Goal: Task Accomplishment & Management: Manage account settings

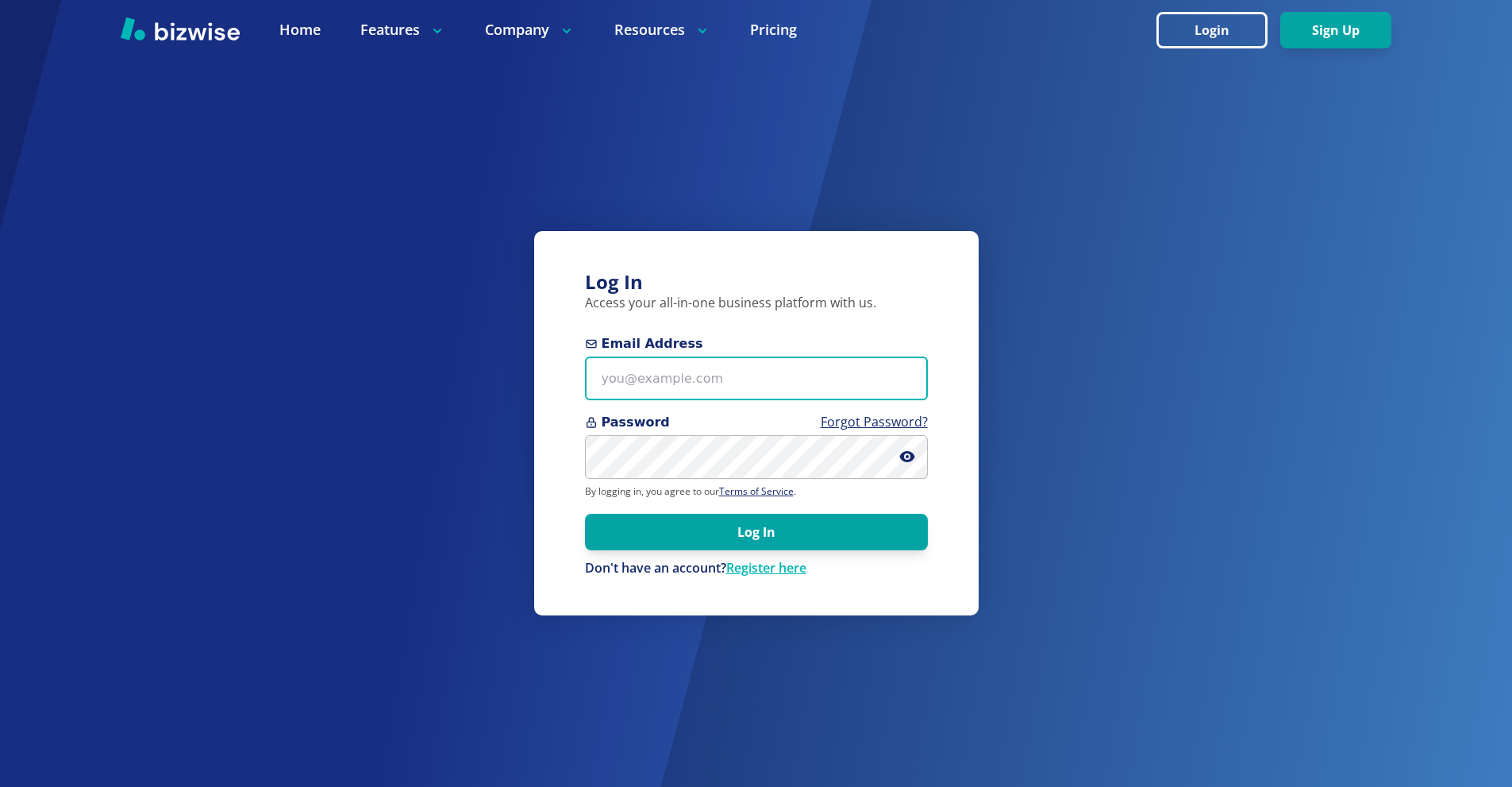
drag, startPoint x: 713, startPoint y: 371, endPoint x: 818, endPoint y: 369, distance: 105.0
click at [715, 373] on input "Email Address" at bounding box center [756, 378] width 343 height 44
paste input "chemar+bold2@bizwise.com"
type input "chemar+bold2@bizwise.com"
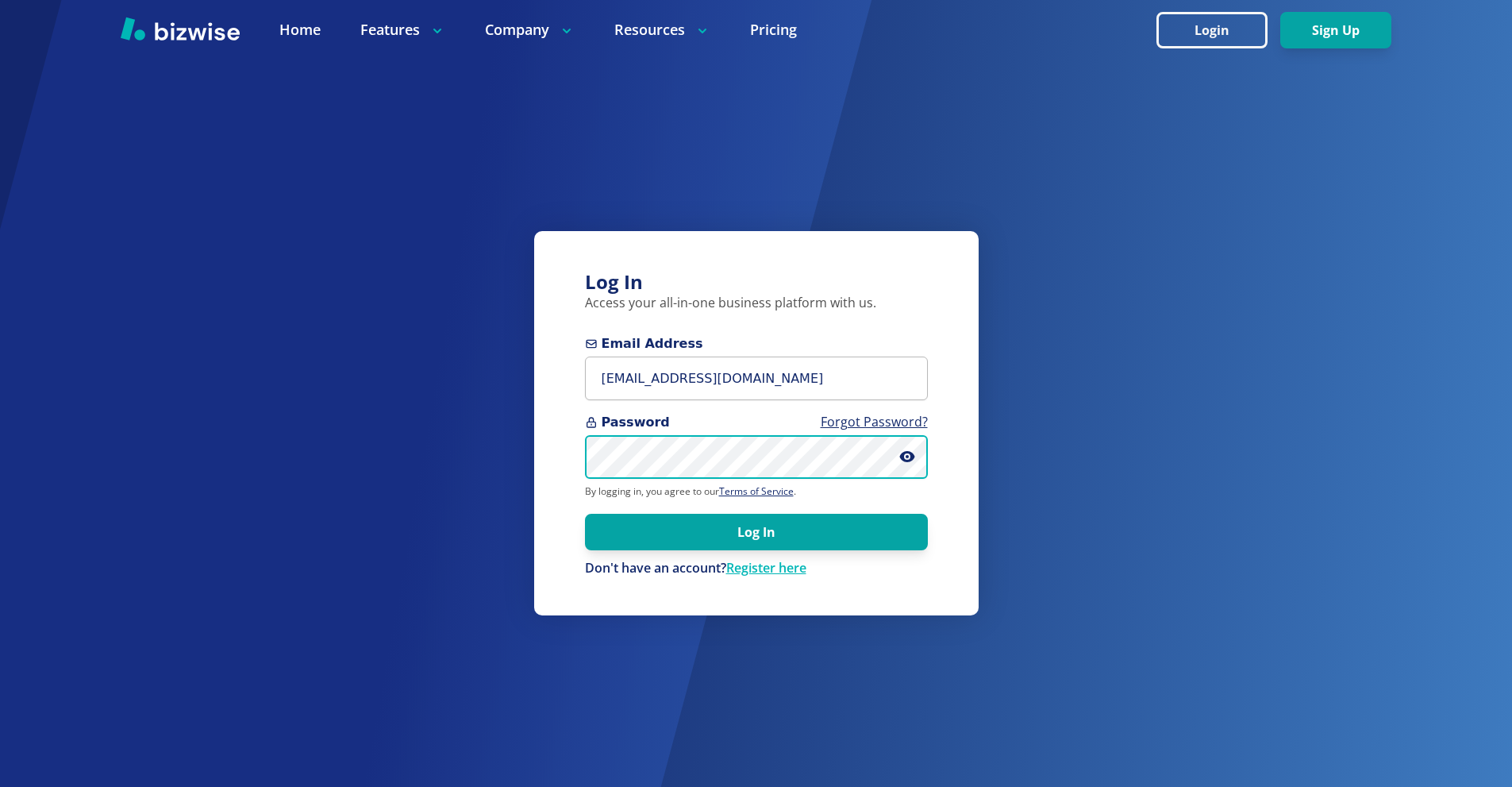
click at [585, 514] on button "Log In" at bounding box center [756, 532] width 343 height 37
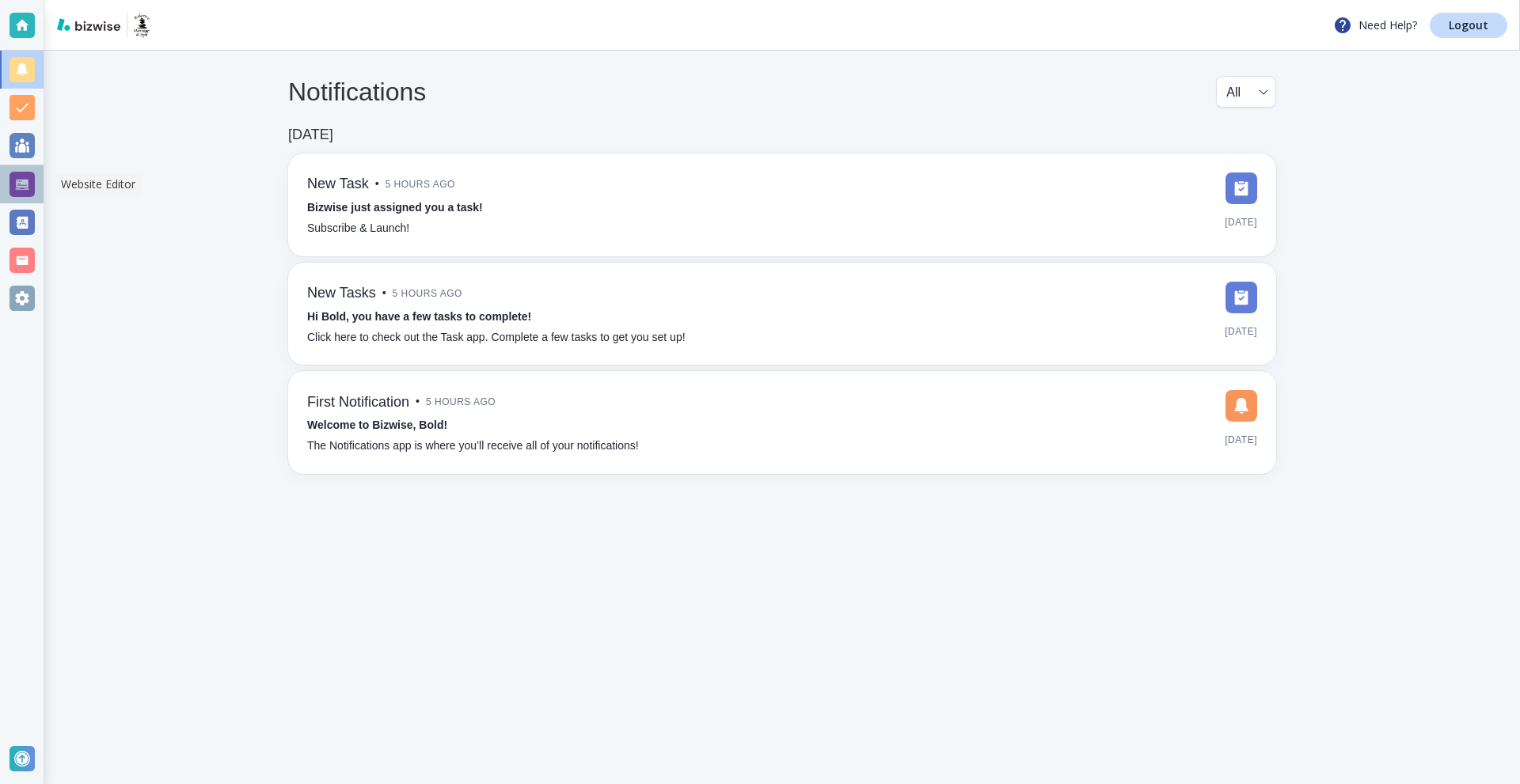
click at [20, 186] on div at bounding box center [22, 184] width 25 height 25
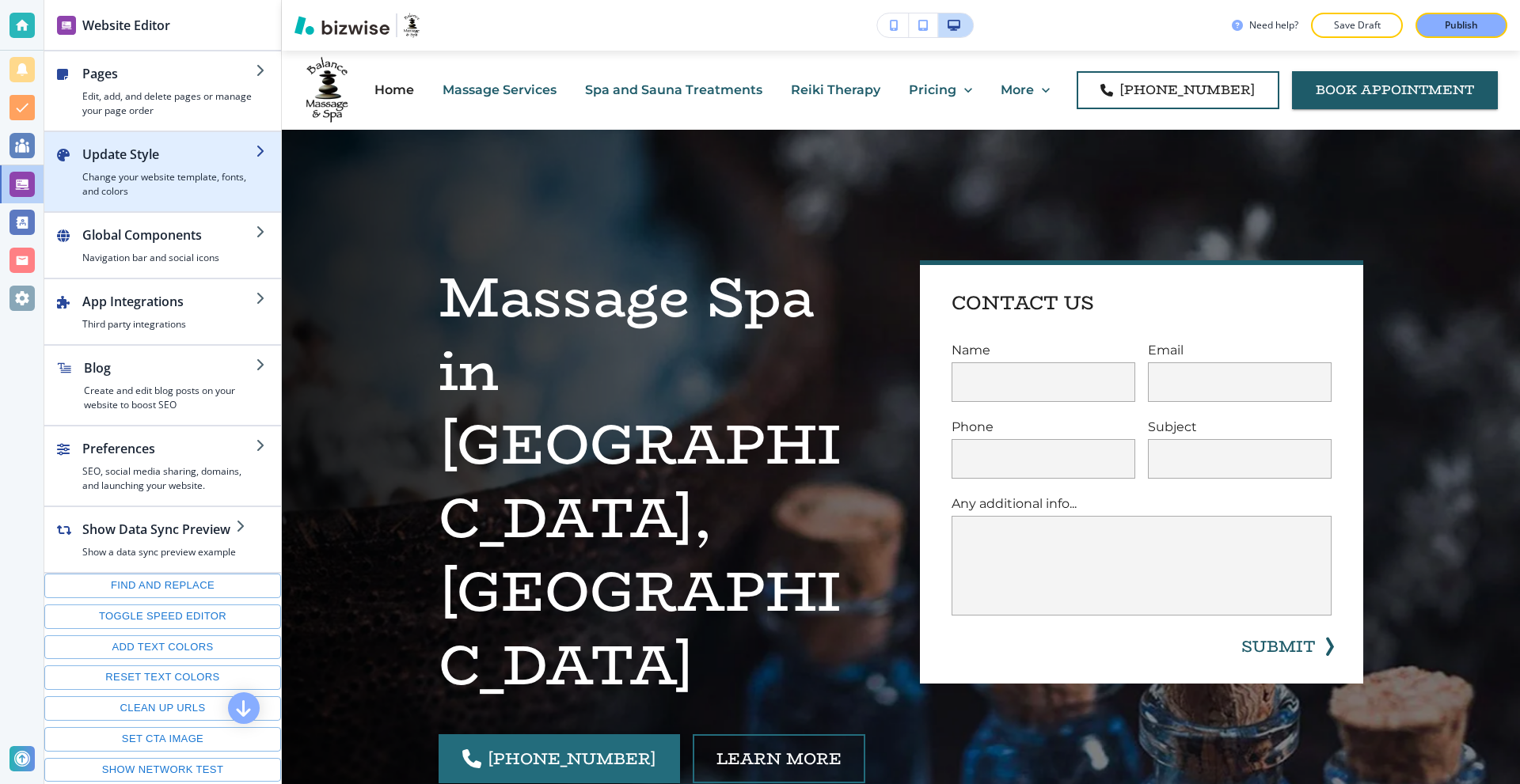
click at [201, 148] on h2 "Update Style" at bounding box center [170, 154] width 174 height 19
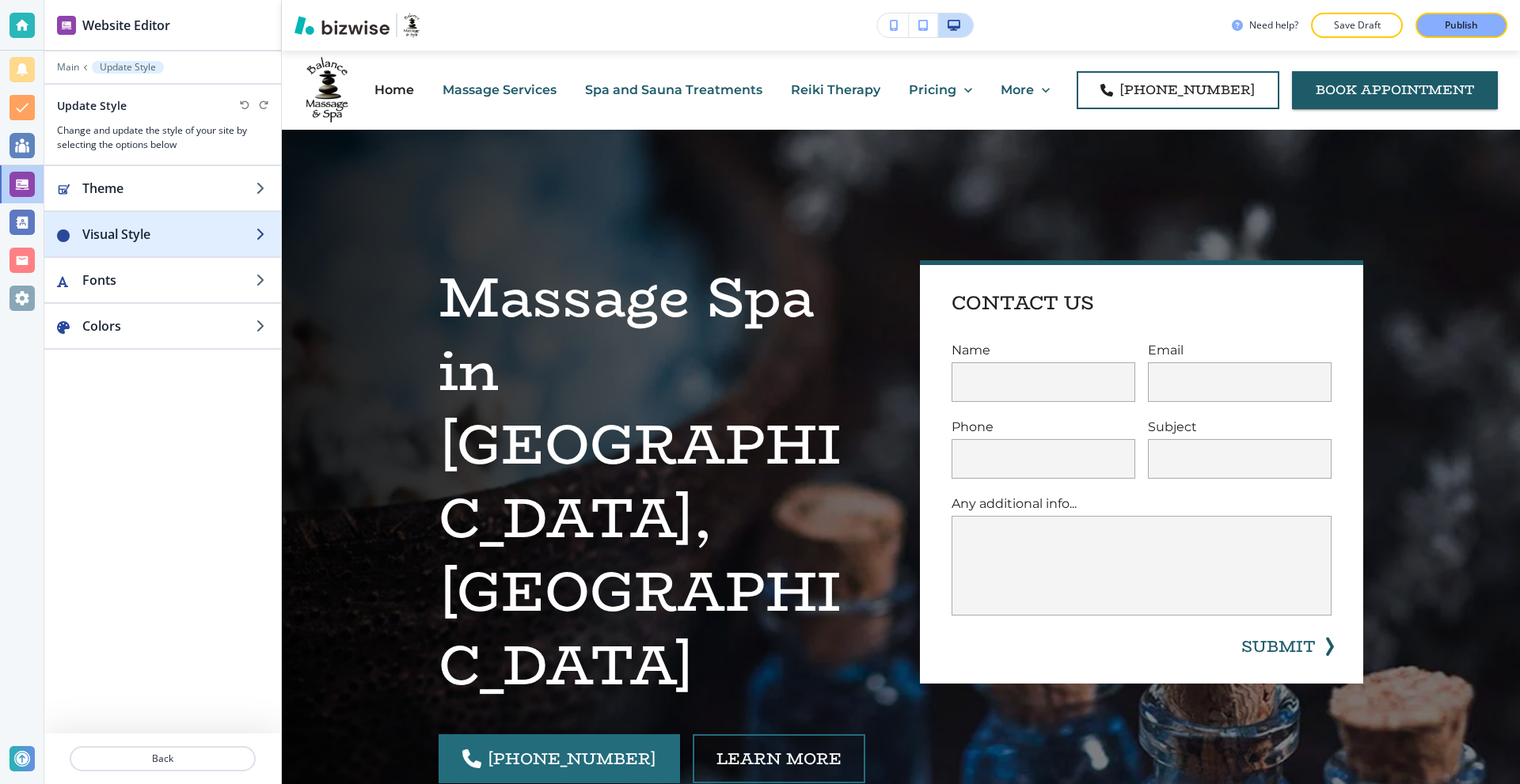
click at [169, 222] on div "button" at bounding box center [163, 219] width 237 height 13
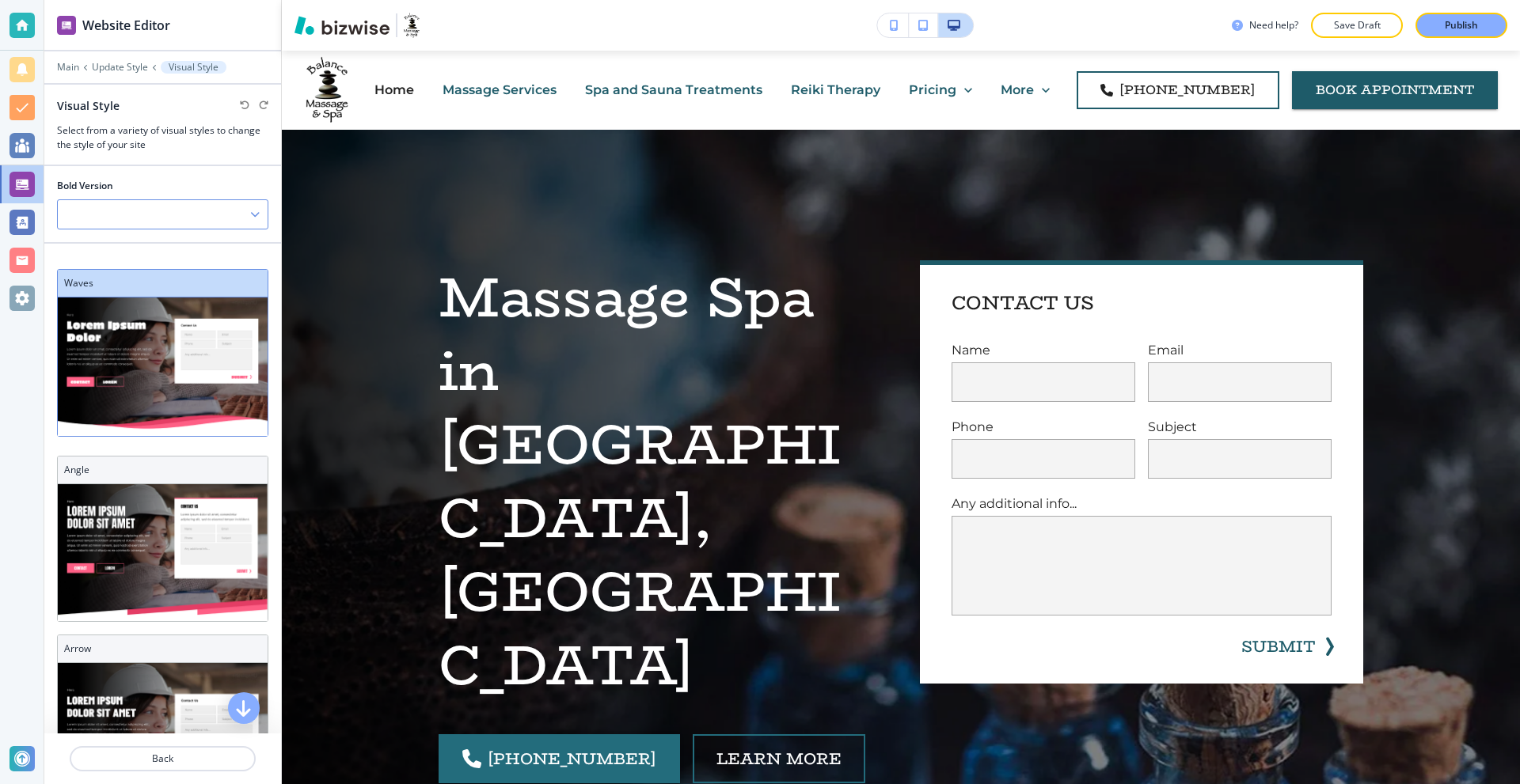
click at [166, 217] on div at bounding box center [162, 214] width 210 height 28
click at [129, 264] on h4 "V2" at bounding box center [162, 269] width 194 height 15
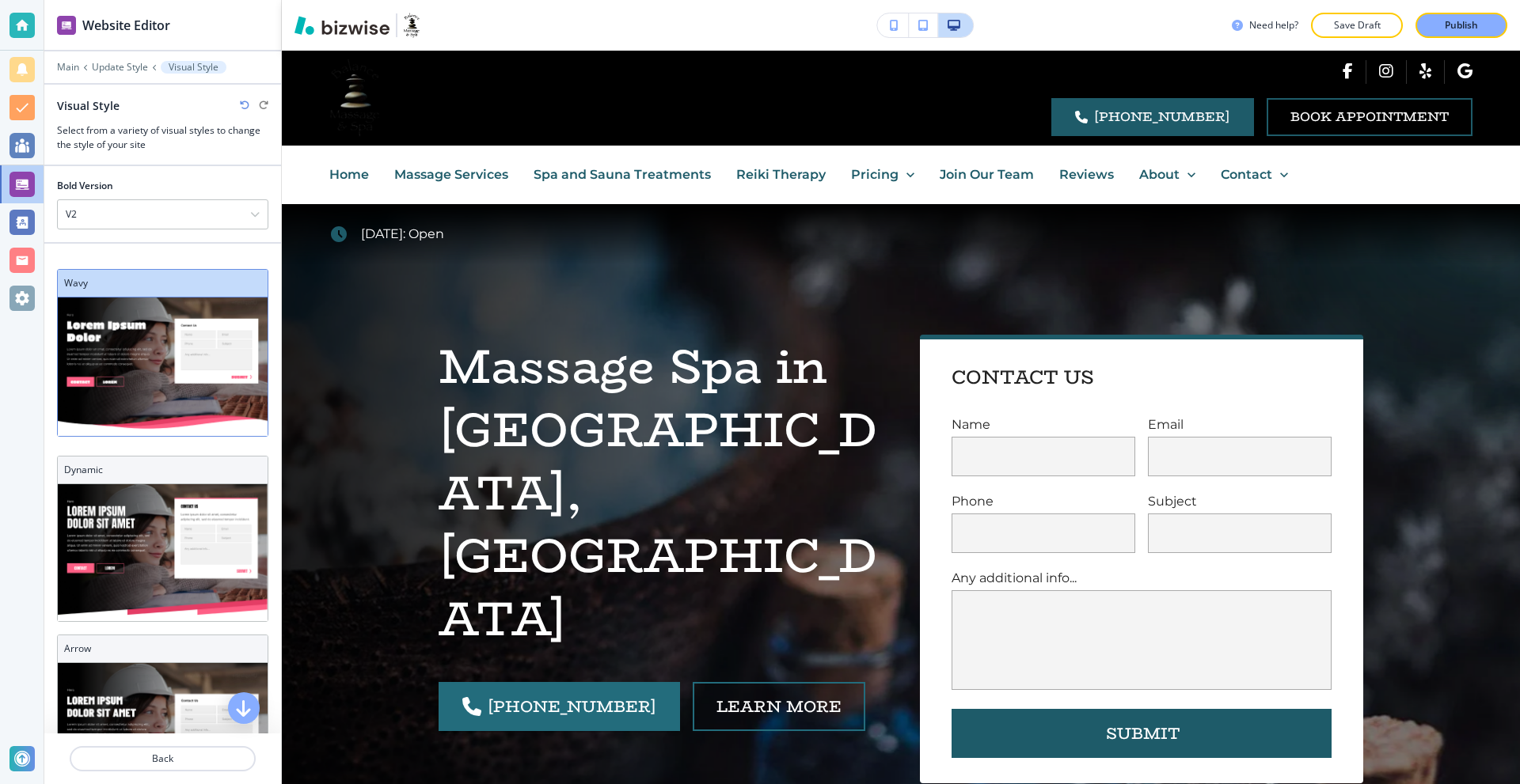
click at [135, 338] on img at bounding box center [162, 366] width 210 height 139
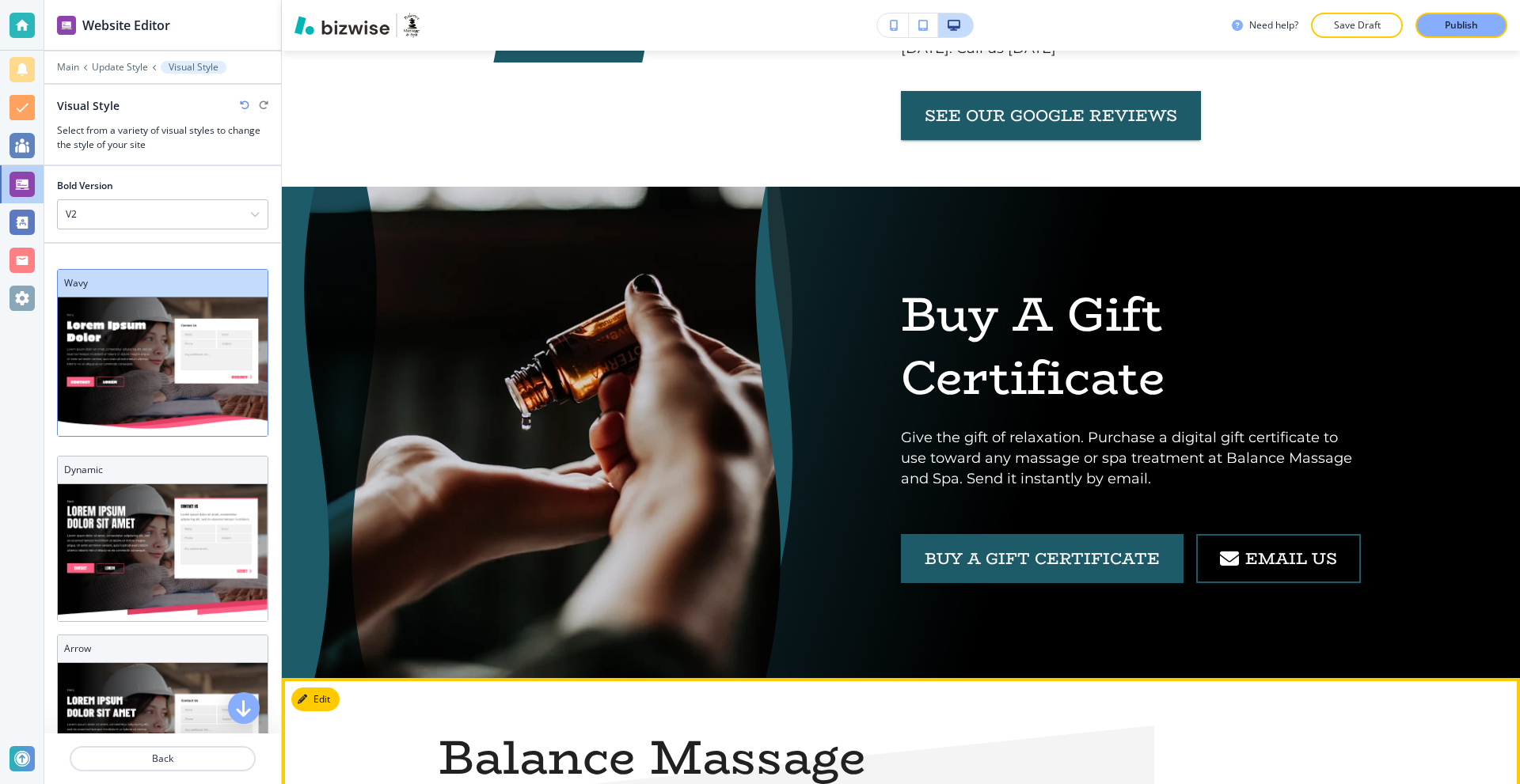
scroll to position [4194, 0]
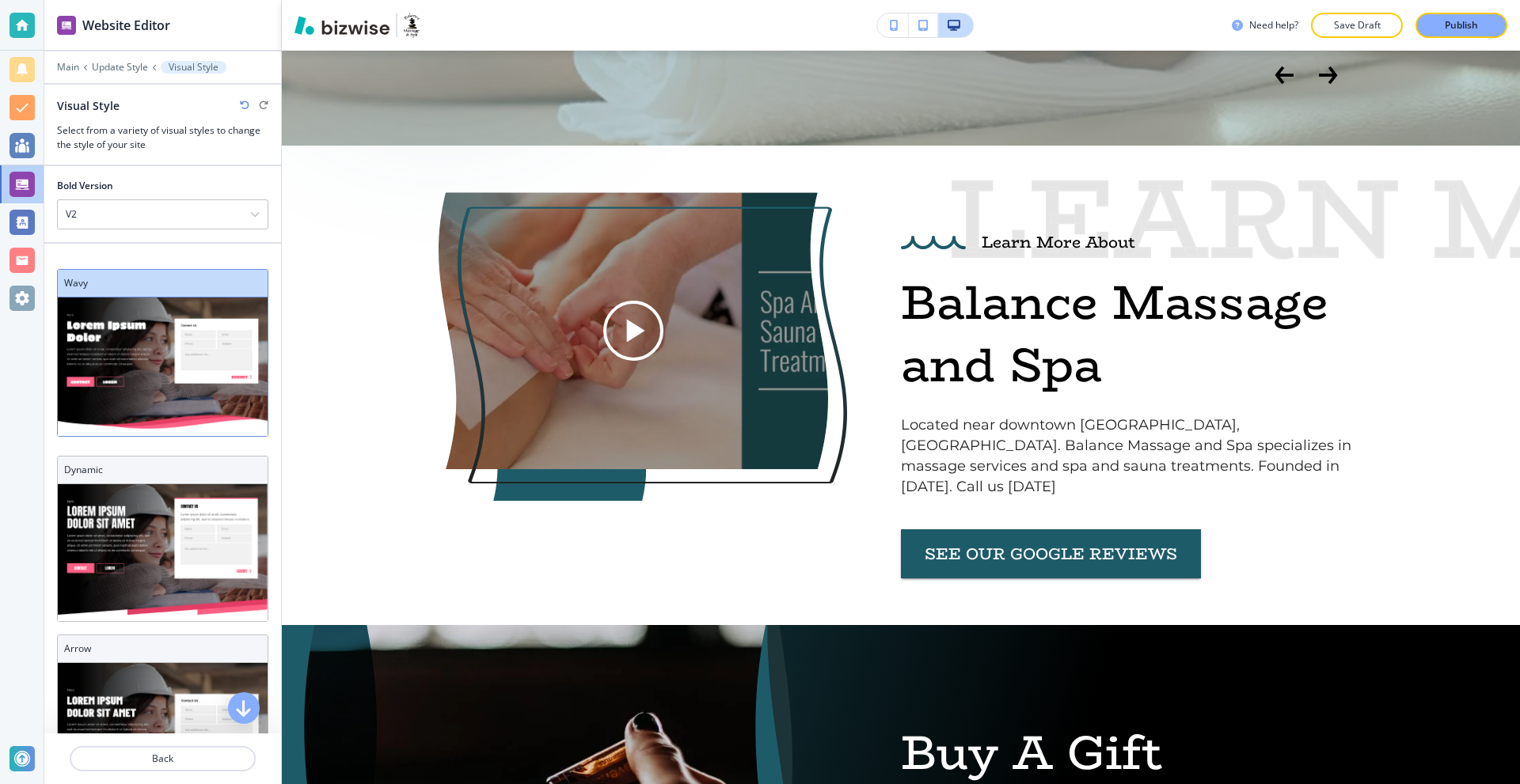
click at [127, 395] on img at bounding box center [162, 366] width 210 height 139
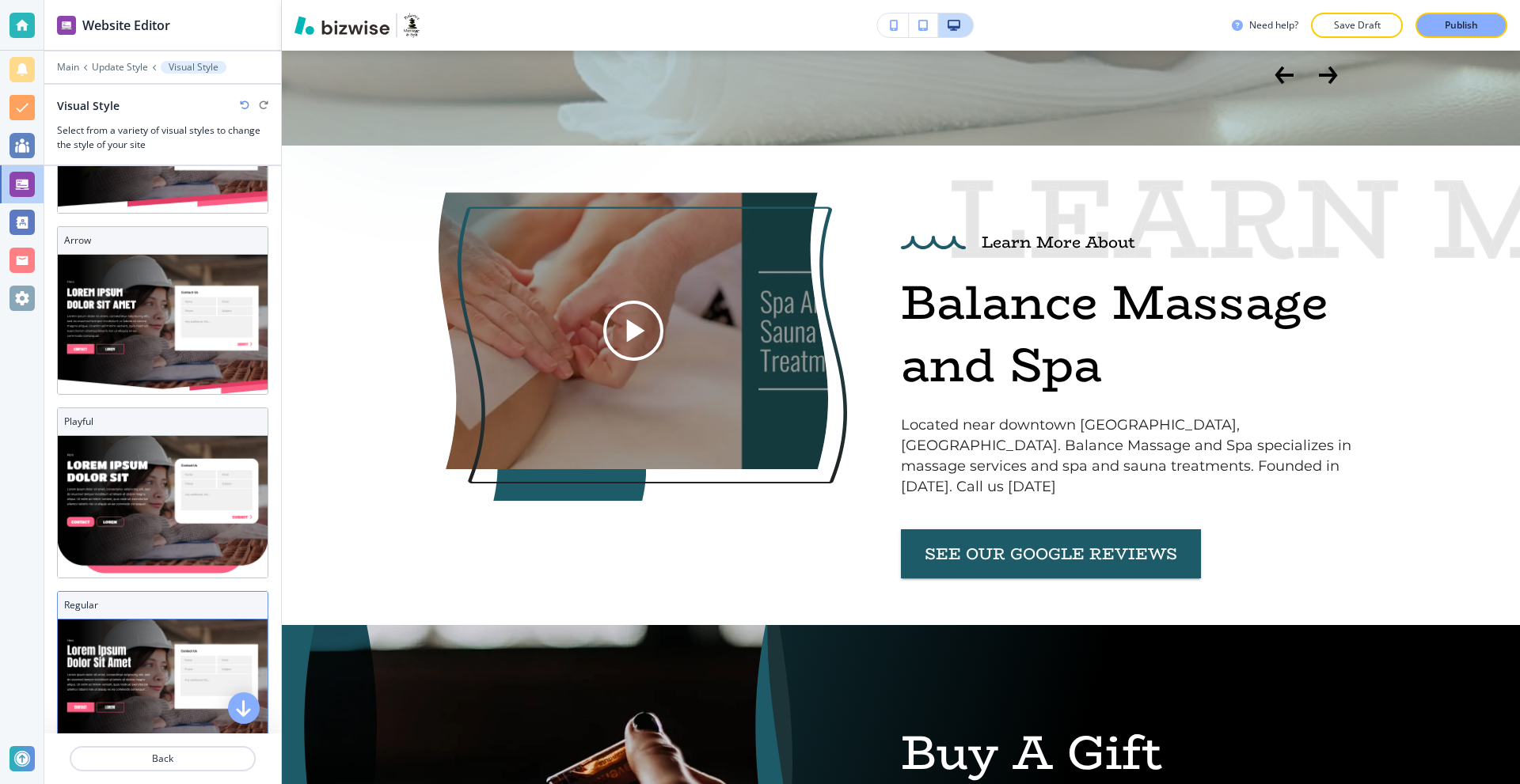
scroll to position [435, 0]
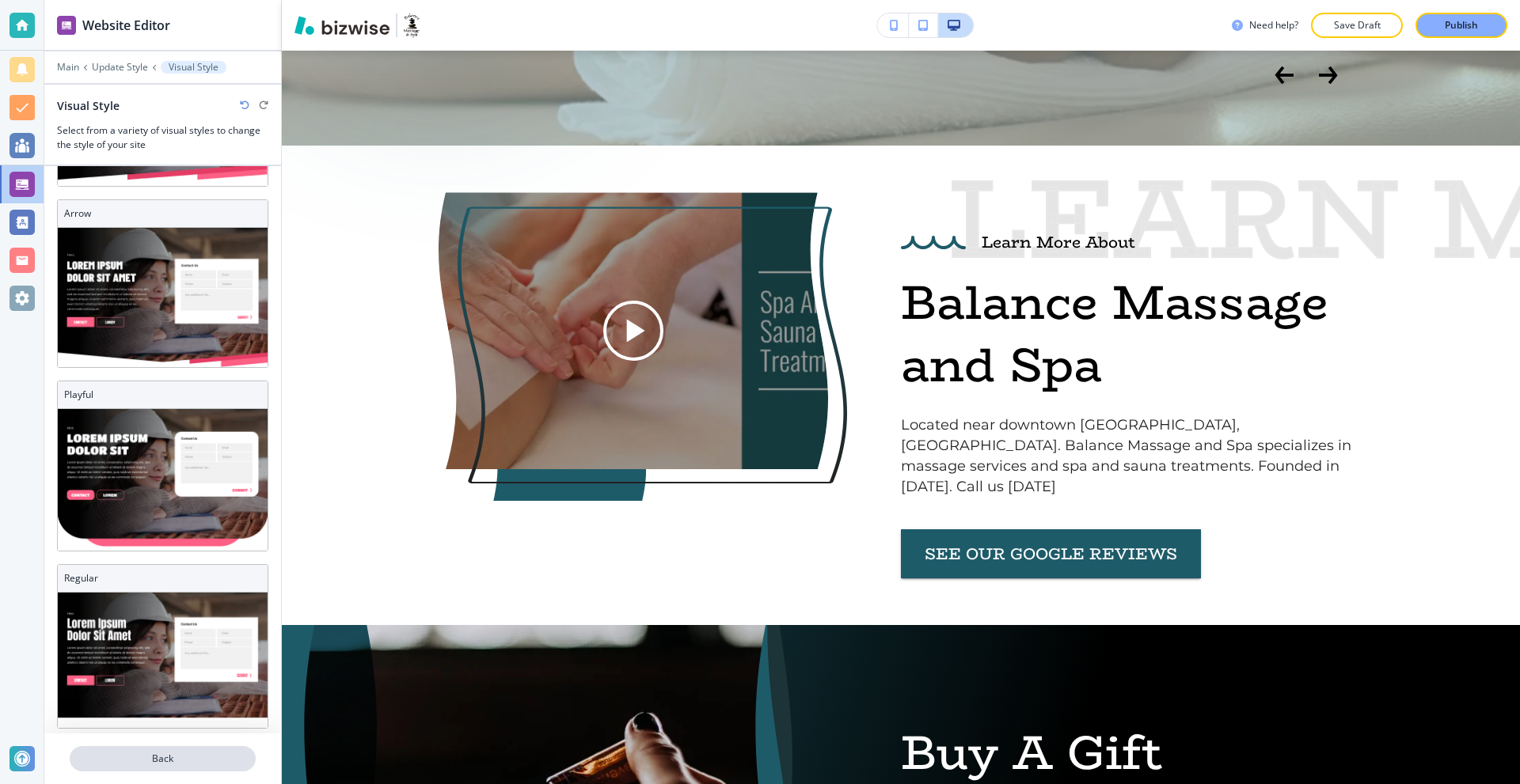
click at [152, 756] on p "Back" at bounding box center [162, 759] width 182 height 15
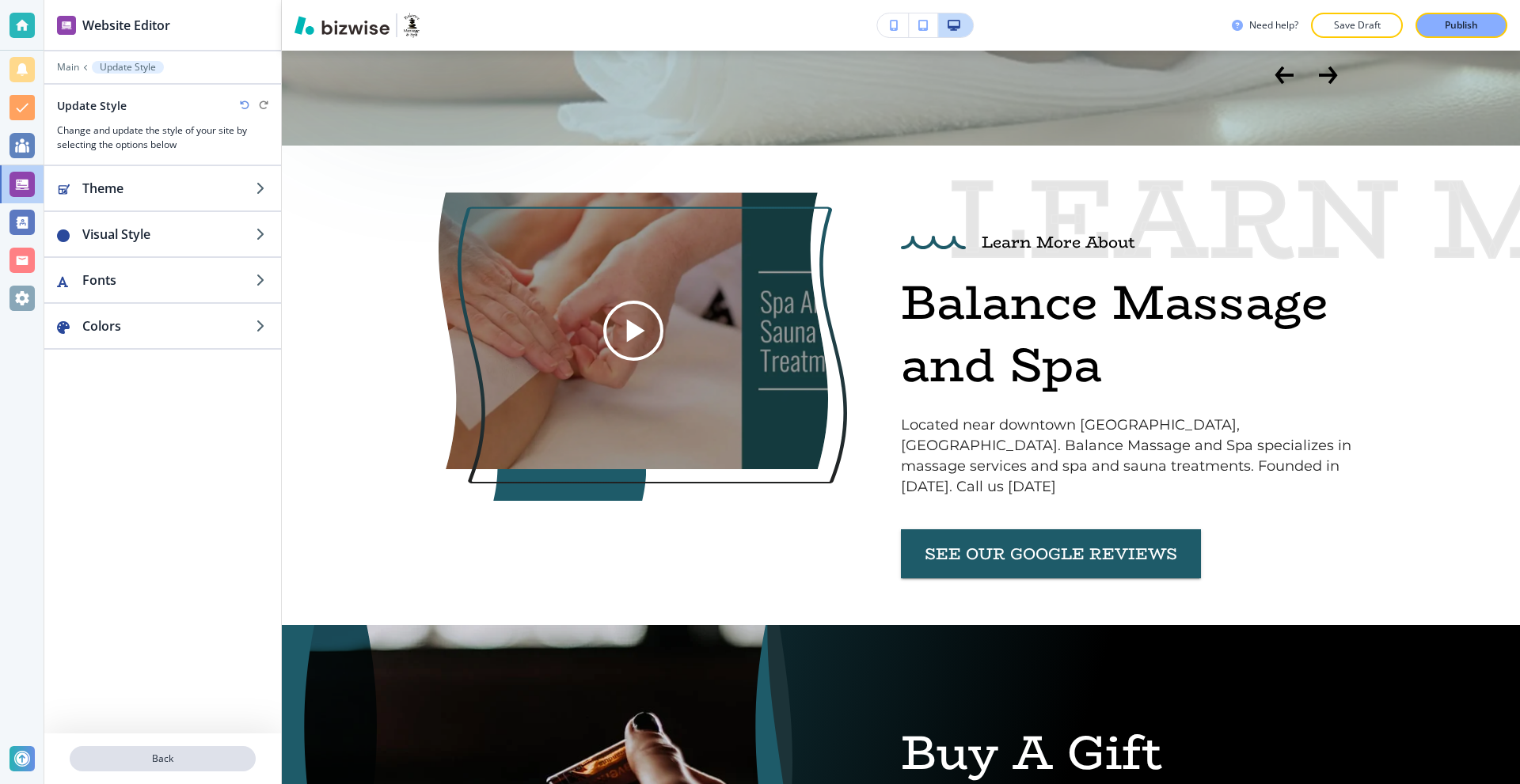
click at [152, 763] on p "Back" at bounding box center [162, 759] width 182 height 15
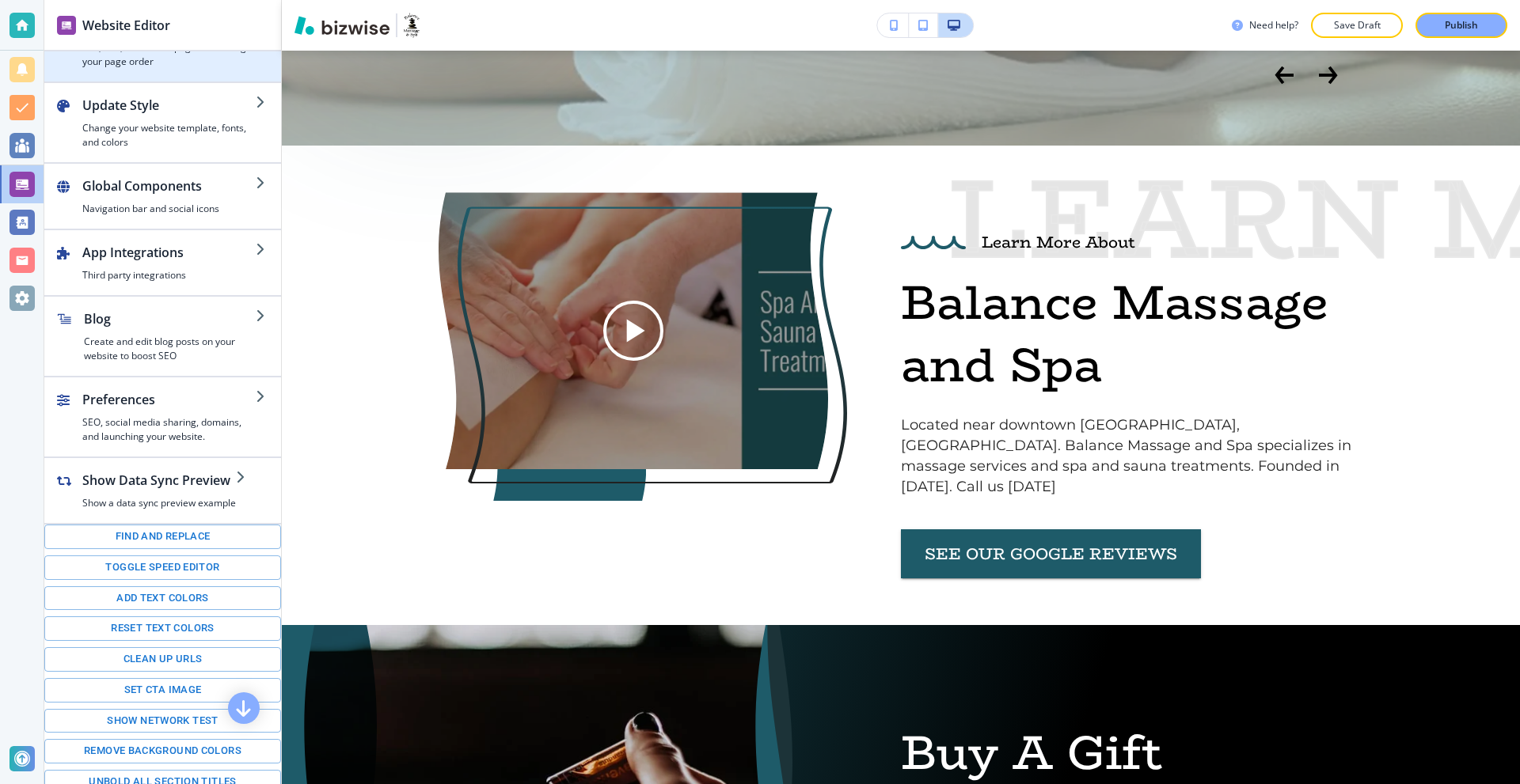
scroll to position [0, 0]
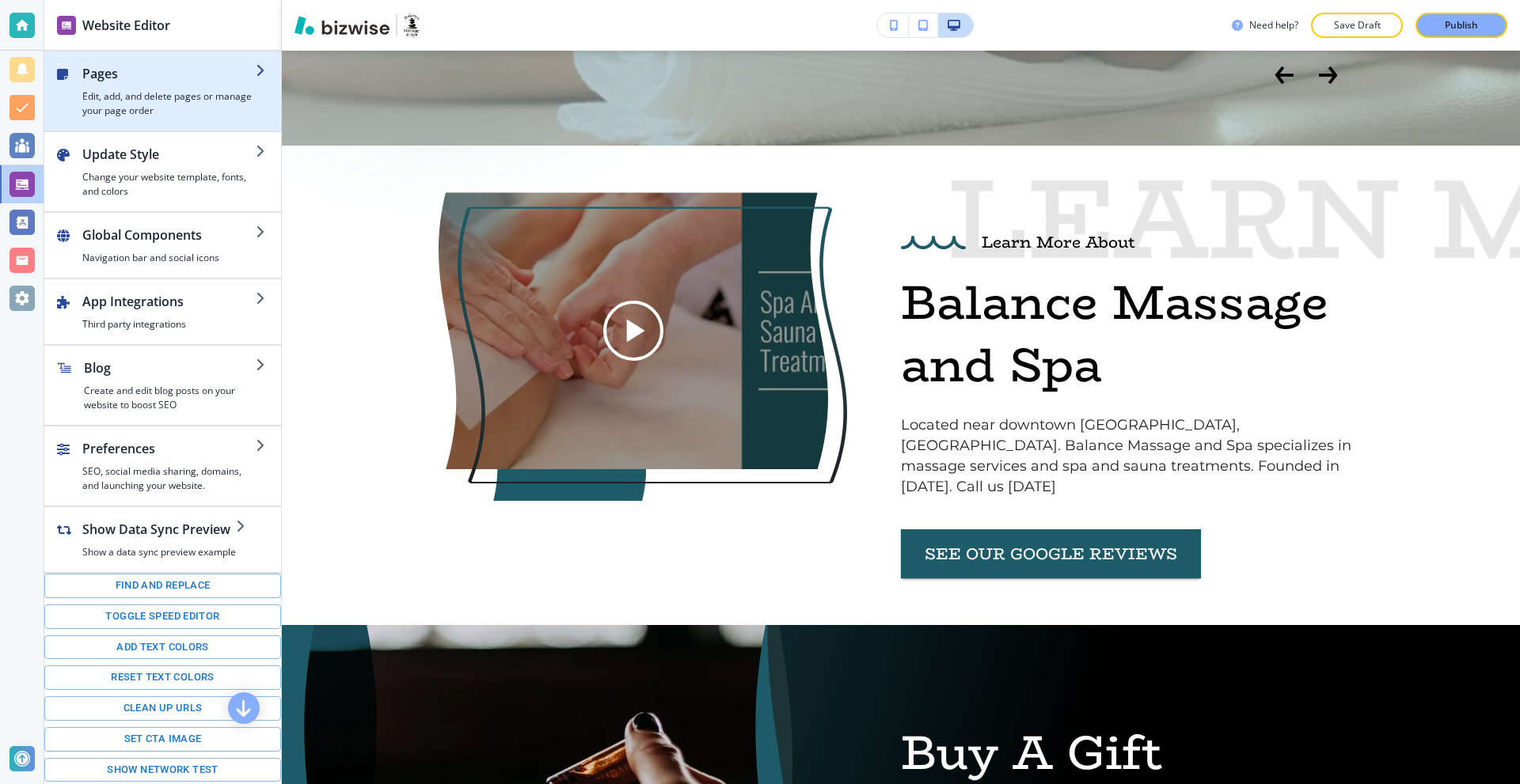
click at [140, 108] on h4 "Edit, add, and delete pages or manage your page order" at bounding box center [170, 103] width 174 height 28
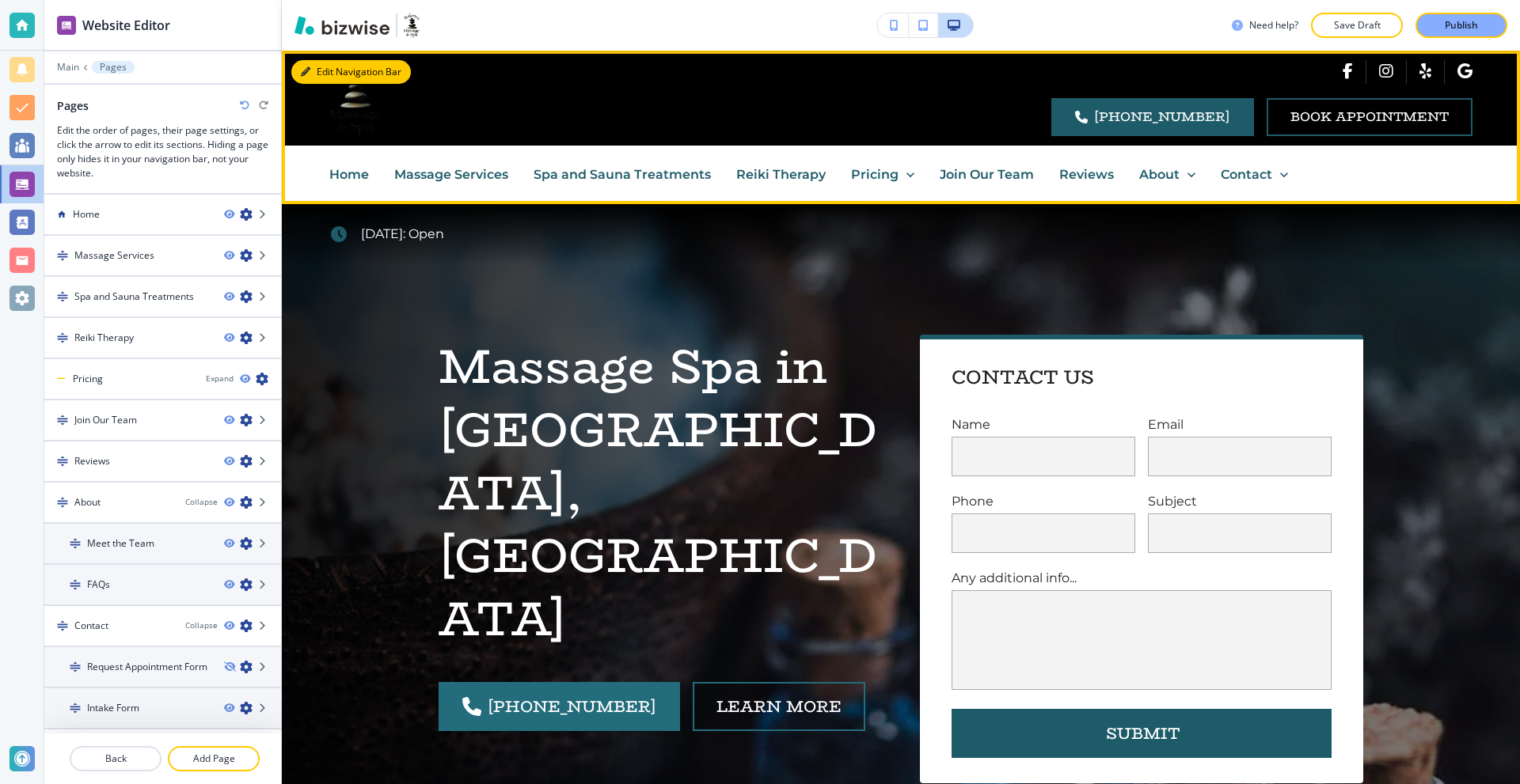
click at [319, 60] on button "Edit Navigation Bar" at bounding box center [350, 71] width 119 height 24
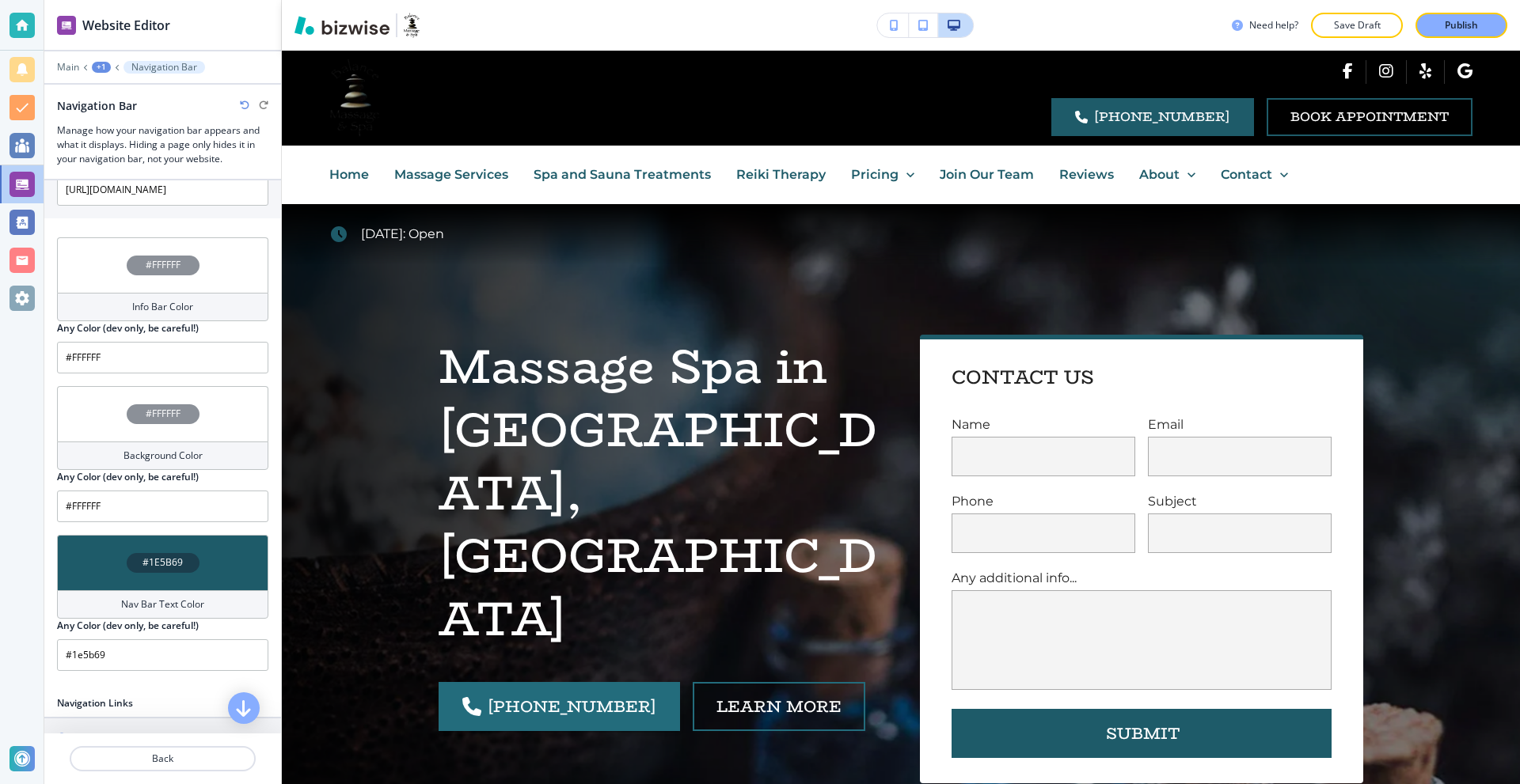
scroll to position [949, 0]
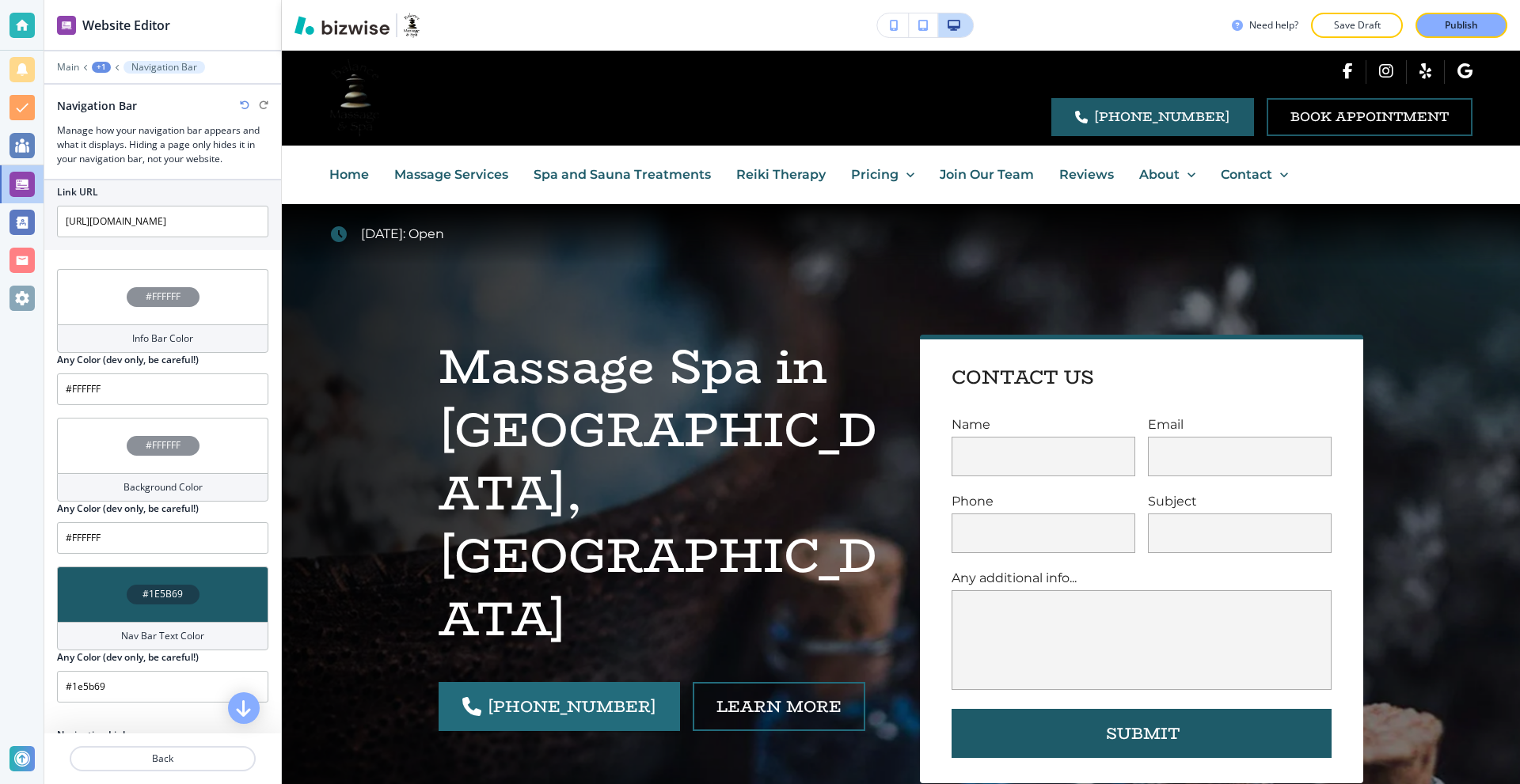
click at [212, 338] on div "Info Bar Color" at bounding box center [162, 338] width 212 height 28
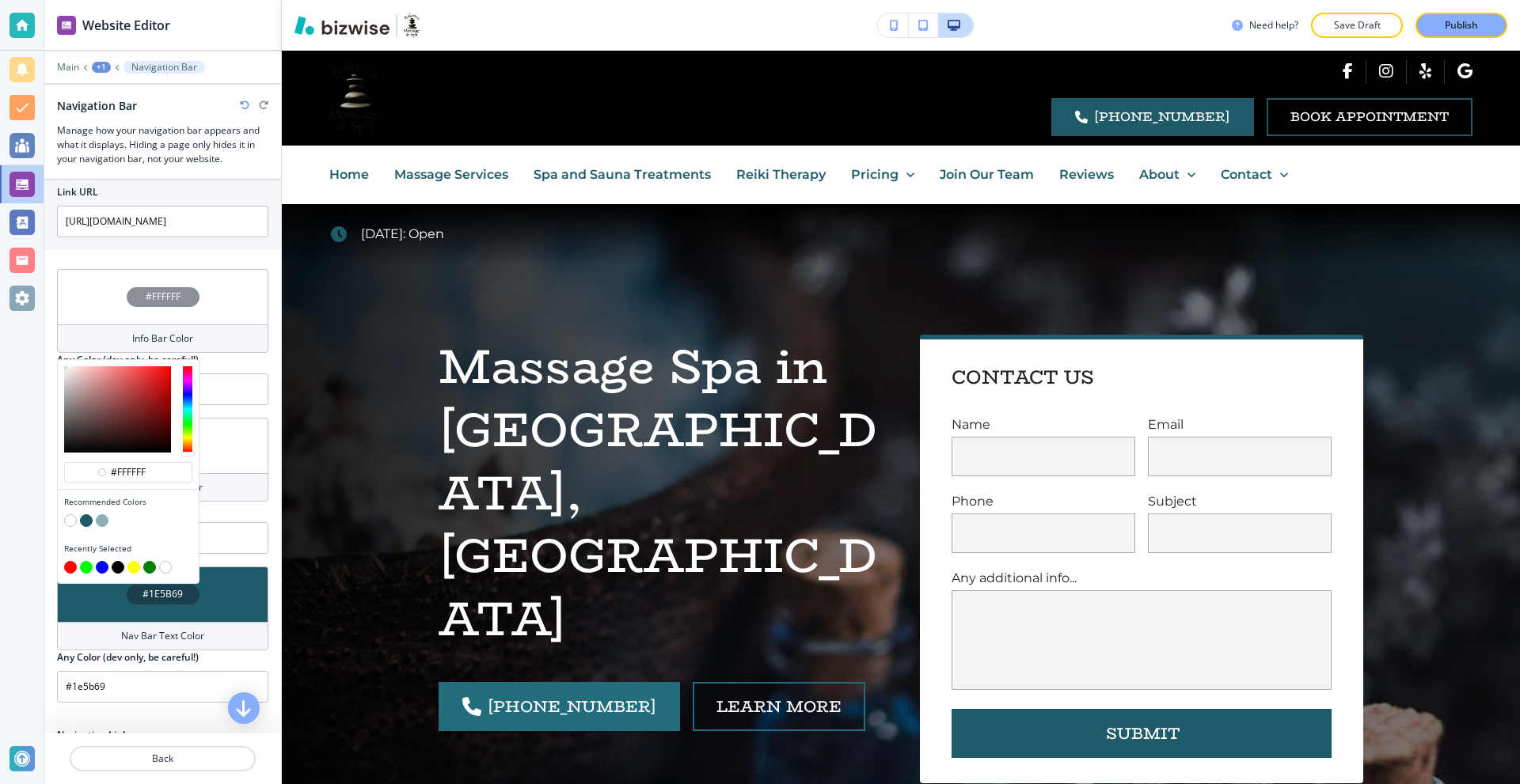
click at [73, 521] on button "button" at bounding box center [71, 521] width 13 height 13
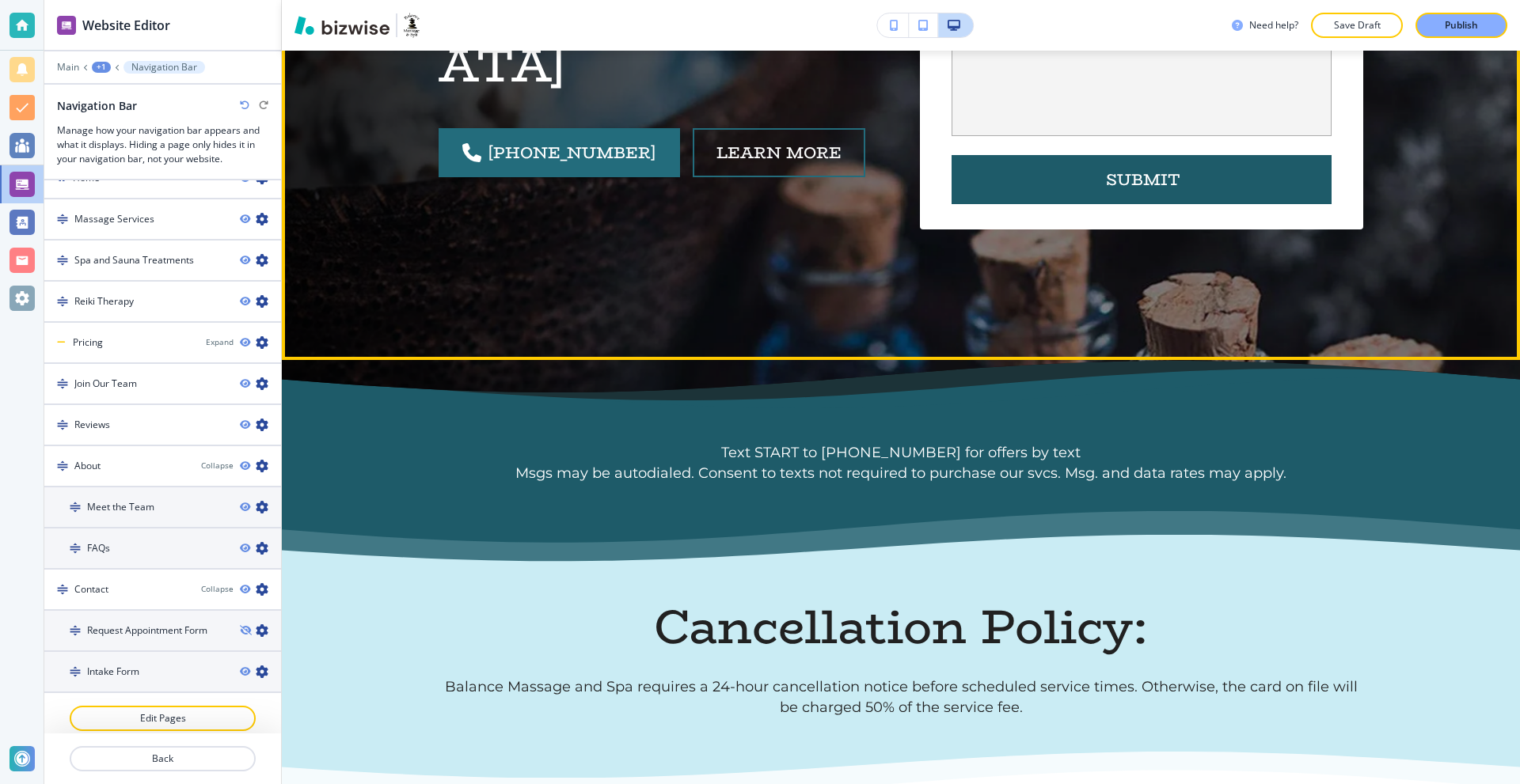
scroll to position [0, 0]
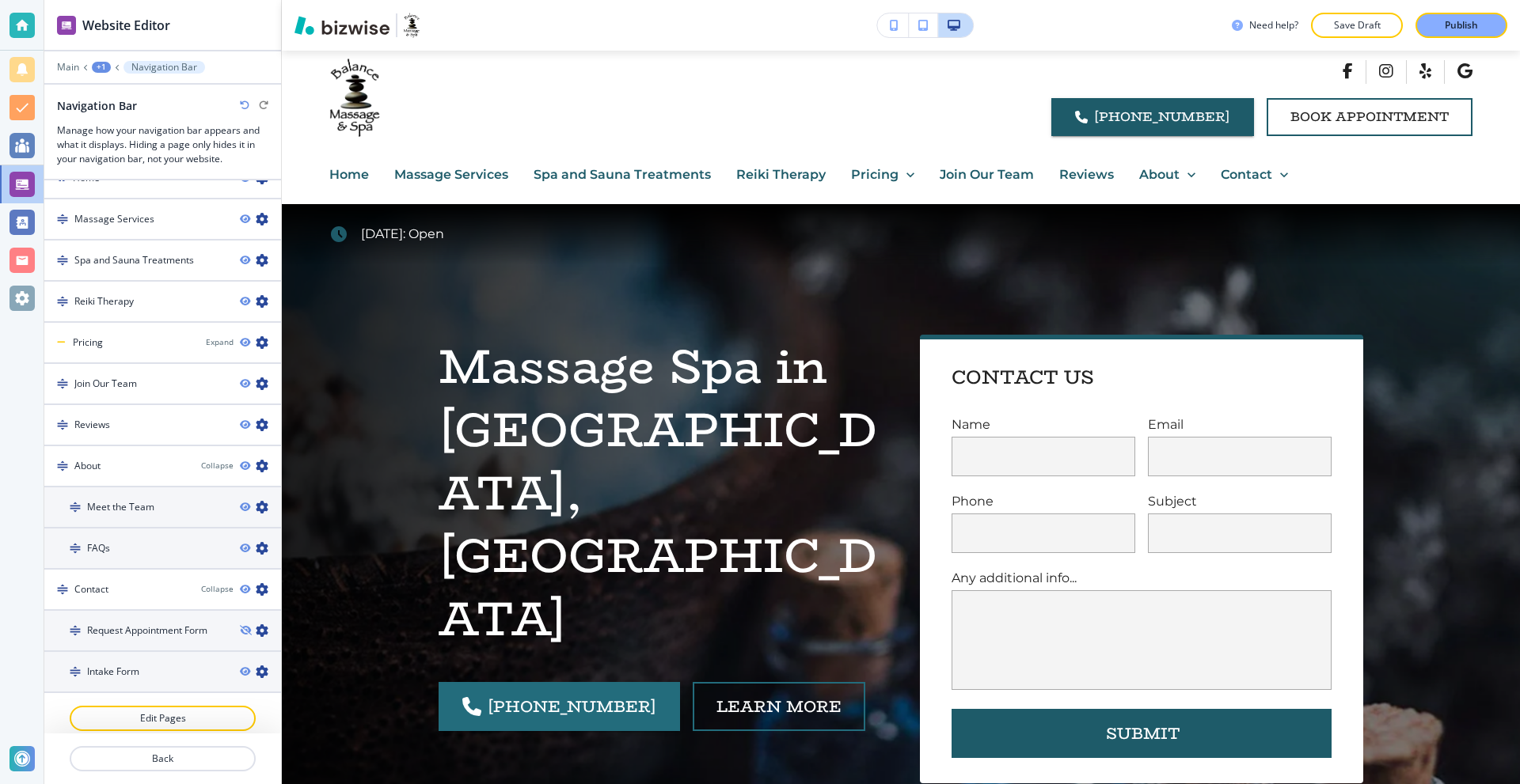
click at [892, 31] on button "button" at bounding box center [893, 25] width 32 height 24
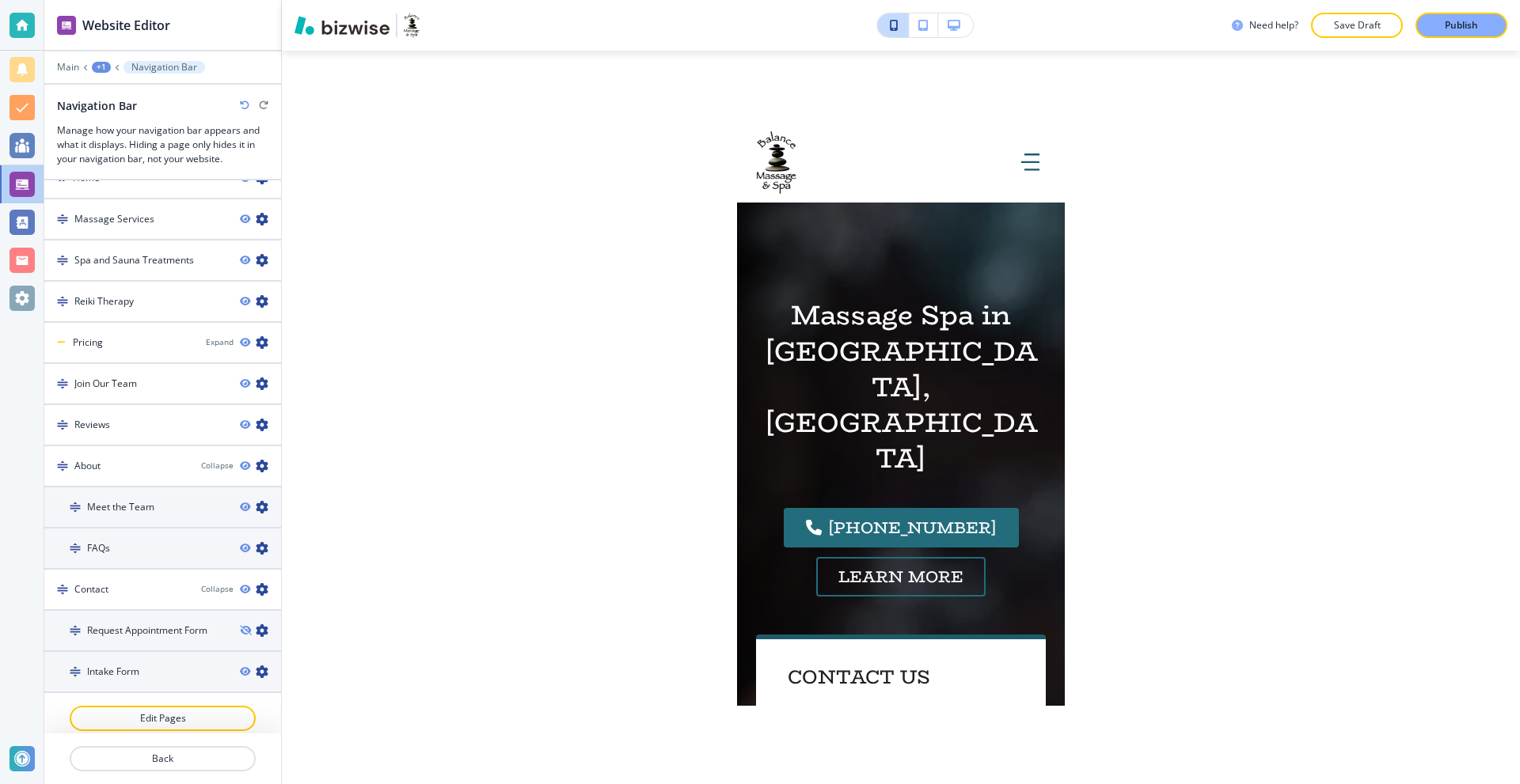
click at [945, 24] on button "button" at bounding box center [955, 25] width 35 height 24
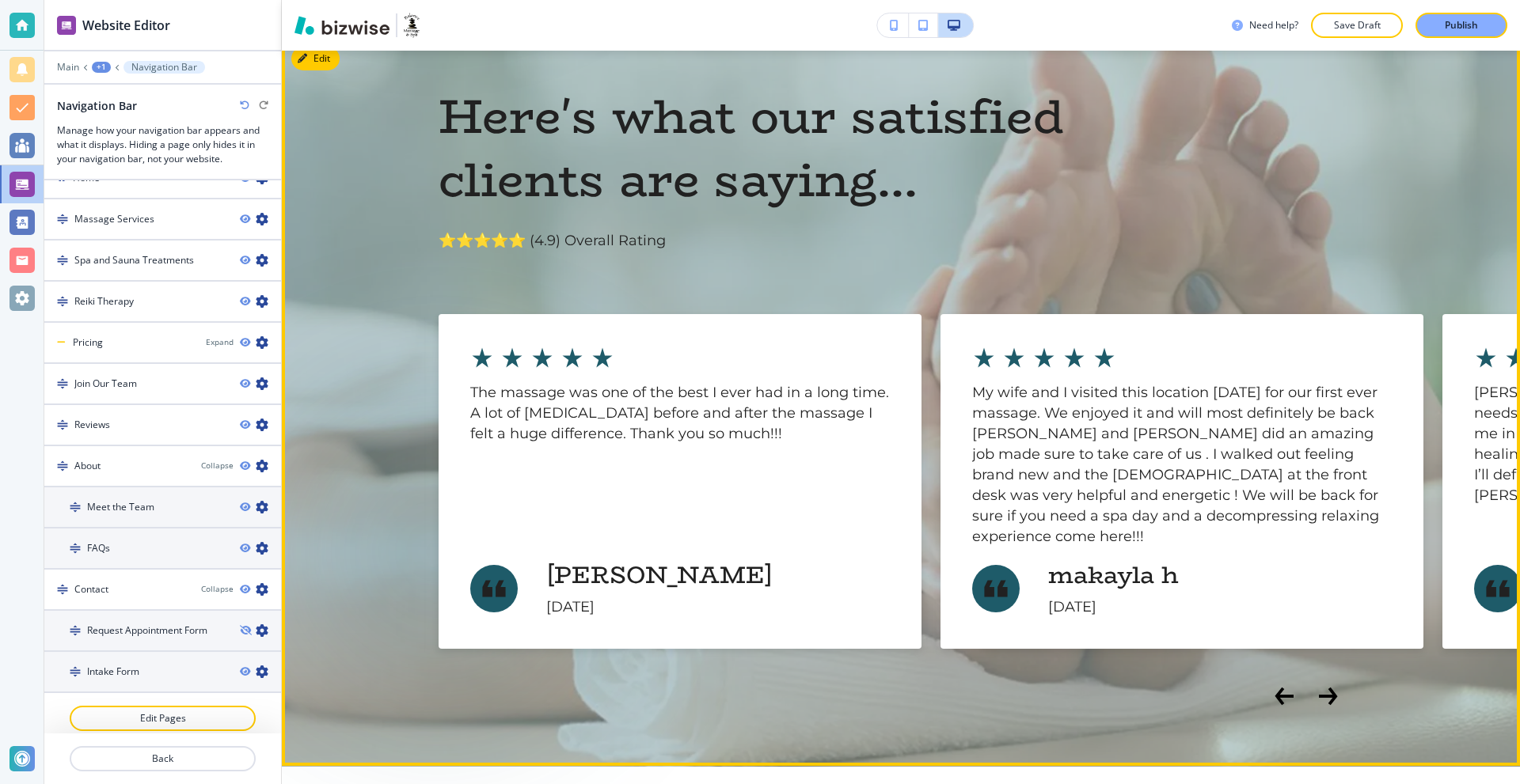
scroll to position [3482, 0]
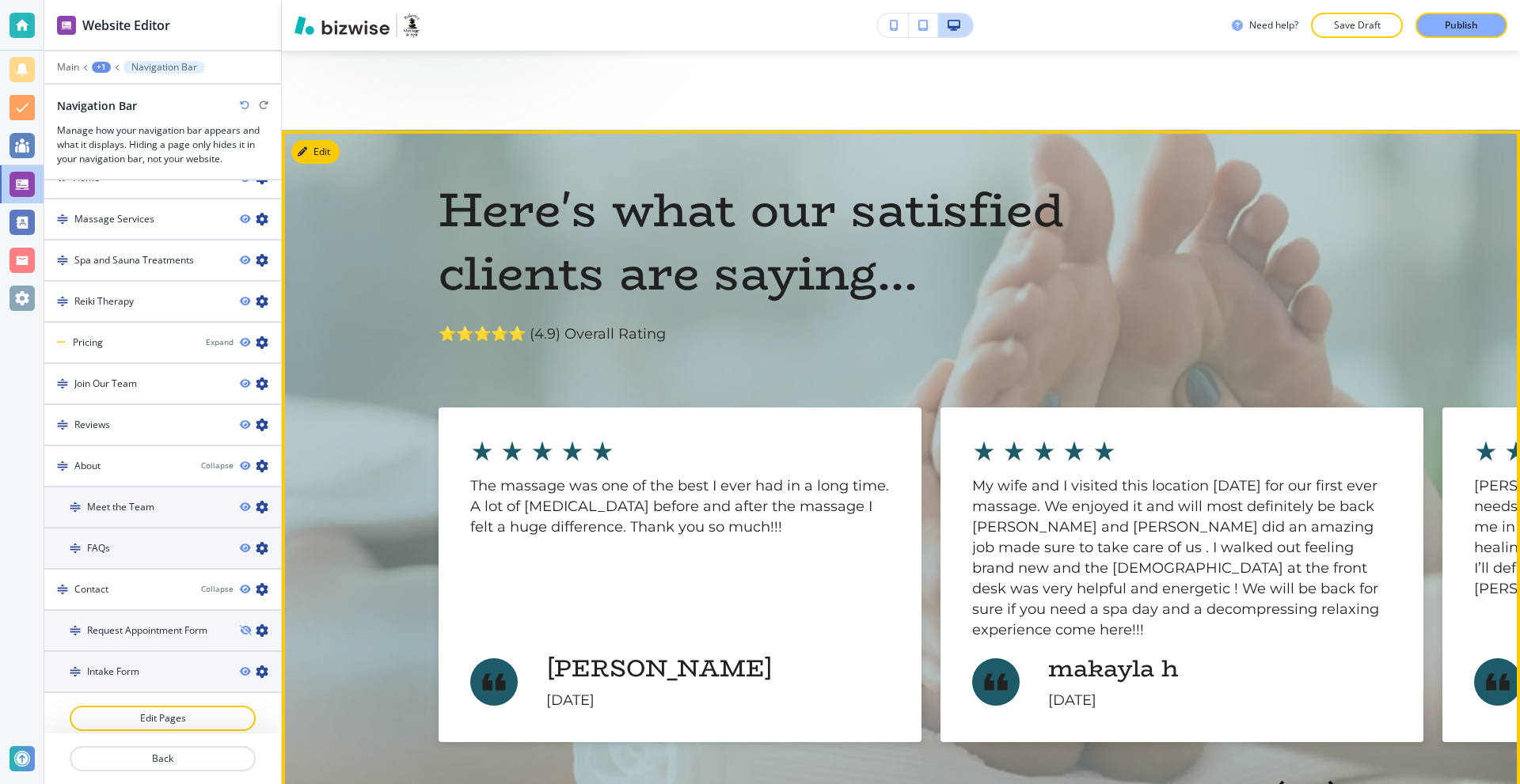
click at [1323, 783] on icon "Next Slide" at bounding box center [1327, 790] width 16 height 0
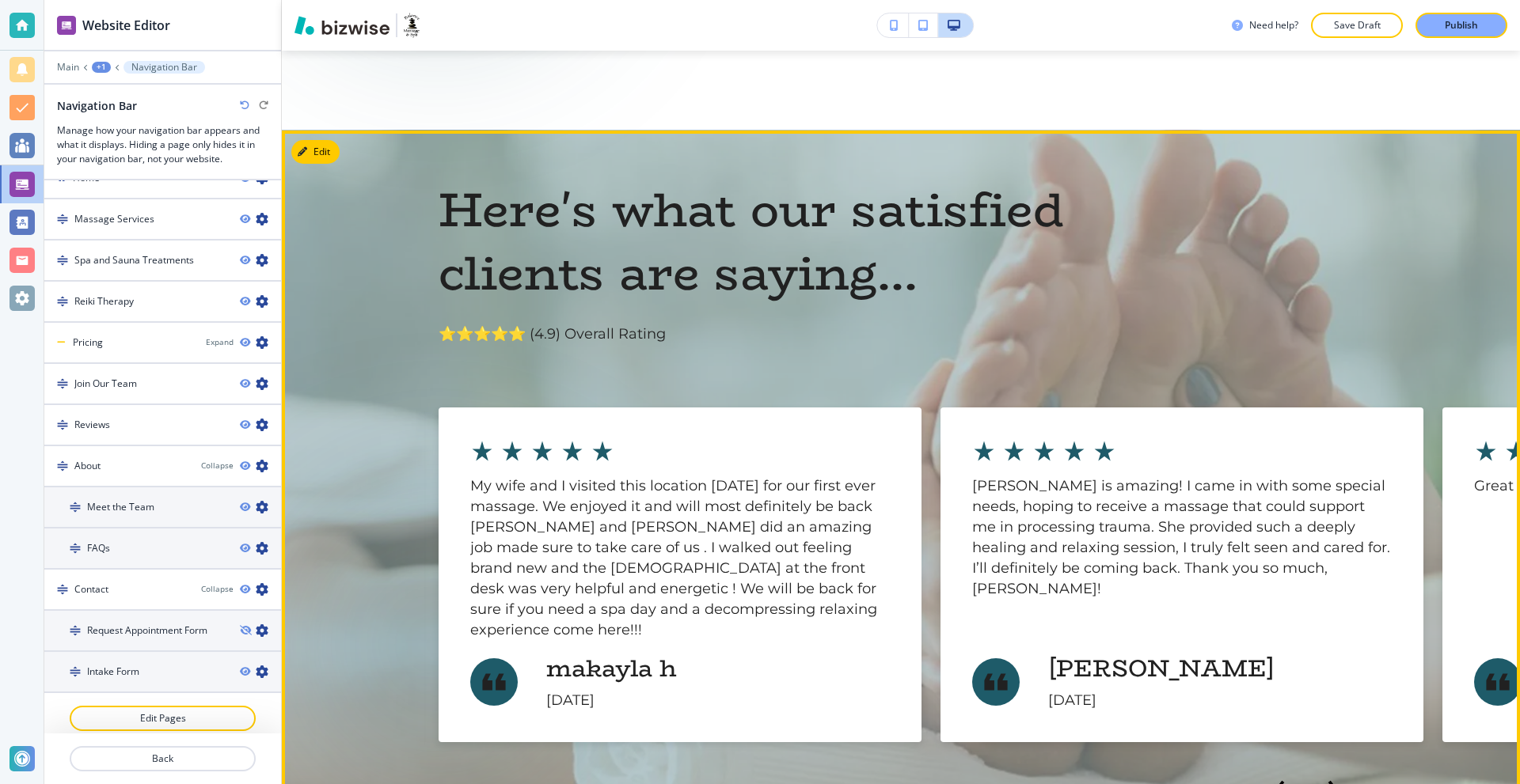
click at [1323, 783] on icon "Next Slide" at bounding box center [1327, 790] width 16 height 0
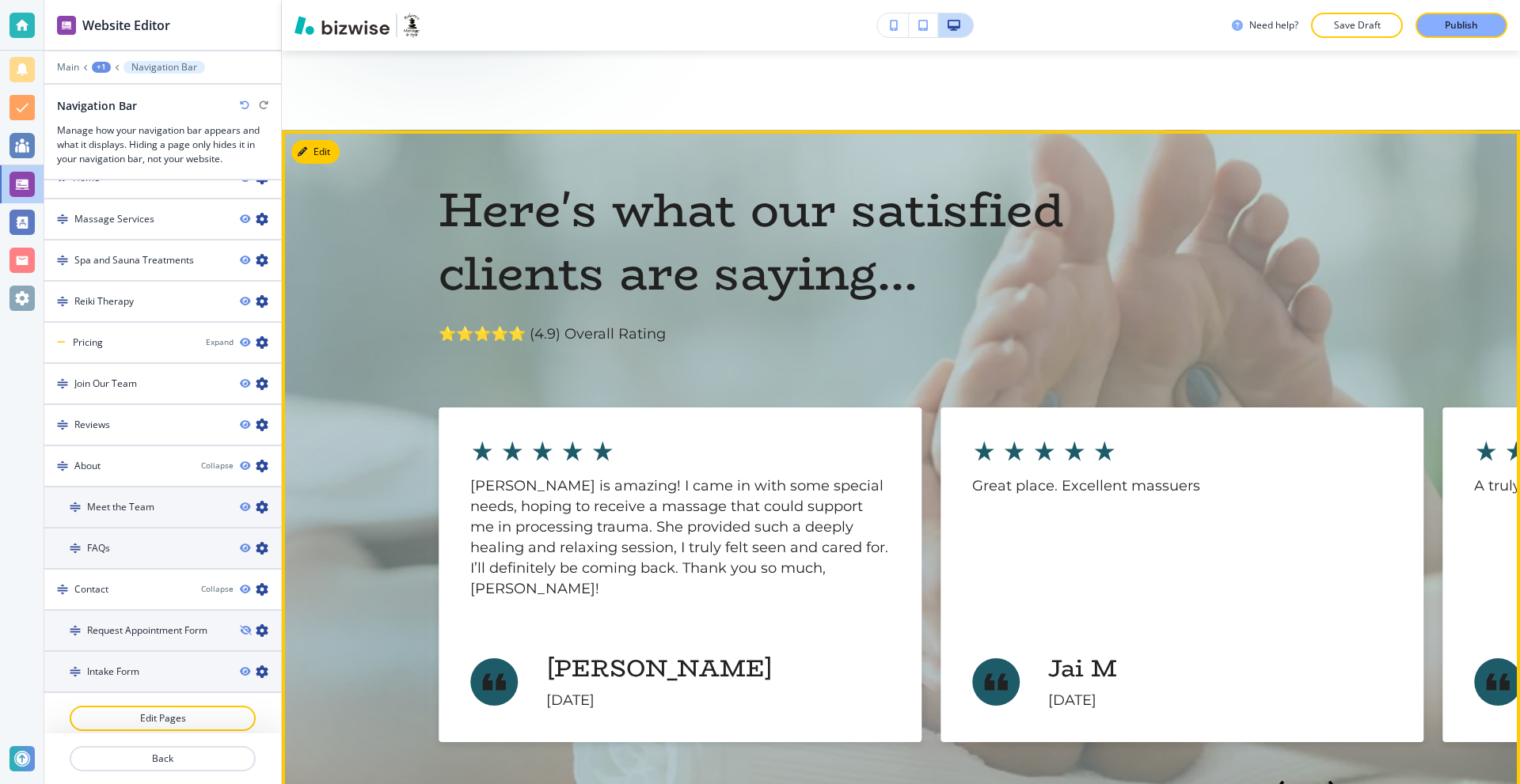
click at [1323, 783] on icon "Next Slide" at bounding box center [1327, 790] width 16 height 0
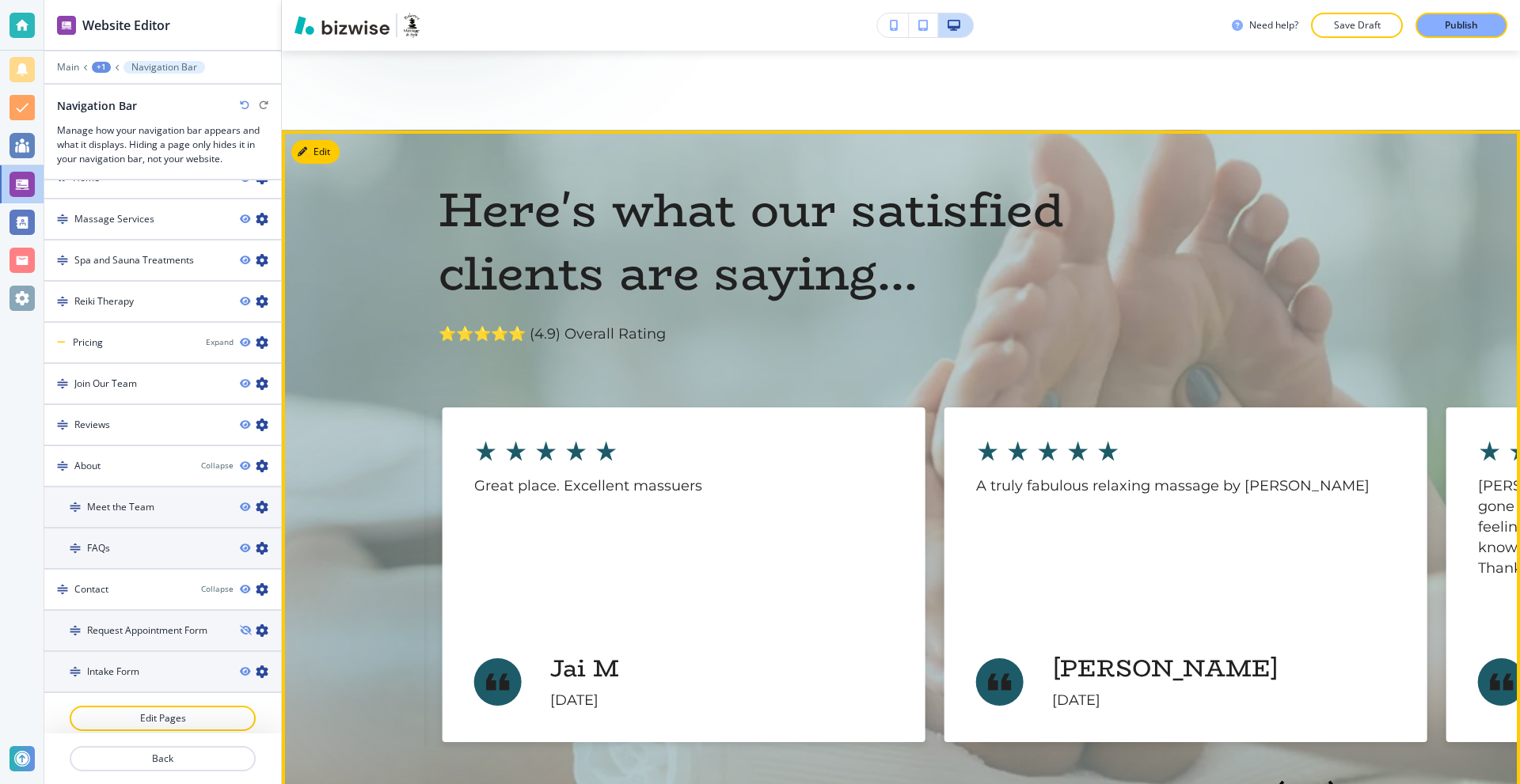
click at [1323, 783] on icon "Next Slide" at bounding box center [1327, 790] width 16 height 0
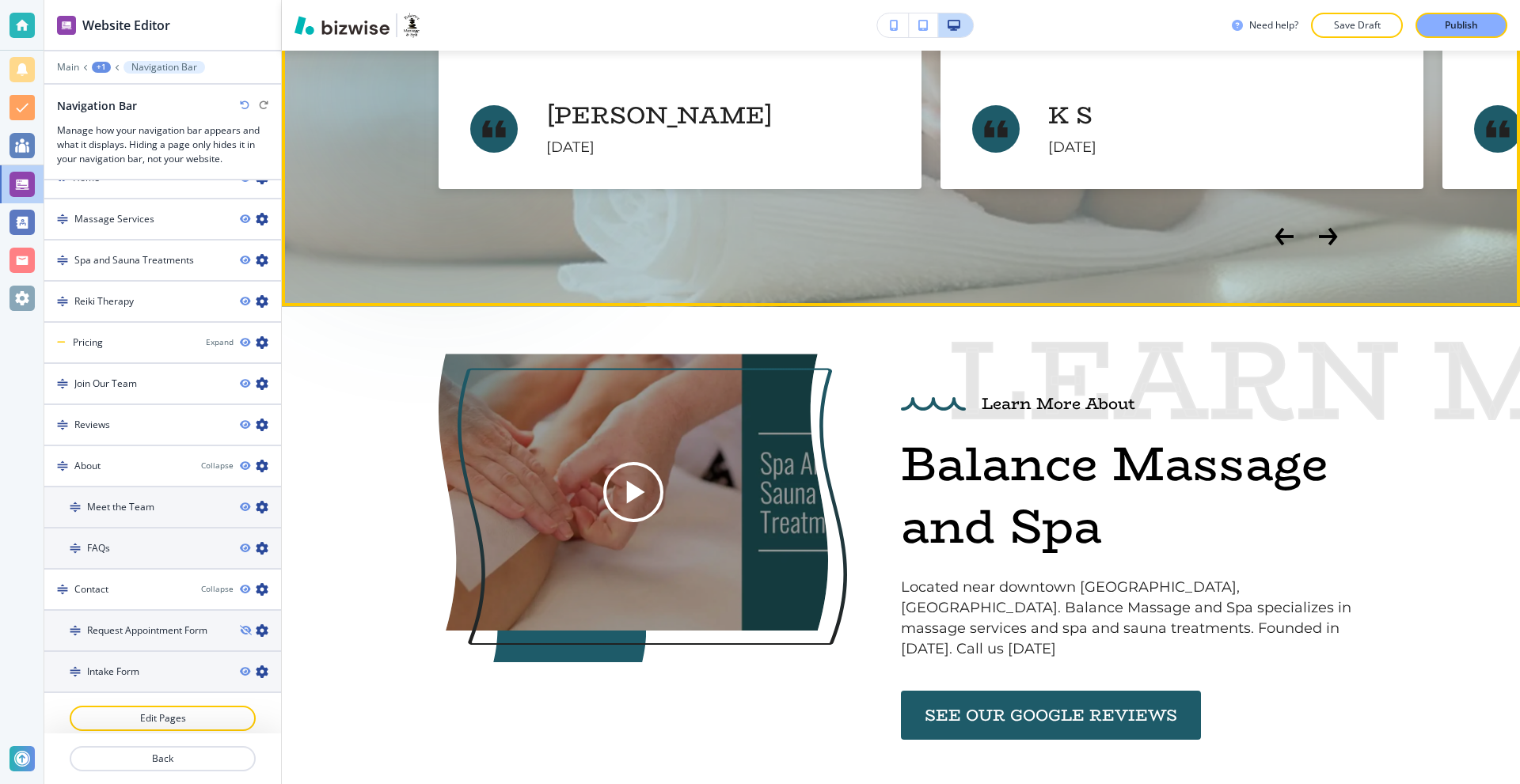
scroll to position [4036, 0]
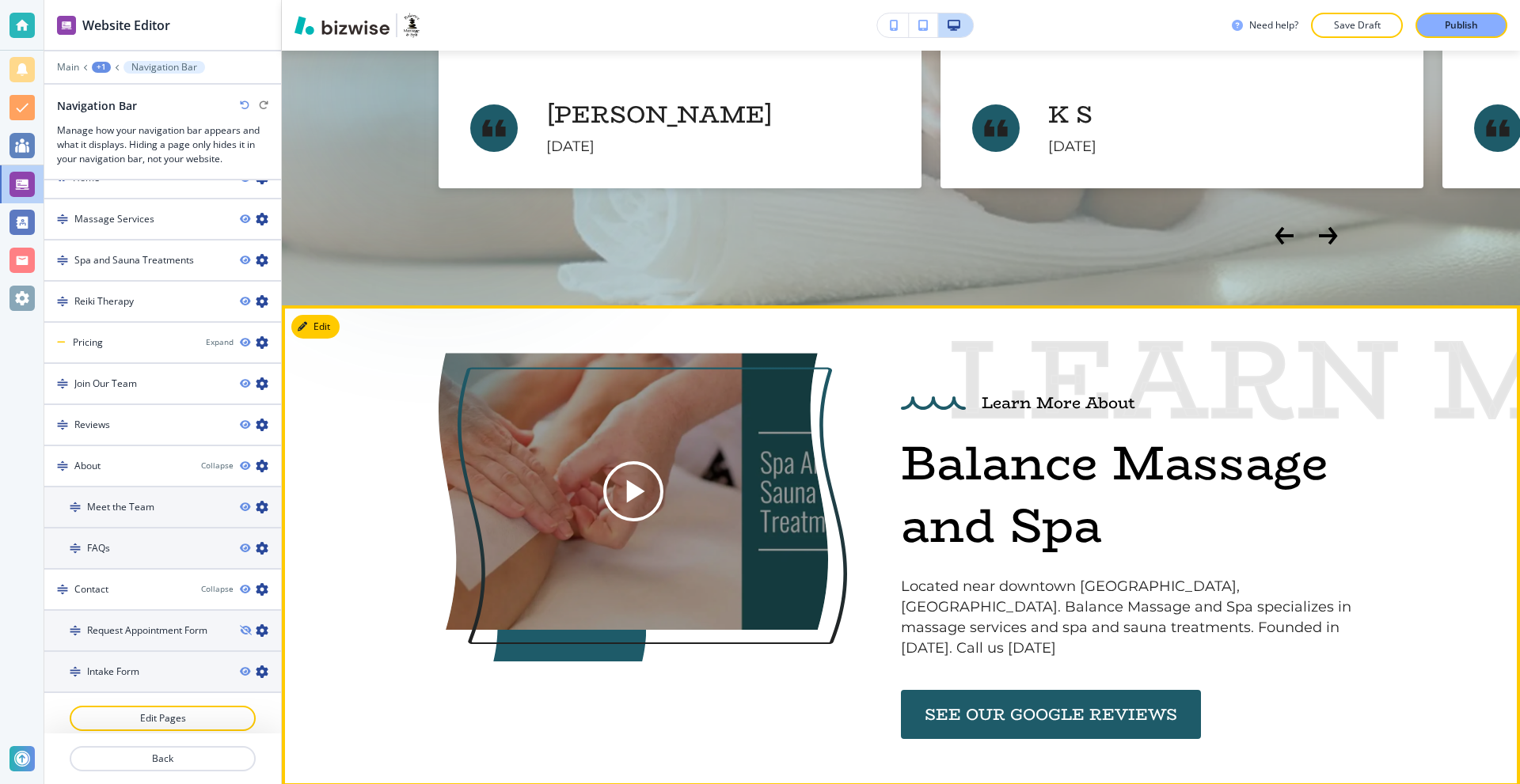
click at [628, 481] on icon at bounding box center [636, 492] width 18 height 23
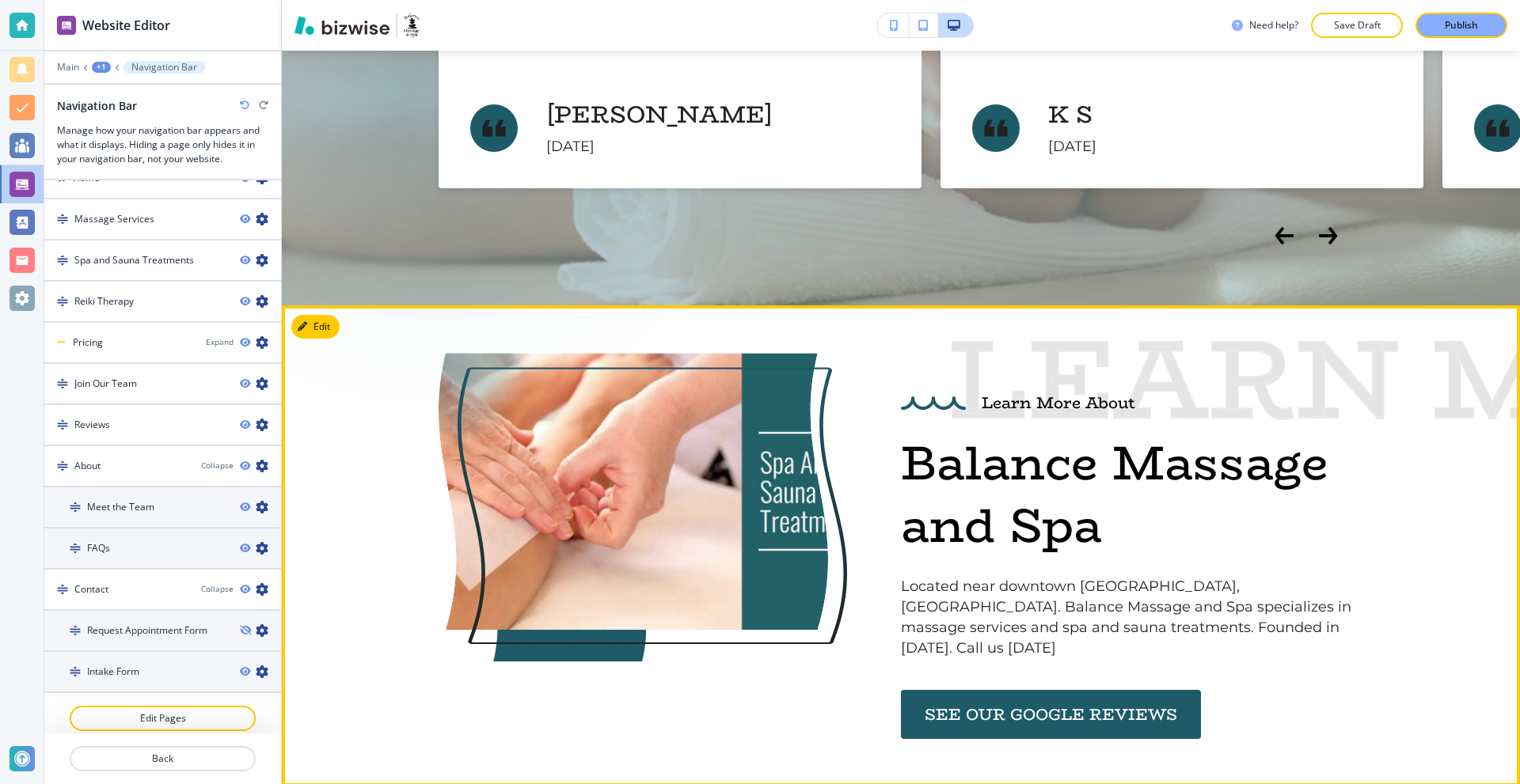
click at [632, 448] on video at bounding box center [633, 491] width 389 height 277
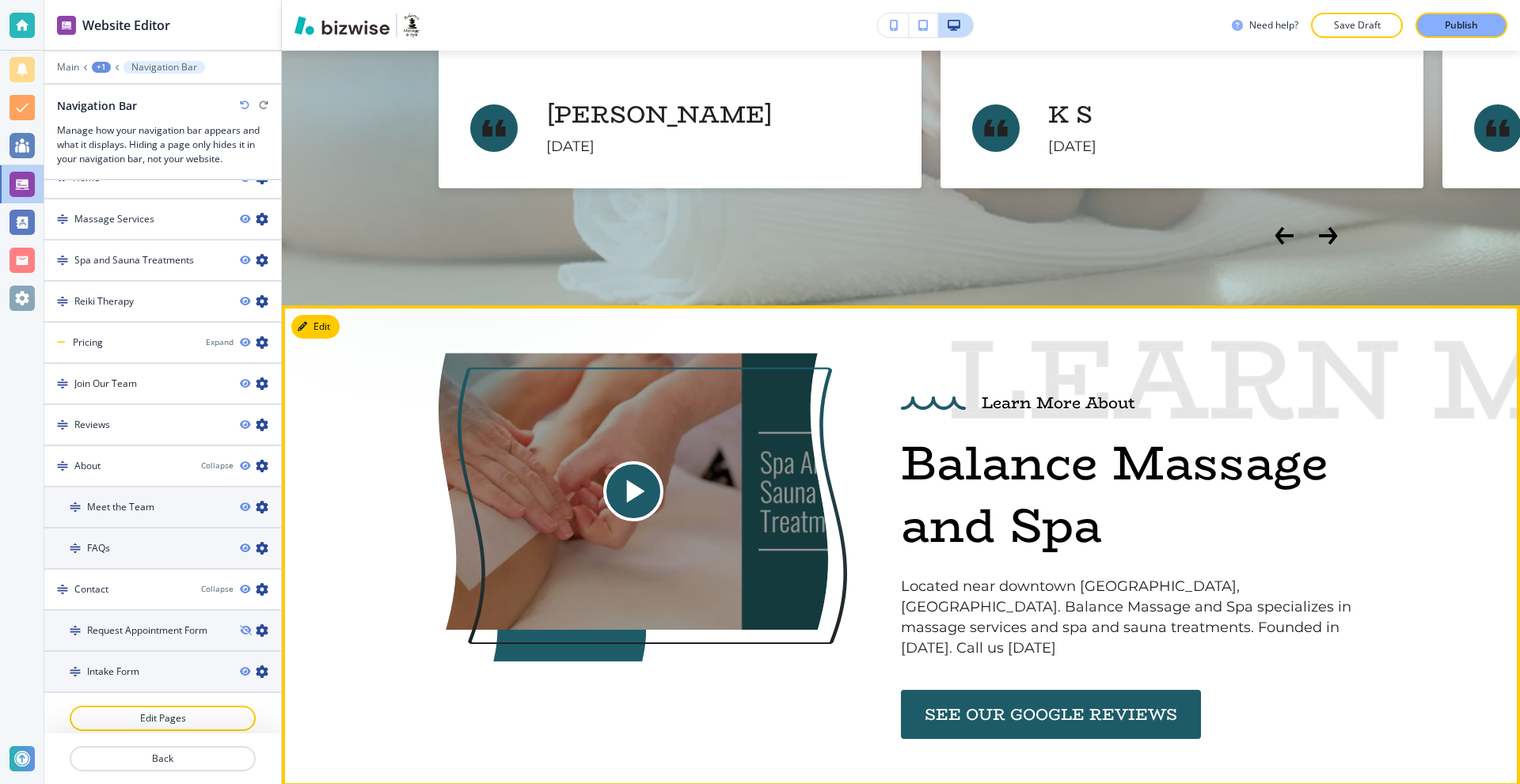
click at [638, 472] on icon at bounding box center [633, 491] width 40 height 40
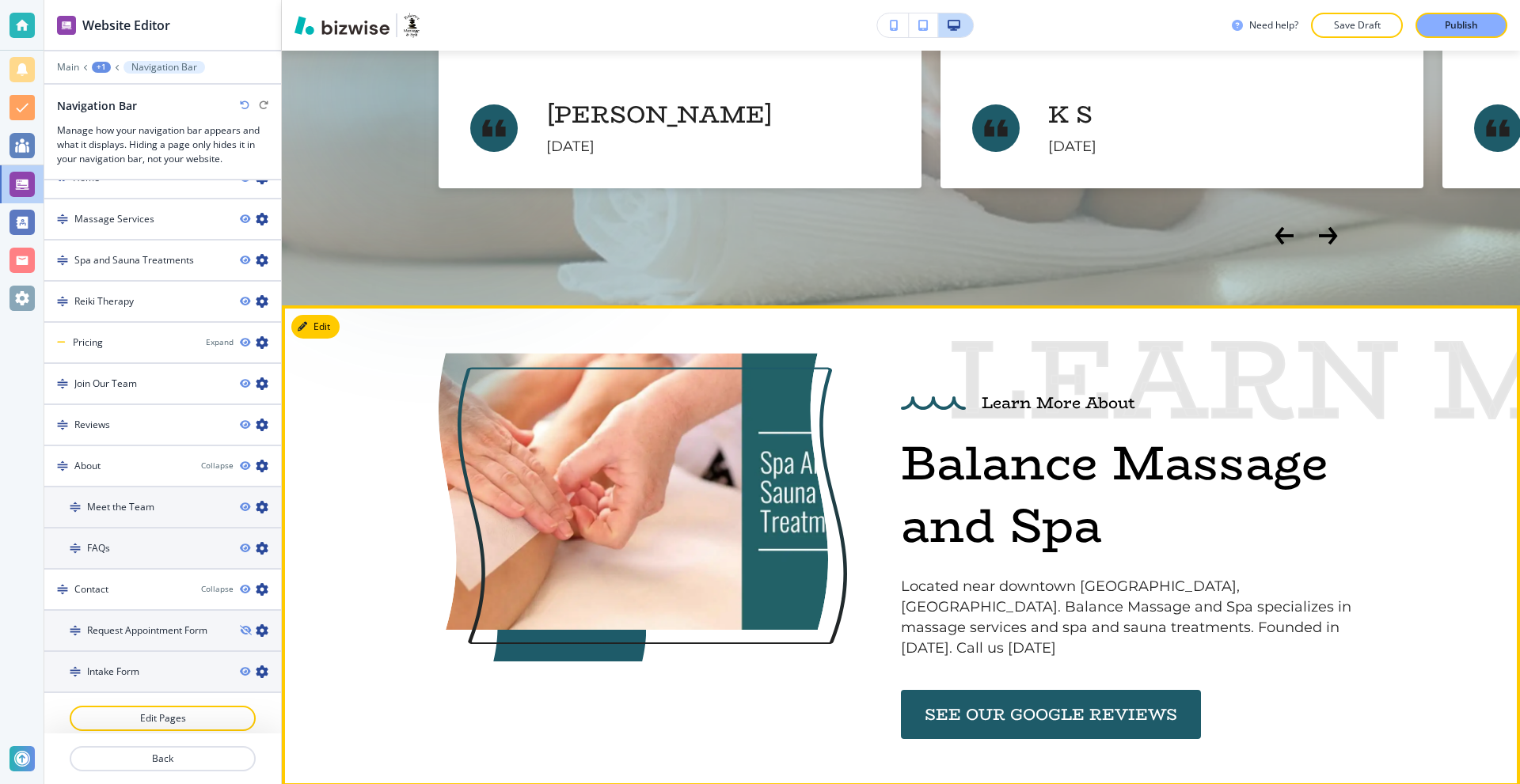
click at [626, 451] on video at bounding box center [633, 491] width 389 height 277
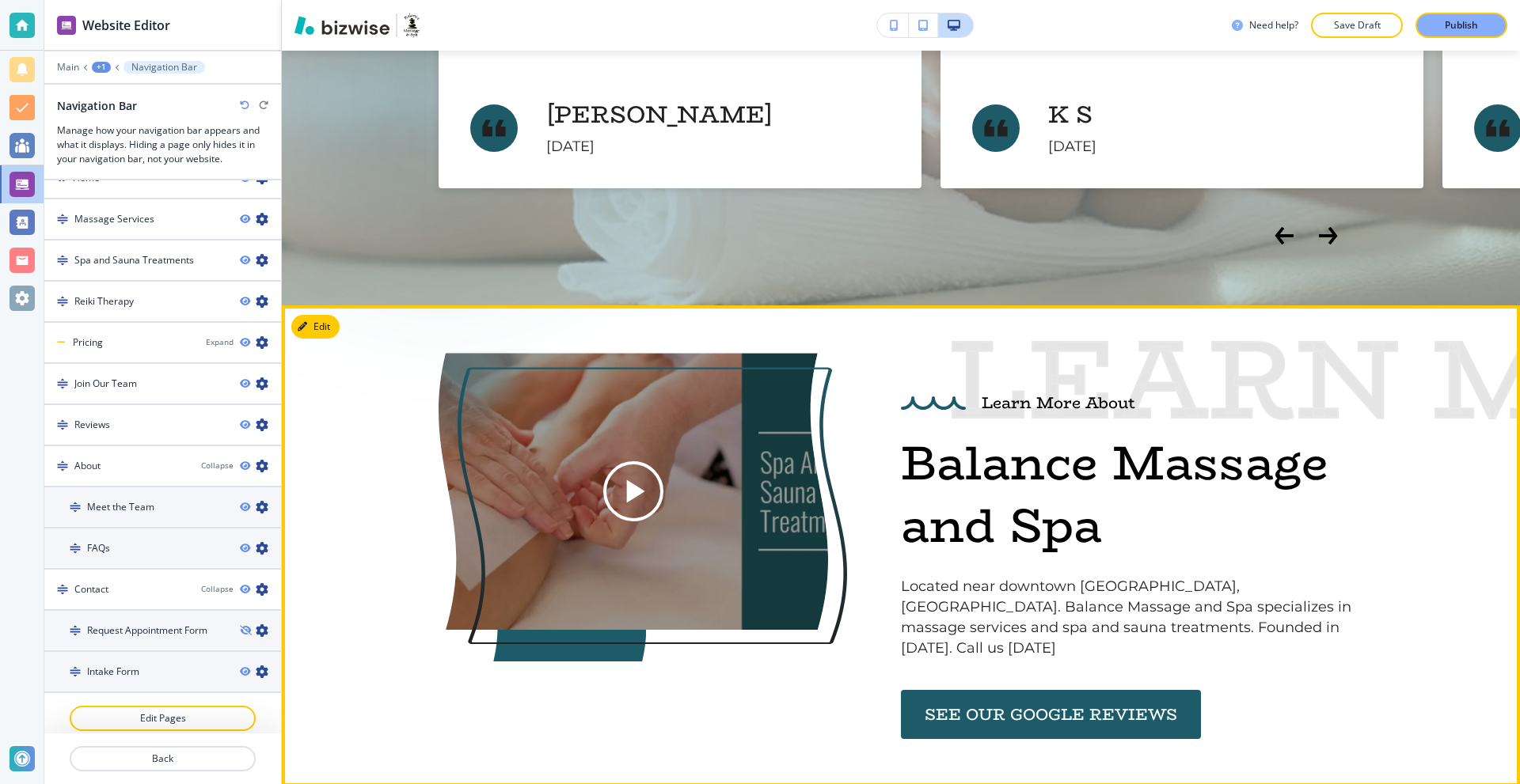
click at [855, 353] on div "Learn More About Learn More About Balance Massage and Spa Located near downtown…" at bounding box center [901, 546] width 925 height 386
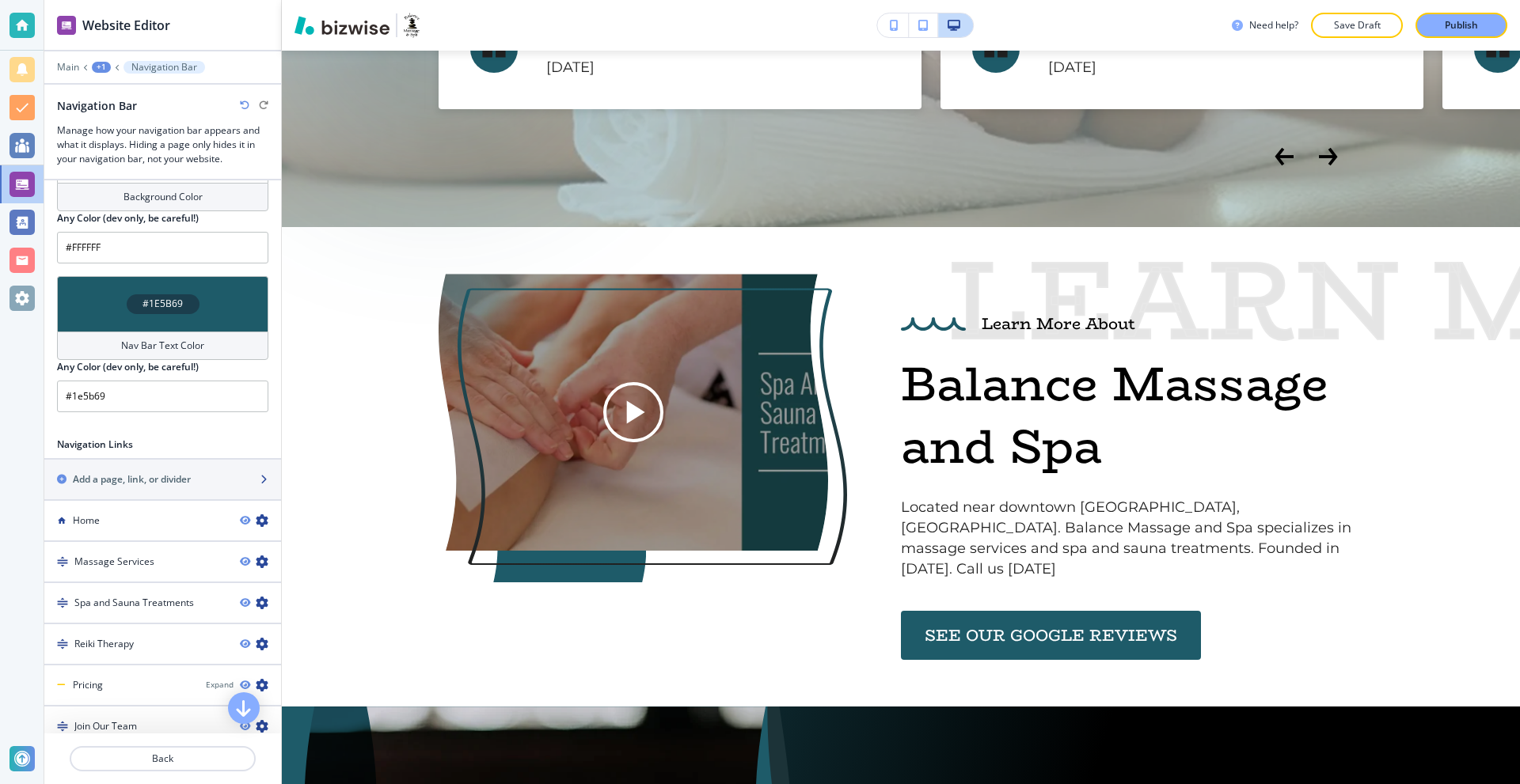
scroll to position [722, 0]
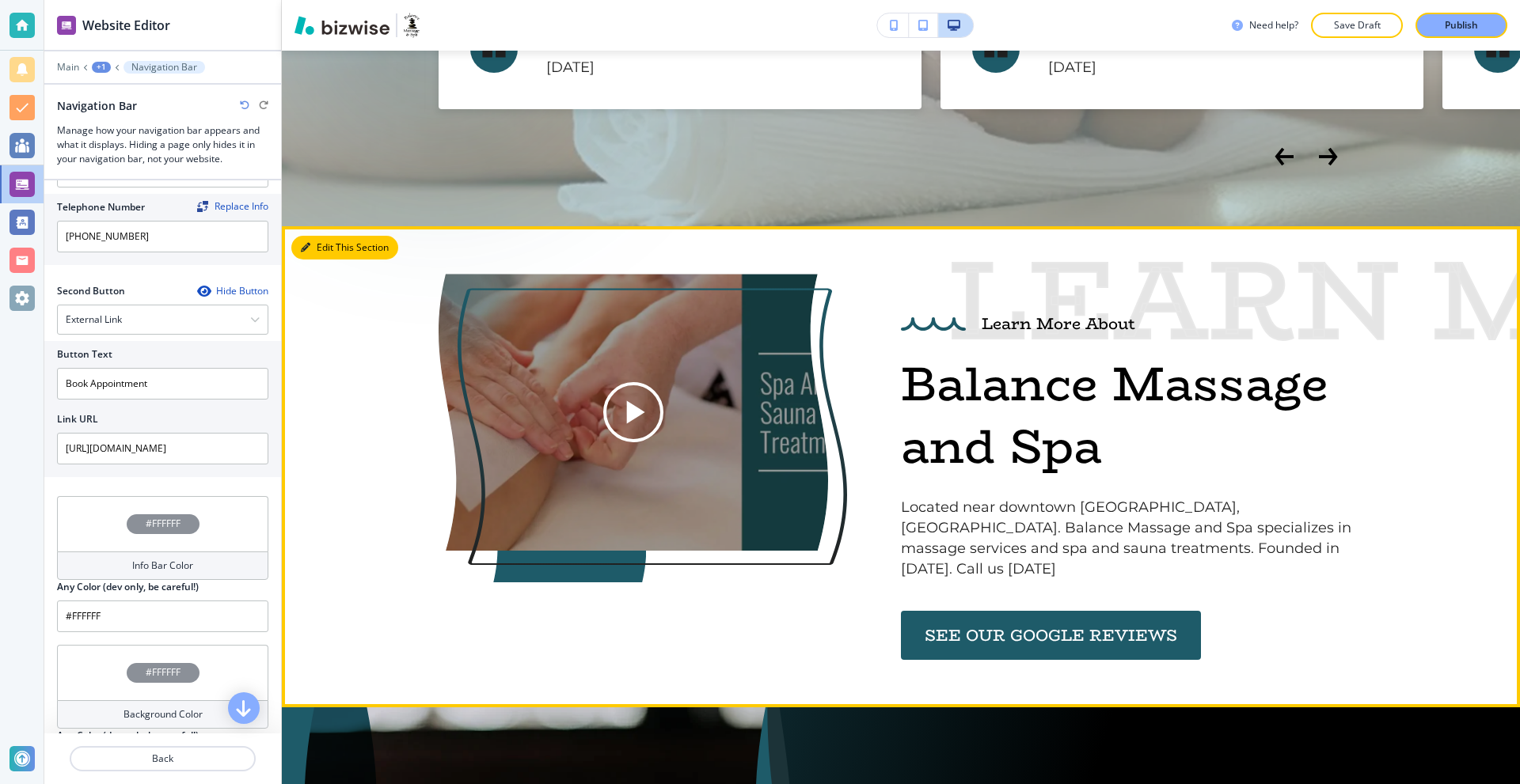
drag, startPoint x: 328, startPoint y: 209, endPoint x: 308, endPoint y: 204, distance: 20.6
click at [328, 236] on button "Edit This Section" at bounding box center [345, 247] width 107 height 24
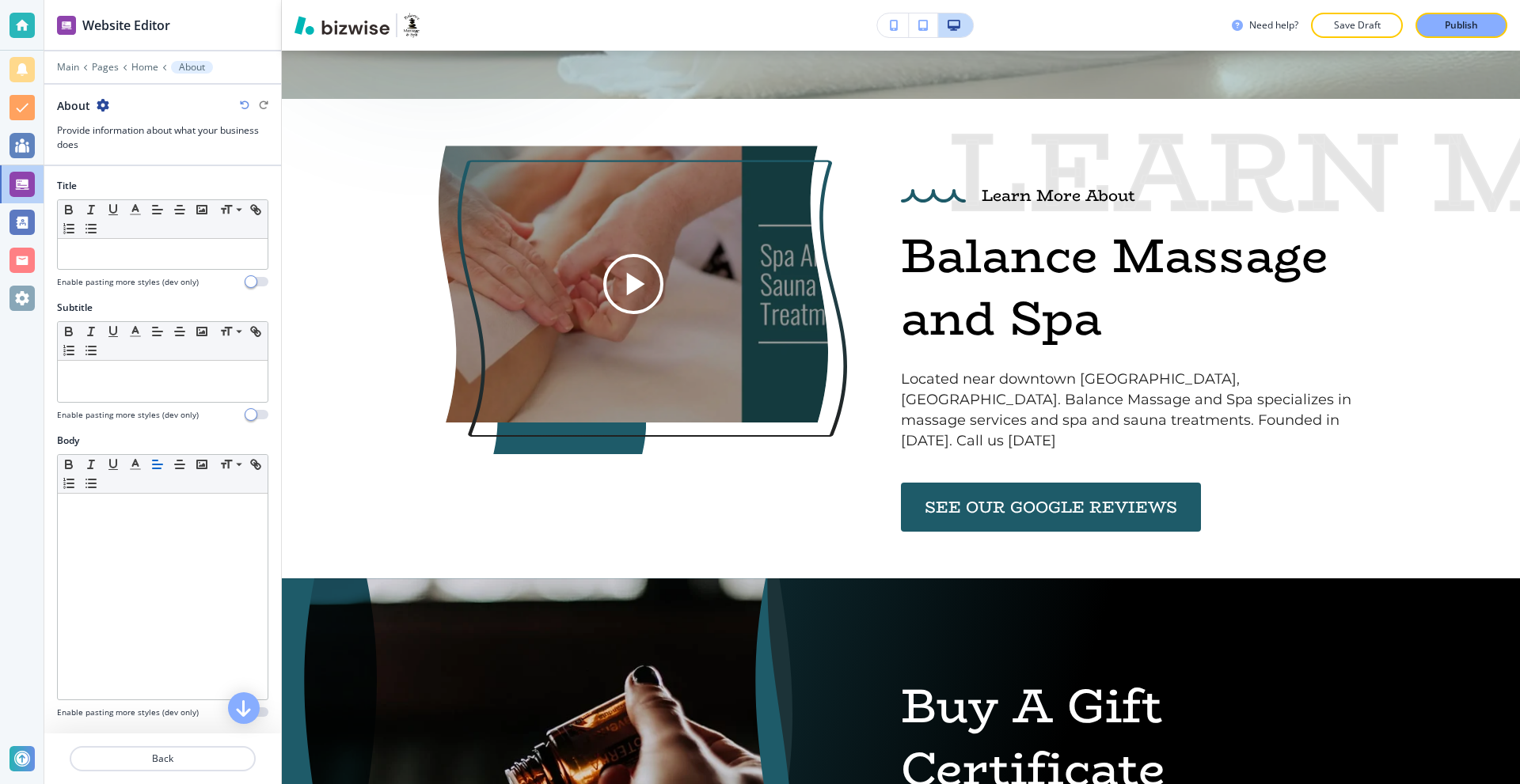
scroll to position [4250, 0]
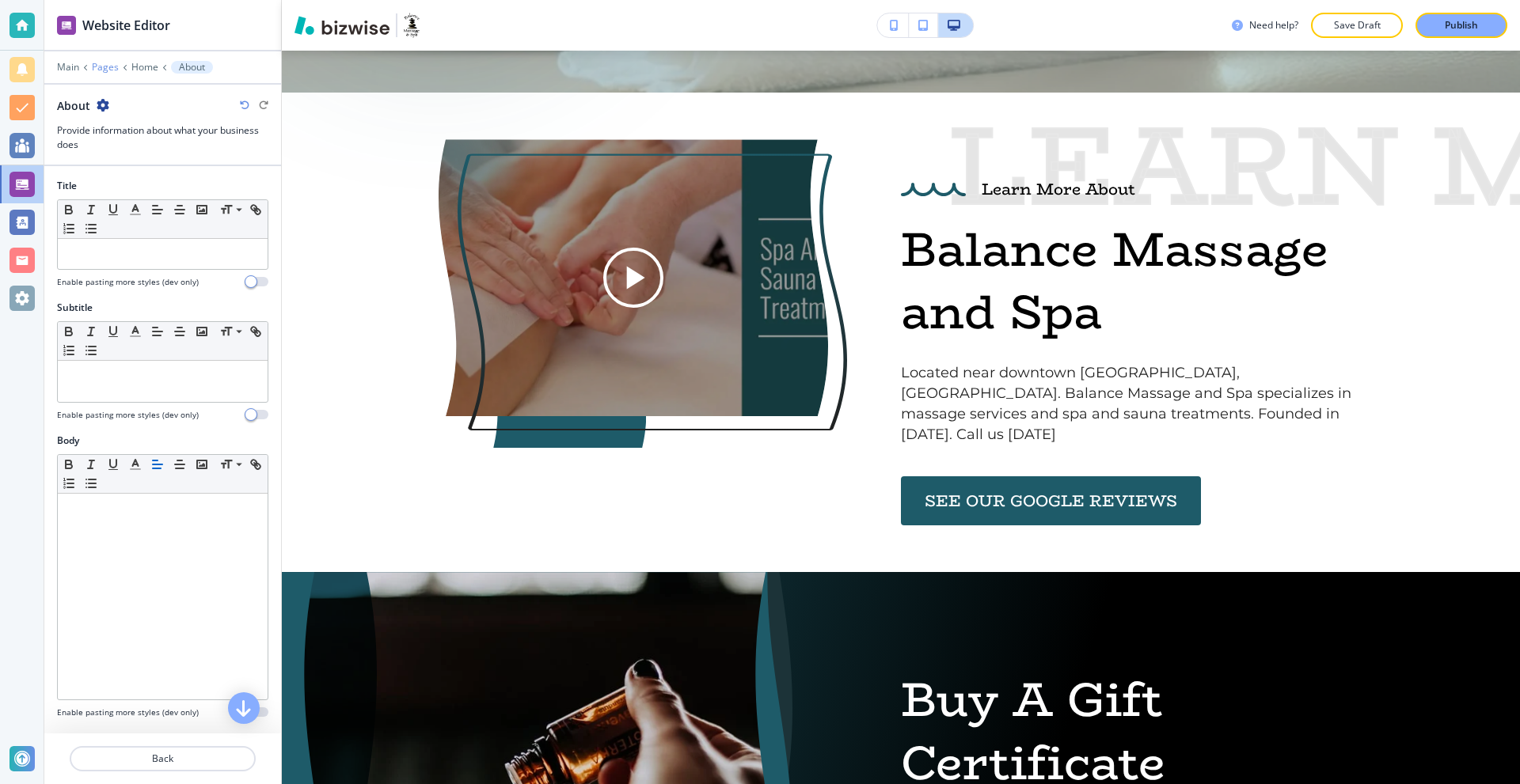
click at [109, 65] on p "Pages" at bounding box center [105, 67] width 27 height 11
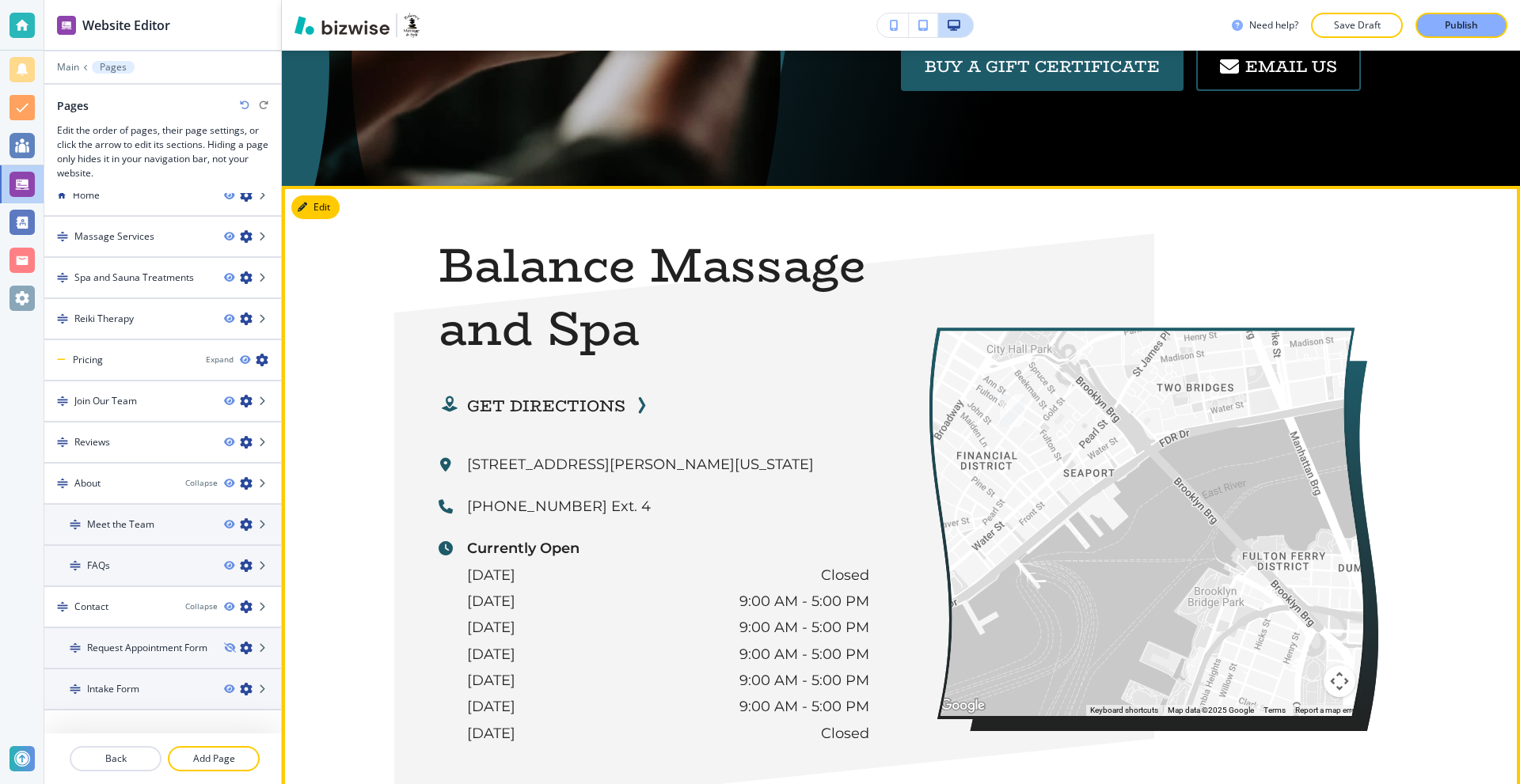
scroll to position [5120, 0]
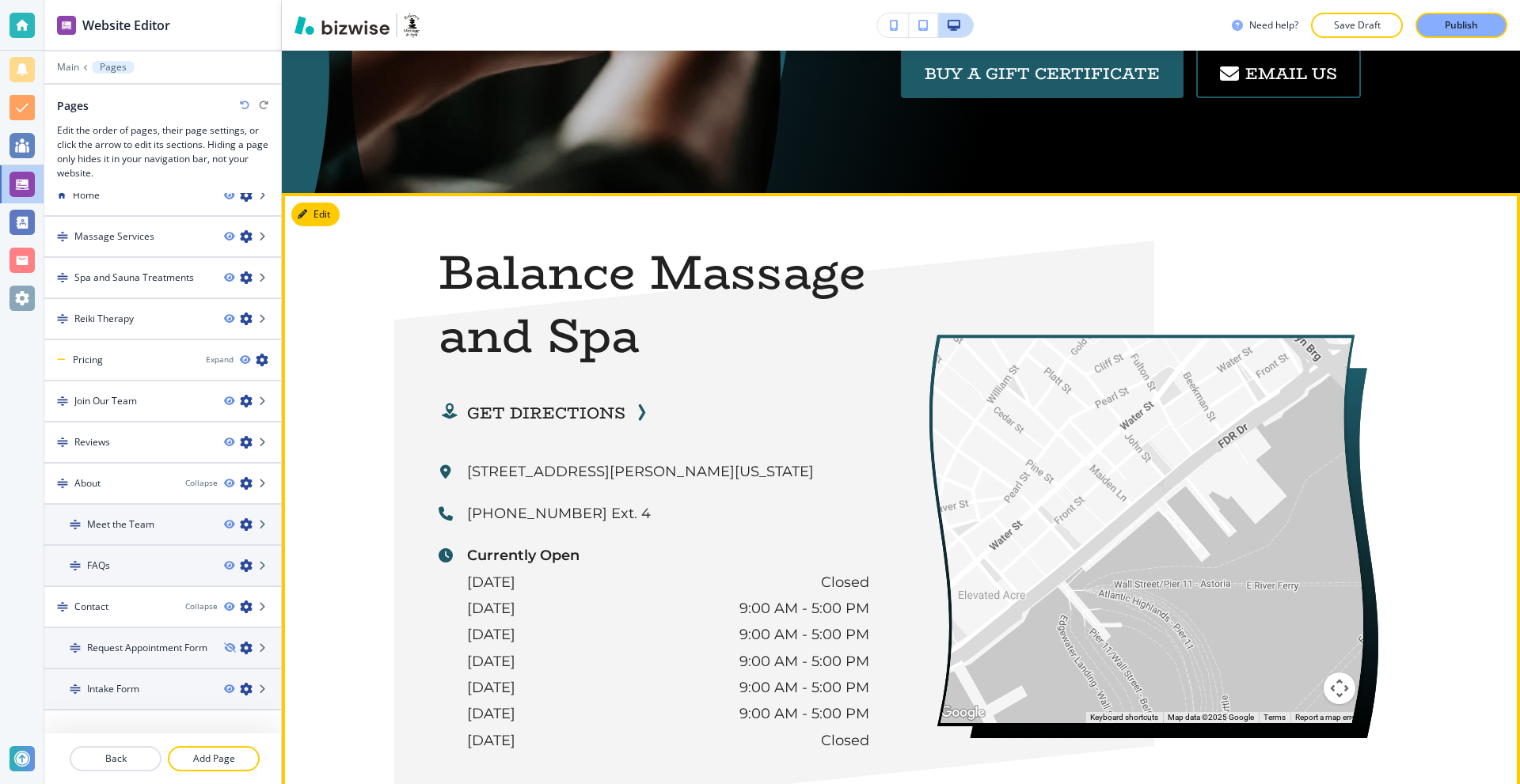
drag, startPoint x: 1018, startPoint y: 501, endPoint x: 1071, endPoint y: 528, distance: 59.5
click at [1071, 529] on div at bounding box center [1148, 530] width 431 height 384
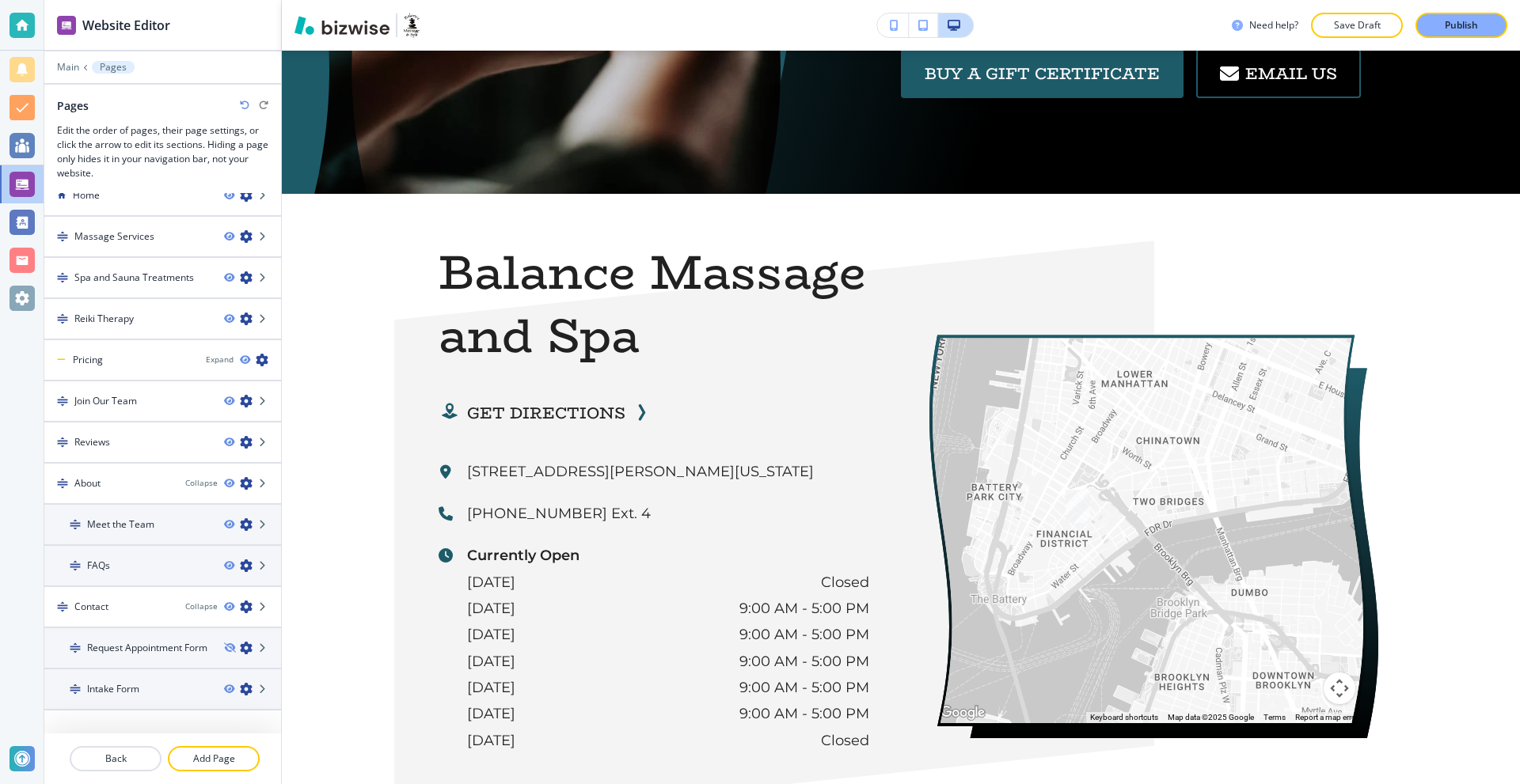
click at [1076, 516] on div at bounding box center [1148, 530] width 431 height 384
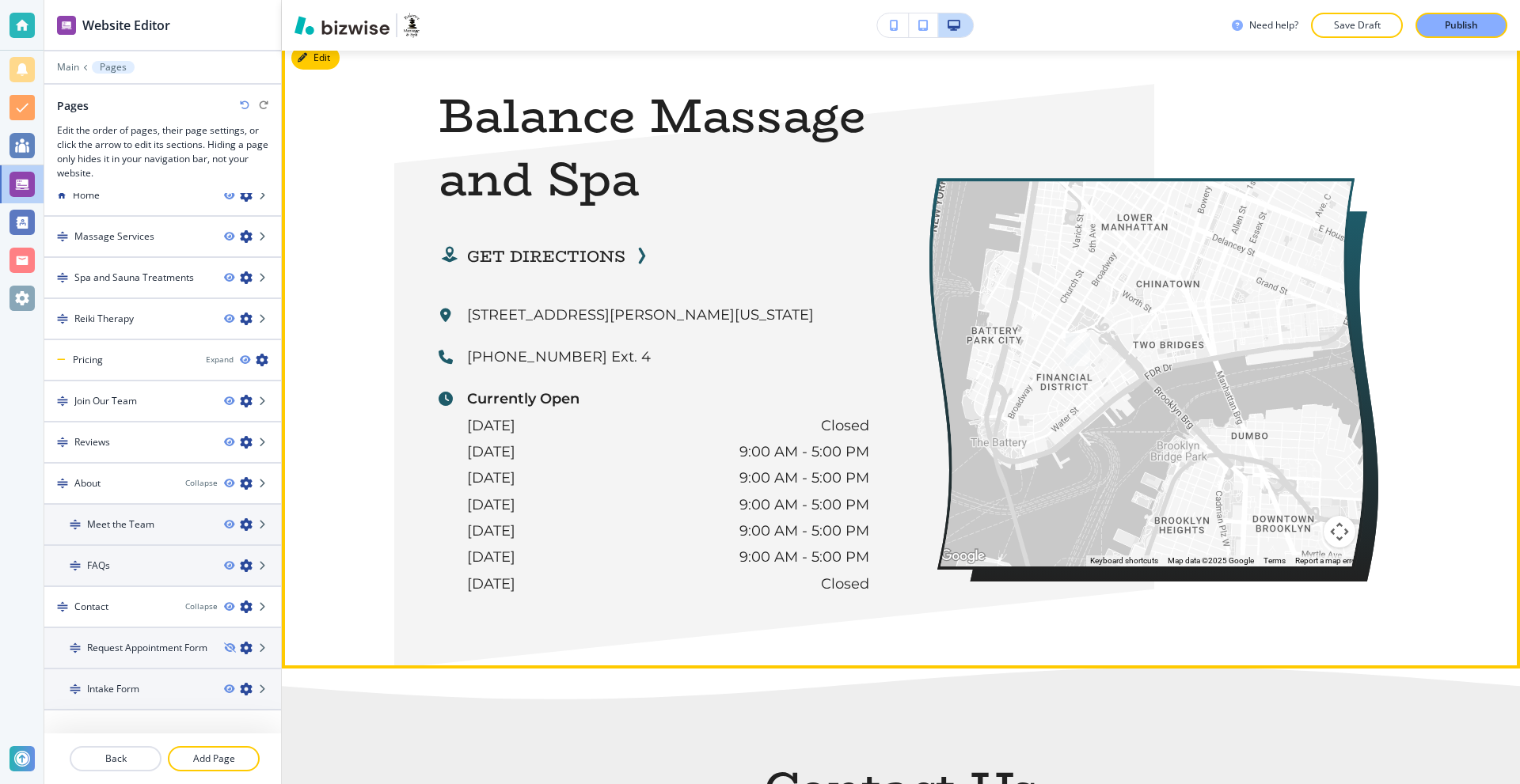
scroll to position [5279, 0]
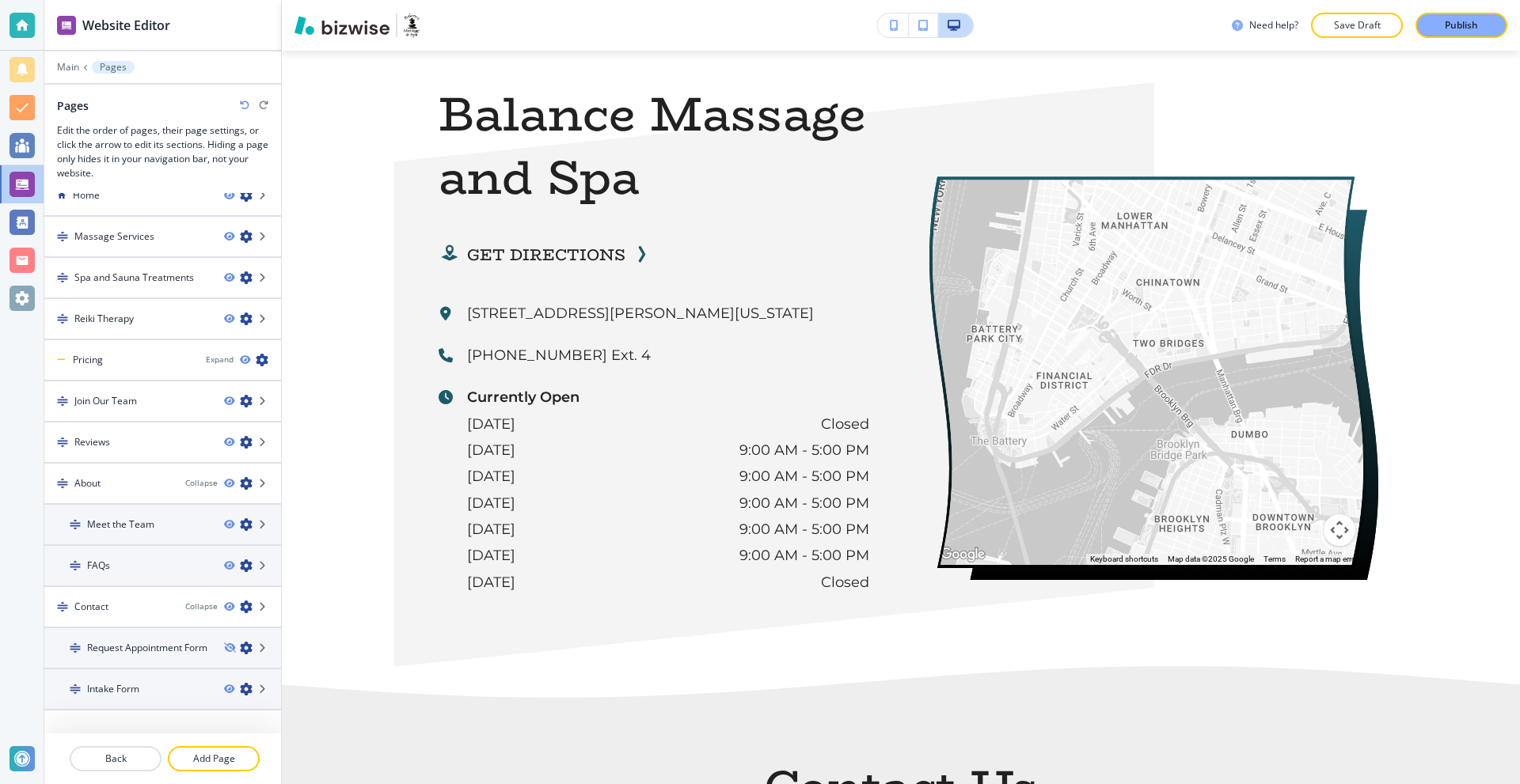
drag, startPoint x: 1098, startPoint y: 413, endPoint x: 1113, endPoint y: 431, distance: 23.4
click at [1113, 431] on div at bounding box center [1148, 372] width 431 height 384
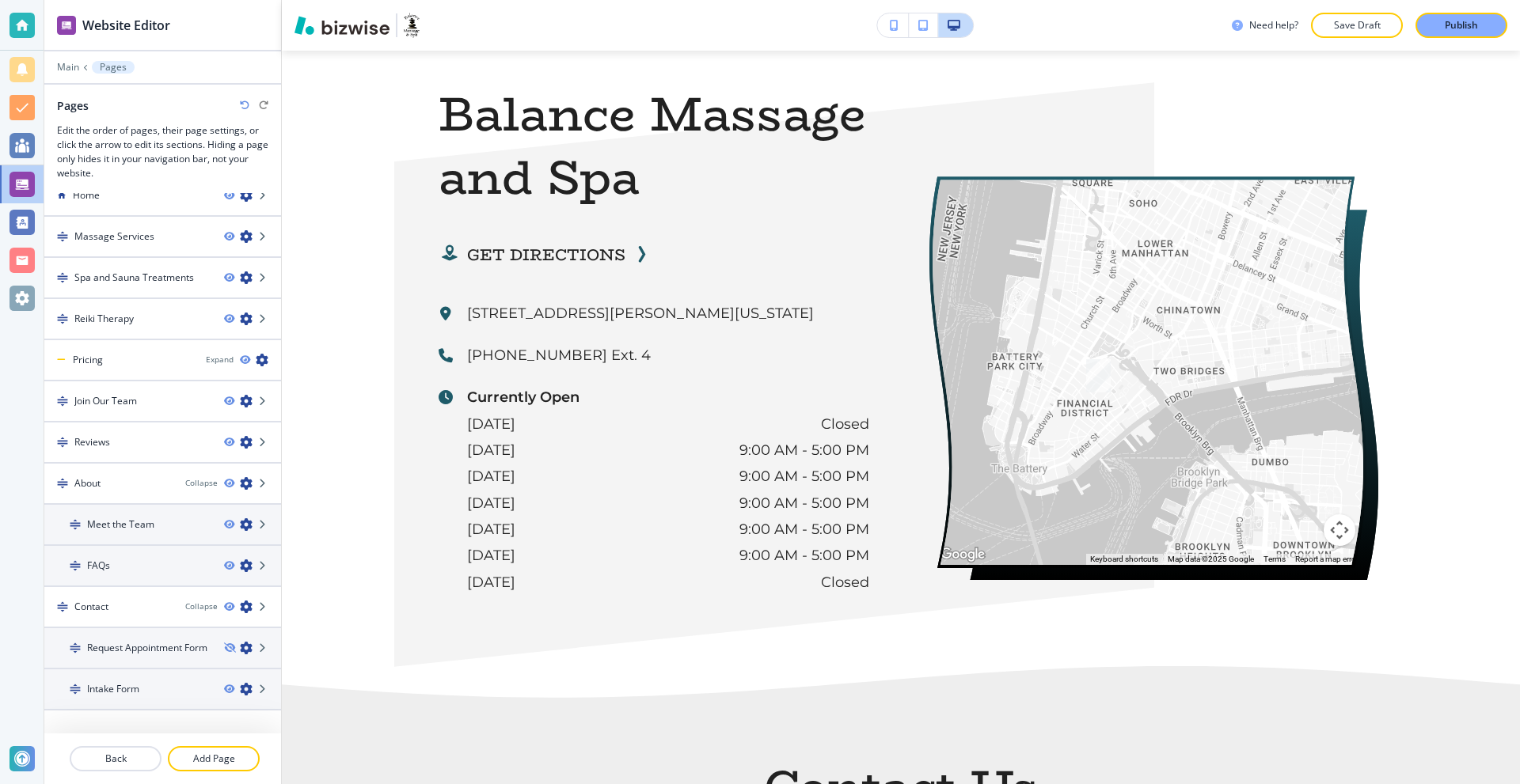
drag, startPoint x: 1113, startPoint y: 434, endPoint x: 1120, endPoint y: 450, distance: 17.5
click at [1120, 450] on div at bounding box center [1148, 372] width 431 height 384
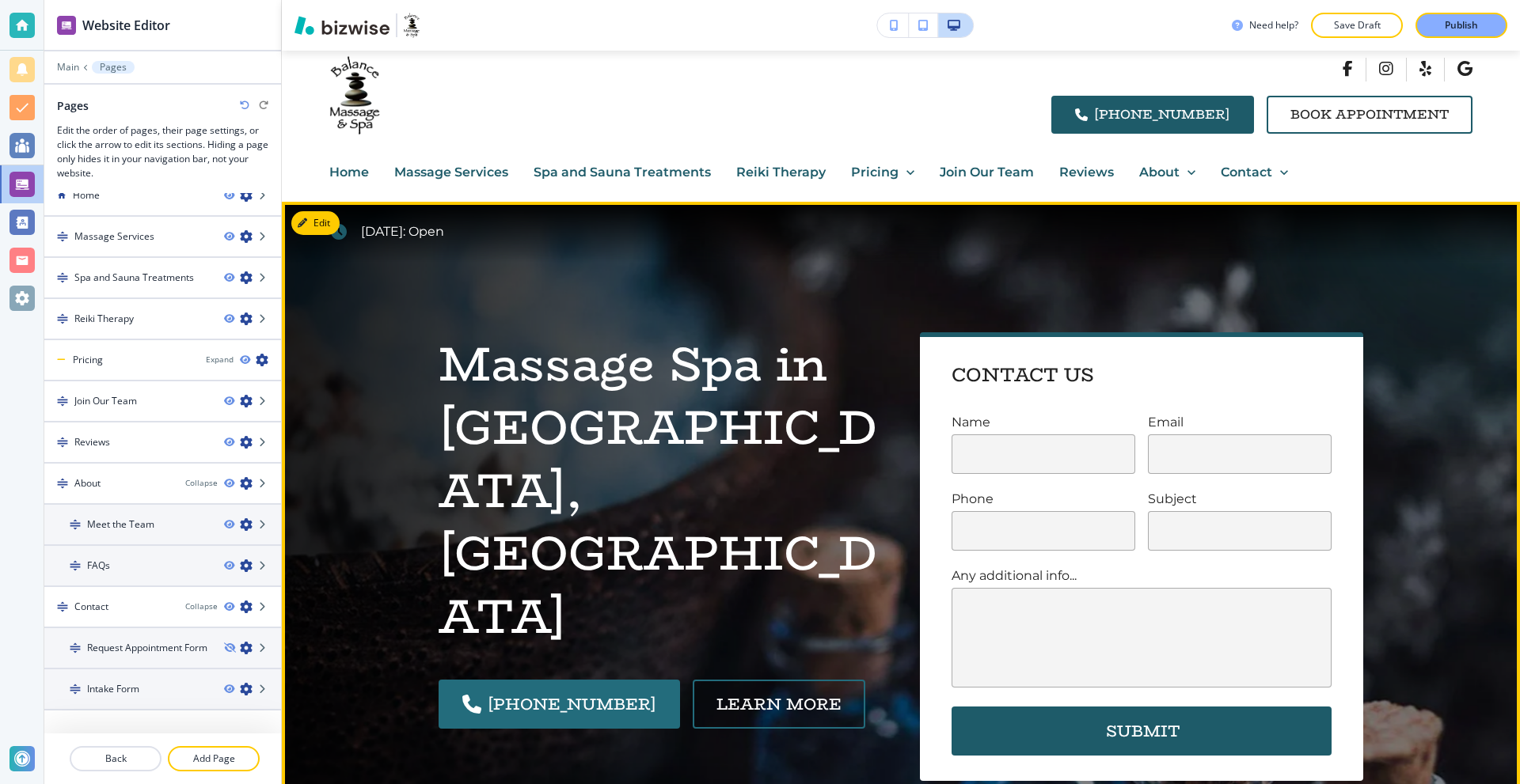
scroll to position [0, 0]
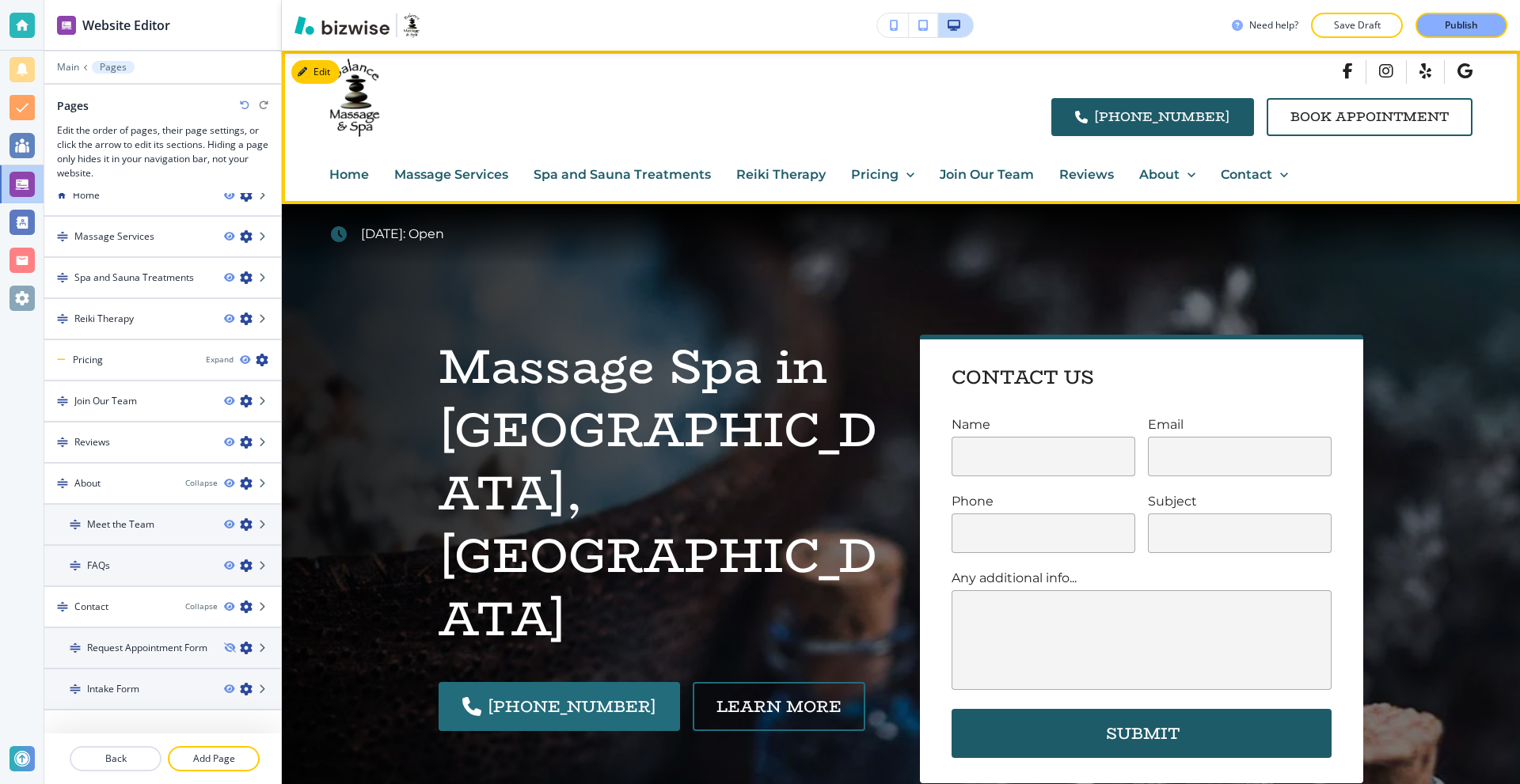
click at [441, 165] on p "Massage Services" at bounding box center [451, 174] width 114 height 20
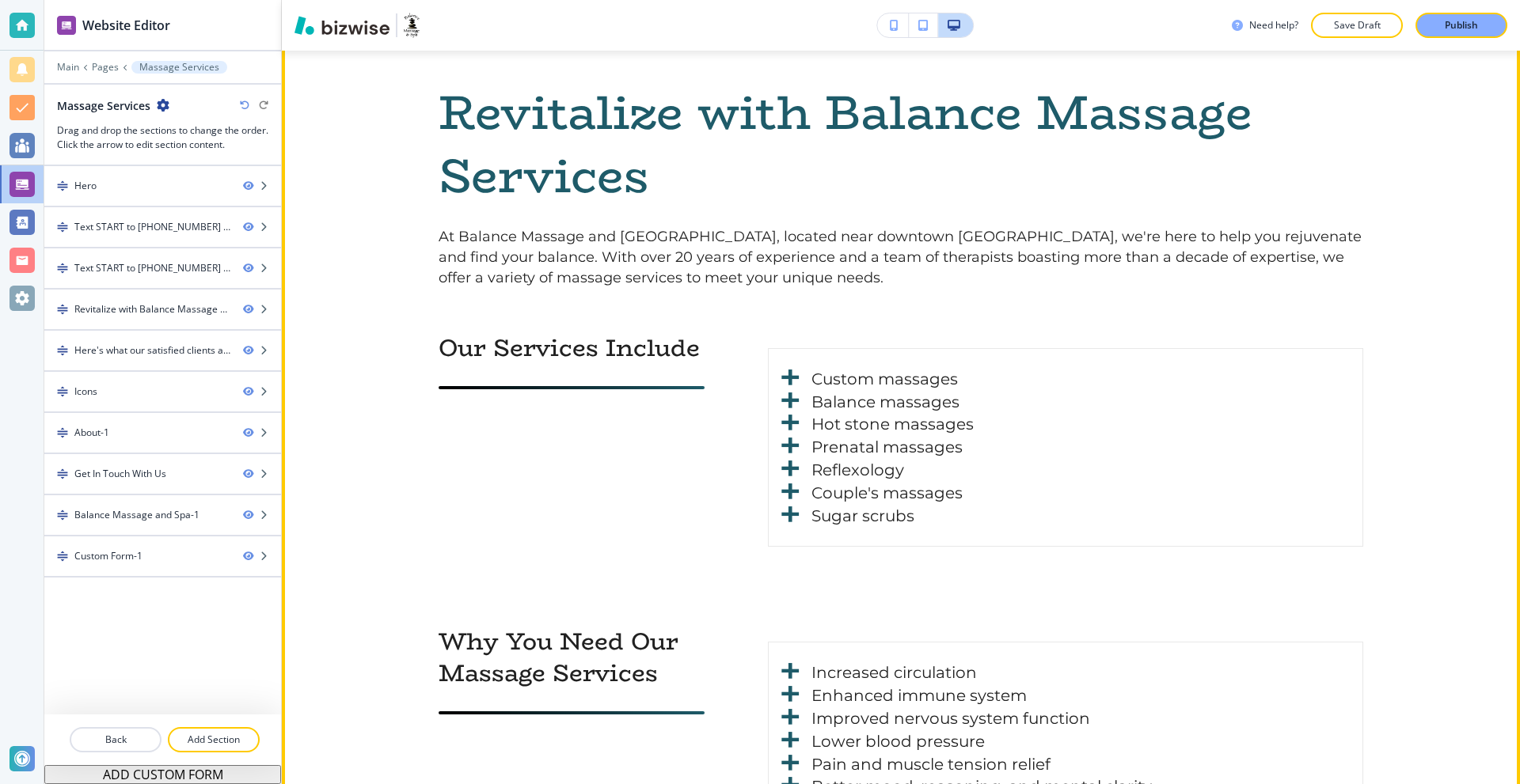
scroll to position [1187, 0]
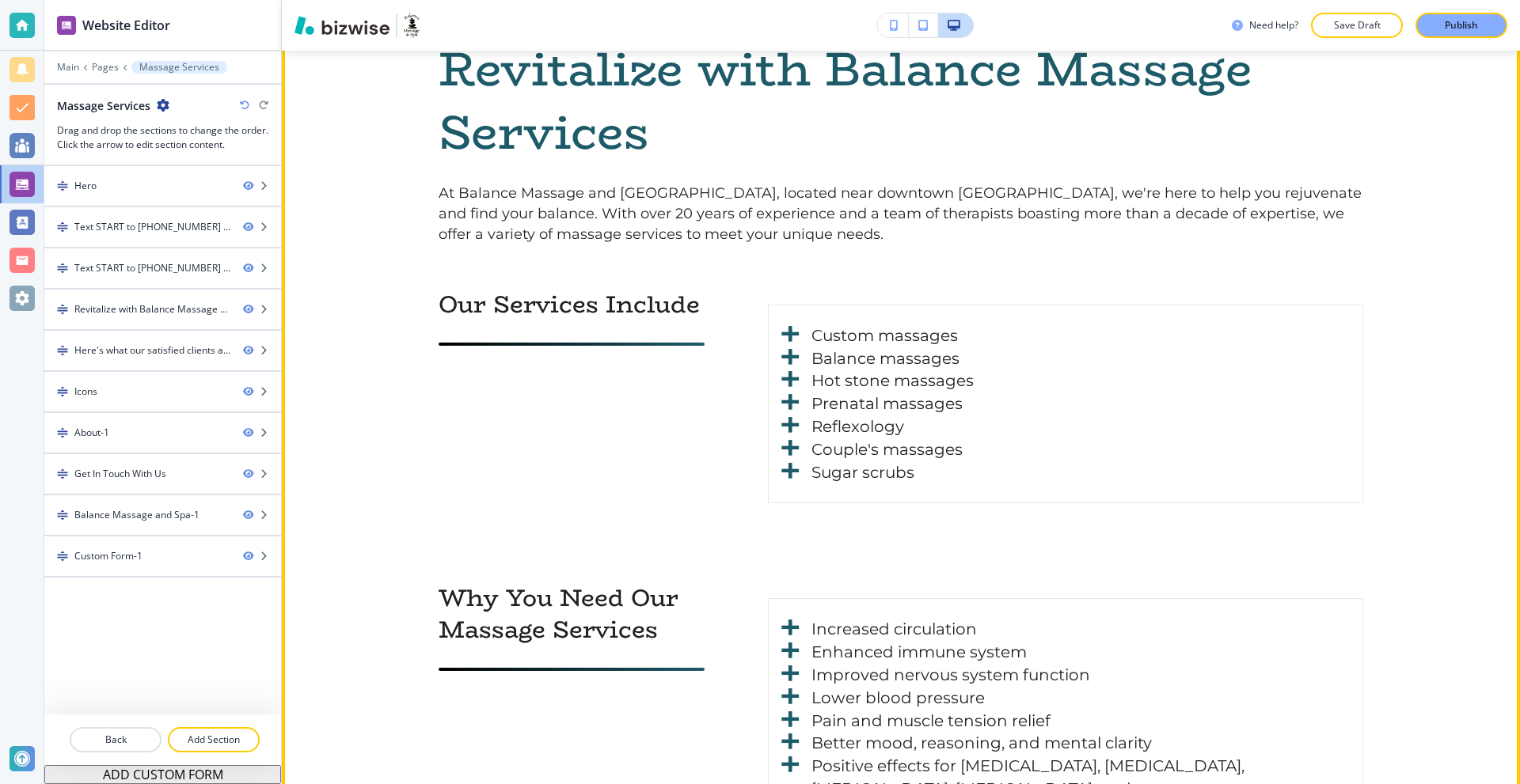
click at [788, 324] on li "Custom massages" at bounding box center [1065, 336] width 556 height 23
click at [796, 328] on li "Custom massages" at bounding box center [1065, 336] width 556 height 23
click at [848, 337] on li "Custom massages" at bounding box center [1065, 336] width 556 height 23
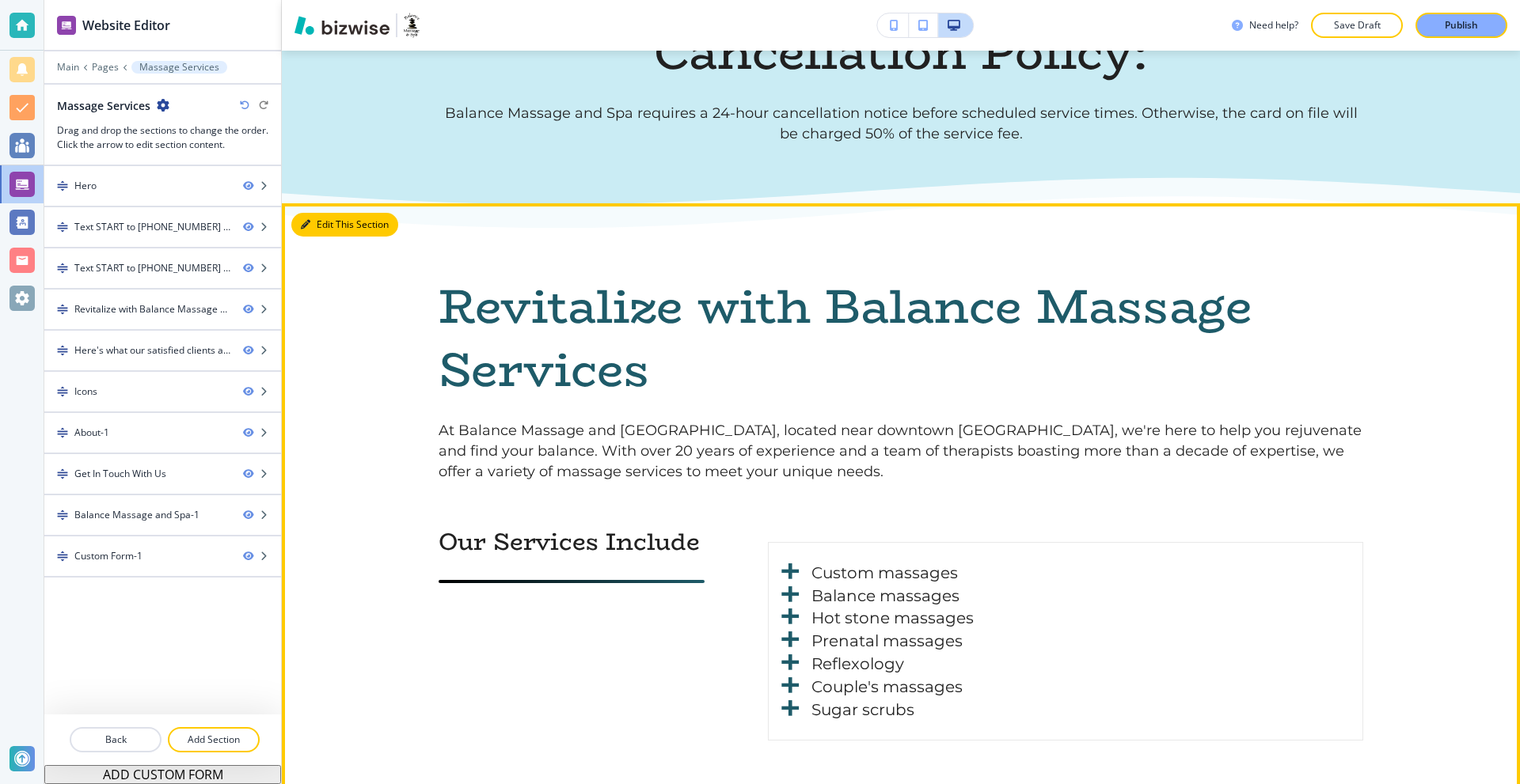
click at [316, 216] on button "Edit This Section" at bounding box center [345, 225] width 107 height 24
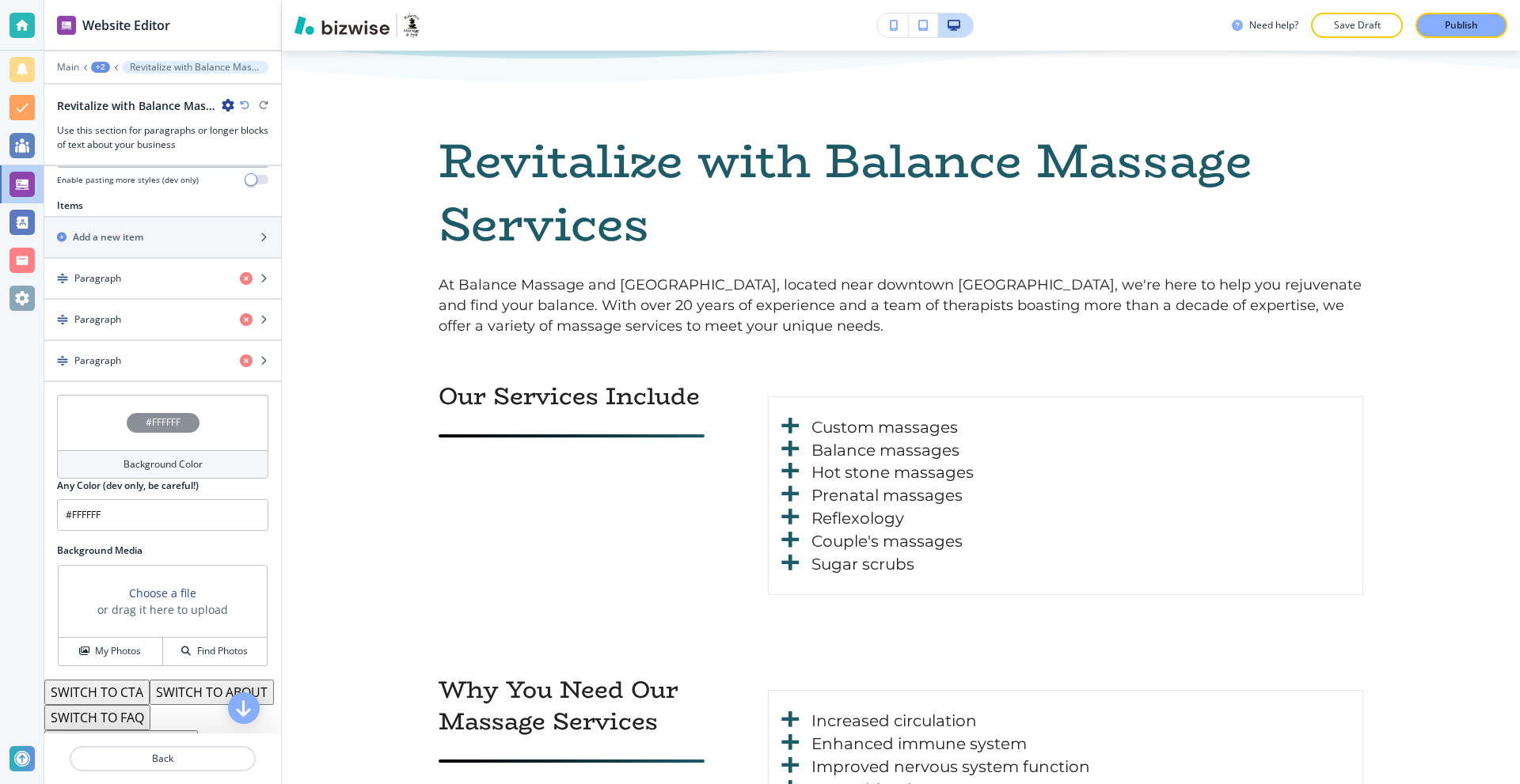
scroll to position [554, 0]
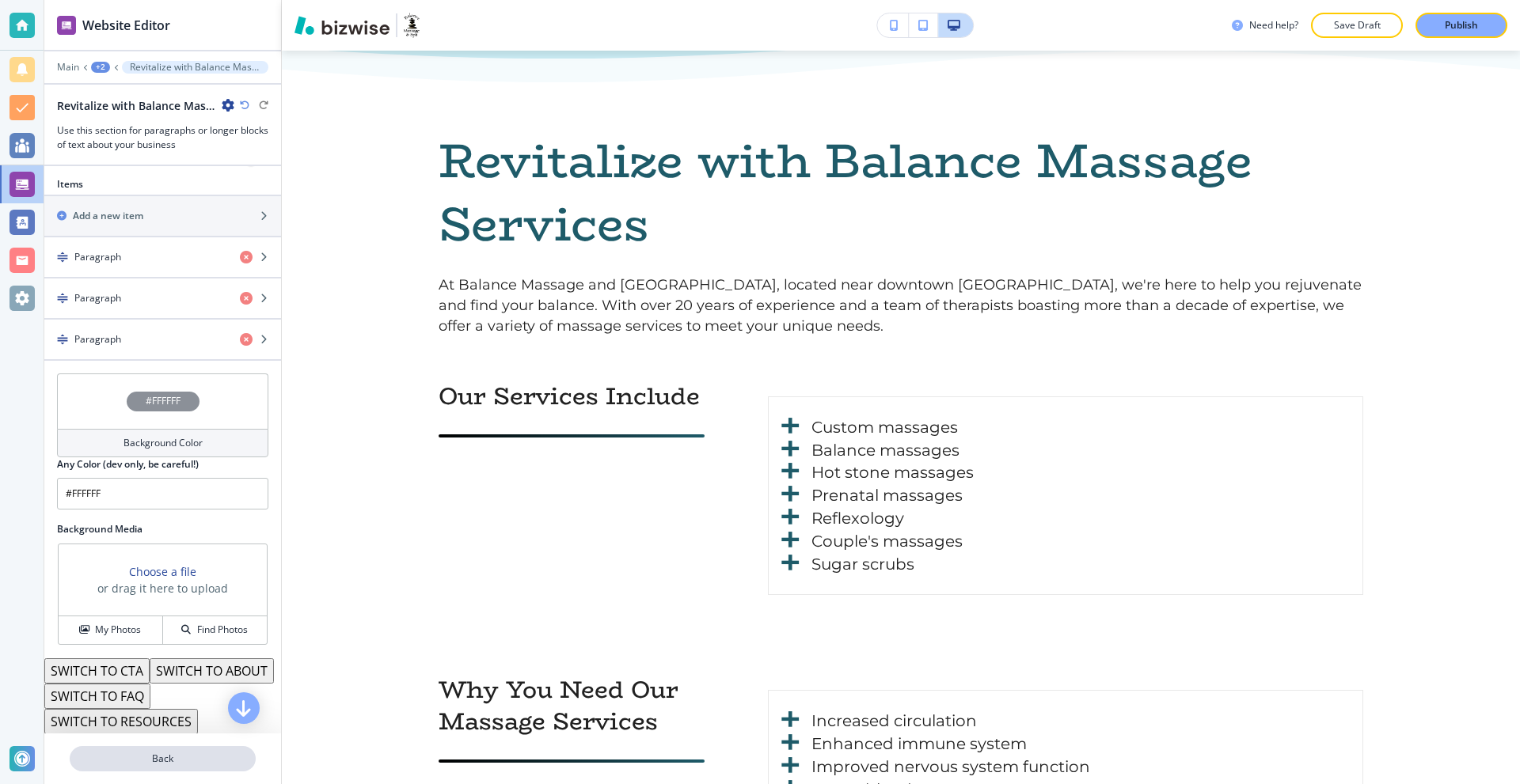
click at [182, 760] on p "Back" at bounding box center [162, 759] width 182 height 15
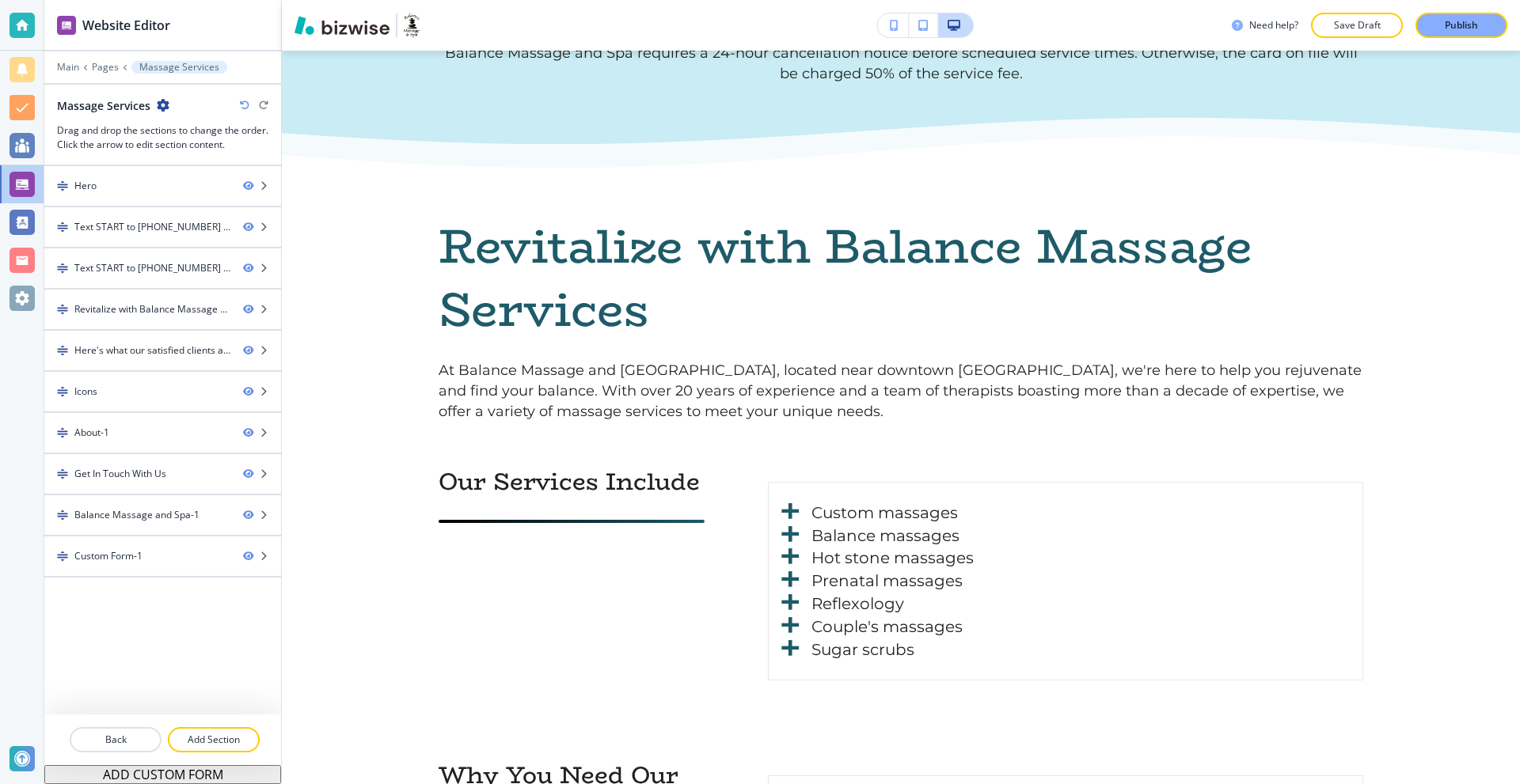
scroll to position [700, 0]
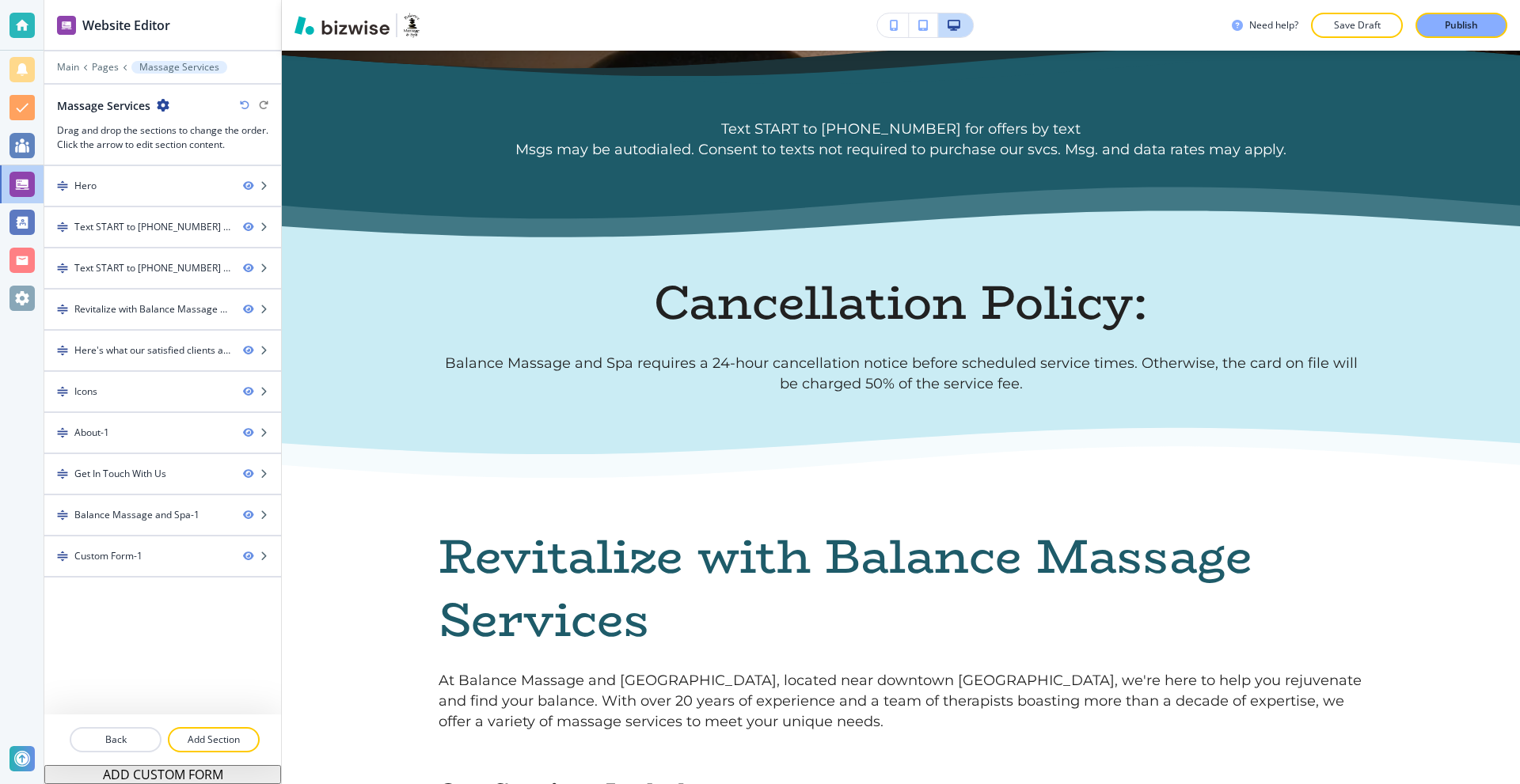
click at [887, 20] on button "button" at bounding box center [893, 25] width 32 height 24
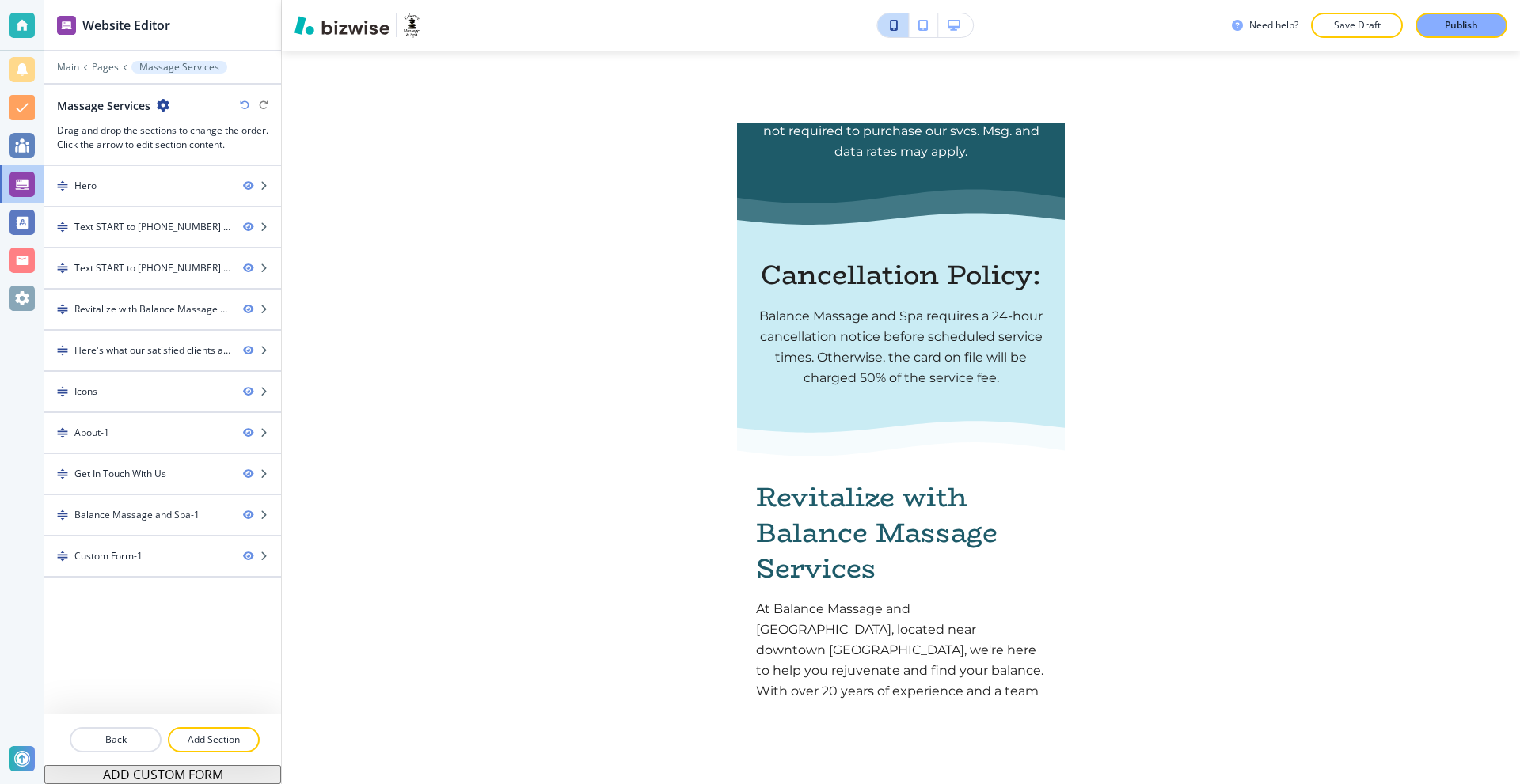
click at [912, 25] on button "button" at bounding box center [924, 25] width 29 height 24
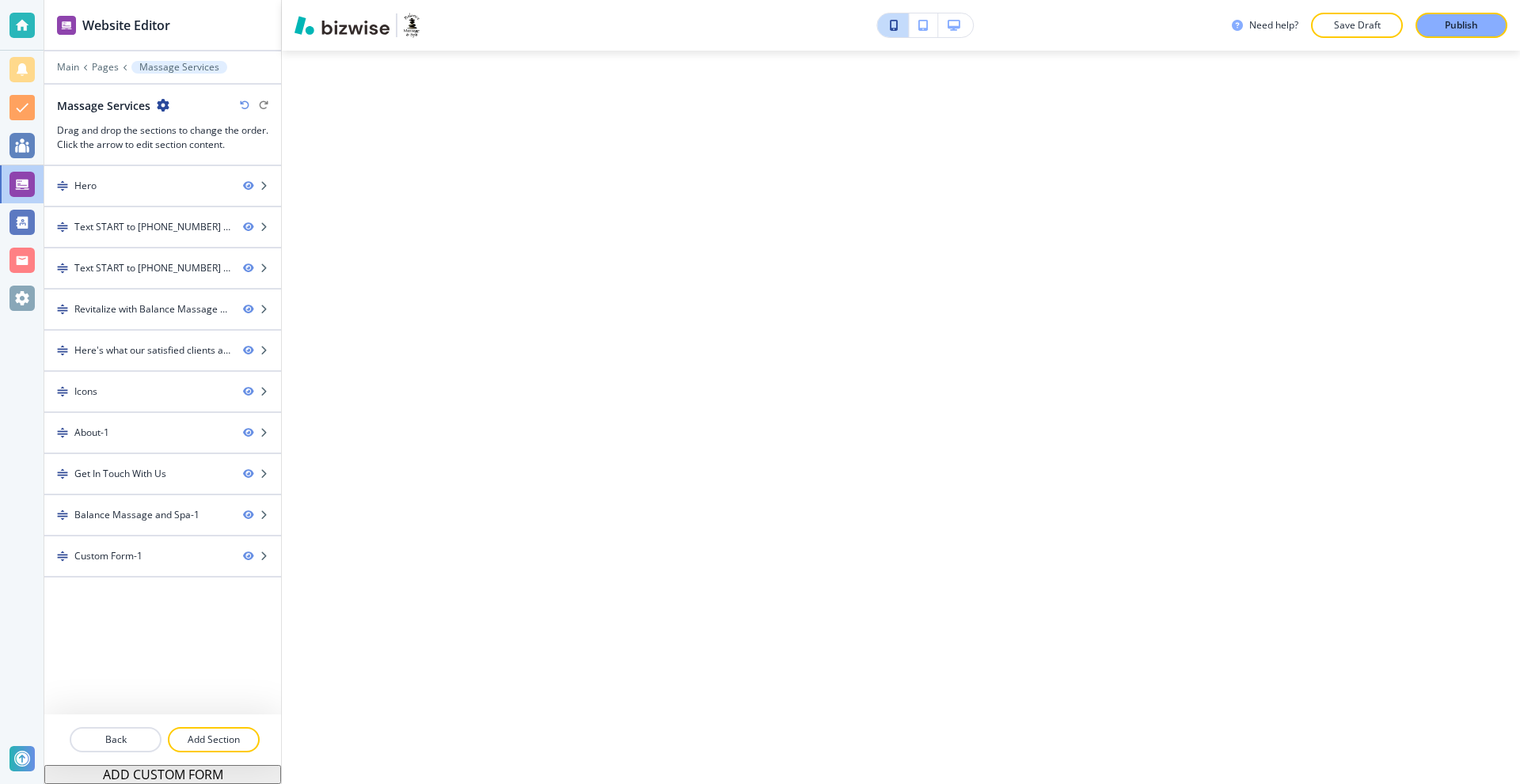
click at [900, 24] on button "button" at bounding box center [893, 25] width 32 height 24
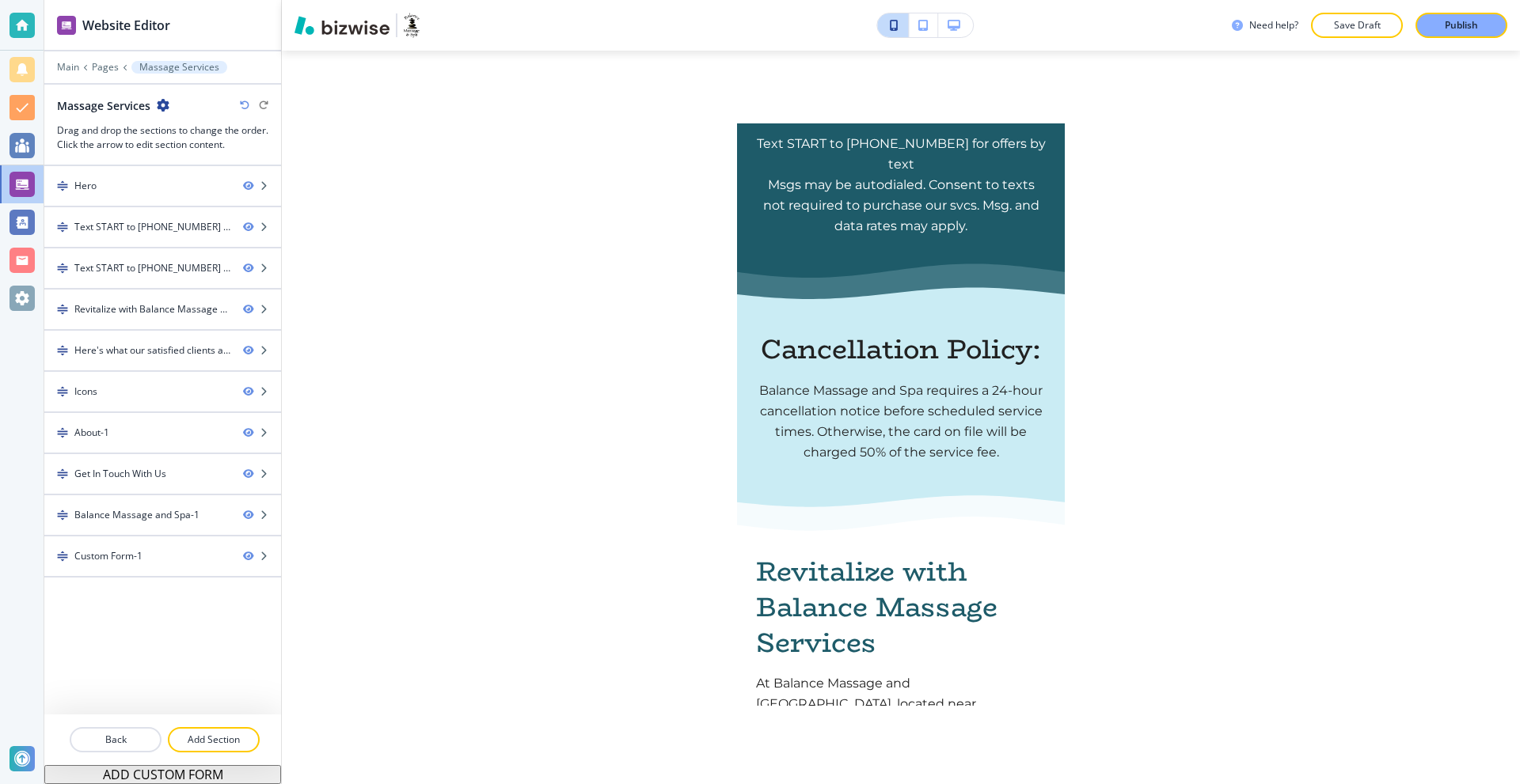
click at [966, 24] on button "button" at bounding box center [955, 25] width 35 height 24
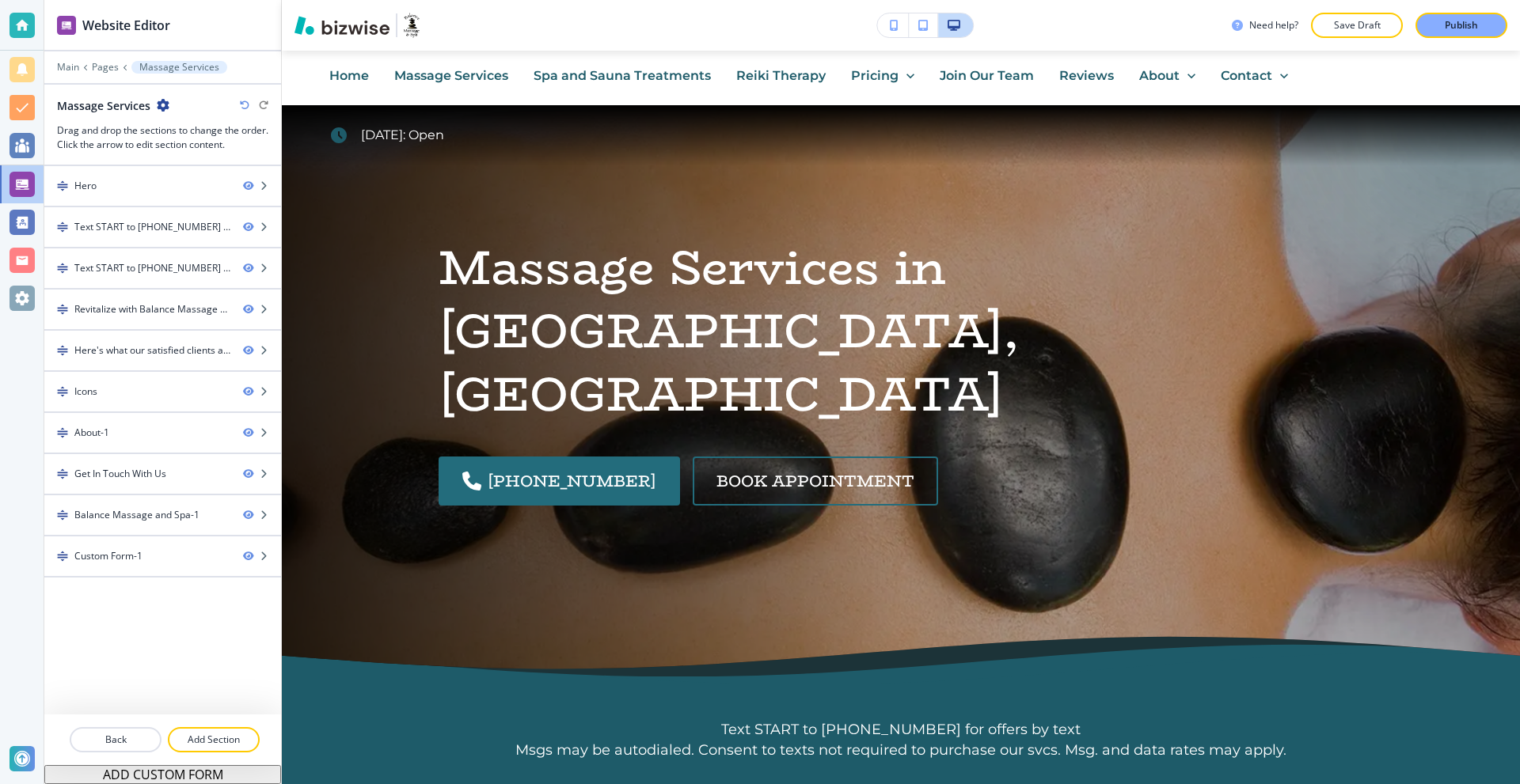
scroll to position [0, 0]
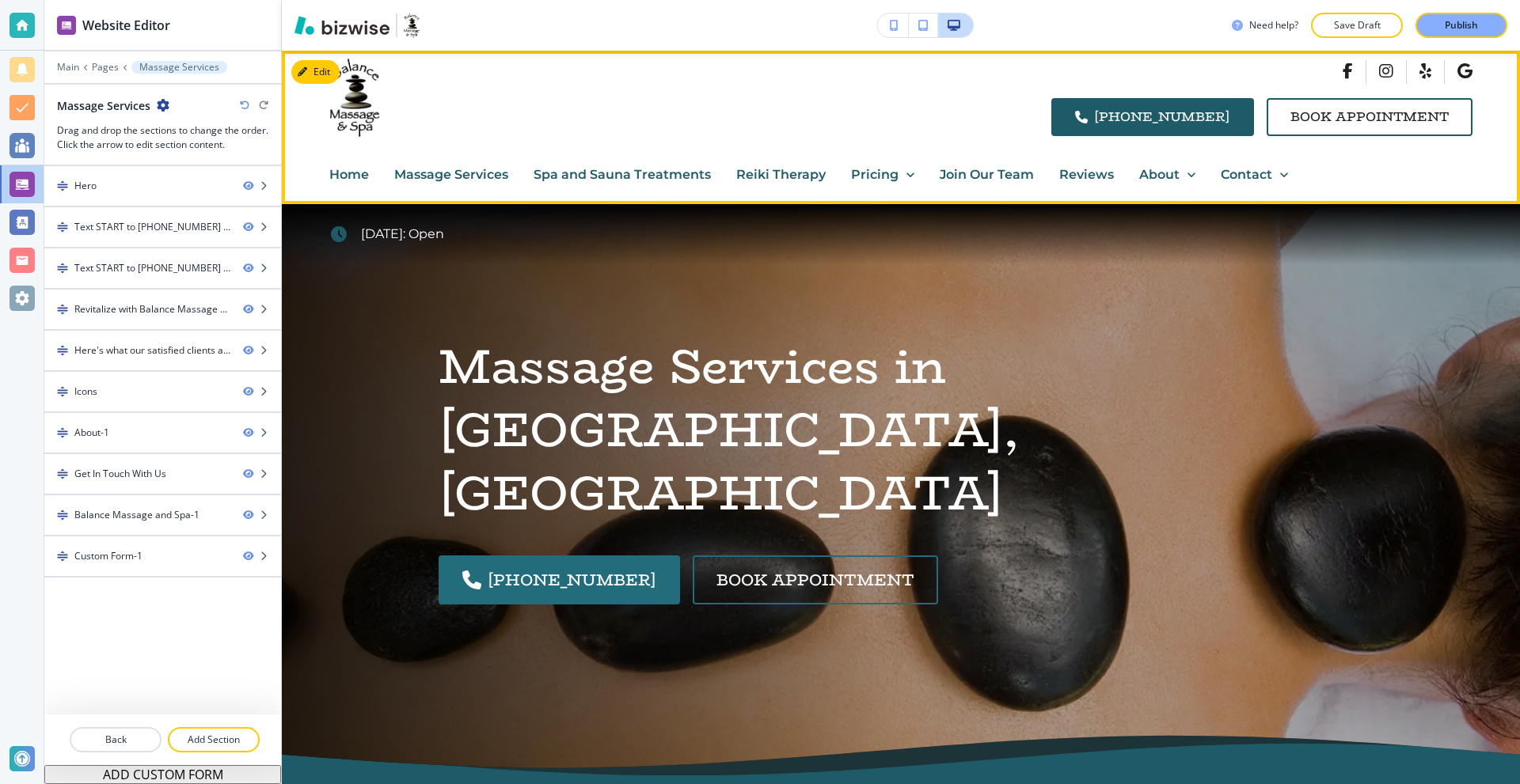
click at [608, 172] on p "Spa and Sauna Treatments" at bounding box center [622, 174] width 178 height 20
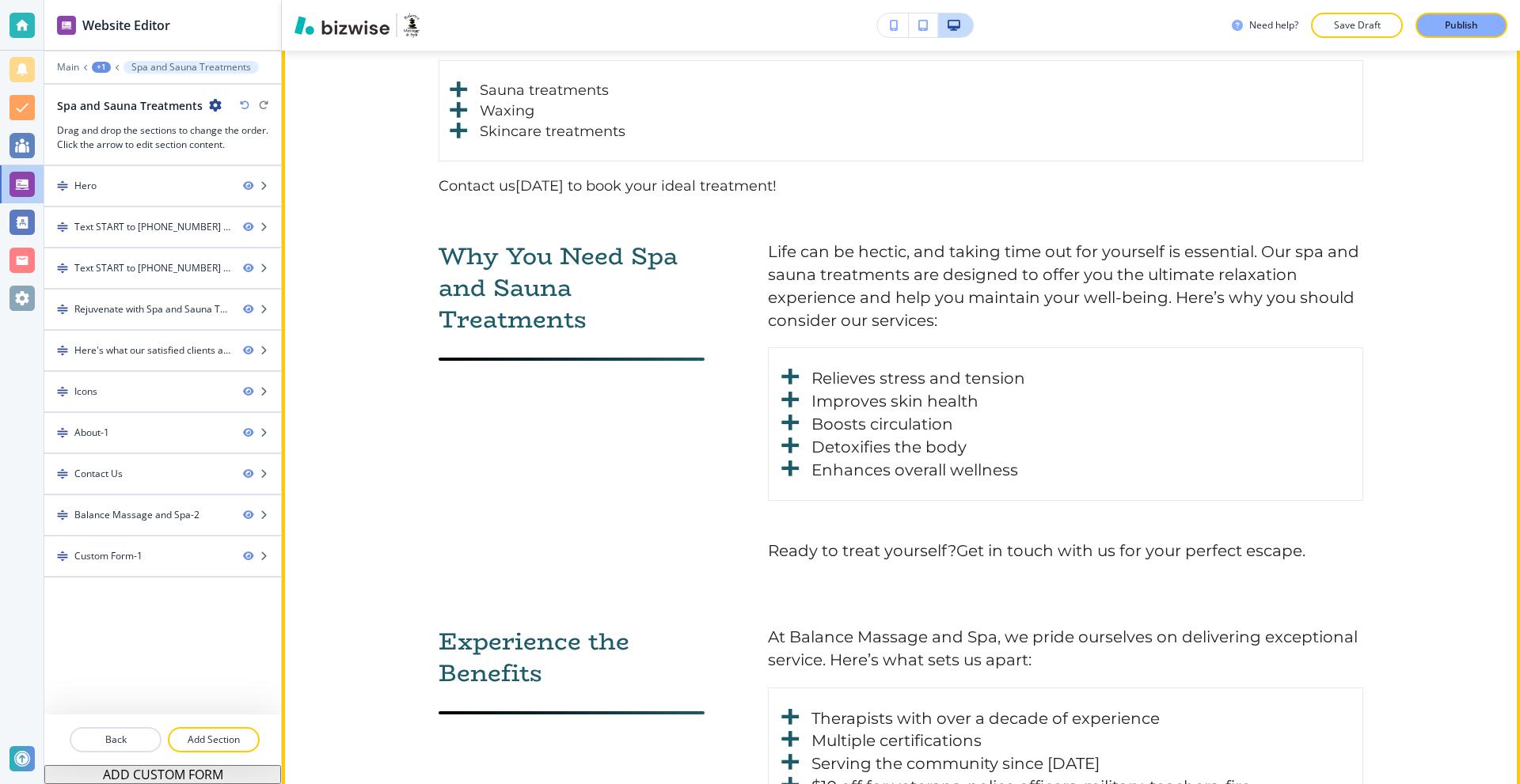
scroll to position [1583, 0]
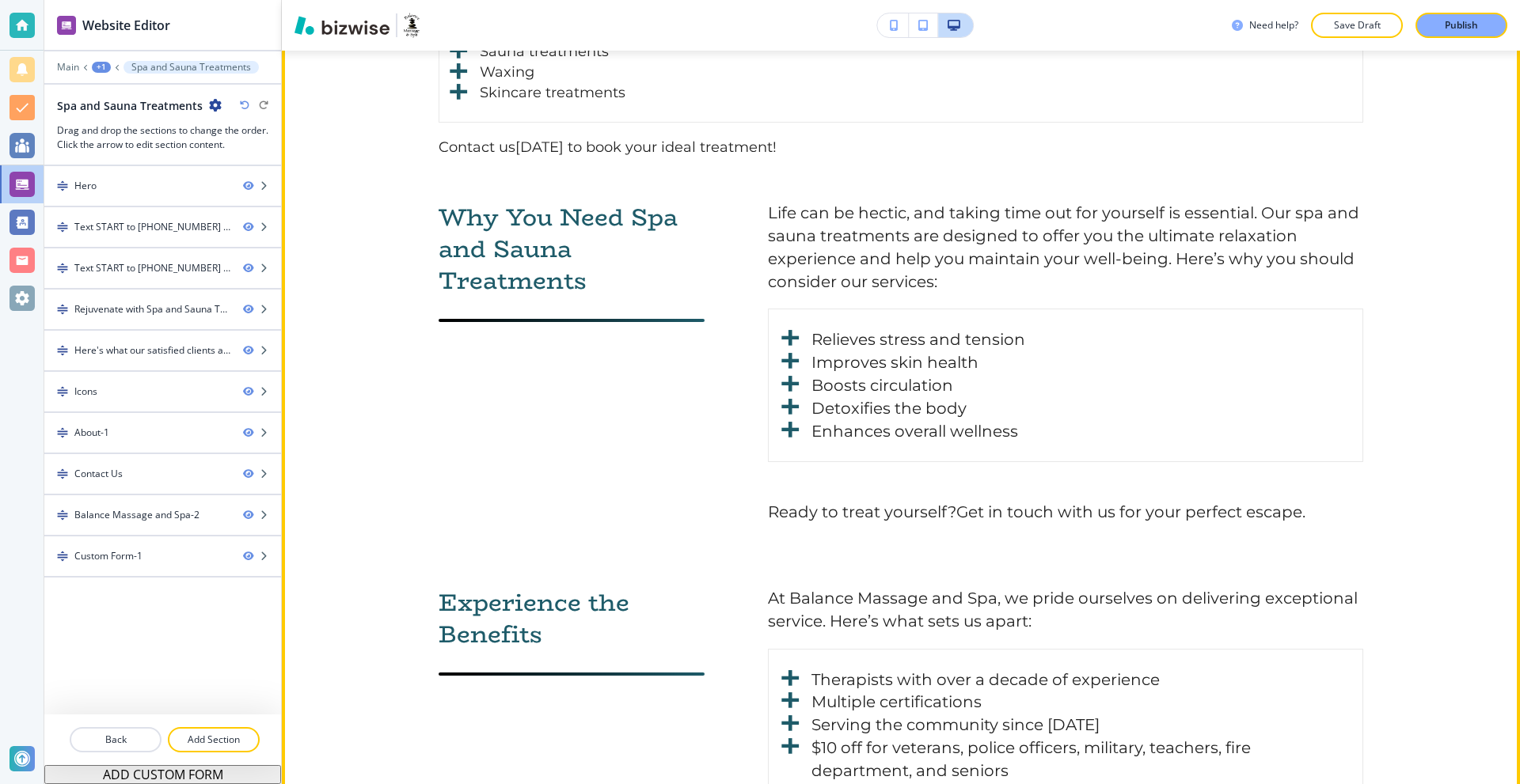
click at [788, 340] on li "Relieves stress and tension" at bounding box center [1065, 340] width 556 height 23
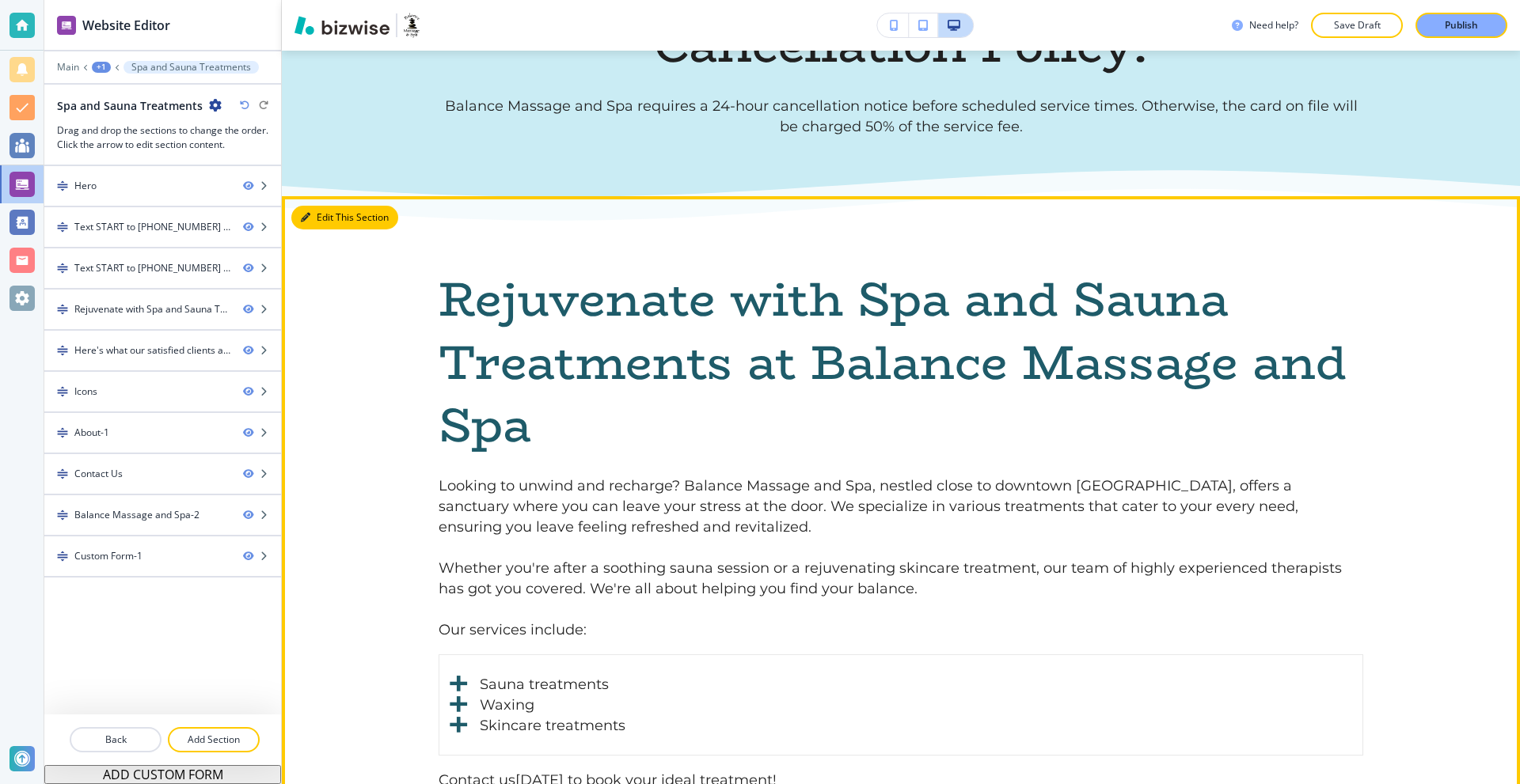
click at [304, 213] on icon "button" at bounding box center [306, 218] width 10 height 10
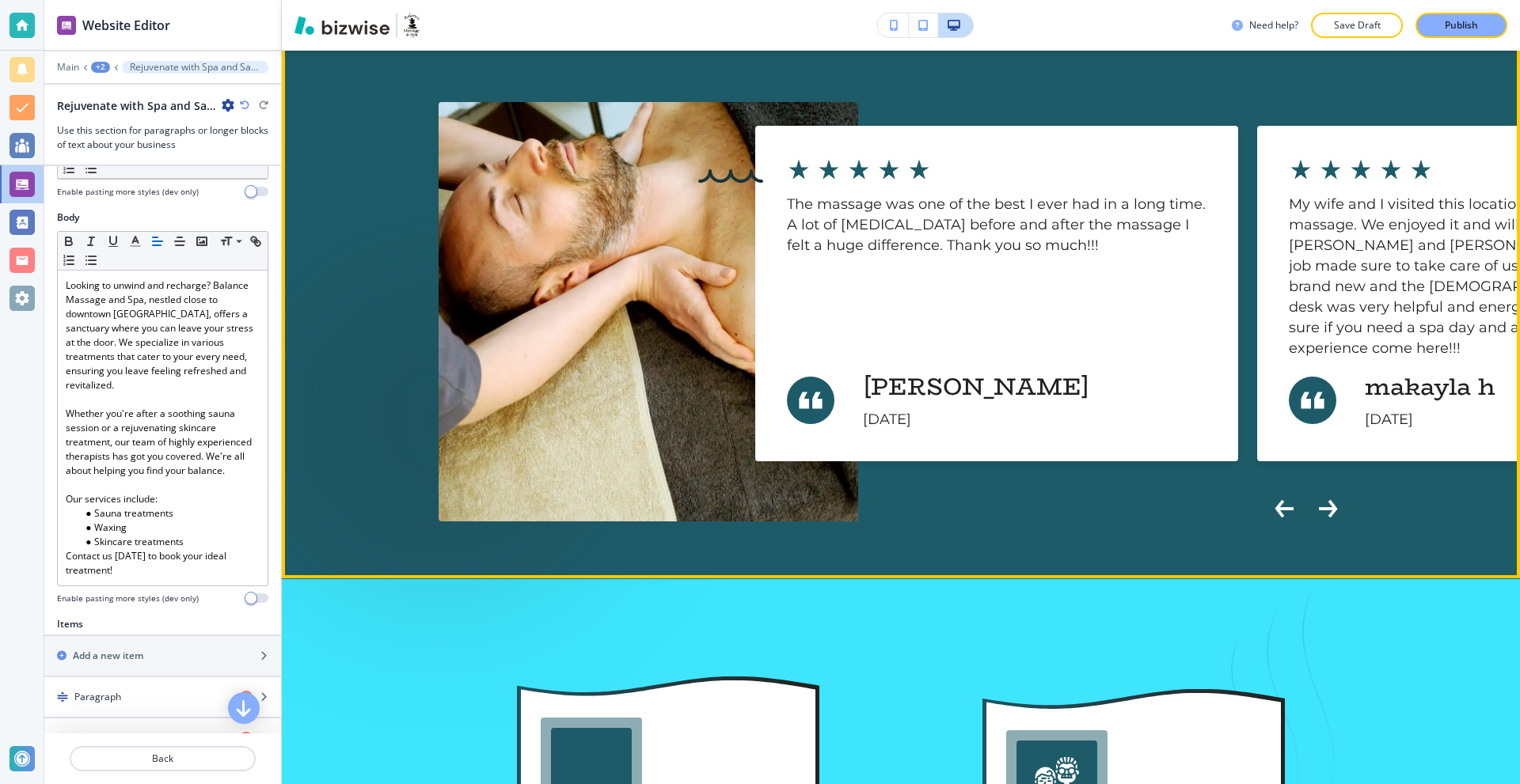
scroll to position [2533, 0]
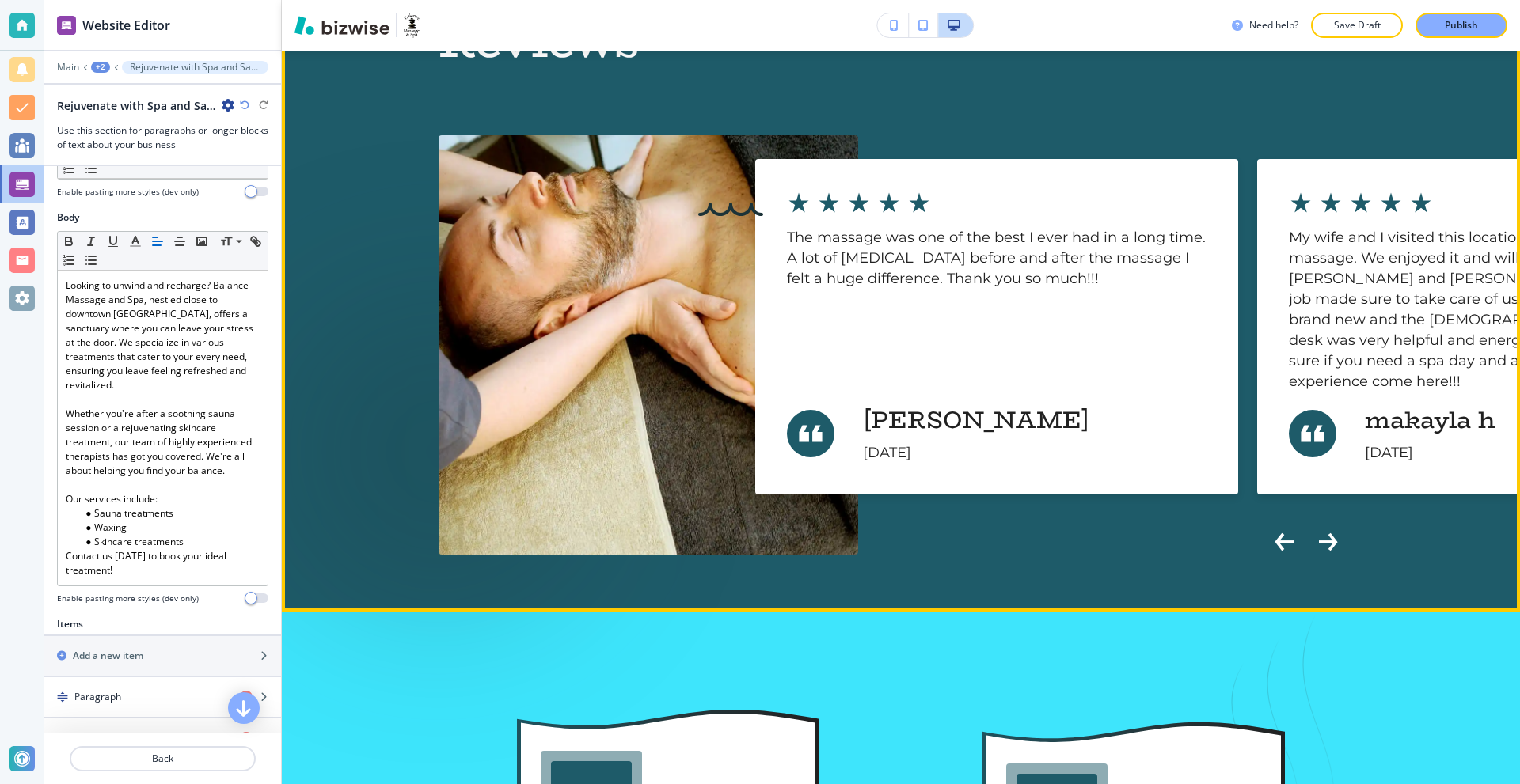
click at [1326, 542] on icon "Next Slide" at bounding box center [1327, 542] width 16 height 0
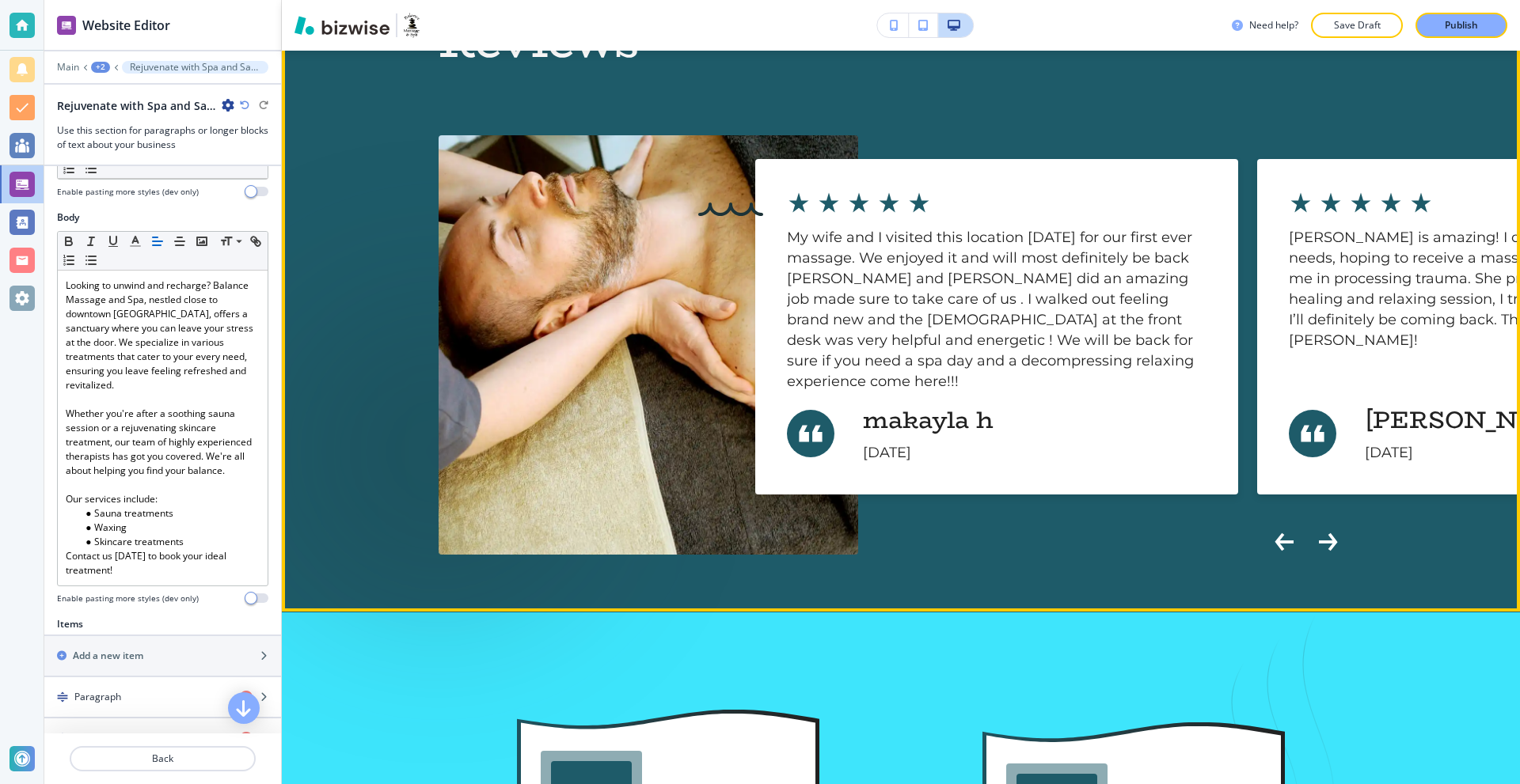
click at [1326, 542] on icon "Next Slide" at bounding box center [1327, 542] width 16 height 0
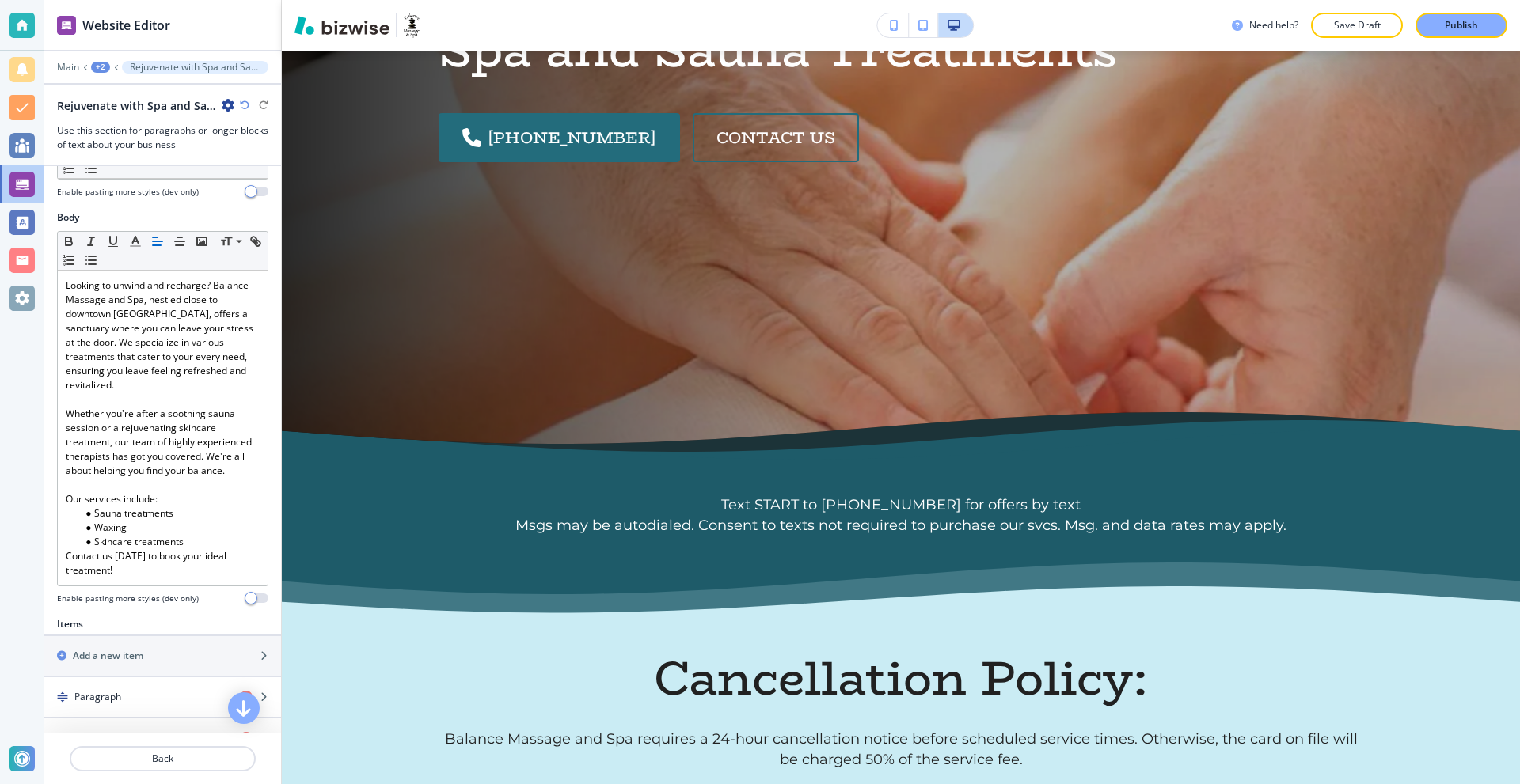
scroll to position [0, 0]
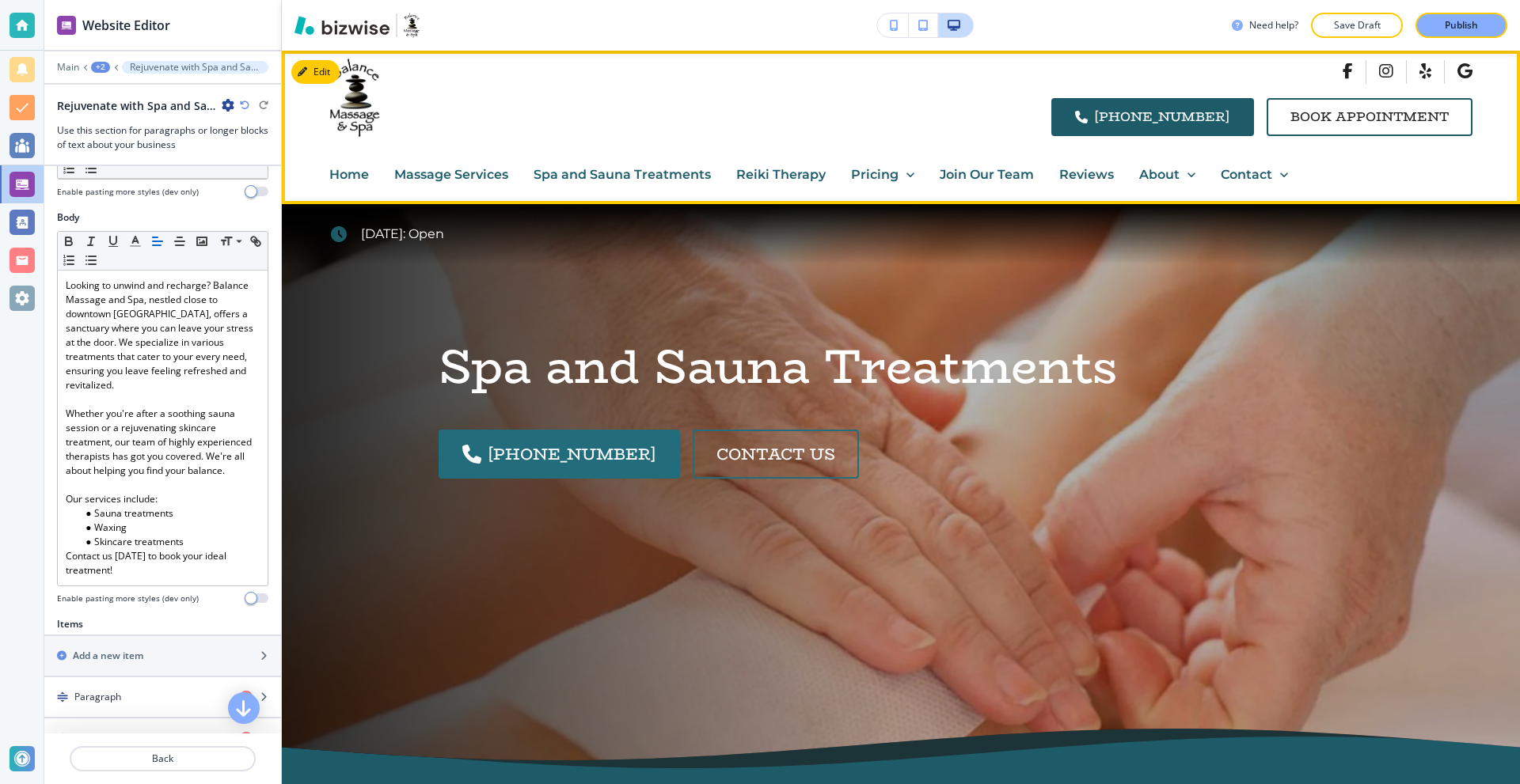
click at [752, 174] on p "Reiki Therapy" at bounding box center [781, 174] width 89 height 20
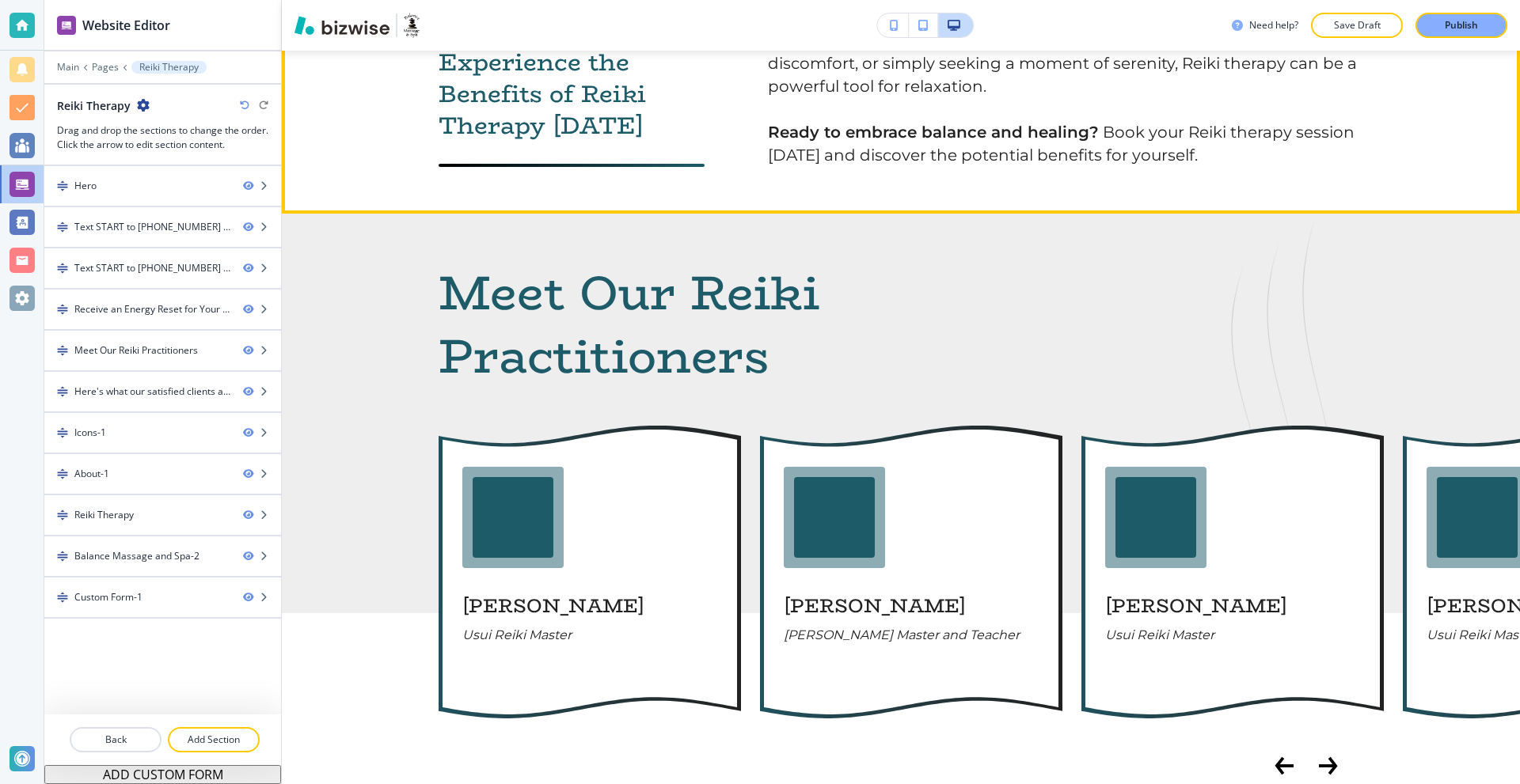
scroll to position [2058, 0]
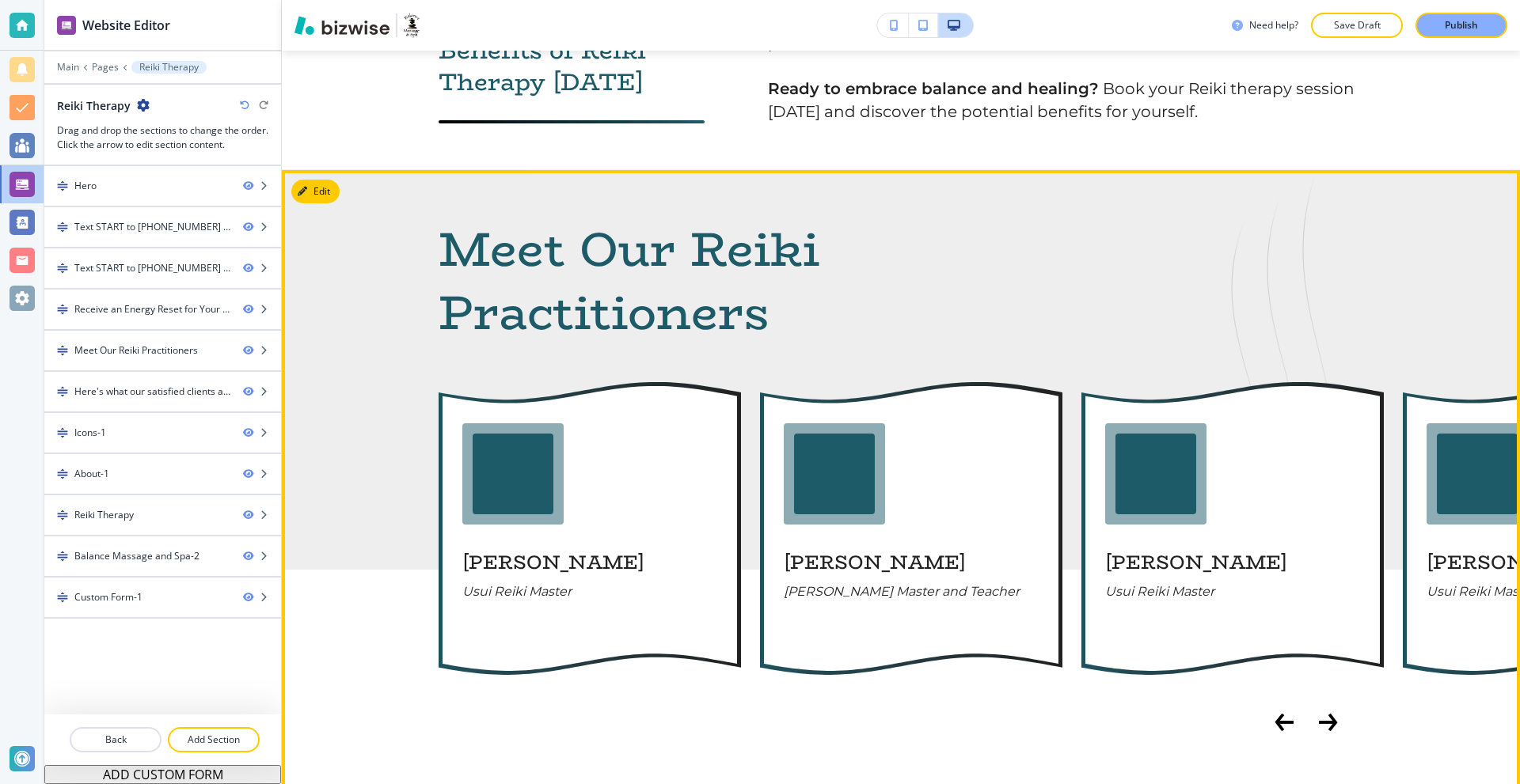
click at [1321, 713] on icon "Next Slide" at bounding box center [1328, 722] width 19 height 19
click at [1320, 713] on icon "Next Slide" at bounding box center [1328, 722] width 19 height 19
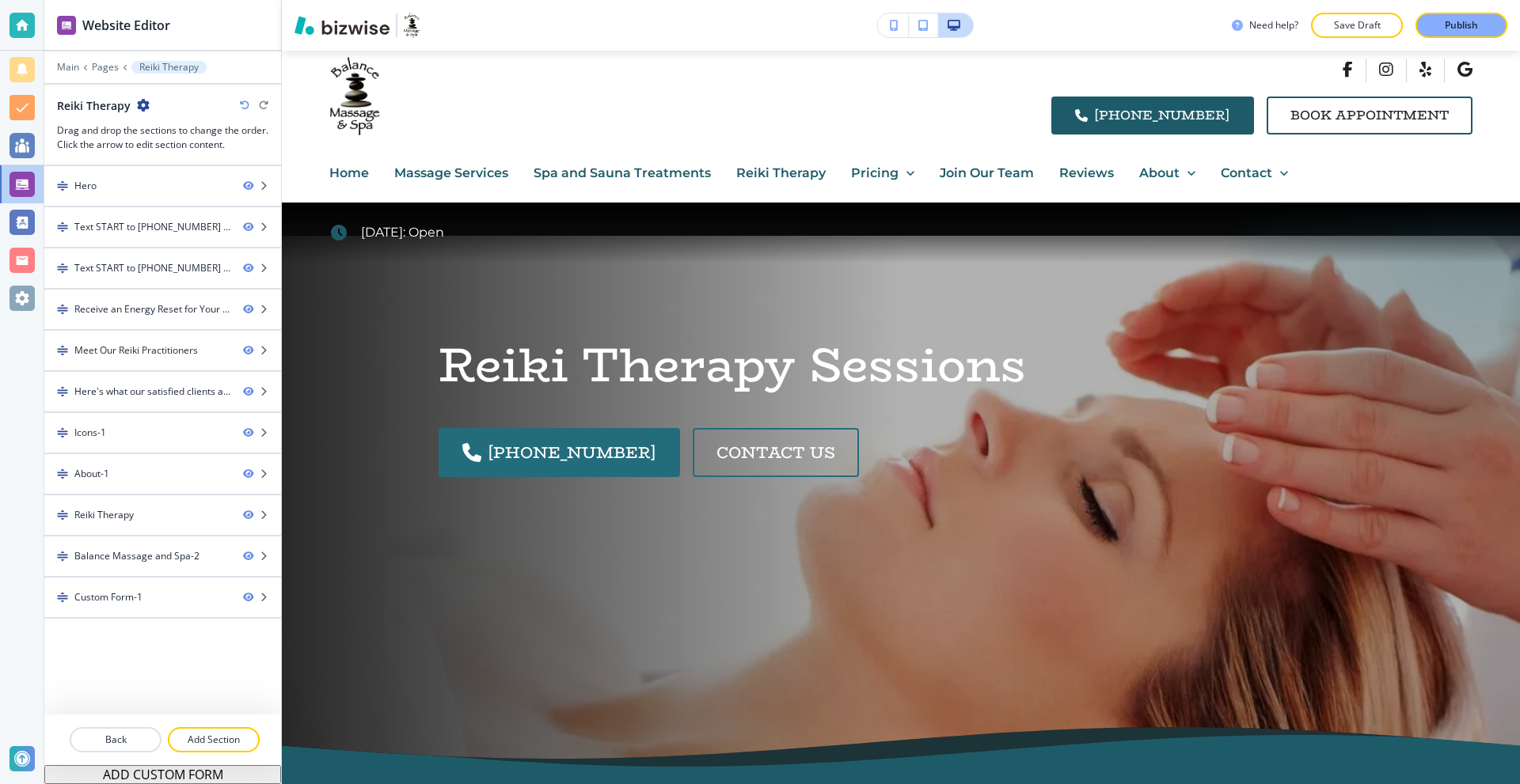
scroll to position [0, 0]
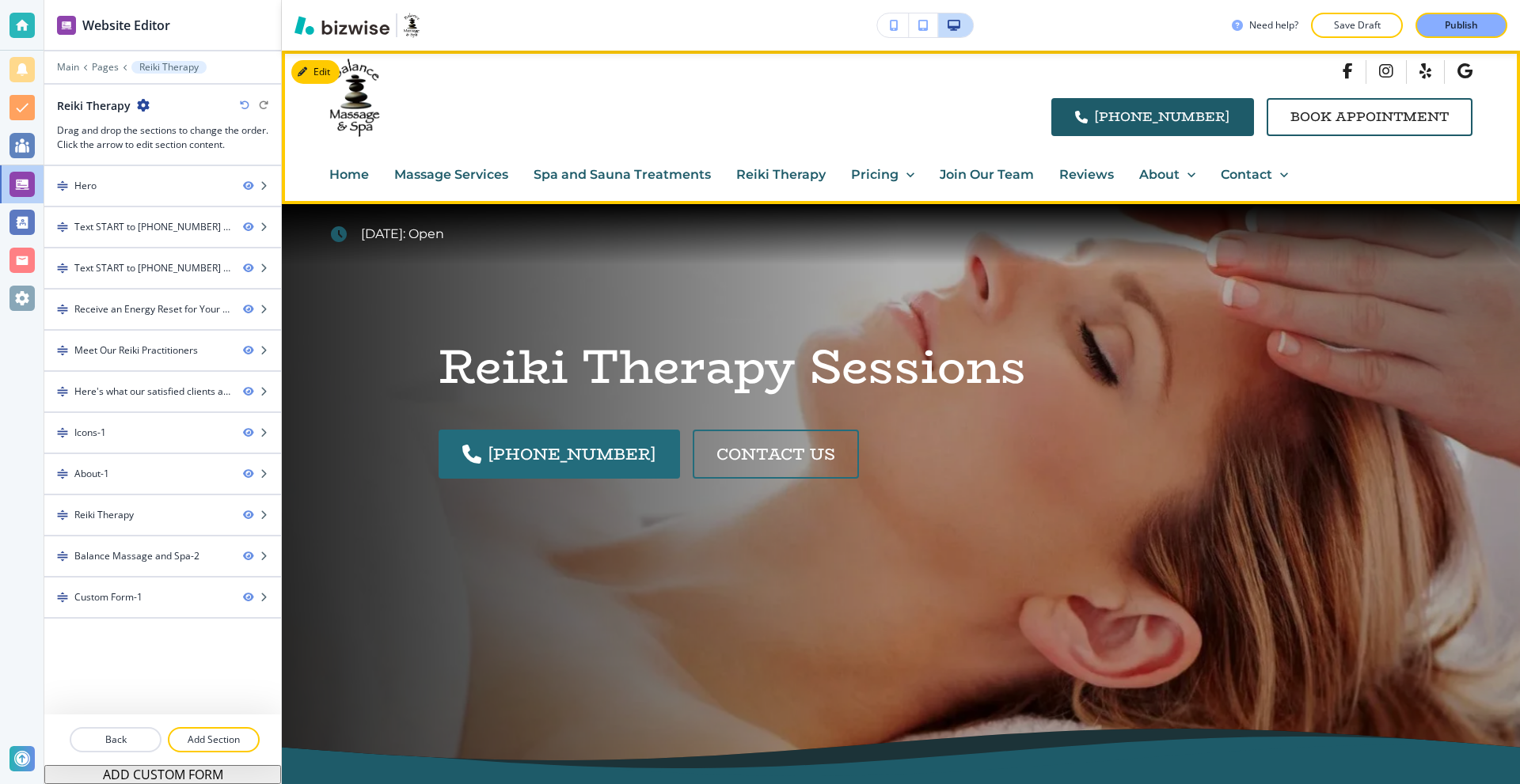
click at [872, 176] on p "Pricing" at bounding box center [874, 174] width 48 height 20
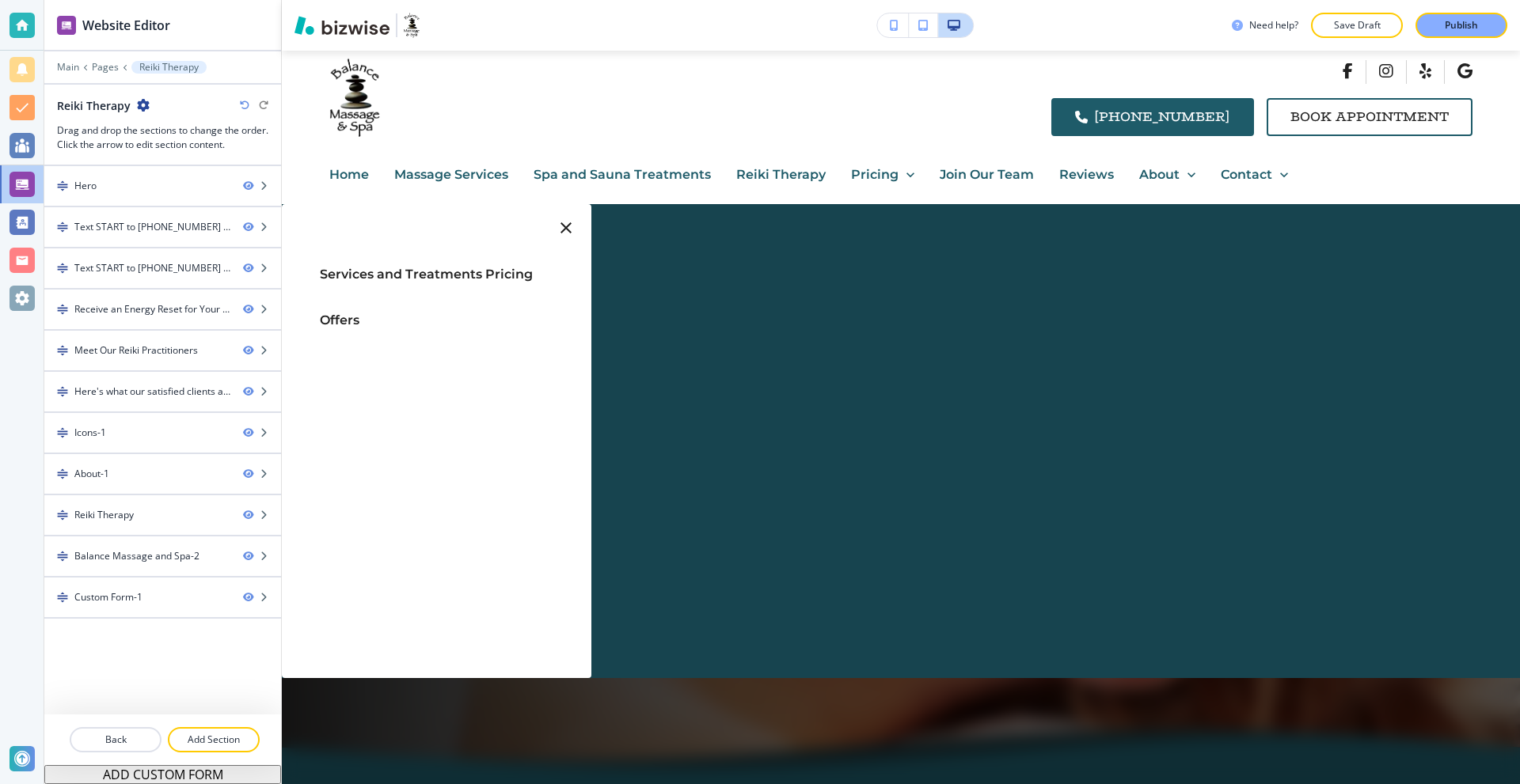
click at [435, 272] on span "Services and Treatments Pricing" at bounding box center [426, 274] width 213 height 15
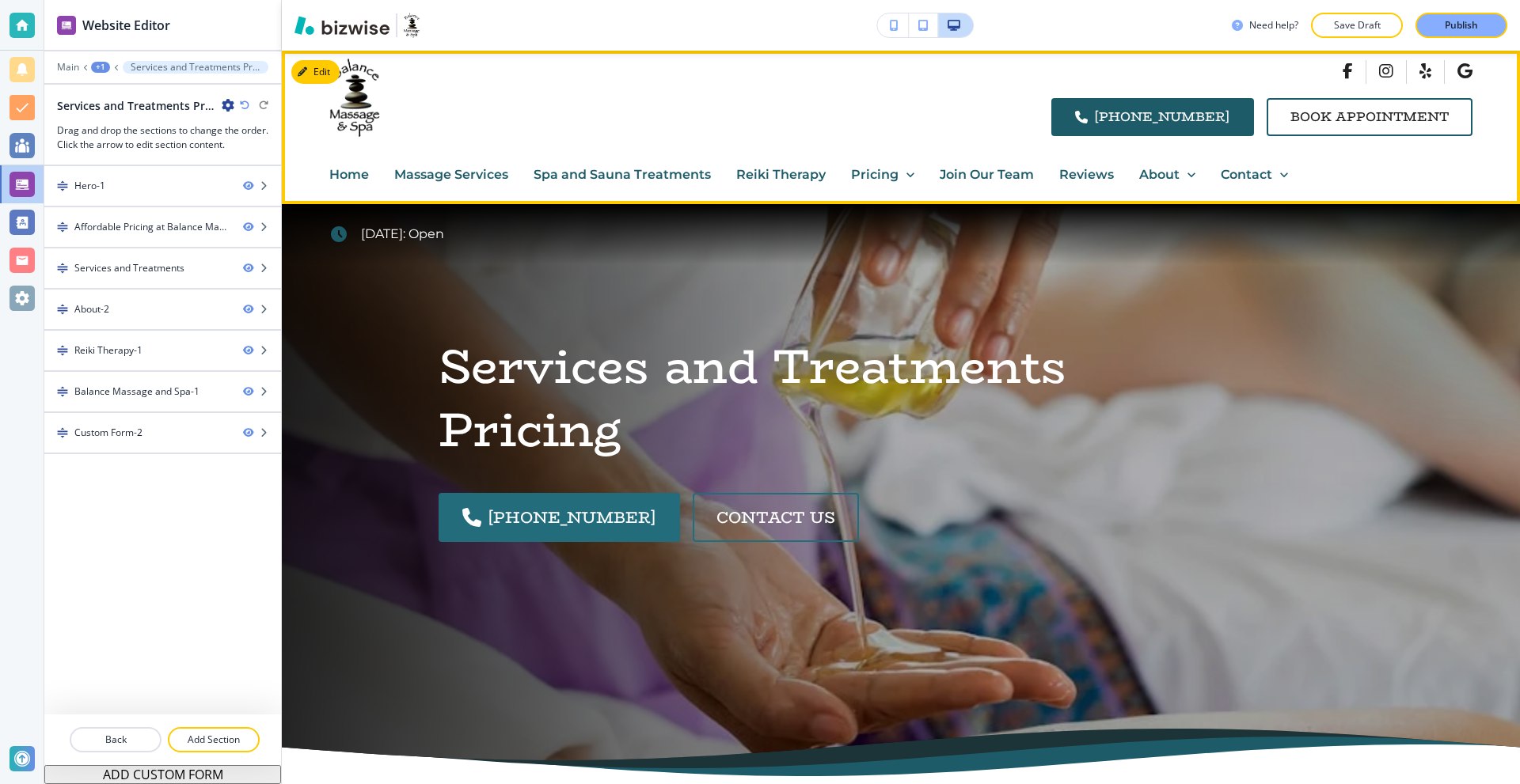
click at [882, 174] on p "Pricing" at bounding box center [874, 174] width 48 height 20
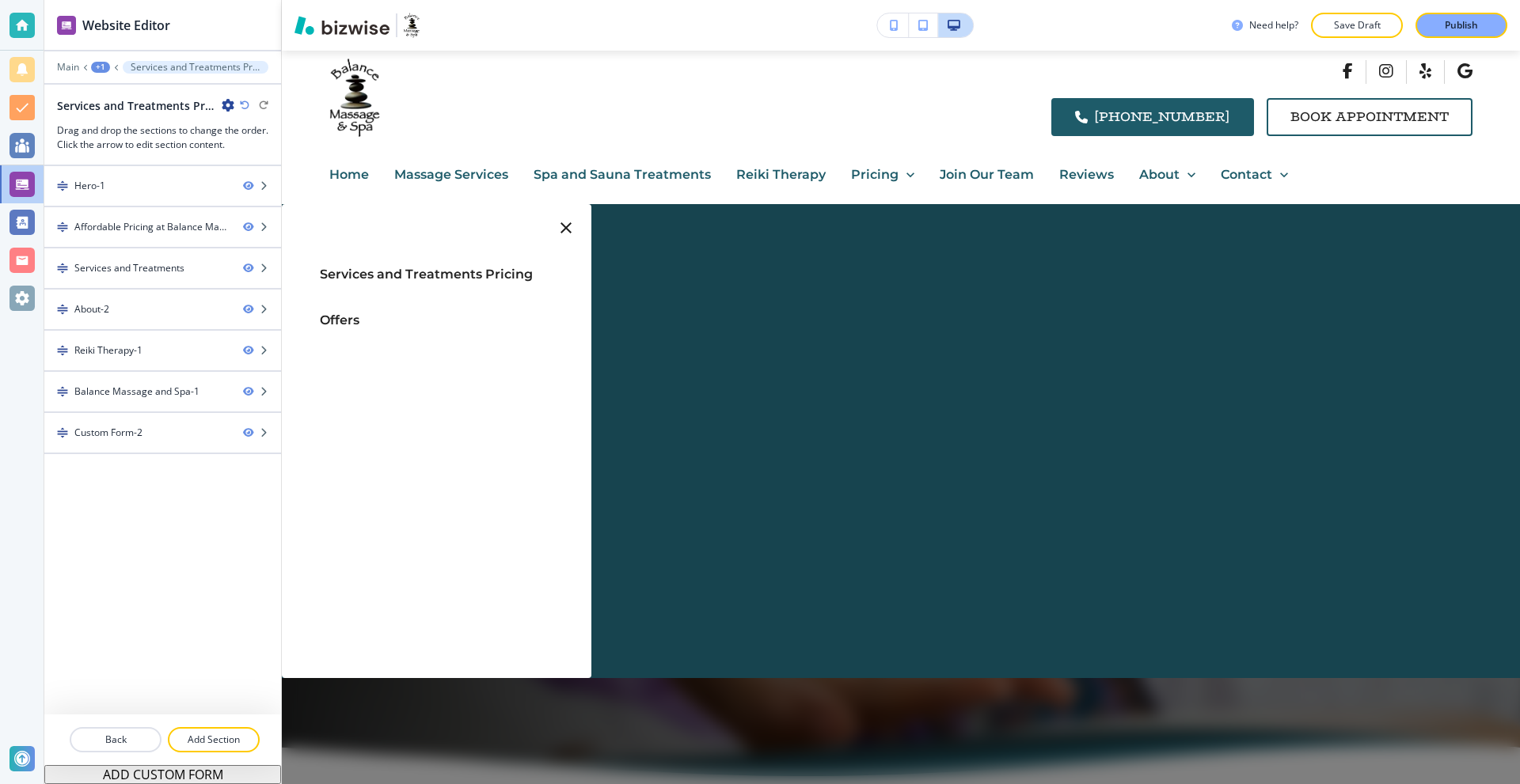
click at [358, 315] on span "Offers" at bounding box center [339, 320] width 40 height 15
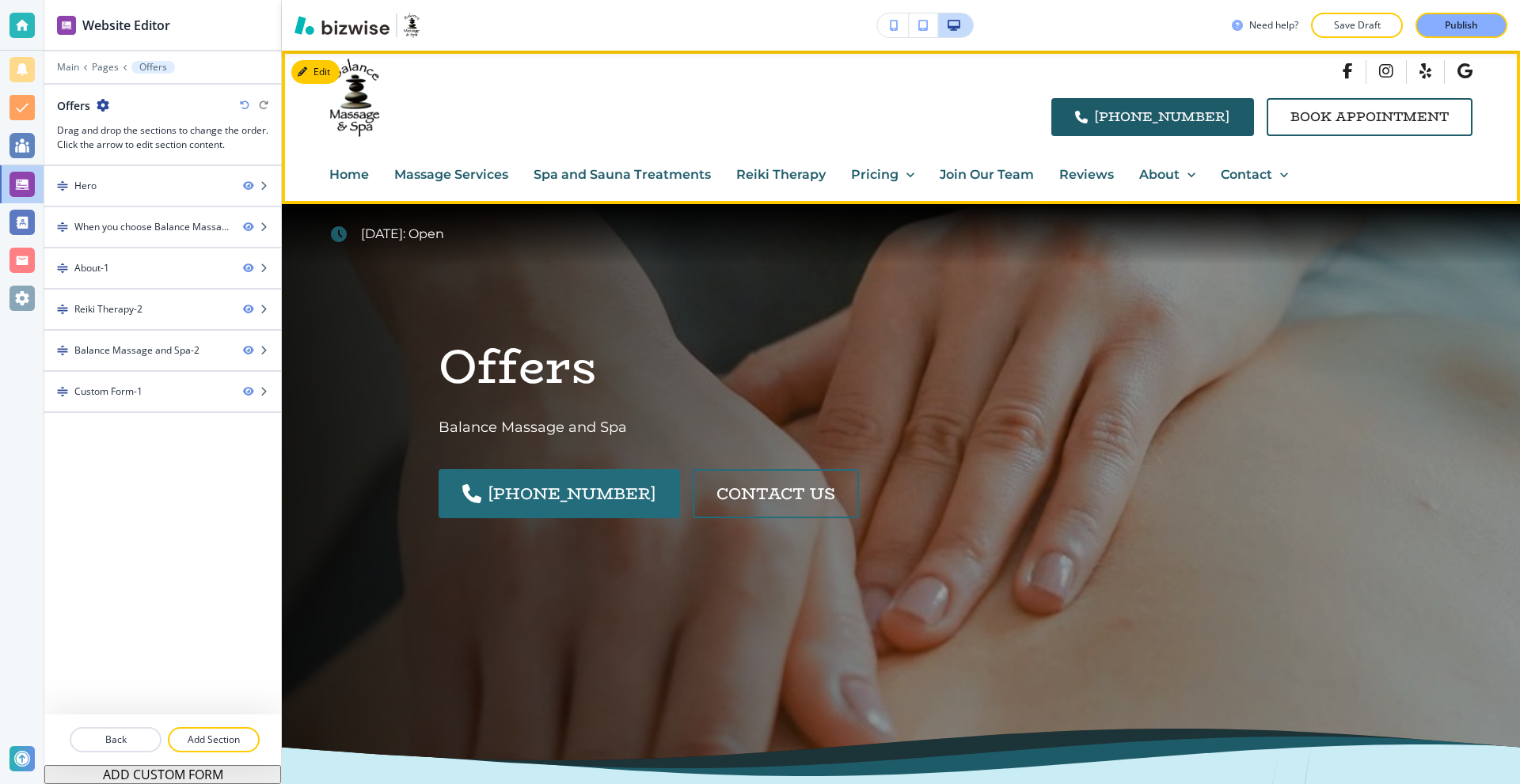
click at [903, 174] on icon at bounding box center [911, 175] width 16 height 16
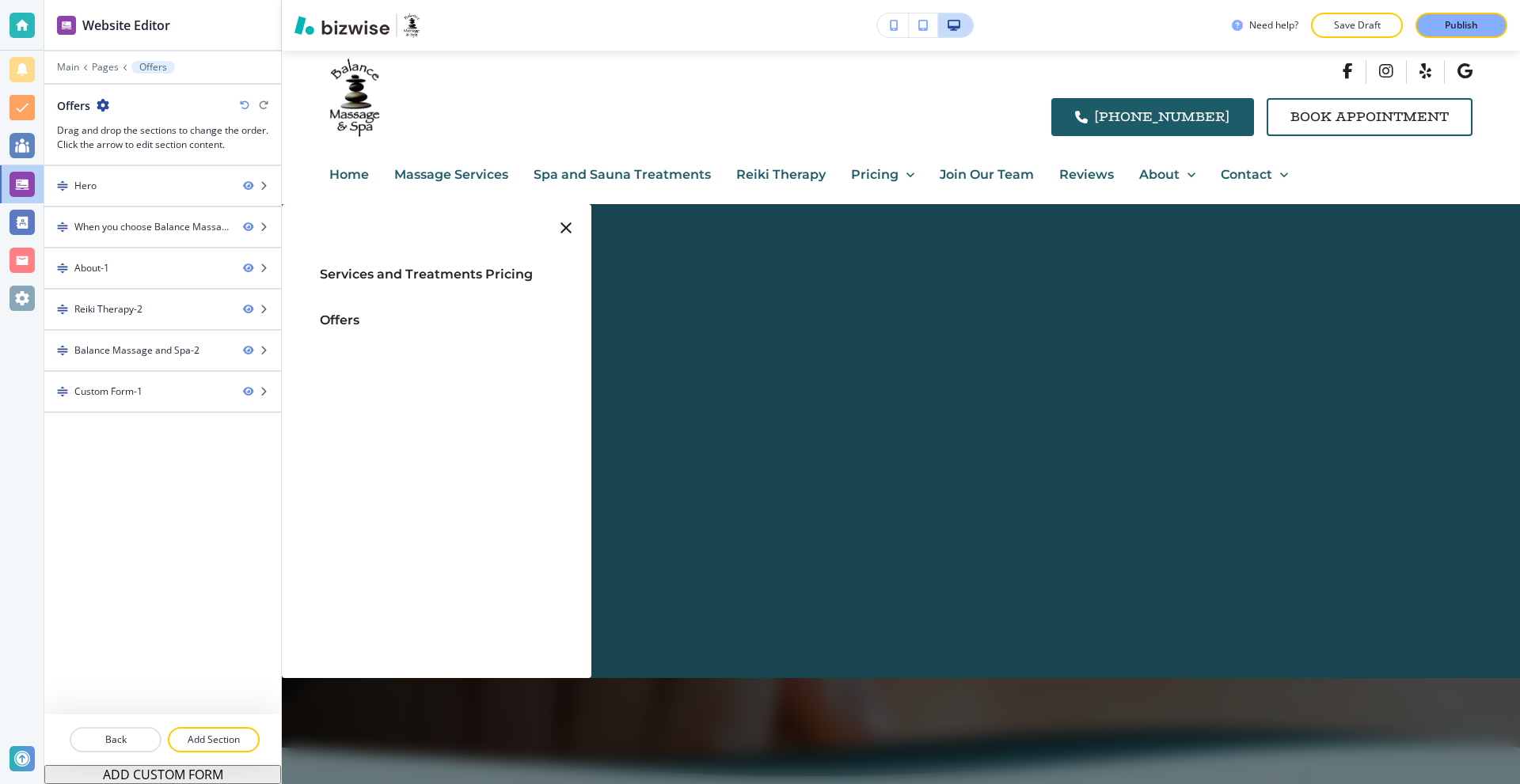
click at [903, 174] on icon at bounding box center [911, 175] width 16 height 16
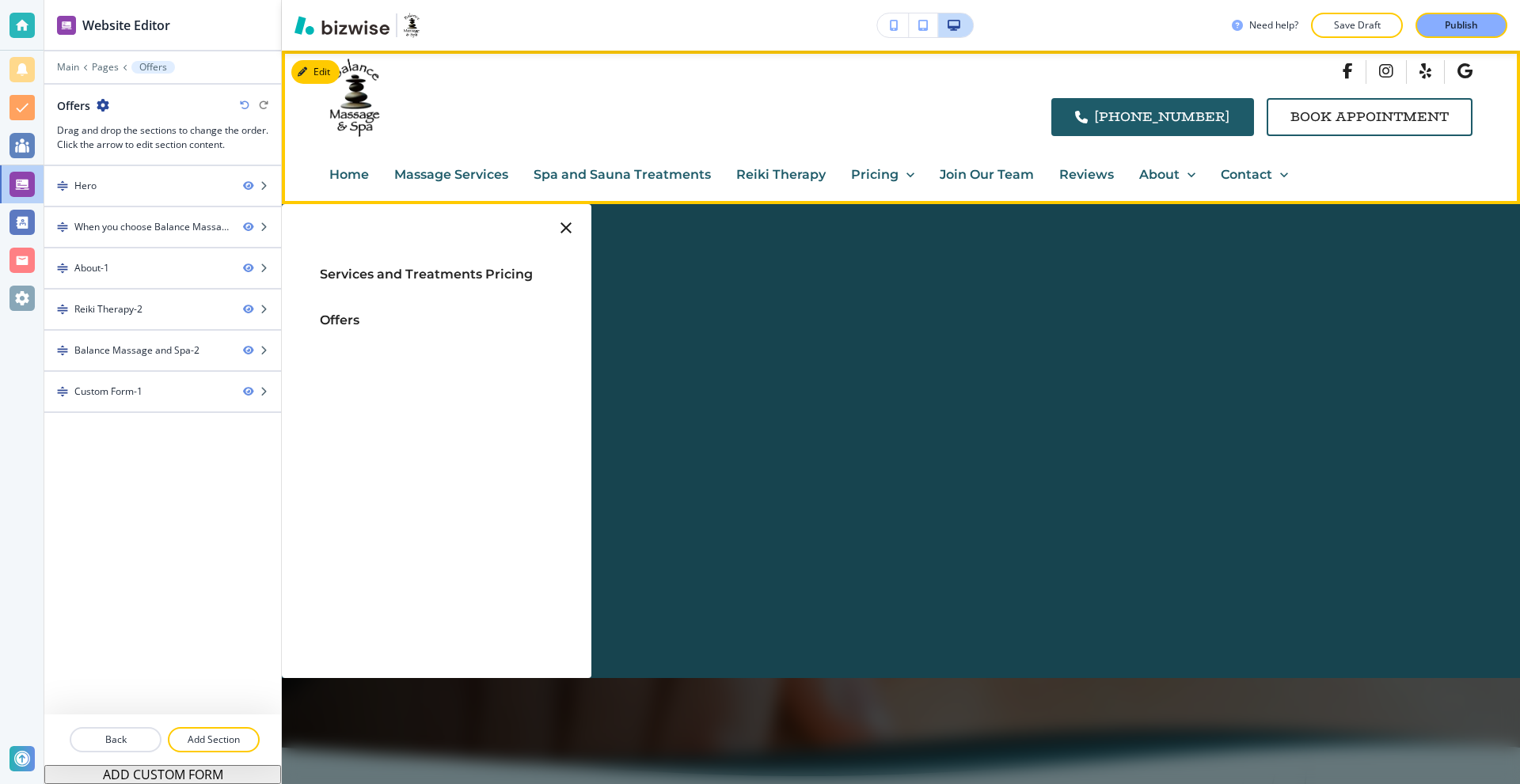
click at [837, 117] on div "(803) 802-9990 Book Appointment" at bounding box center [900, 97] width 1239 height 95
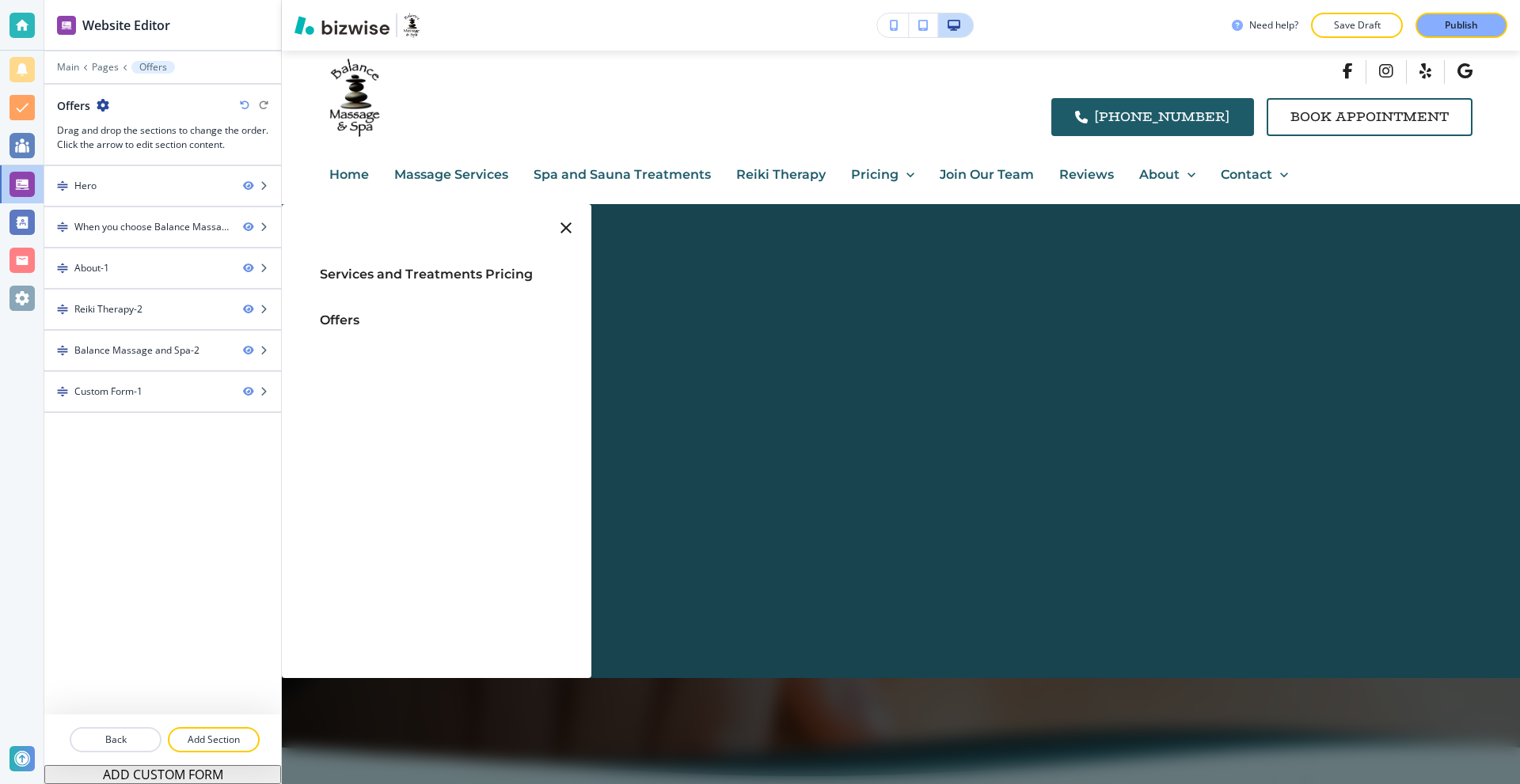
click at [908, 173] on icon at bounding box center [911, 175] width 16 height 16
click at [927, 710] on div at bounding box center [900, 494] width 1239 height 580
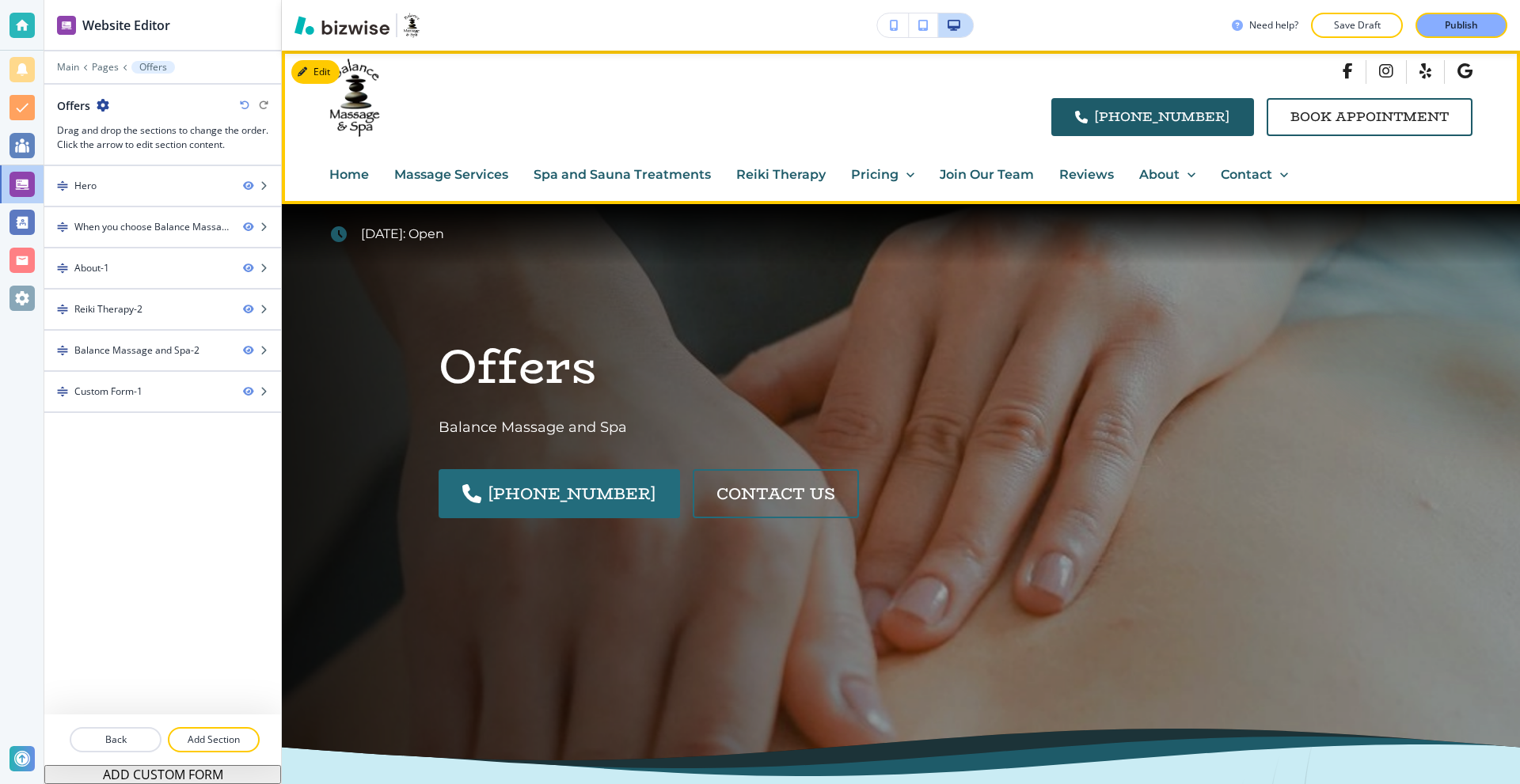
click at [462, 167] on p "Massage Services" at bounding box center [451, 174] width 114 height 20
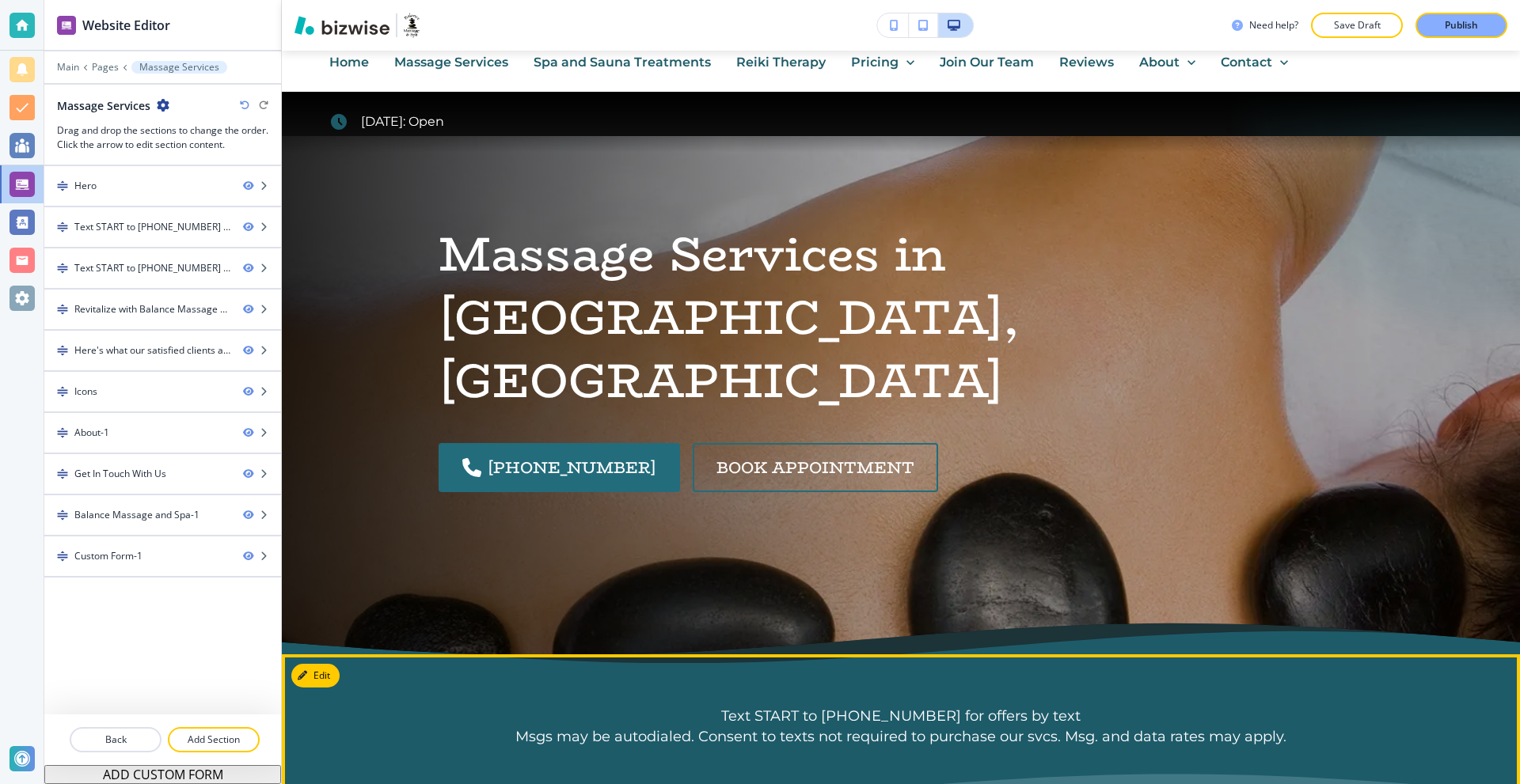
scroll to position [79, 0]
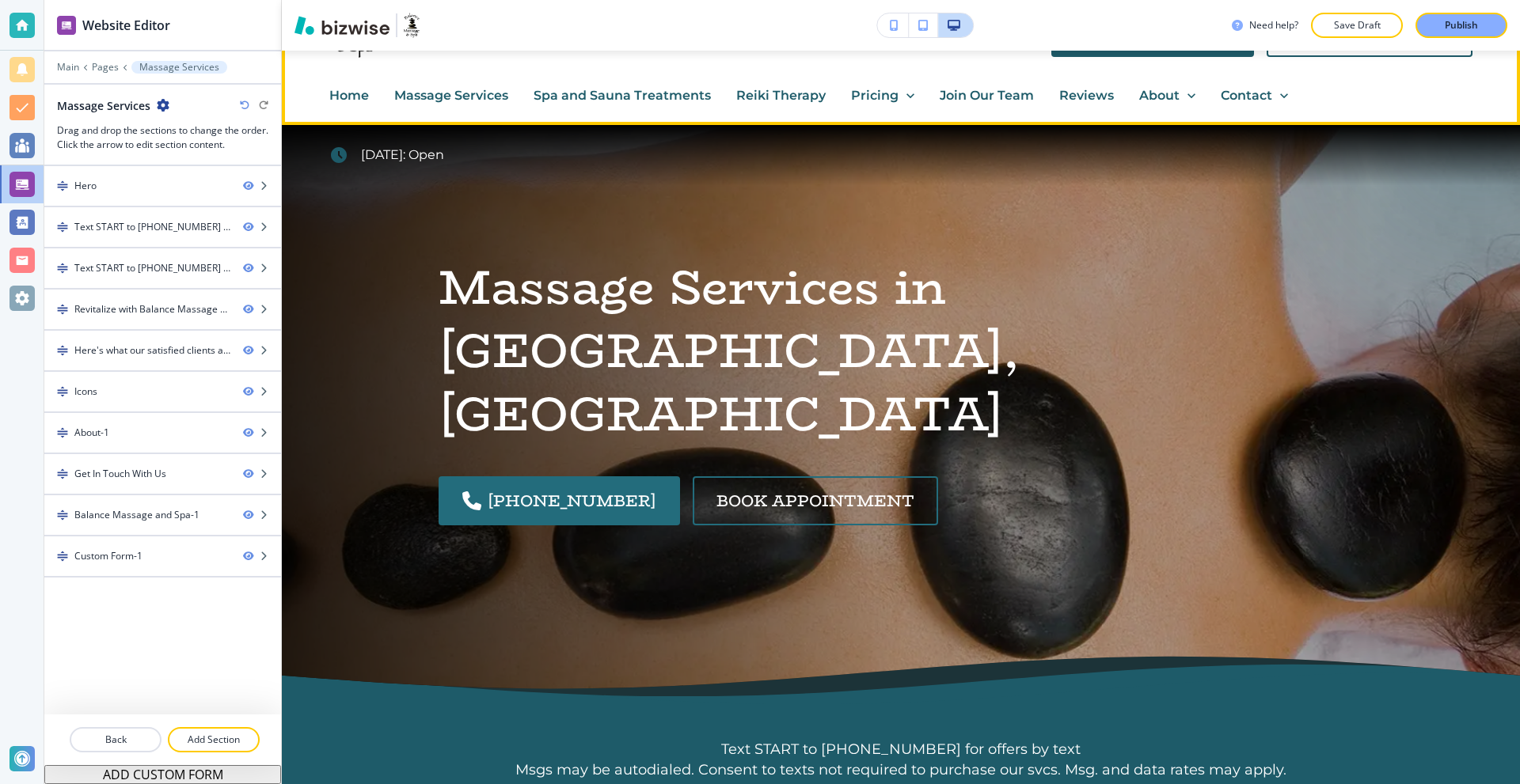
click at [907, 96] on icon at bounding box center [911, 96] width 8 height 5
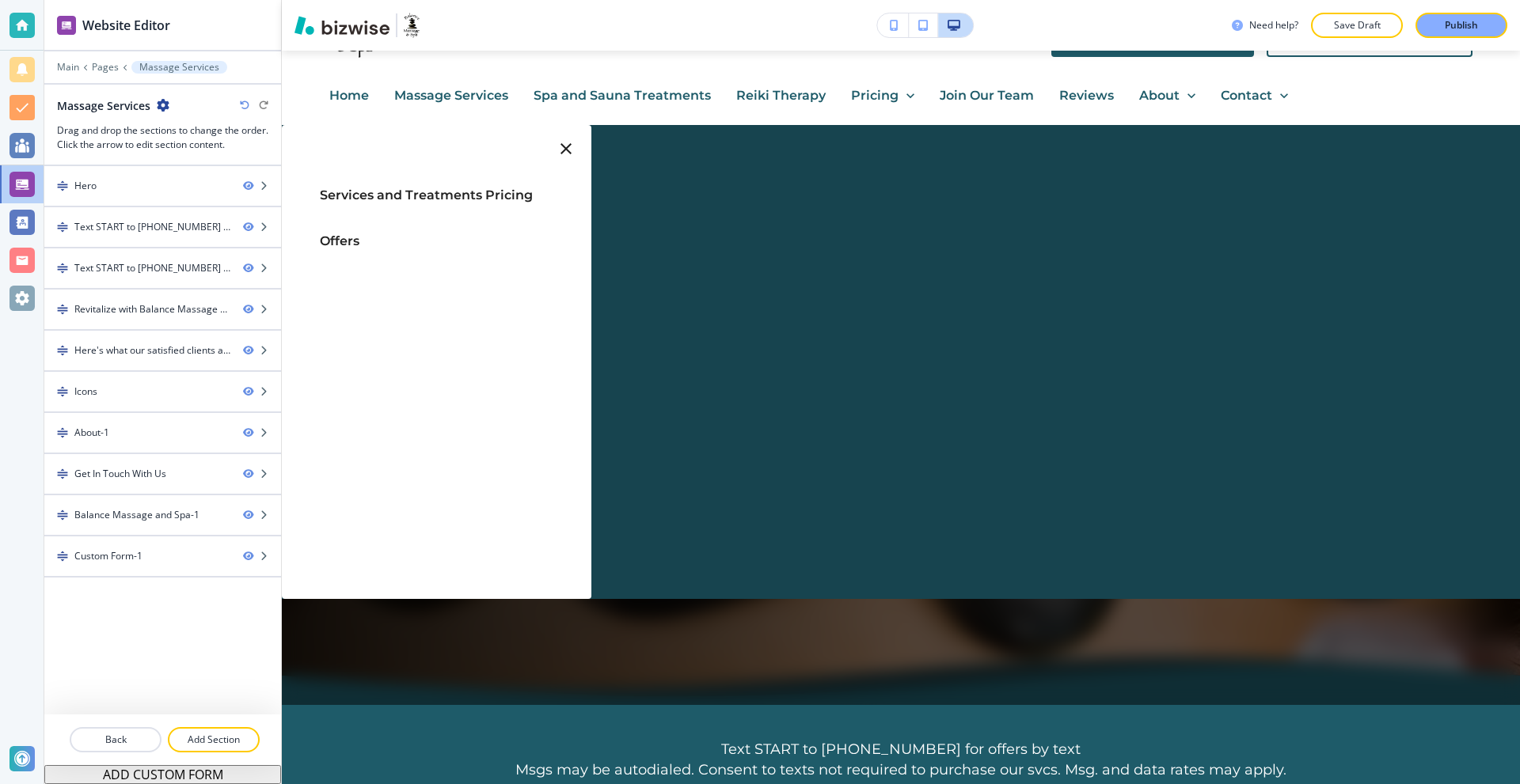
click at [380, 200] on span "Services and Treatments Pricing" at bounding box center [426, 195] width 213 height 15
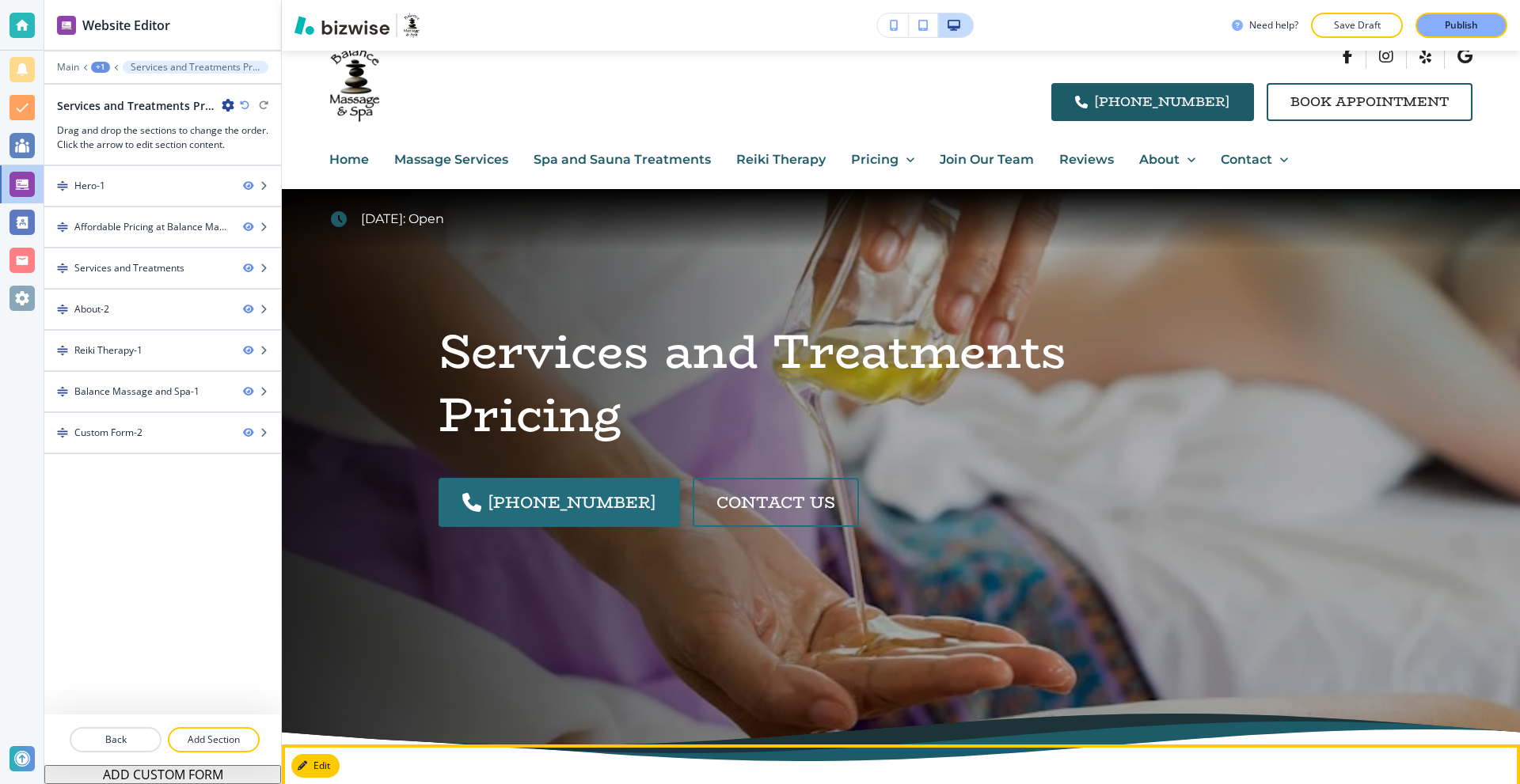
scroll to position [0, 0]
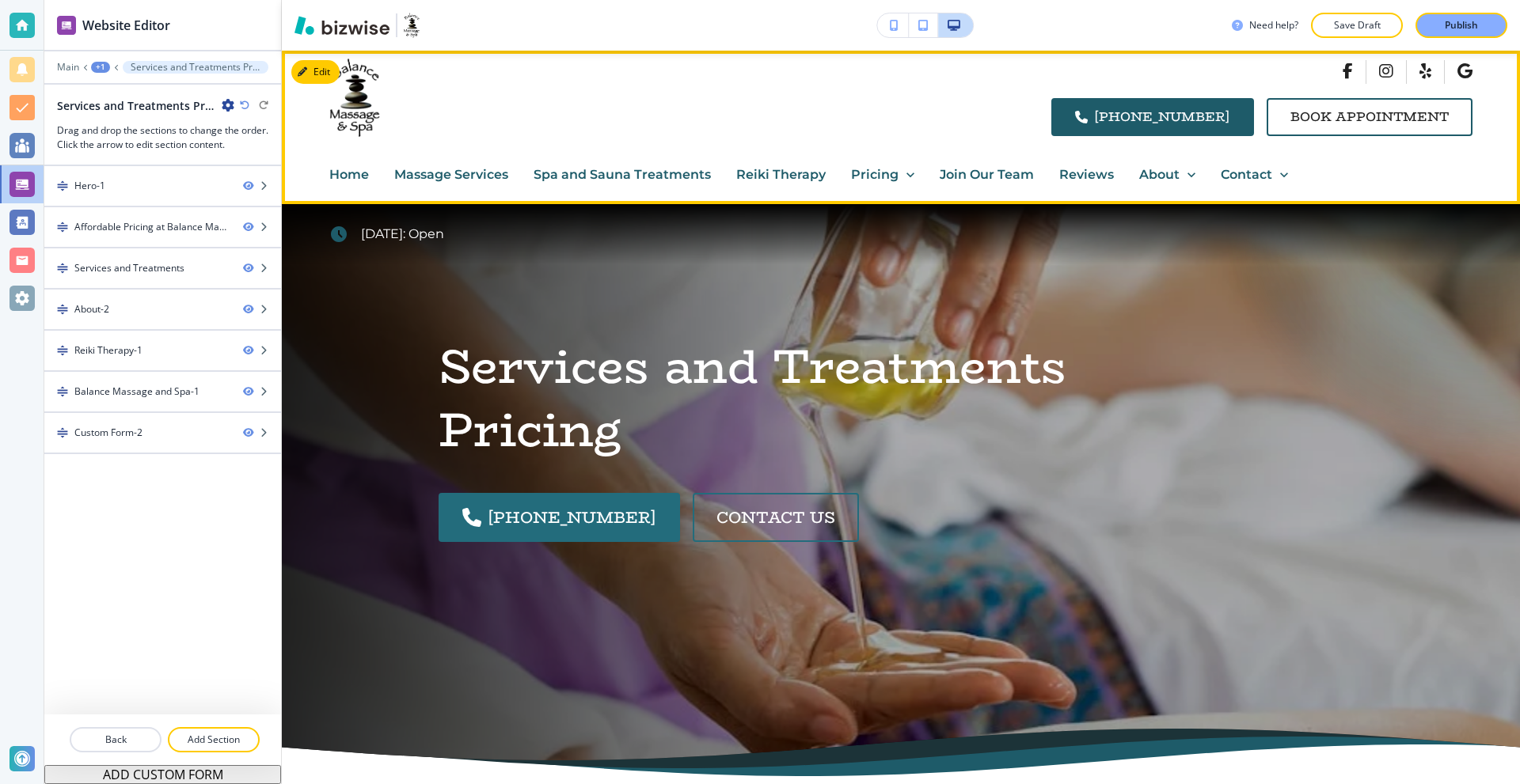
click at [903, 175] on icon at bounding box center [911, 175] width 16 height 16
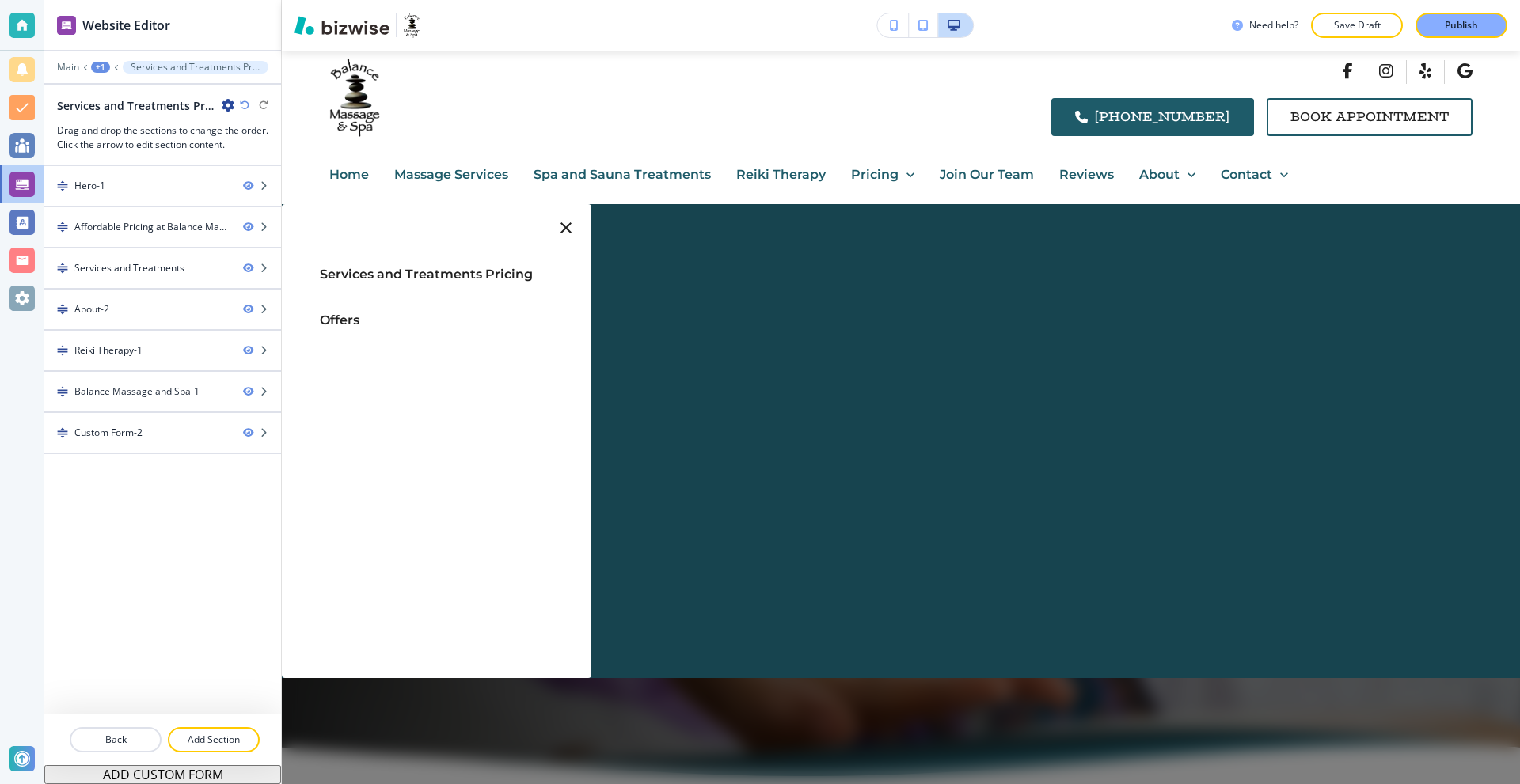
click at [350, 316] on span "Offers" at bounding box center [339, 320] width 40 height 15
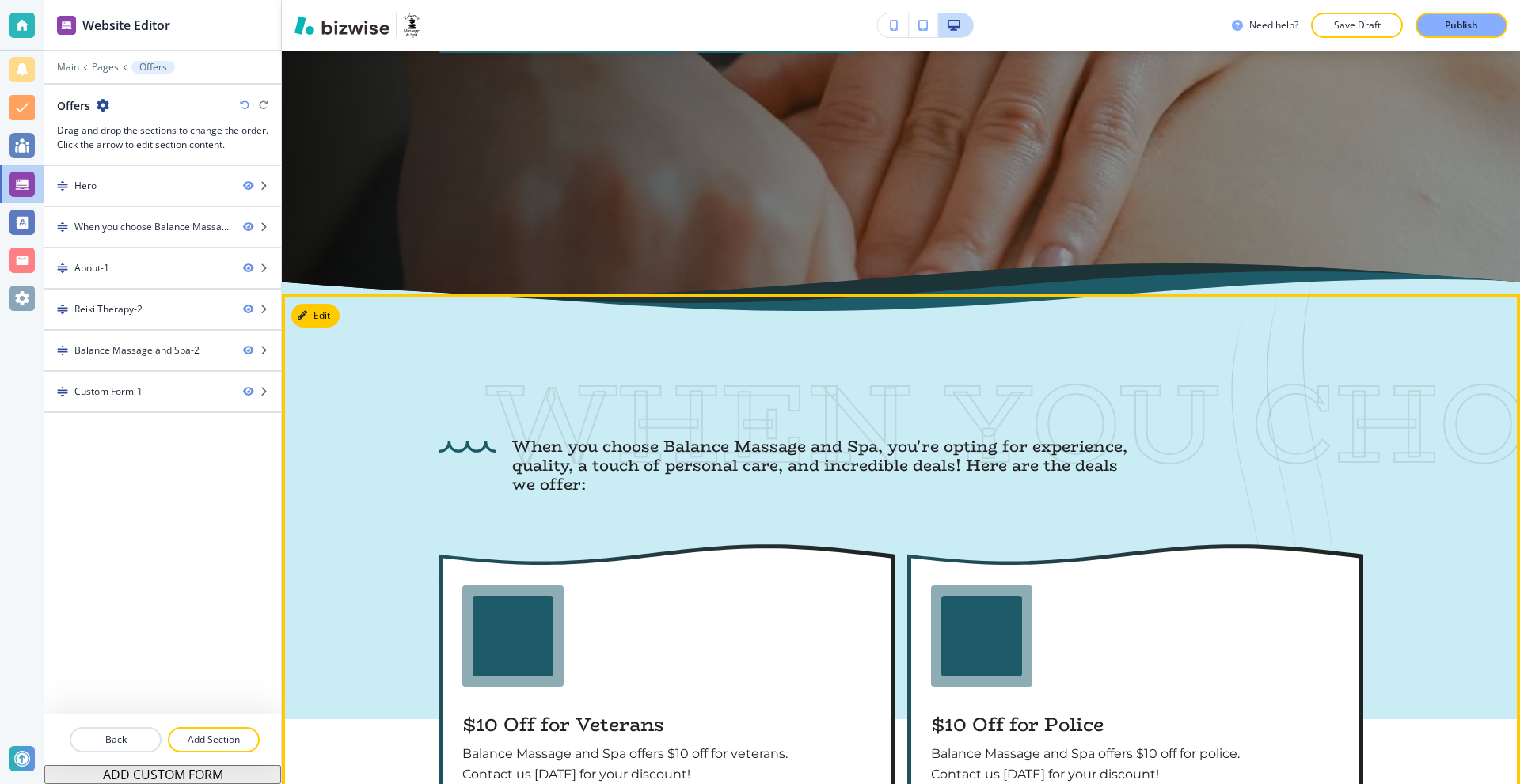
scroll to position [475, 0]
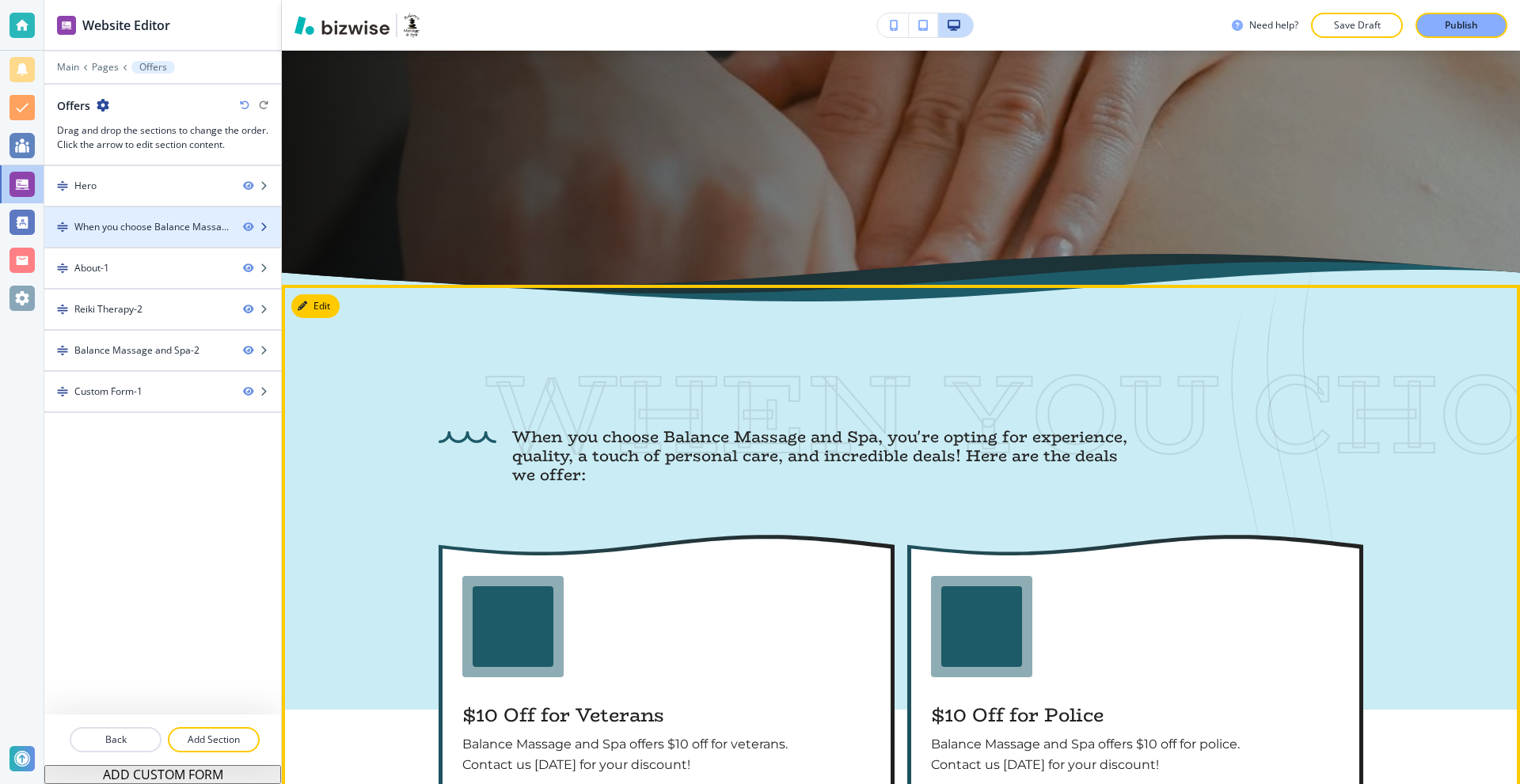
click at [149, 229] on div "When you choose Balance Massage and Spa, you're opting for experience, quality,…" at bounding box center [152, 227] width 156 height 15
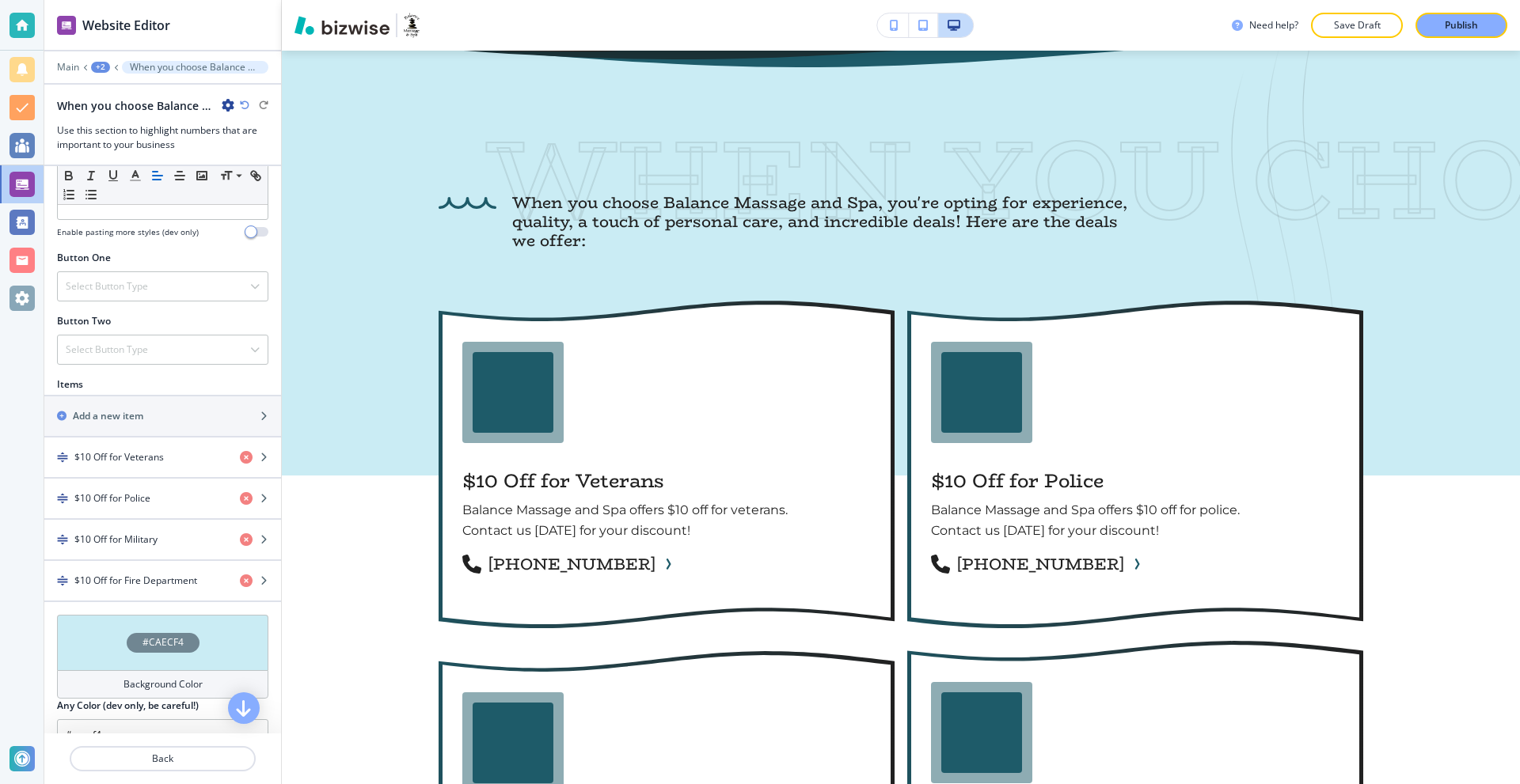
scroll to position [554, 0]
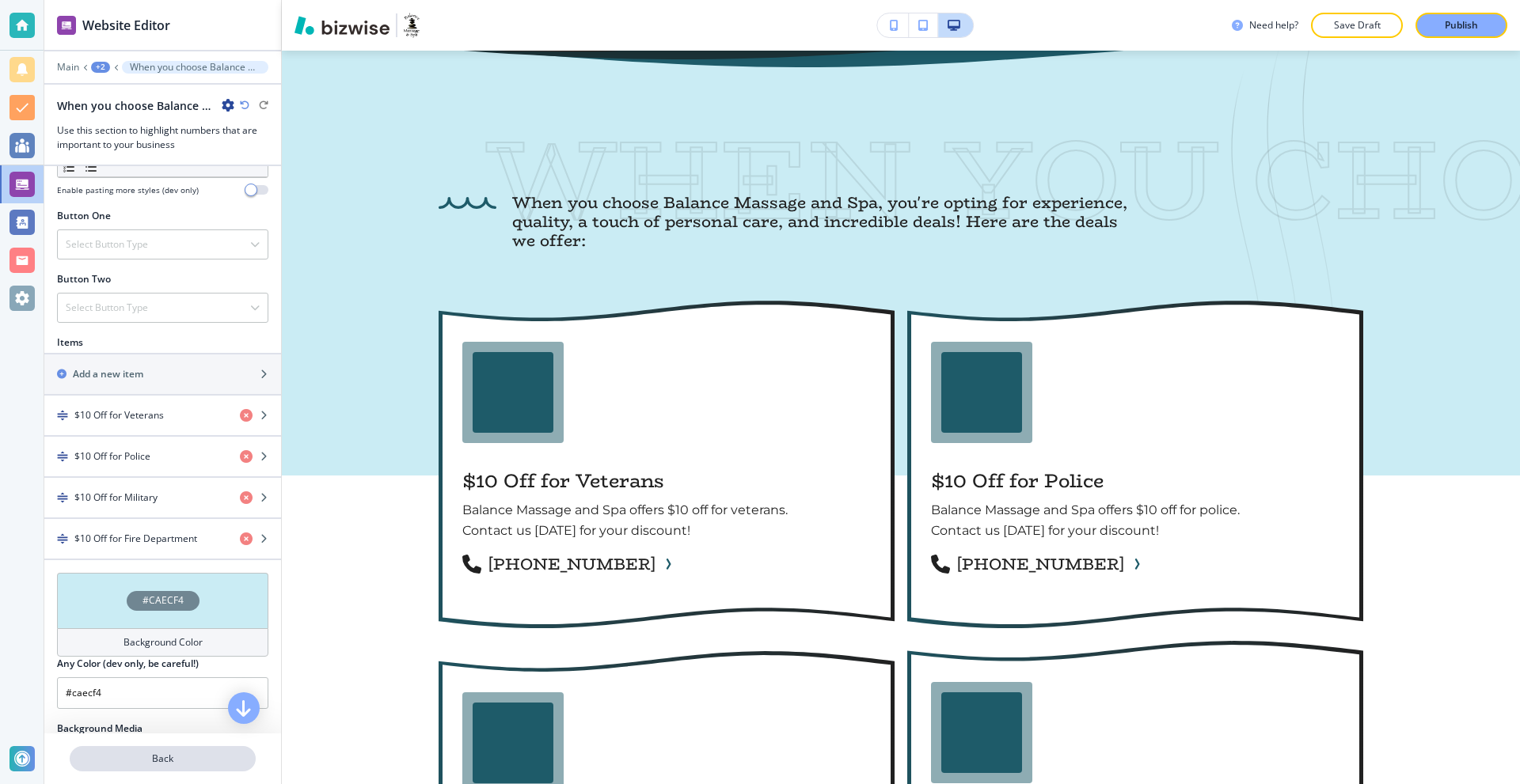
click at [149, 756] on p "Back" at bounding box center [162, 759] width 182 height 15
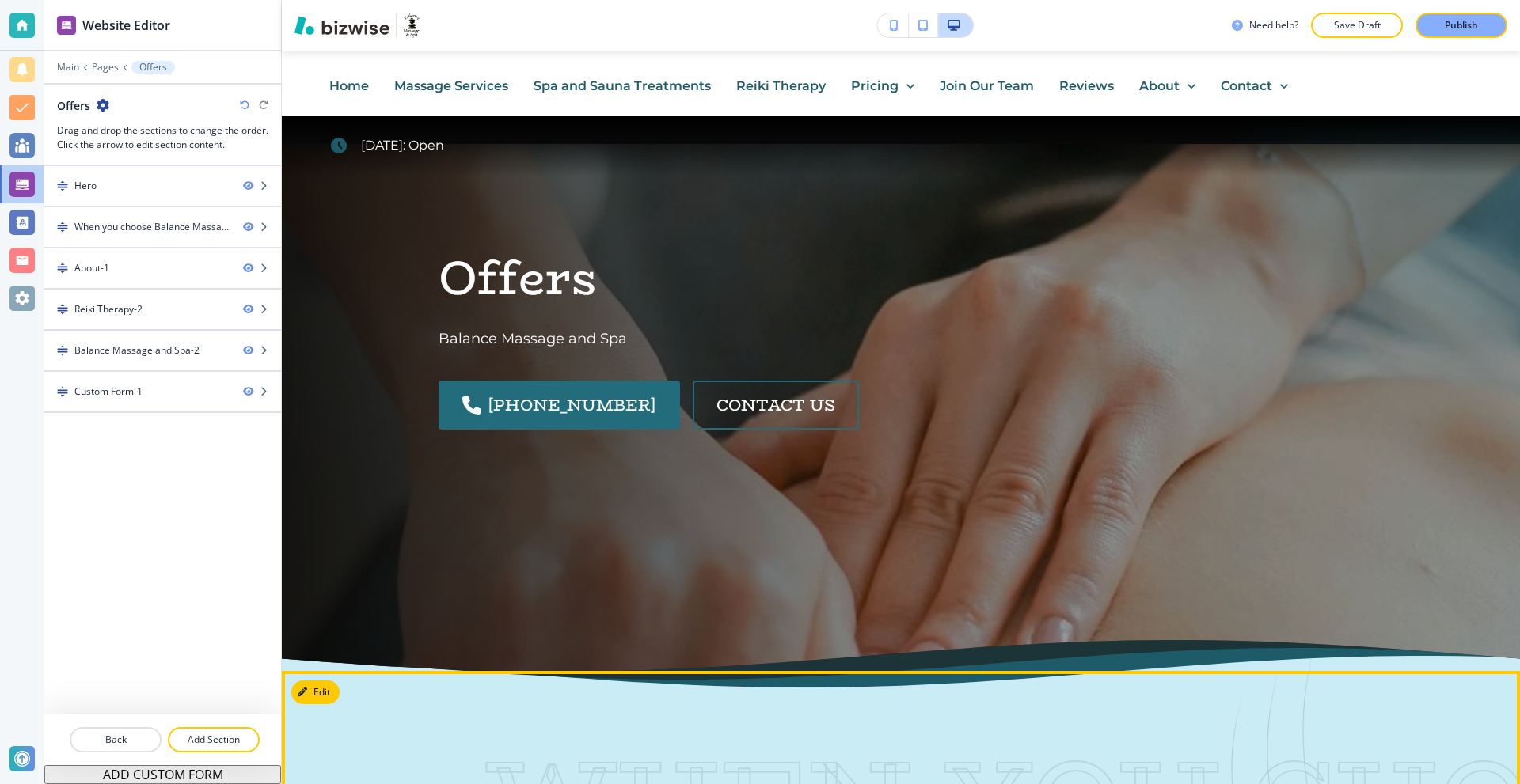
scroll to position [0, 0]
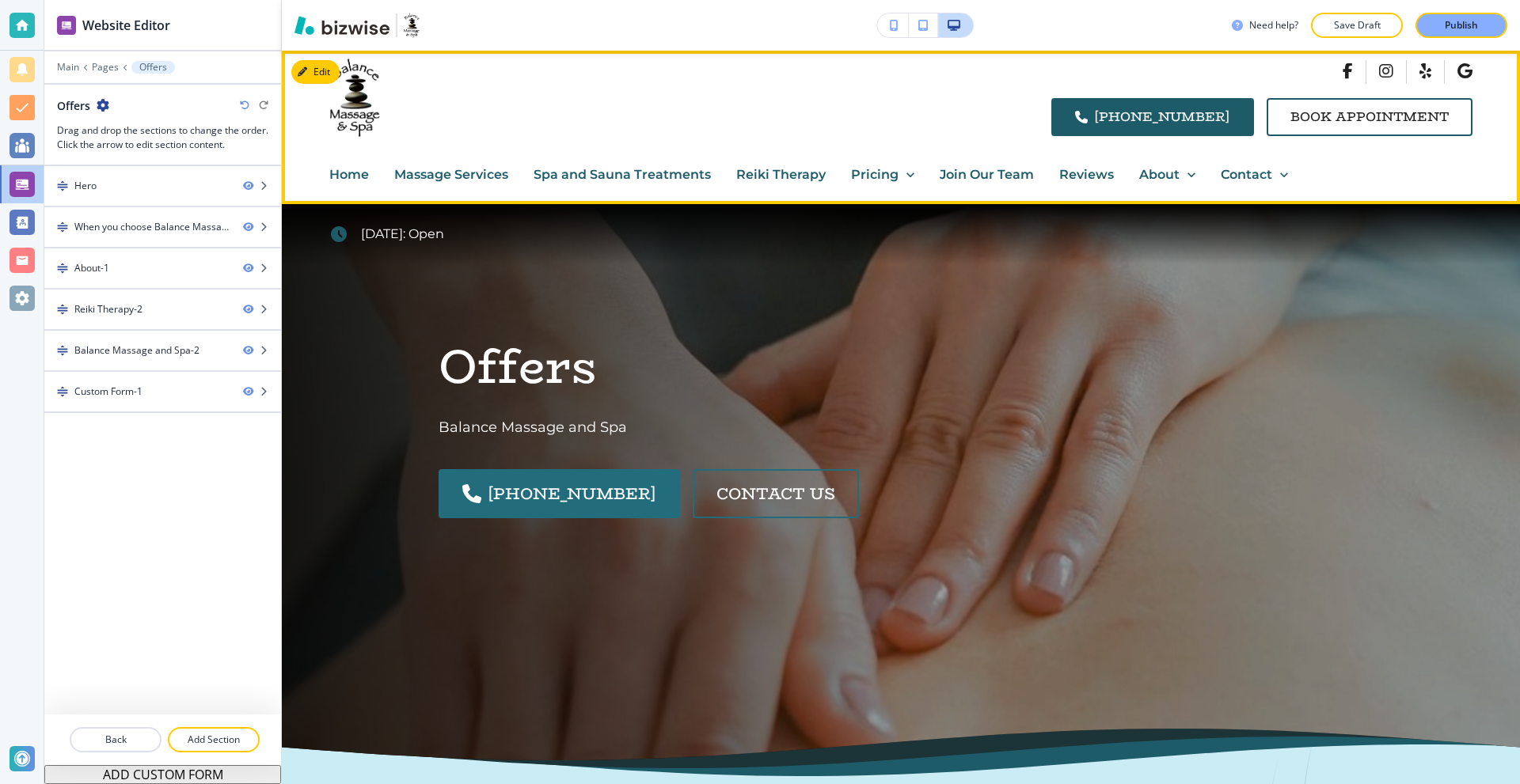
click at [966, 169] on p "Join Our Team" at bounding box center [987, 174] width 94 height 20
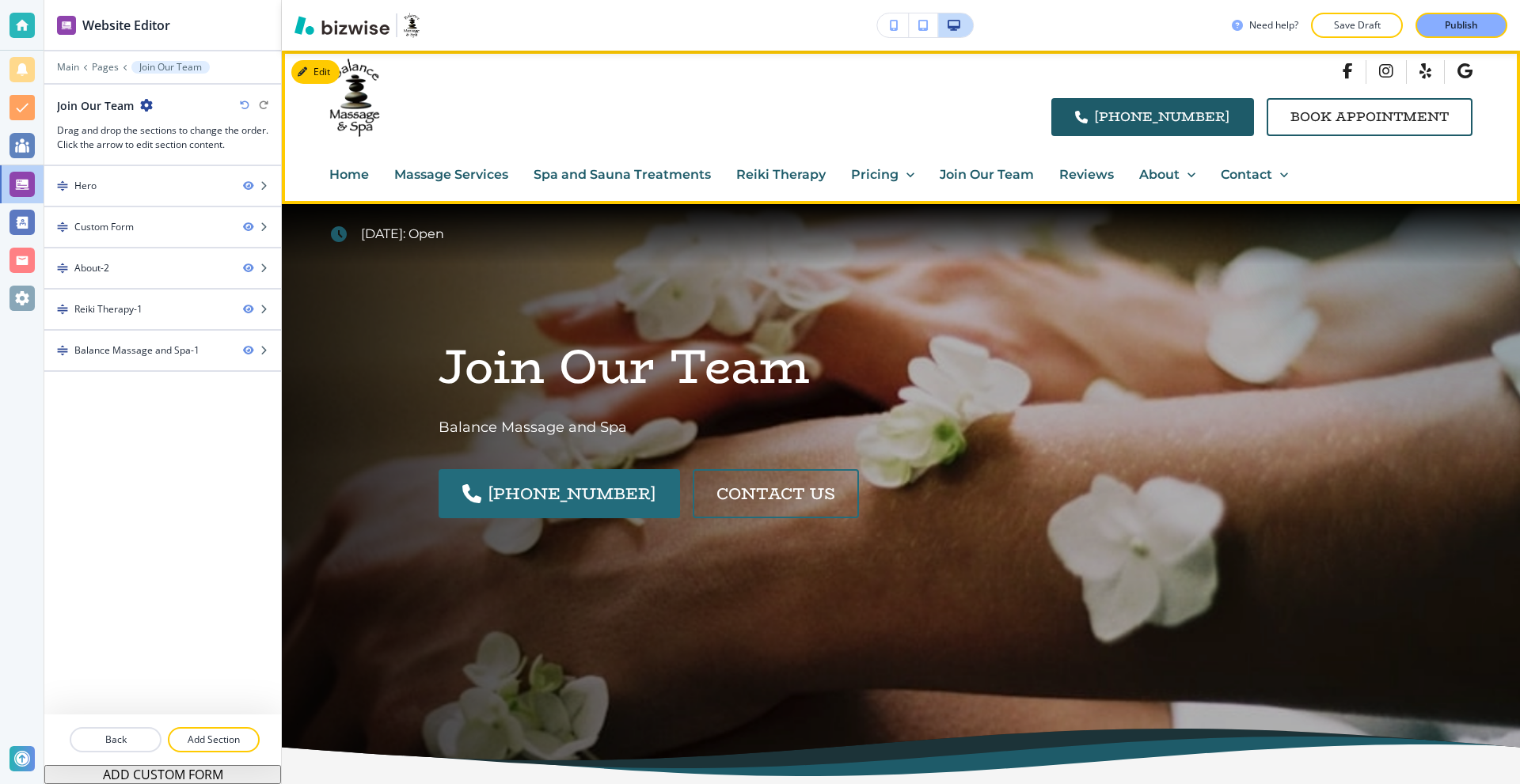
click at [1084, 175] on p "Reviews" at bounding box center [1086, 174] width 54 height 20
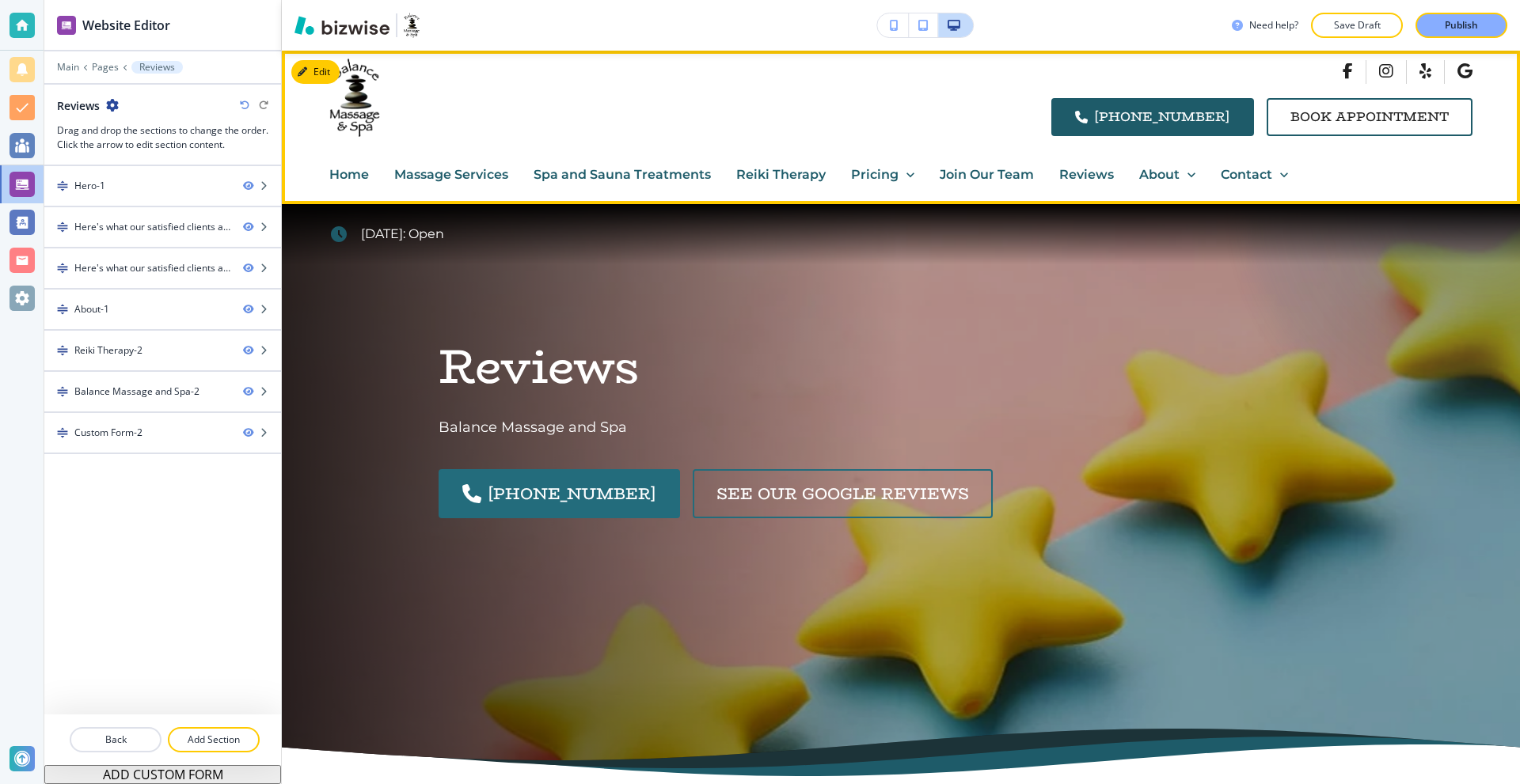
drag, startPoint x: 1167, startPoint y: 174, endPoint x: 1075, endPoint y: 184, distance: 92.5
click at [1167, 174] on p "About" at bounding box center [1160, 174] width 41 height 20
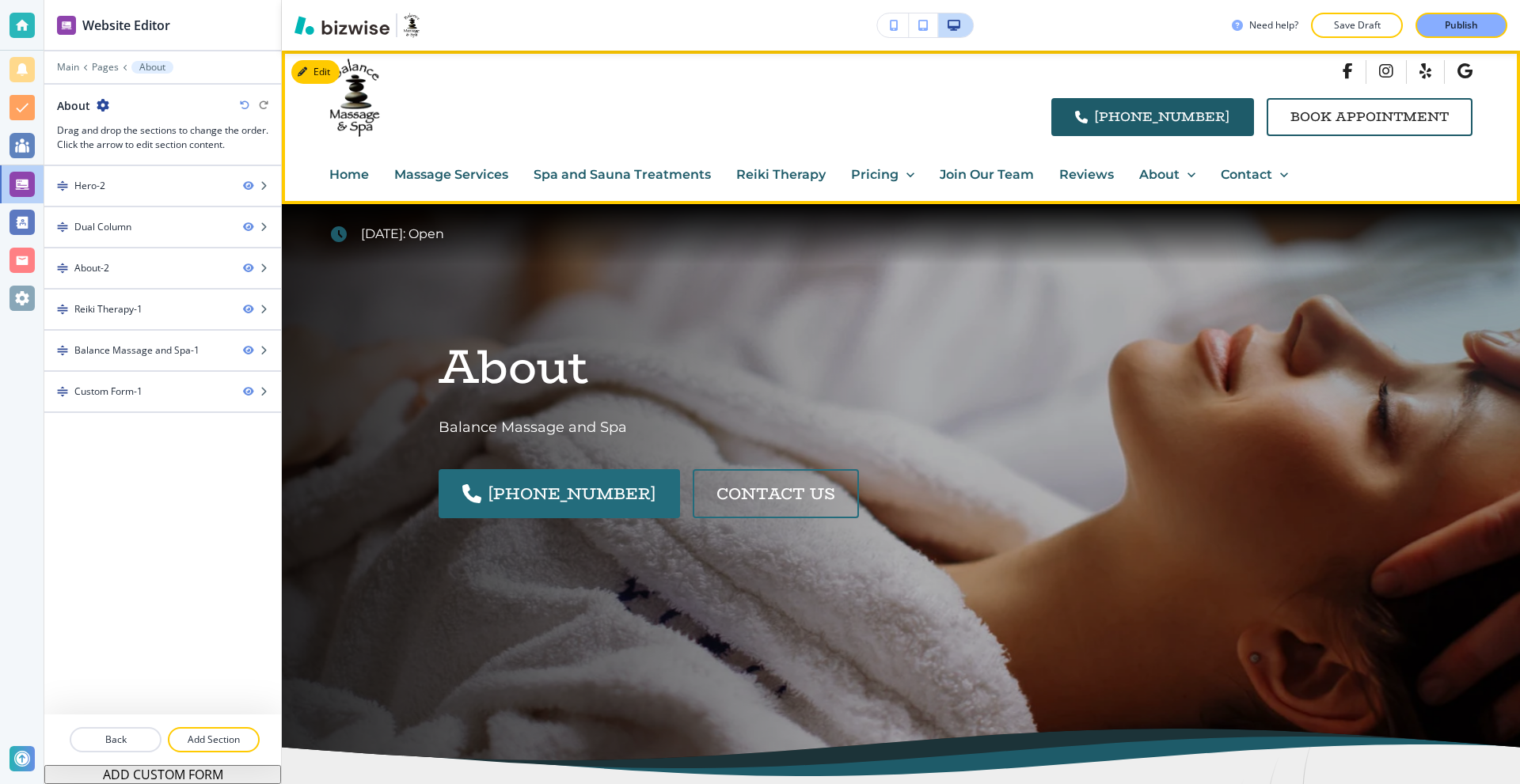
click at [1187, 178] on icon at bounding box center [1192, 175] width 16 height 16
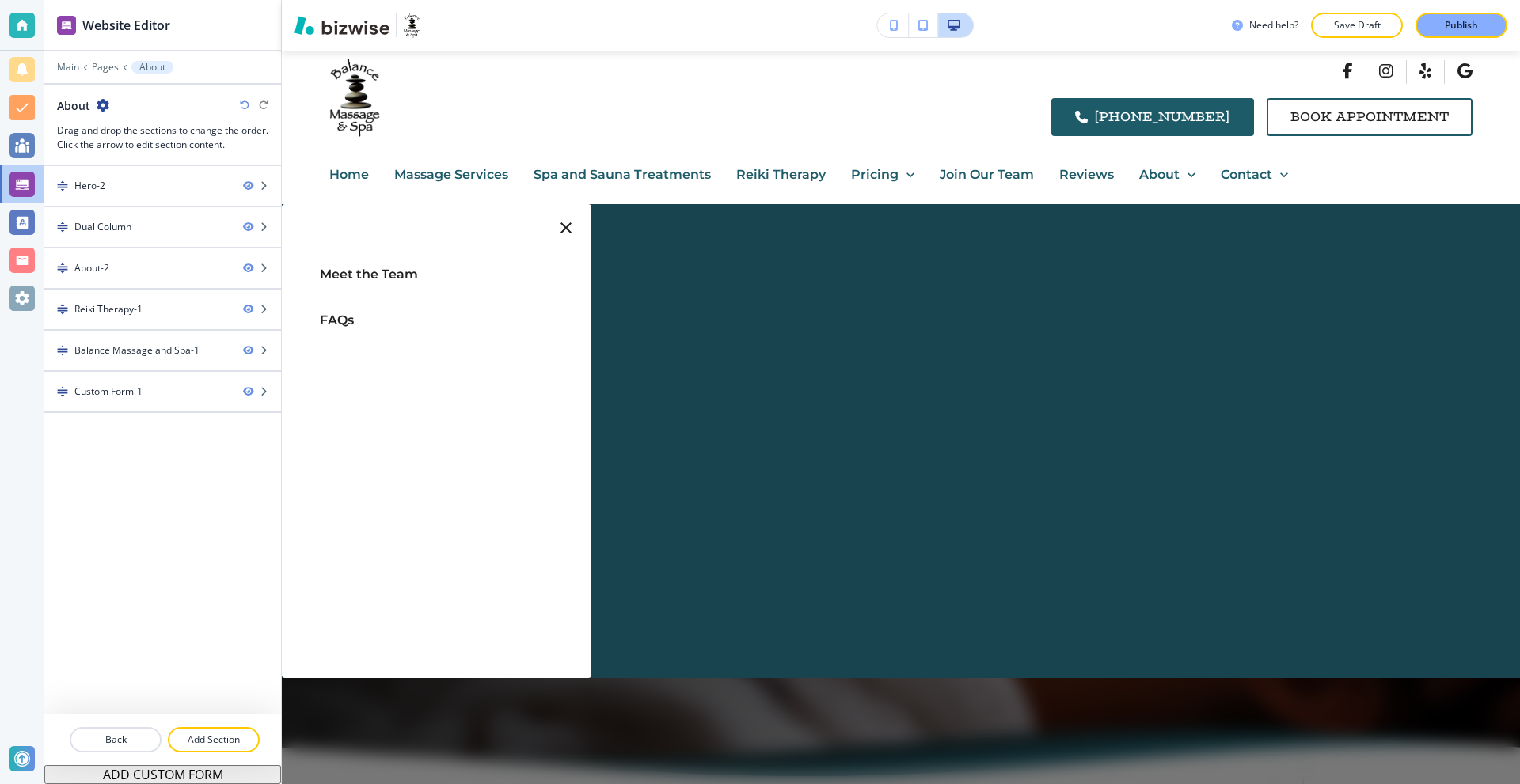
click at [1187, 178] on icon at bounding box center [1192, 175] width 16 height 16
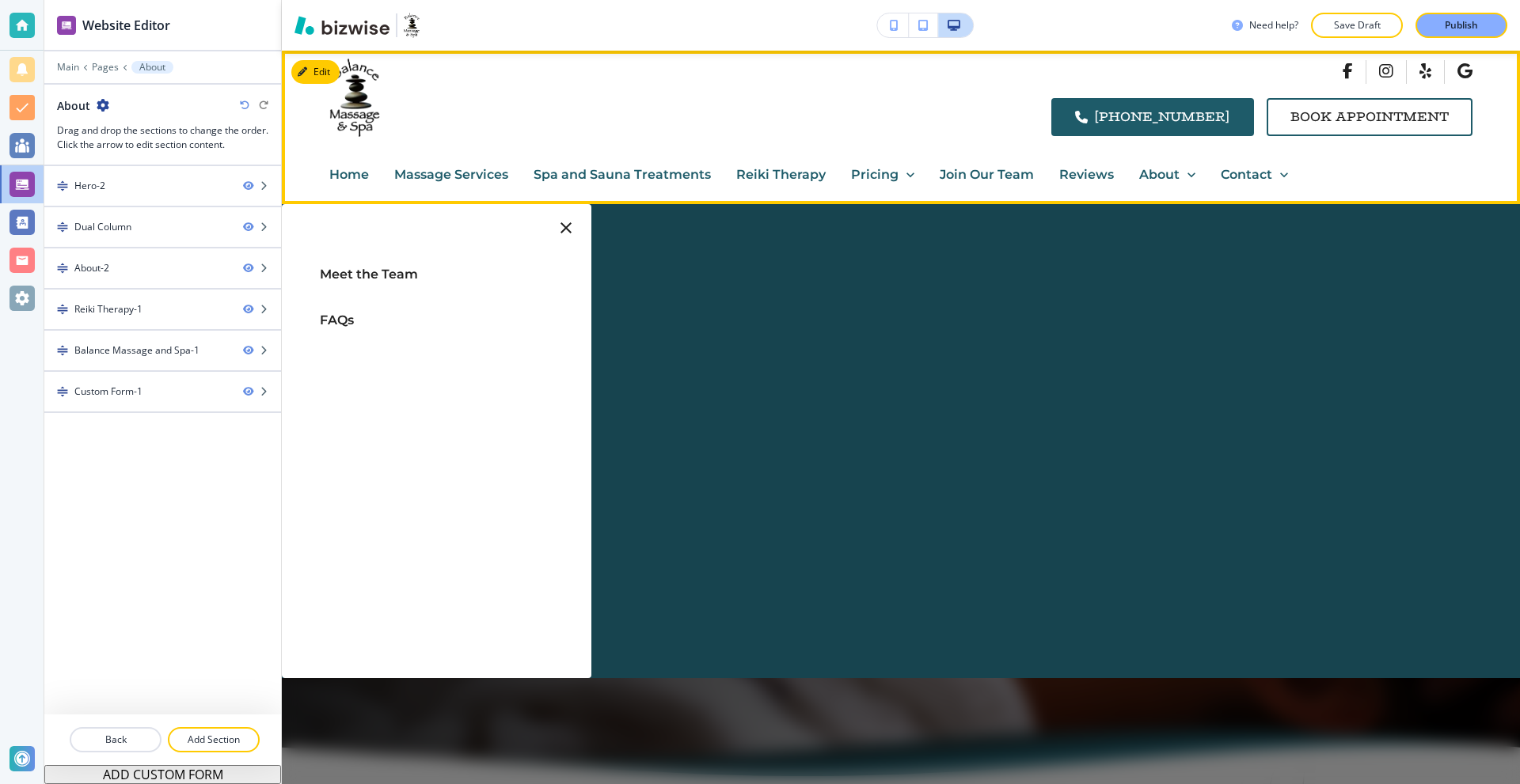
click at [1154, 180] on p "About" at bounding box center [1160, 174] width 41 height 20
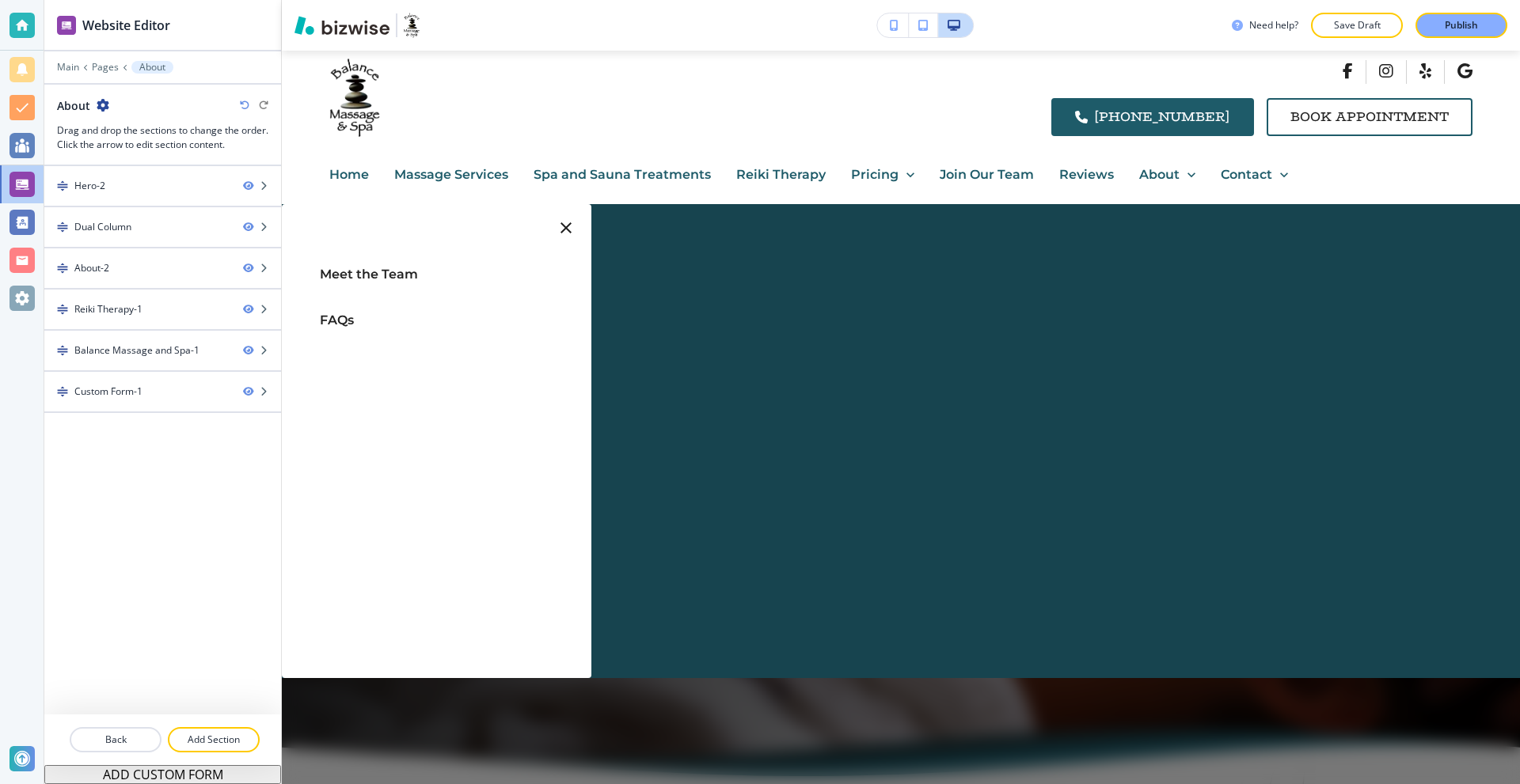
click at [801, 101] on div "(803) 802-9990 Book Appointment" at bounding box center [900, 97] width 1239 height 95
click at [927, 718] on div at bounding box center [900, 494] width 1239 height 580
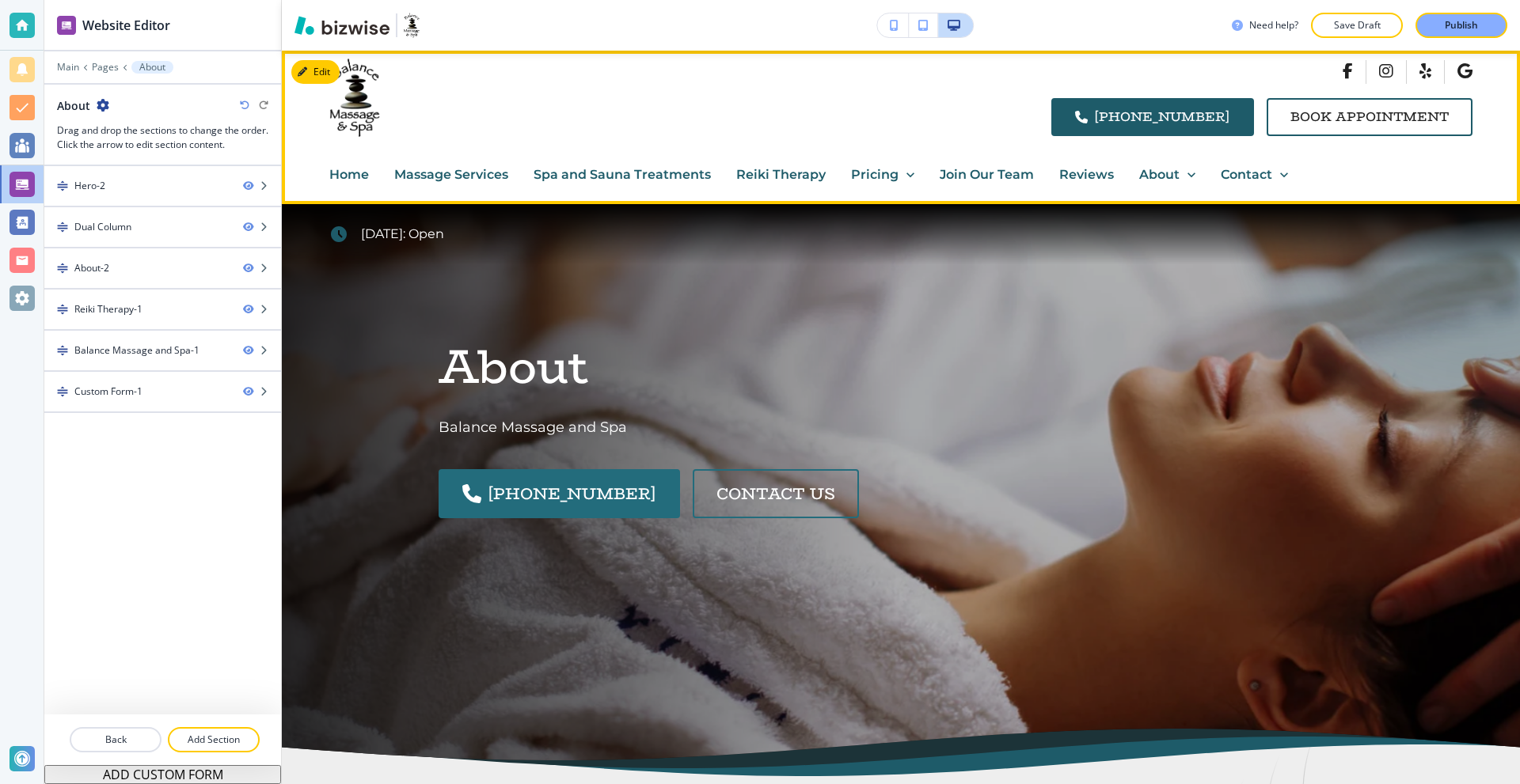
click at [1166, 173] on p "About" at bounding box center [1160, 174] width 41 height 20
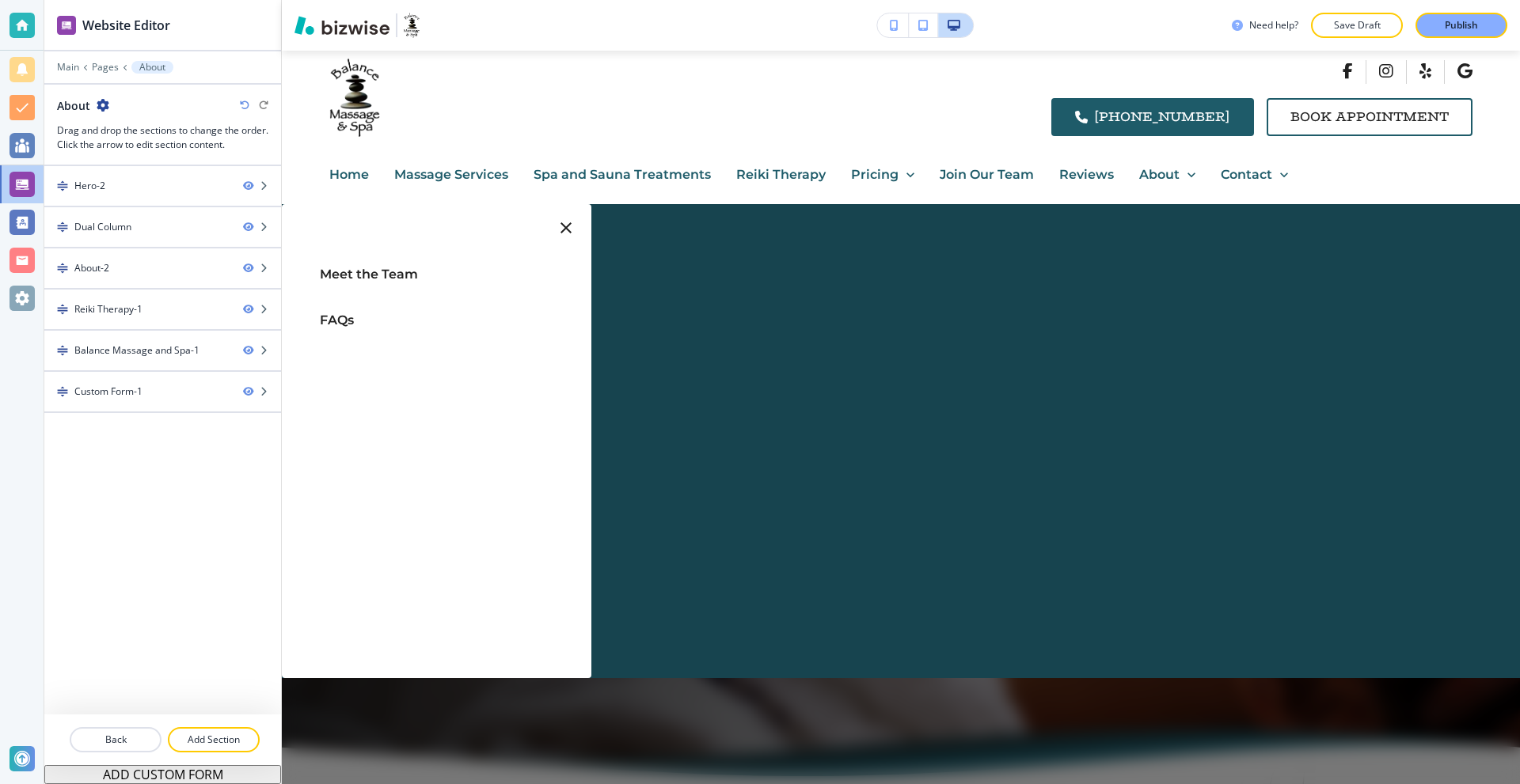
click at [340, 267] on span "Meet the Team" at bounding box center [368, 274] width 98 height 15
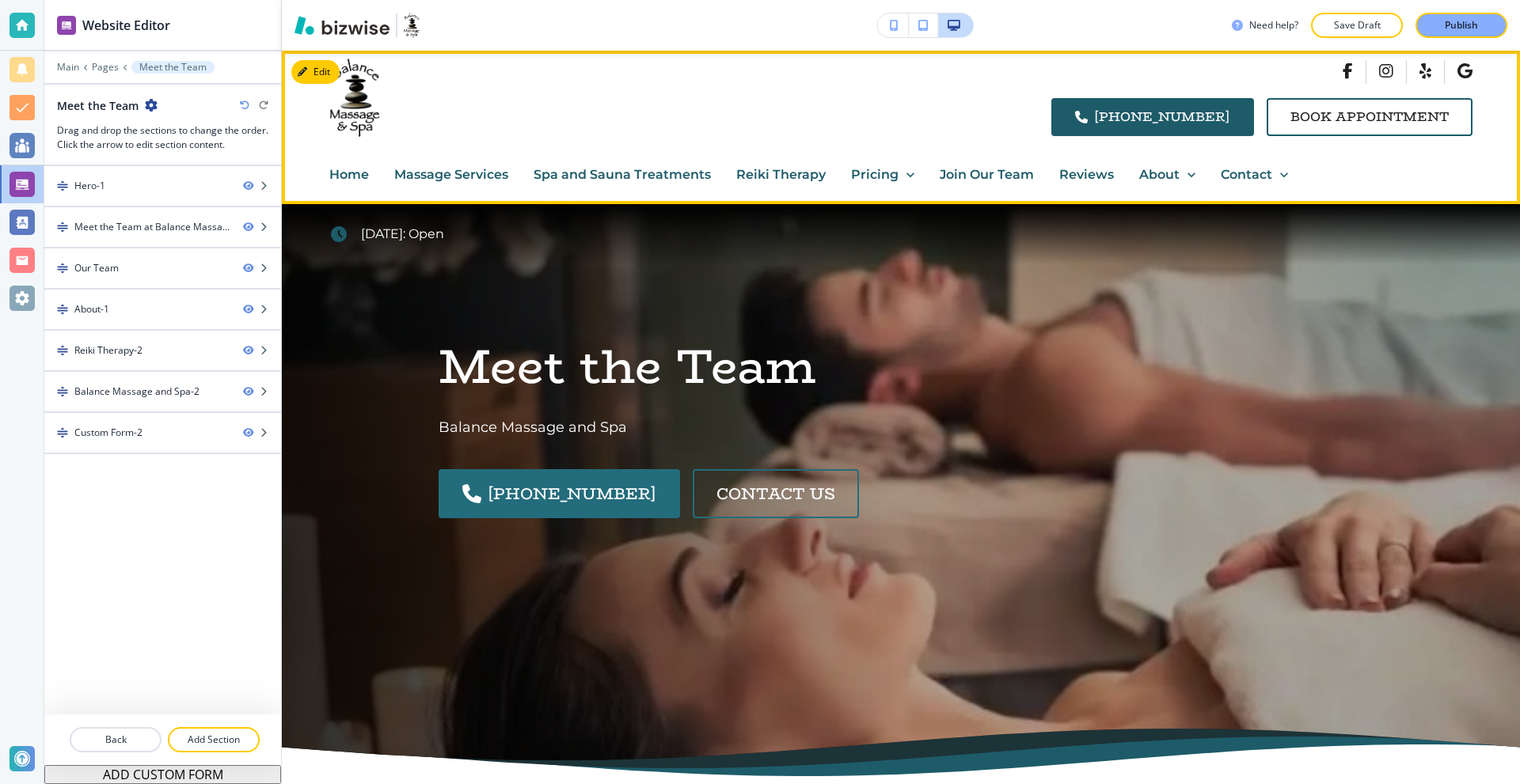
click at [1177, 173] on div "About" at bounding box center [1167, 174] width 56 height 20
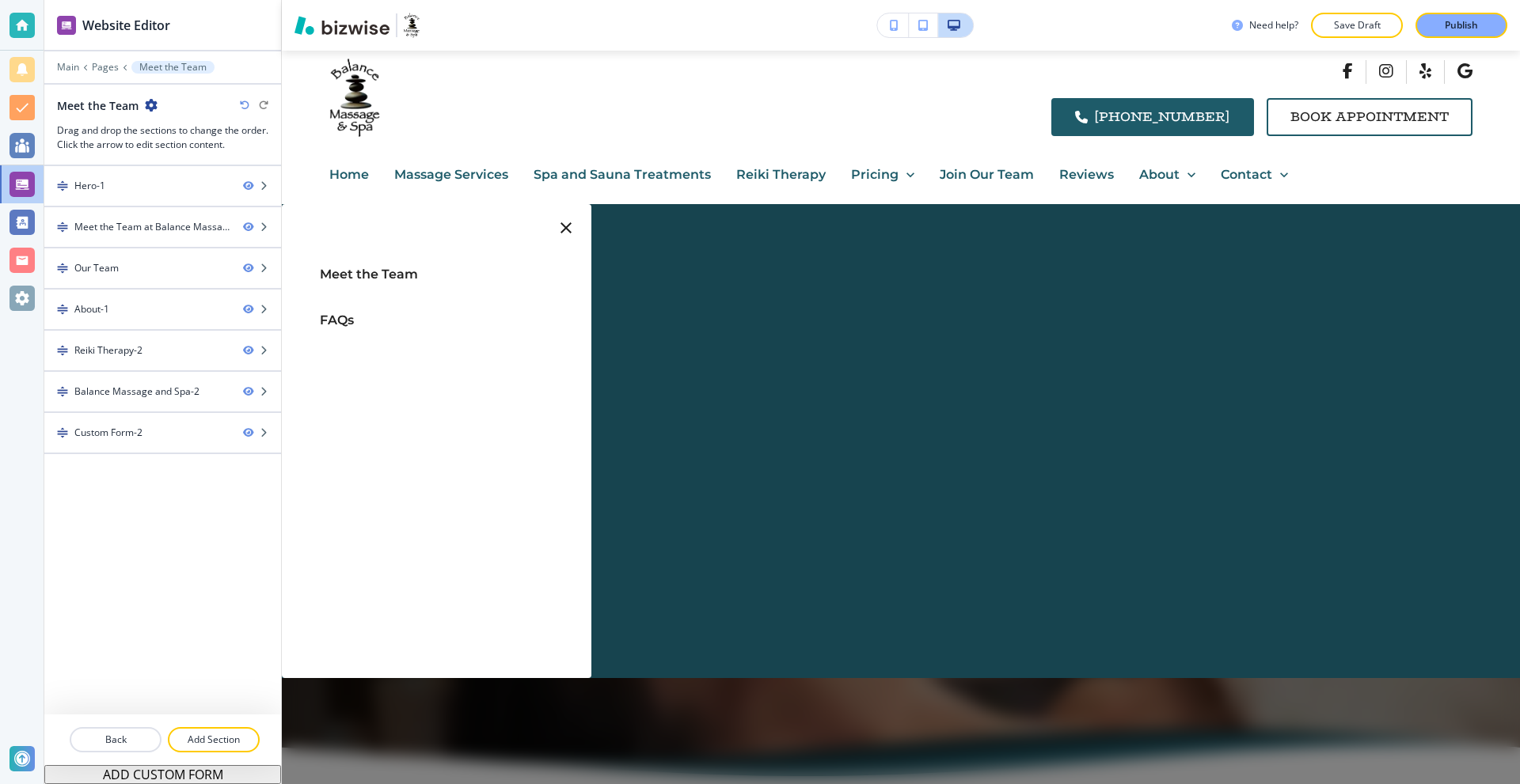
click at [337, 311] on link "FAQs" at bounding box center [337, 320] width 34 height 36
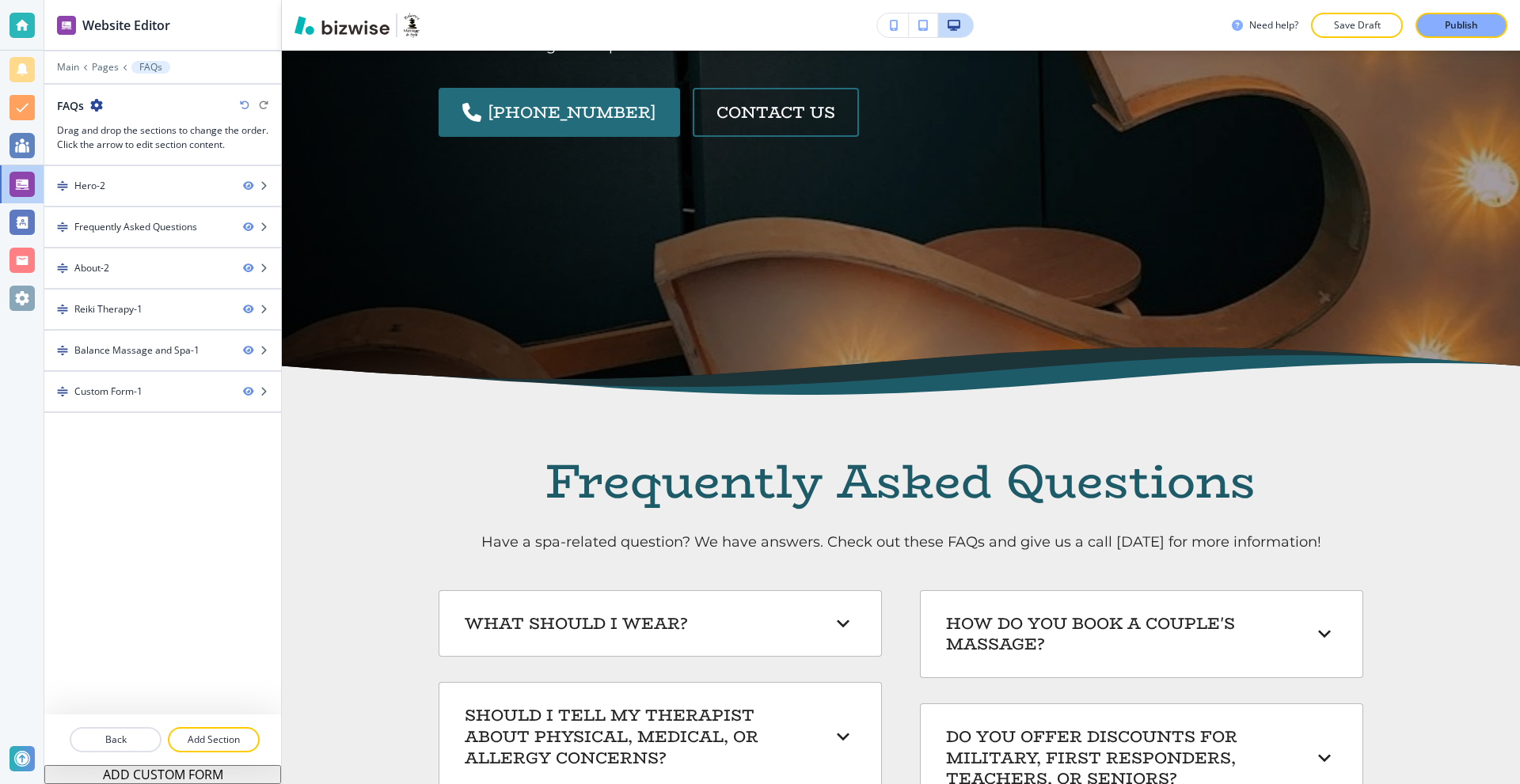
scroll to position [475, 0]
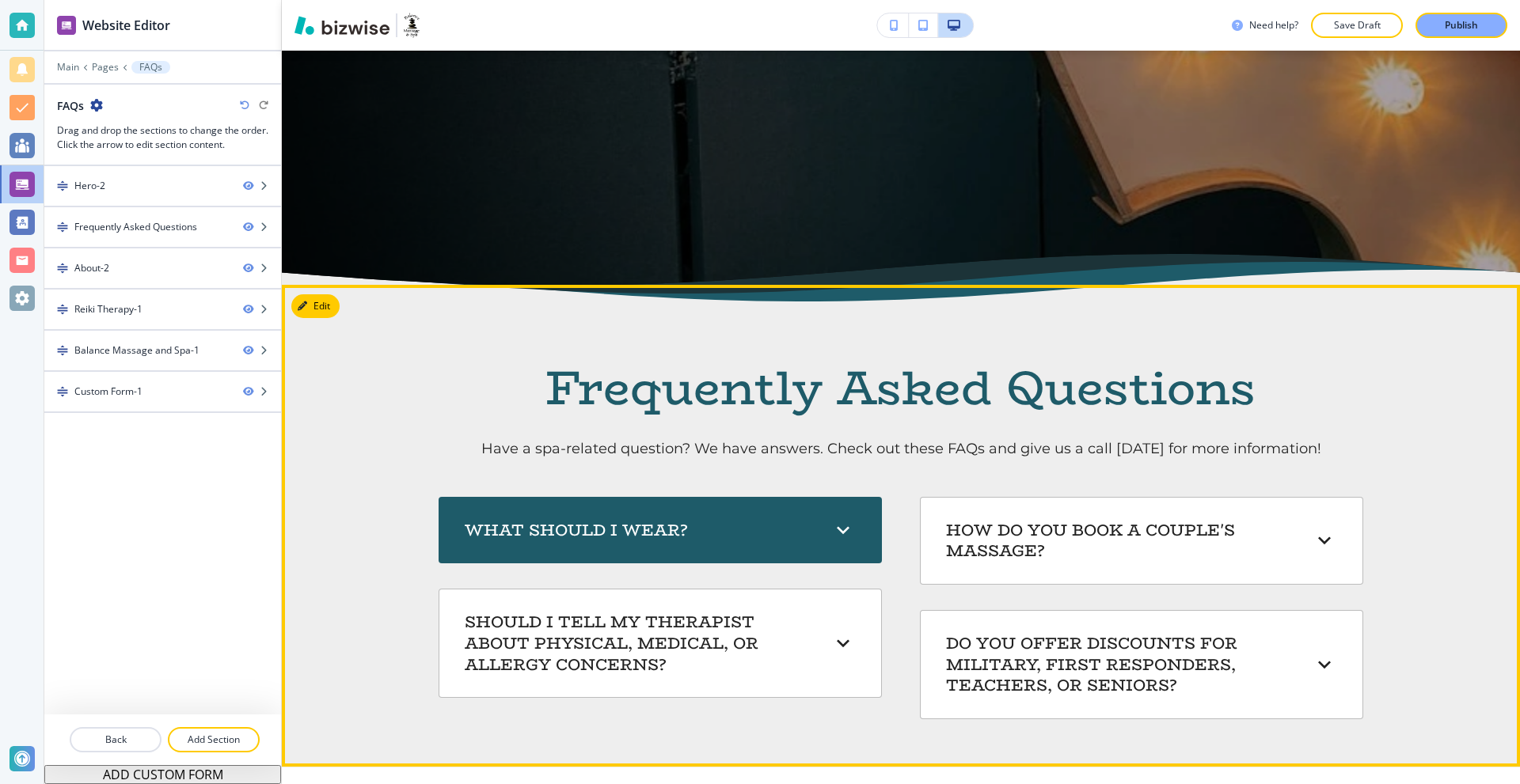
click at [817, 546] on div "What should I wear?" at bounding box center [659, 531] width 416 height 41
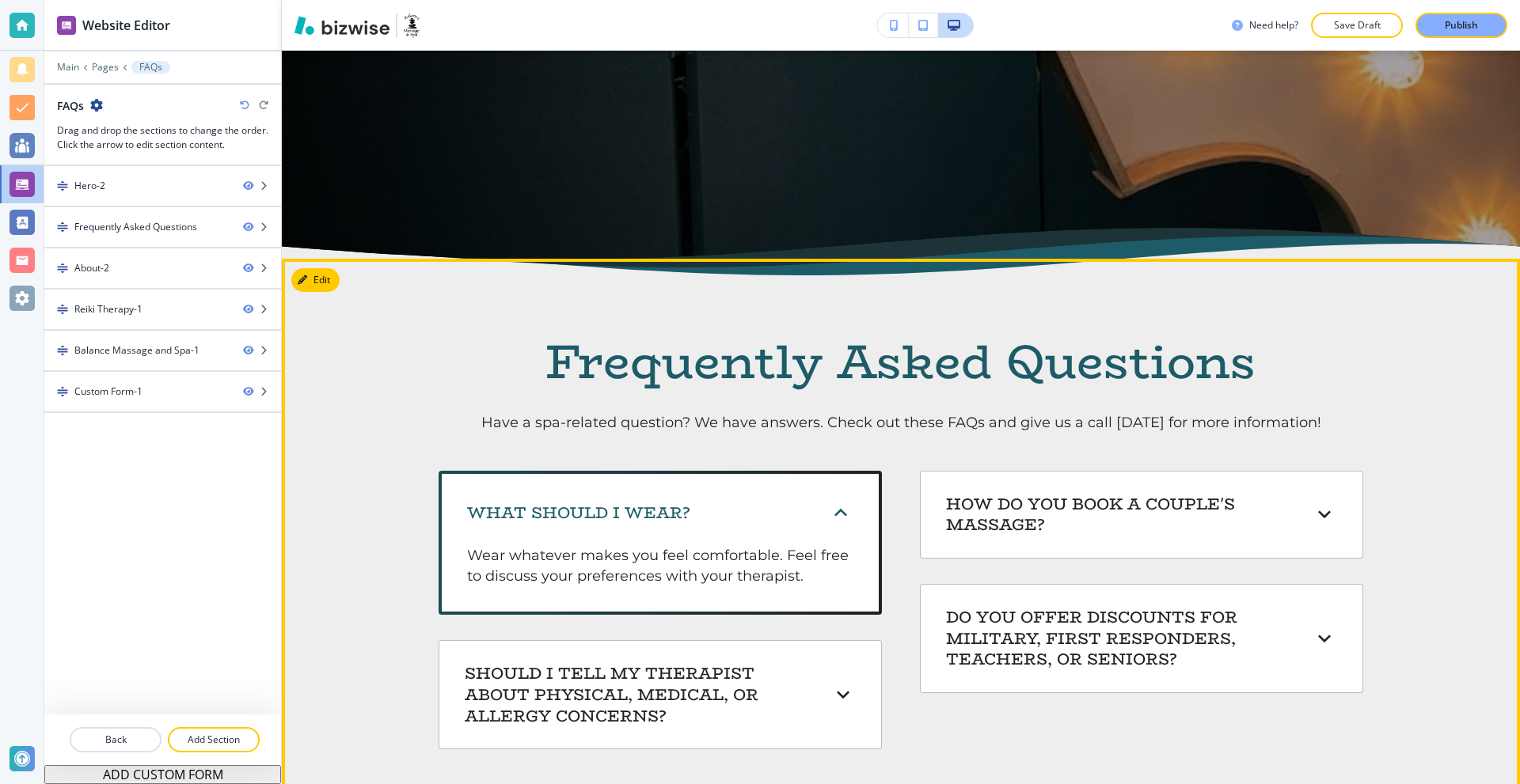
scroll to position [554, 0]
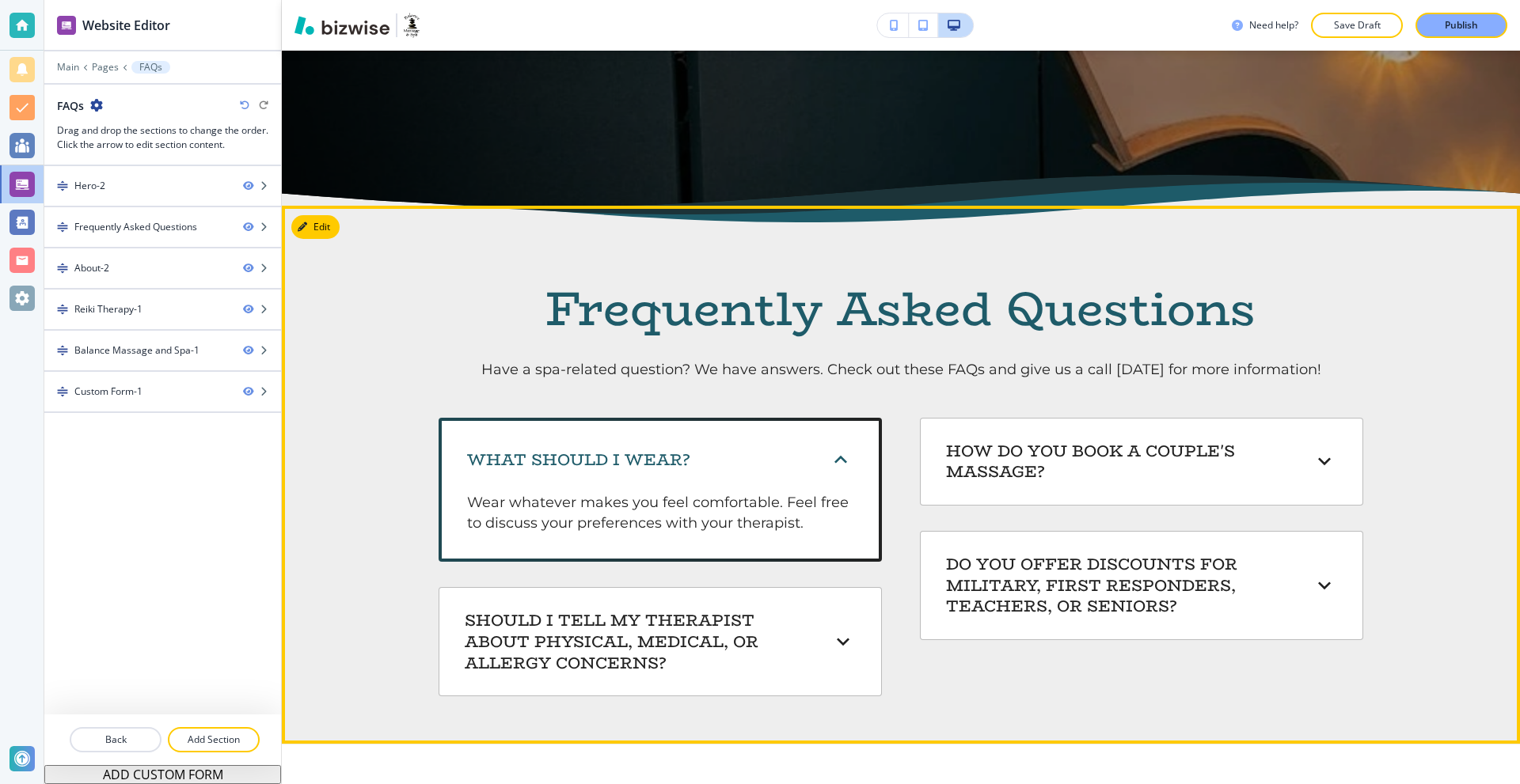
click at [800, 456] on div "What should I wear?" at bounding box center [647, 460] width 361 height 21
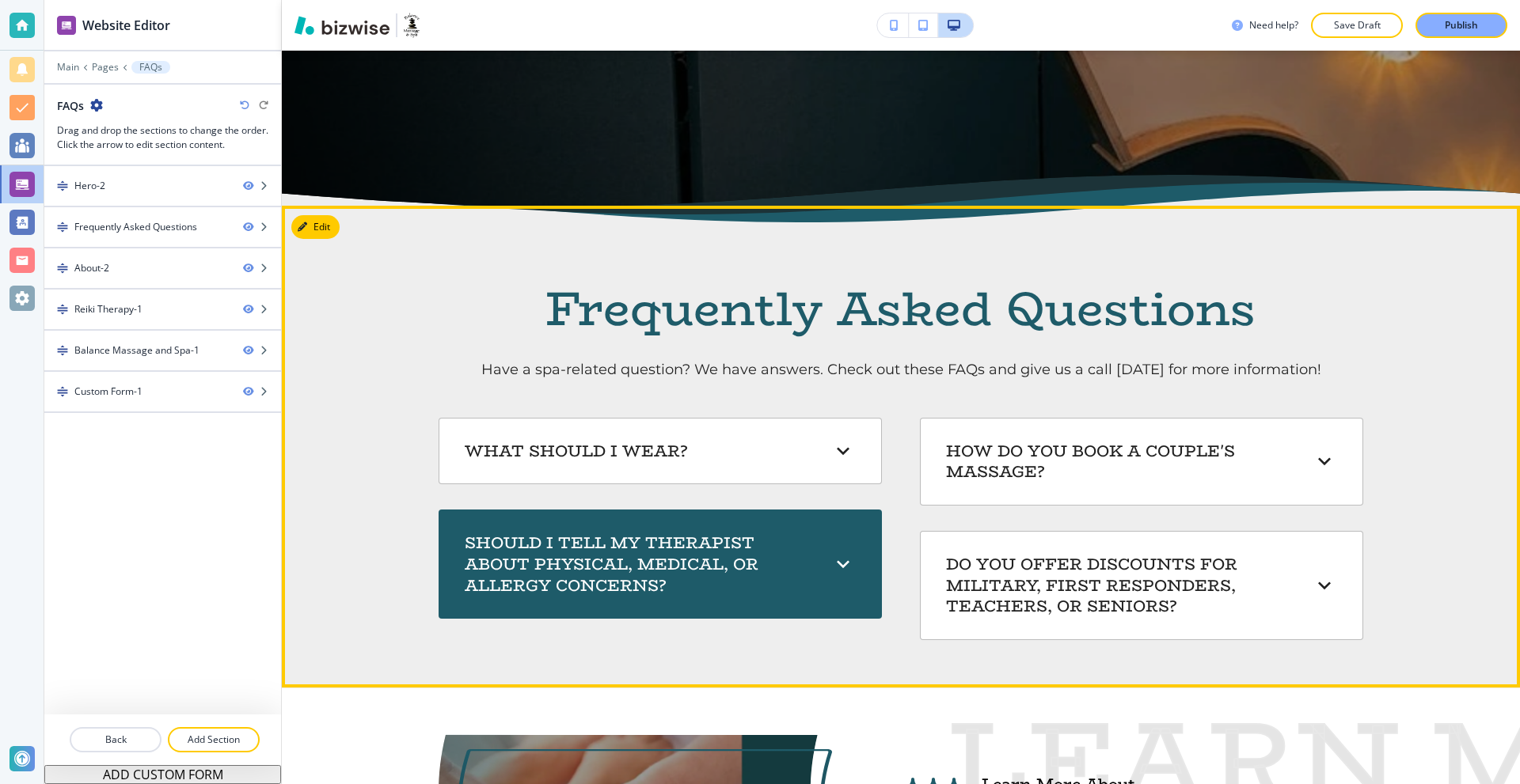
click at [779, 546] on h6 "Should I tell my therapist about physical, medical, or allergy concerns?" at bounding box center [638, 564] width 347 height 63
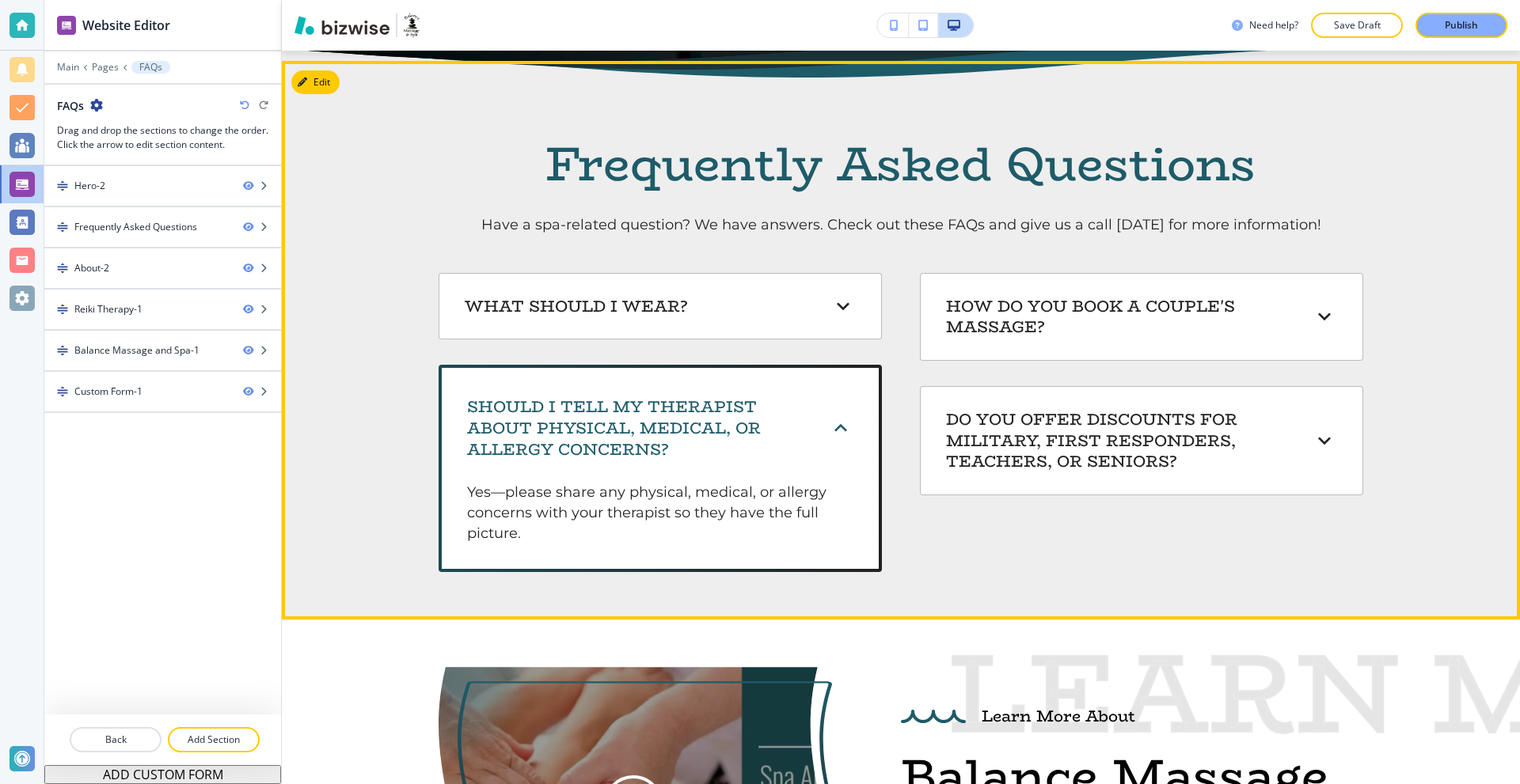
scroll to position [713, 0]
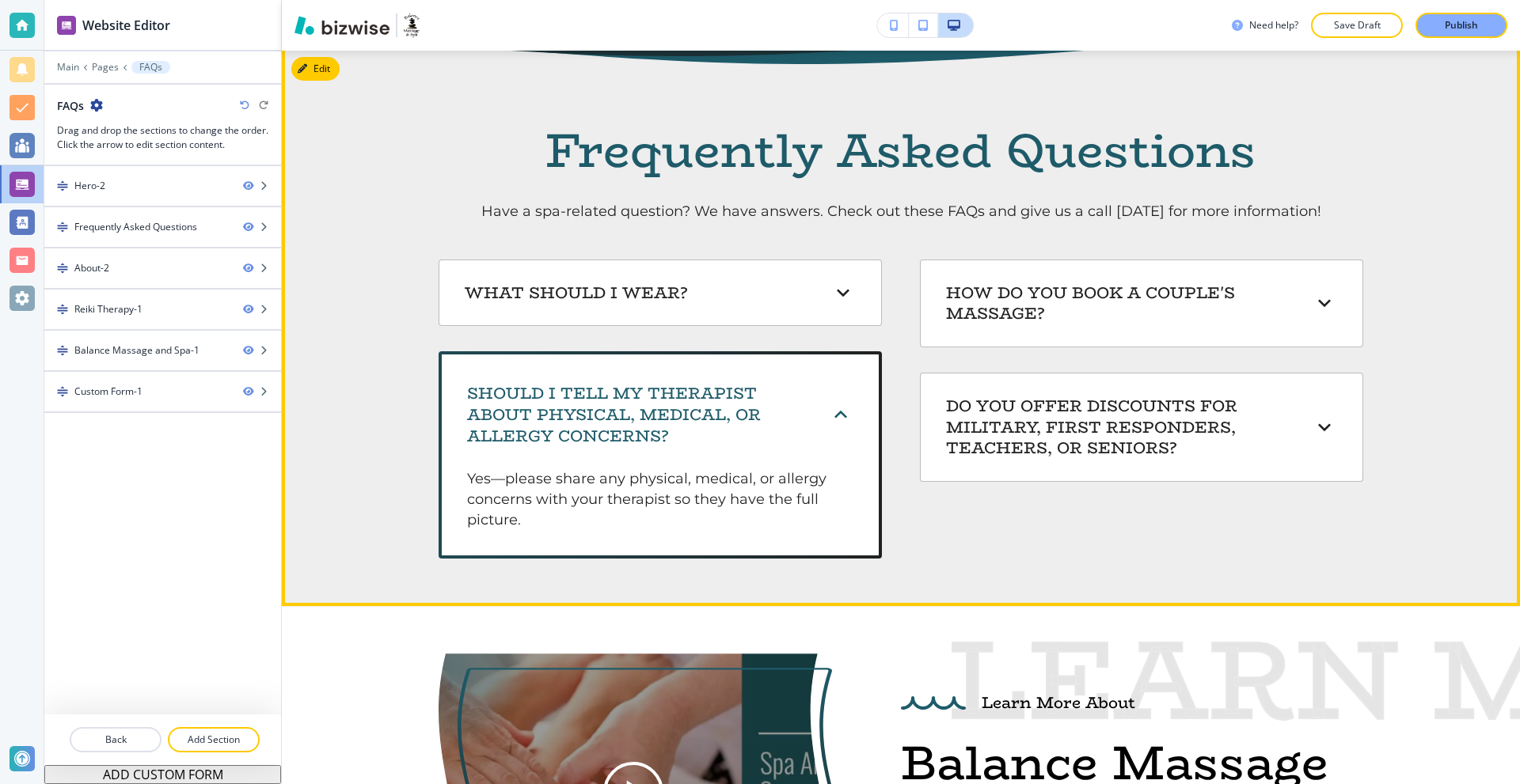
click at [807, 441] on div "Should I tell my therapist about physical, medical, or allergy concerns?" at bounding box center [647, 414] width 361 height 63
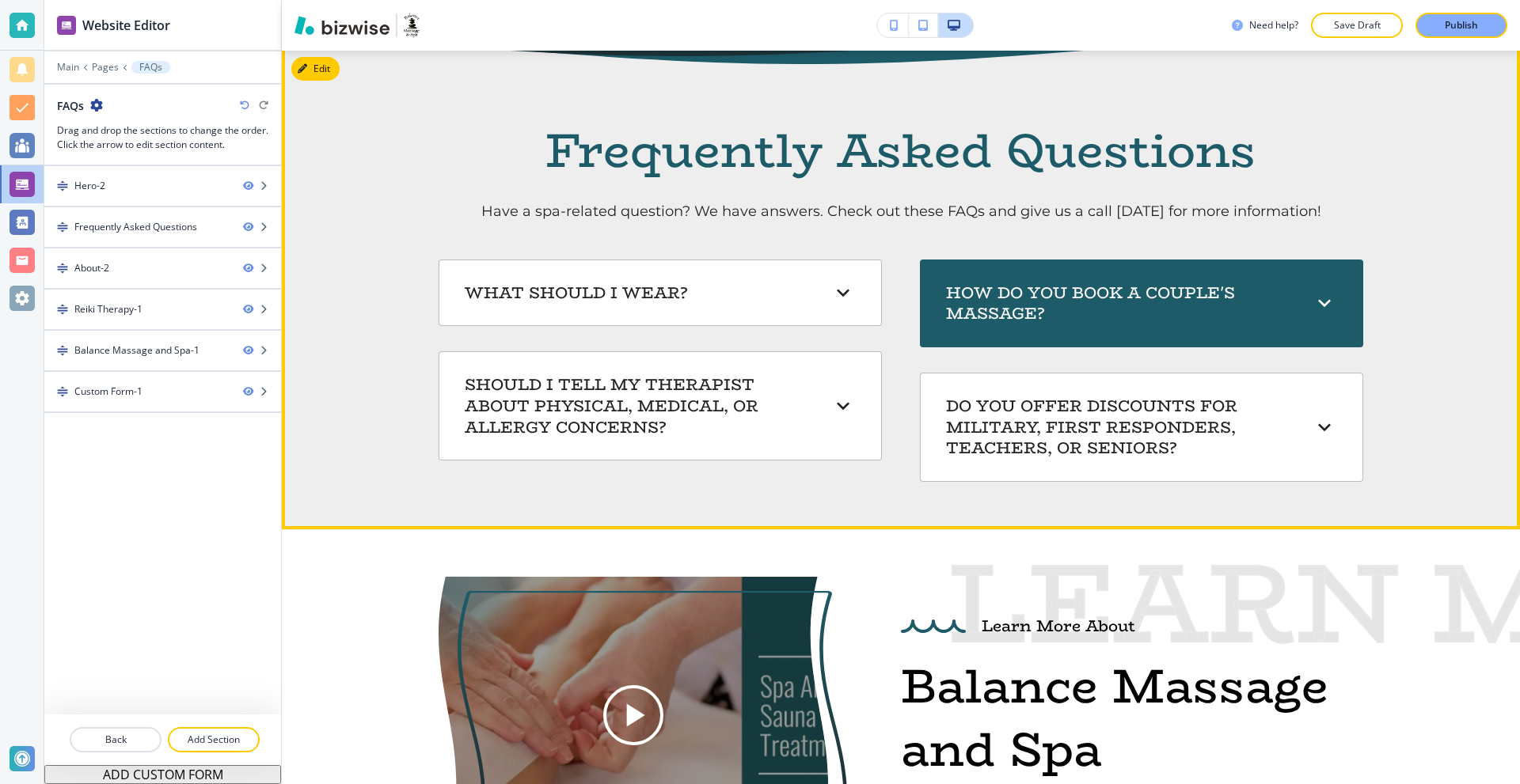
click at [1055, 294] on h6 "How do you book a couple's massage?" at bounding box center [1119, 303] width 347 height 42
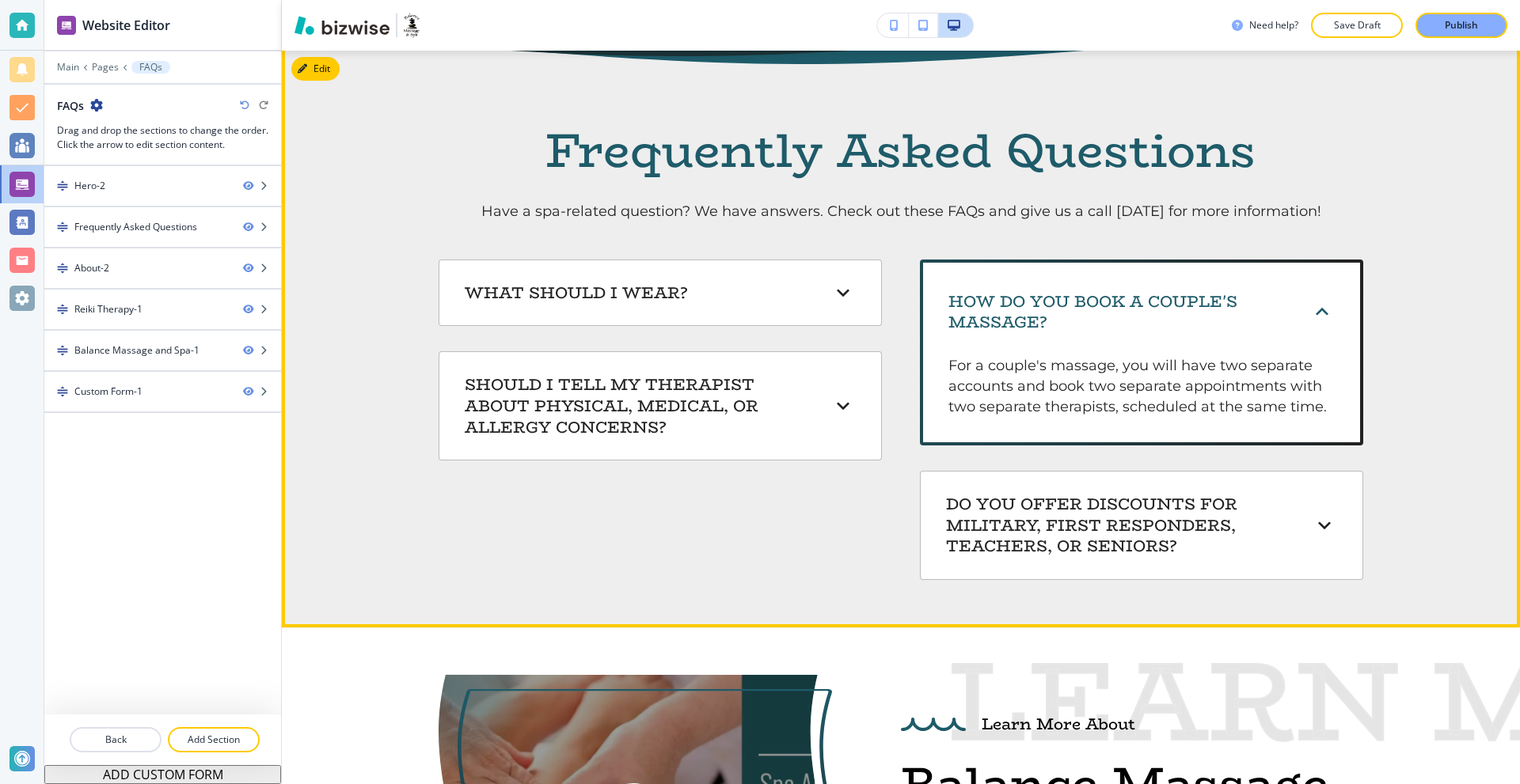
click at [1055, 294] on h6 "How do you book a couple's massage?" at bounding box center [1119, 312] width 342 height 42
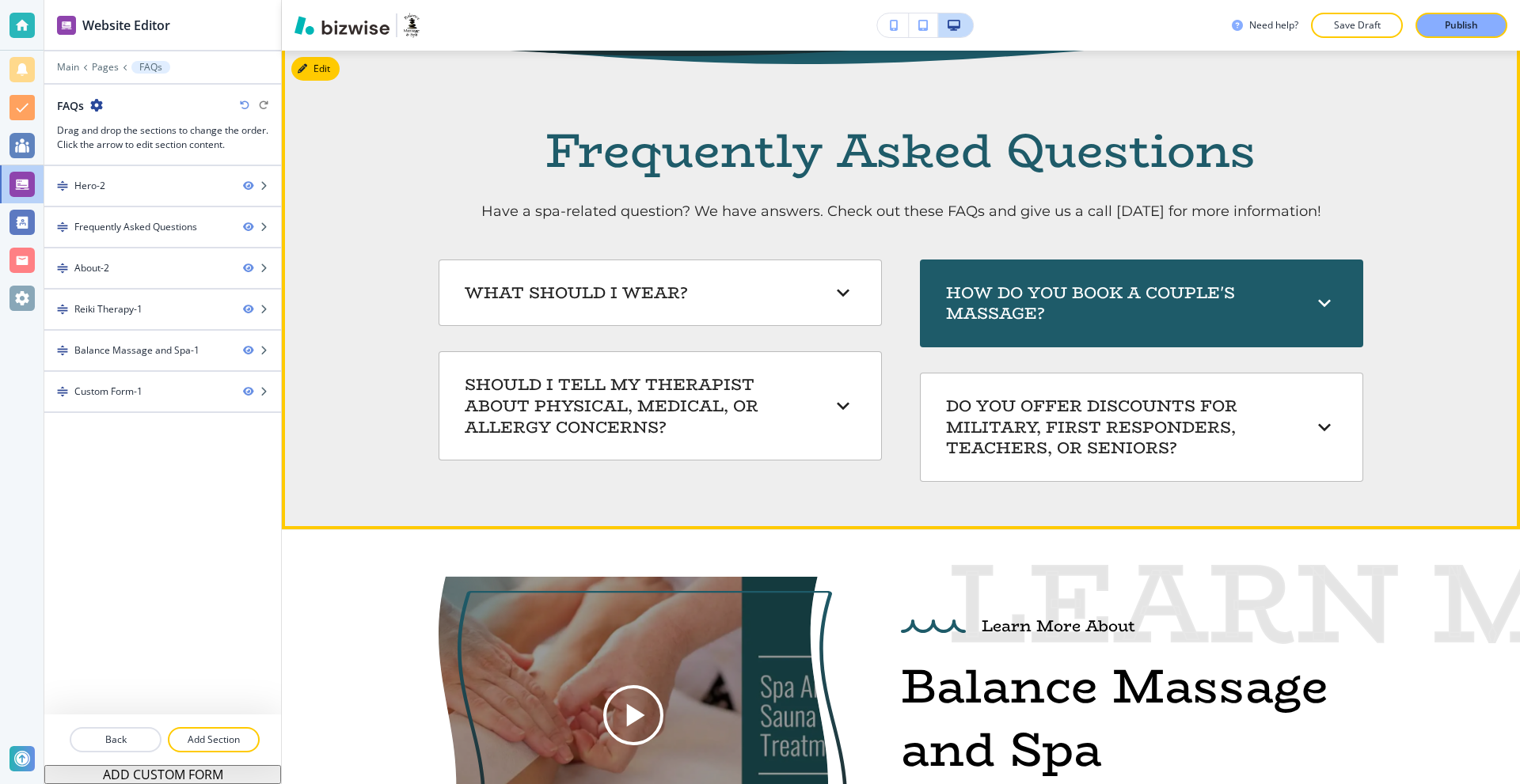
click at [1055, 294] on h6 "How do you book a couple's massage?" at bounding box center [1119, 303] width 347 height 42
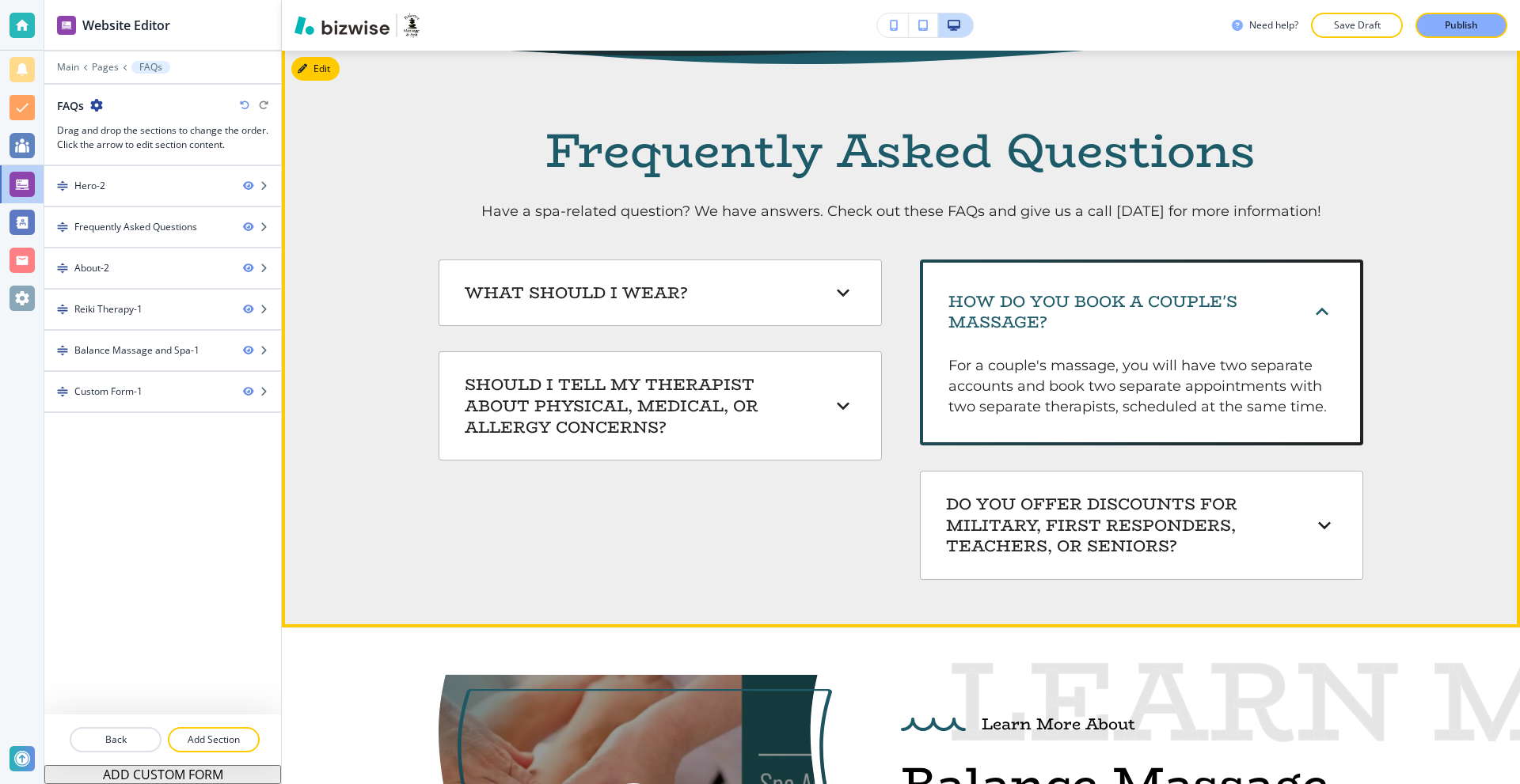
click at [1055, 294] on h6 "How do you book a couple's massage?" at bounding box center [1119, 312] width 342 height 42
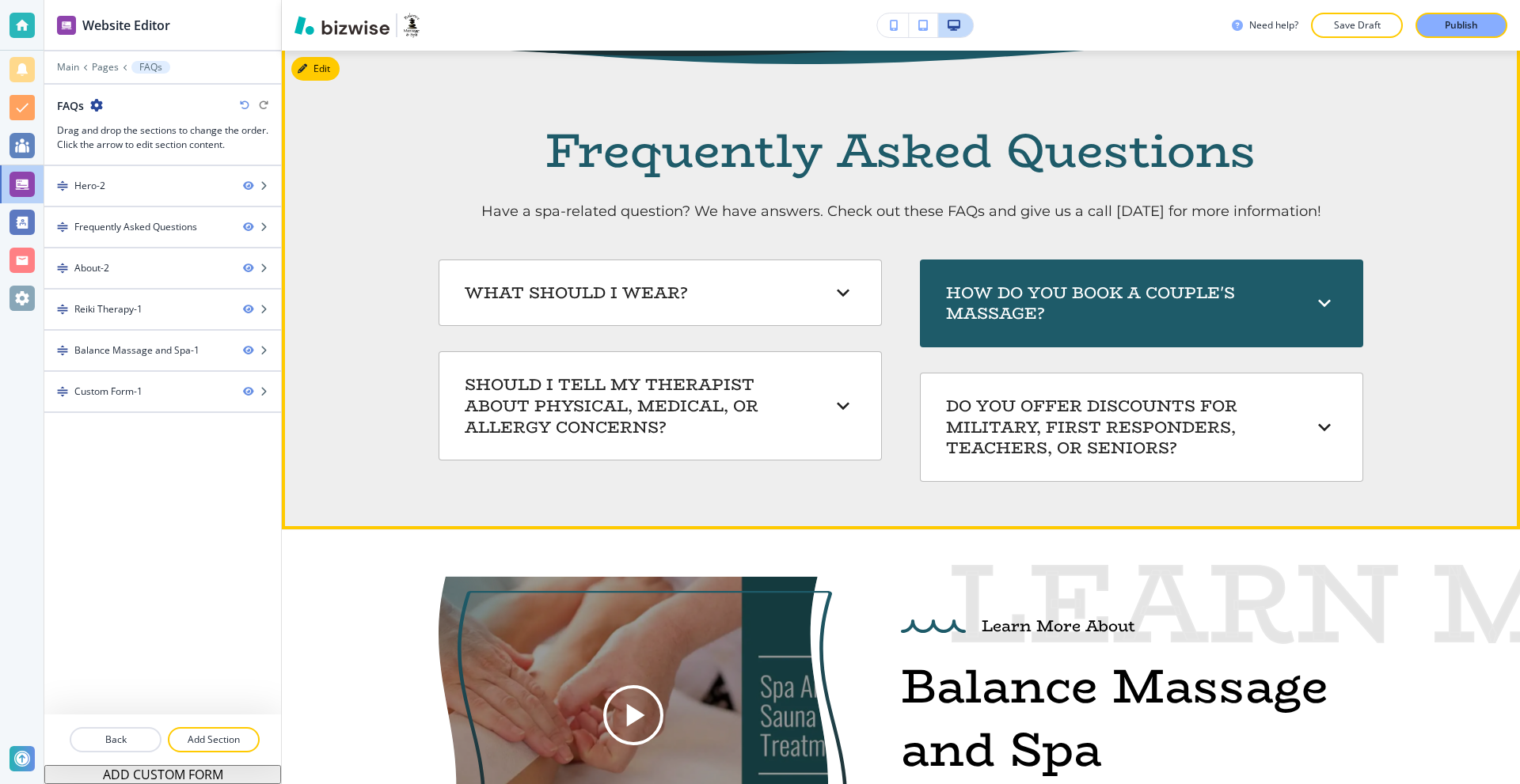
click at [1055, 294] on h6 "How do you book a couple's massage?" at bounding box center [1119, 303] width 347 height 42
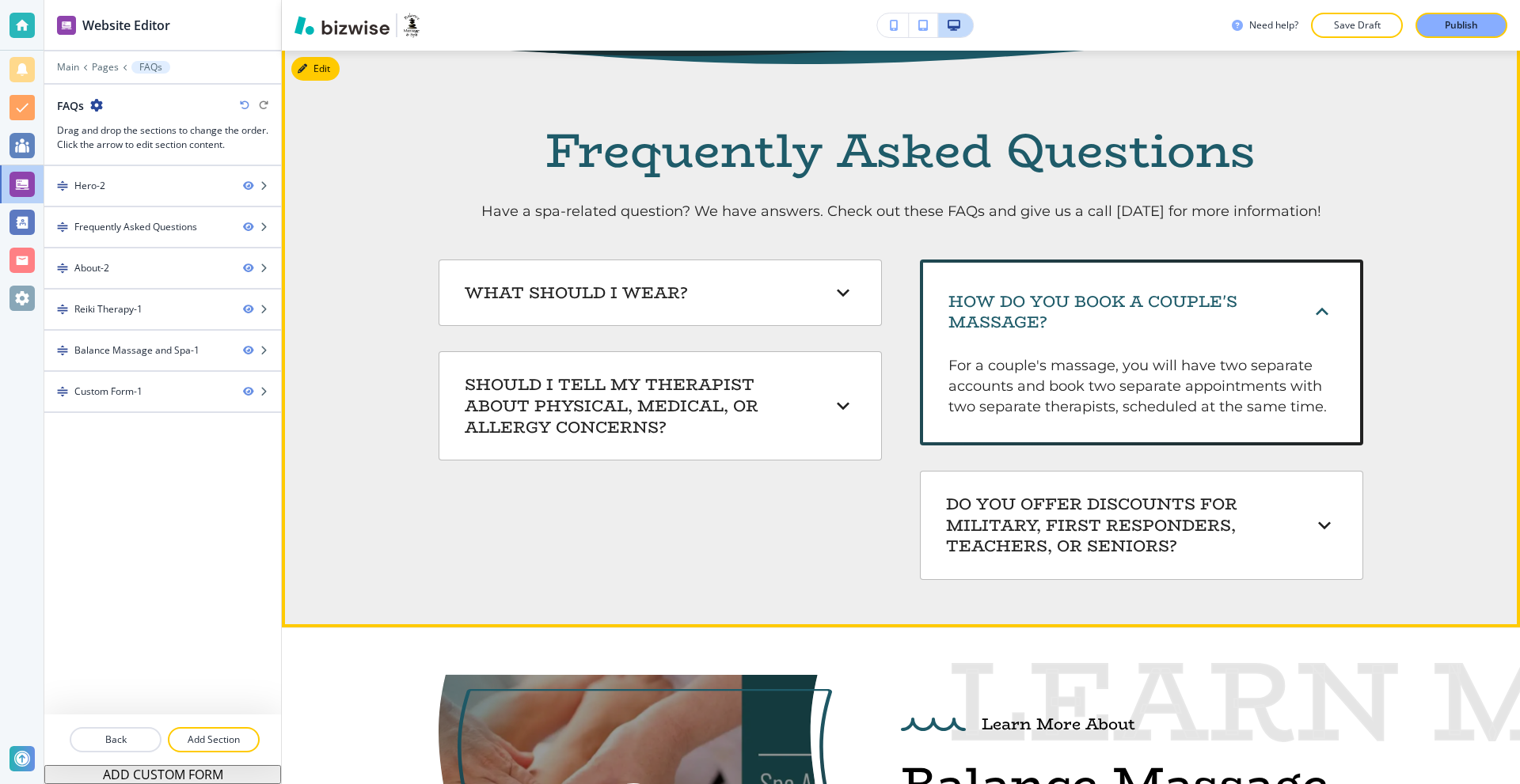
click at [1055, 294] on h6 "How do you book a couple's massage?" at bounding box center [1119, 312] width 342 height 42
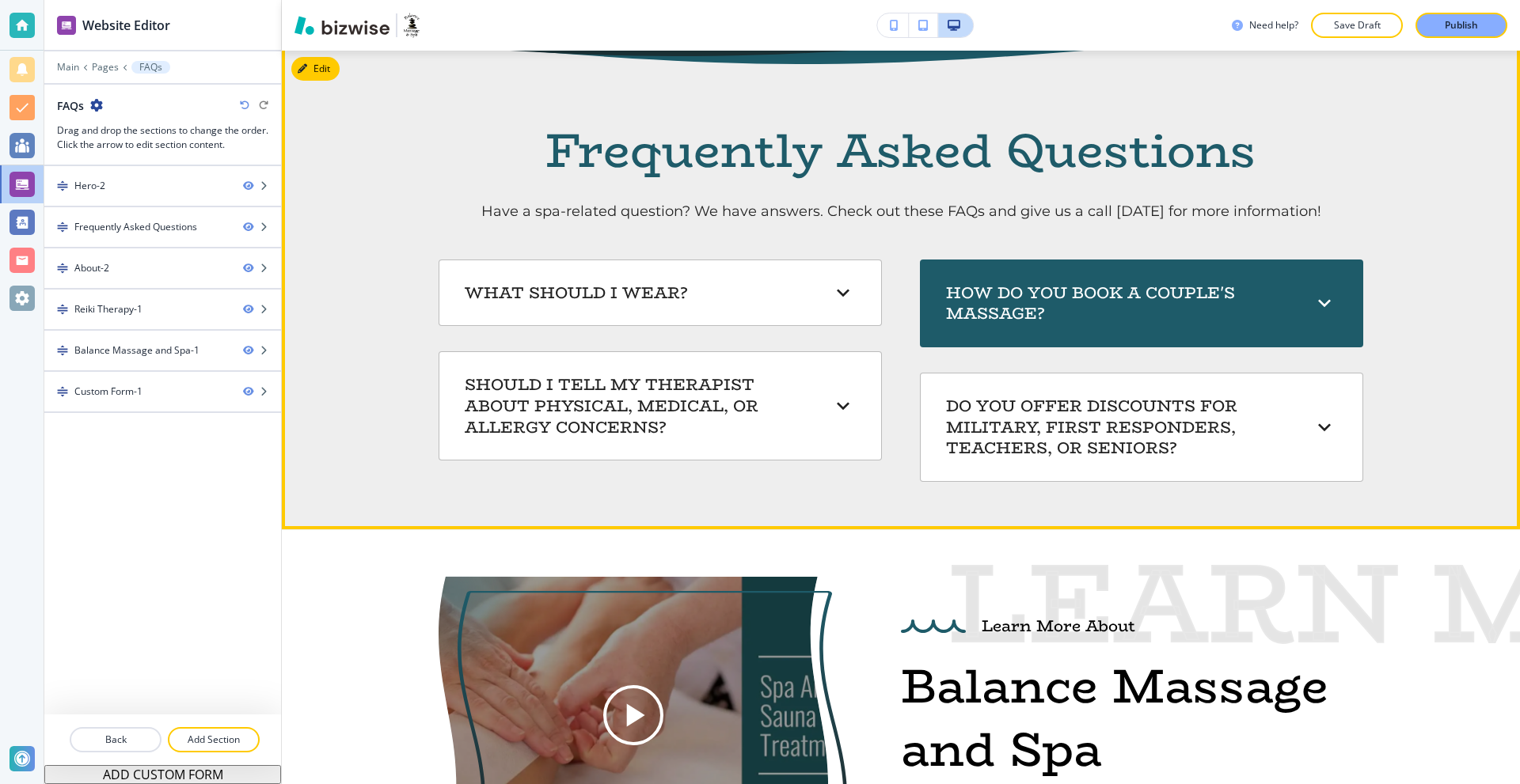
click at [1055, 294] on h6 "How do you book a couple's massage?" at bounding box center [1119, 303] width 347 height 42
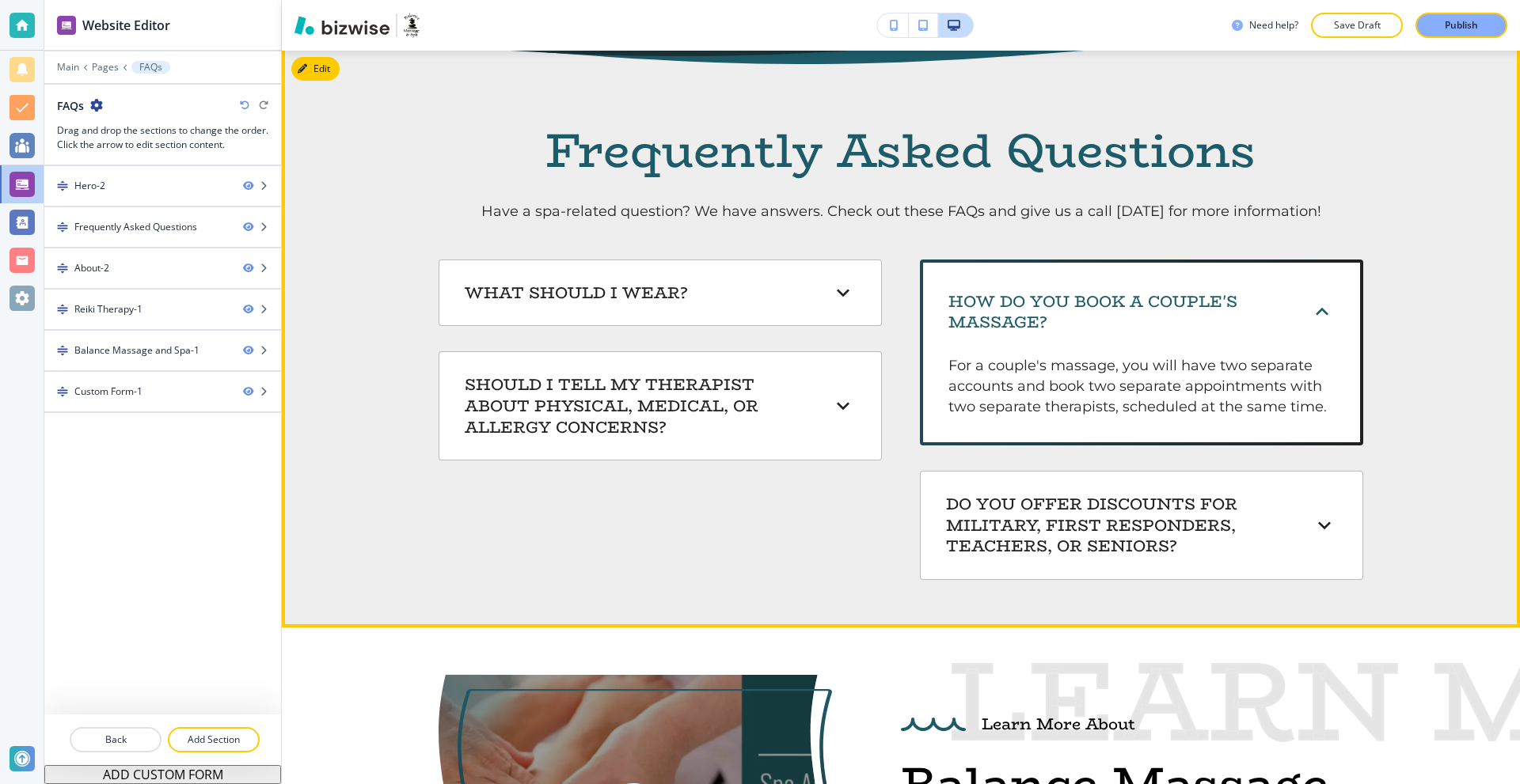
click at [1055, 294] on h6 "How do you book a couple's massage?" at bounding box center [1119, 312] width 342 height 42
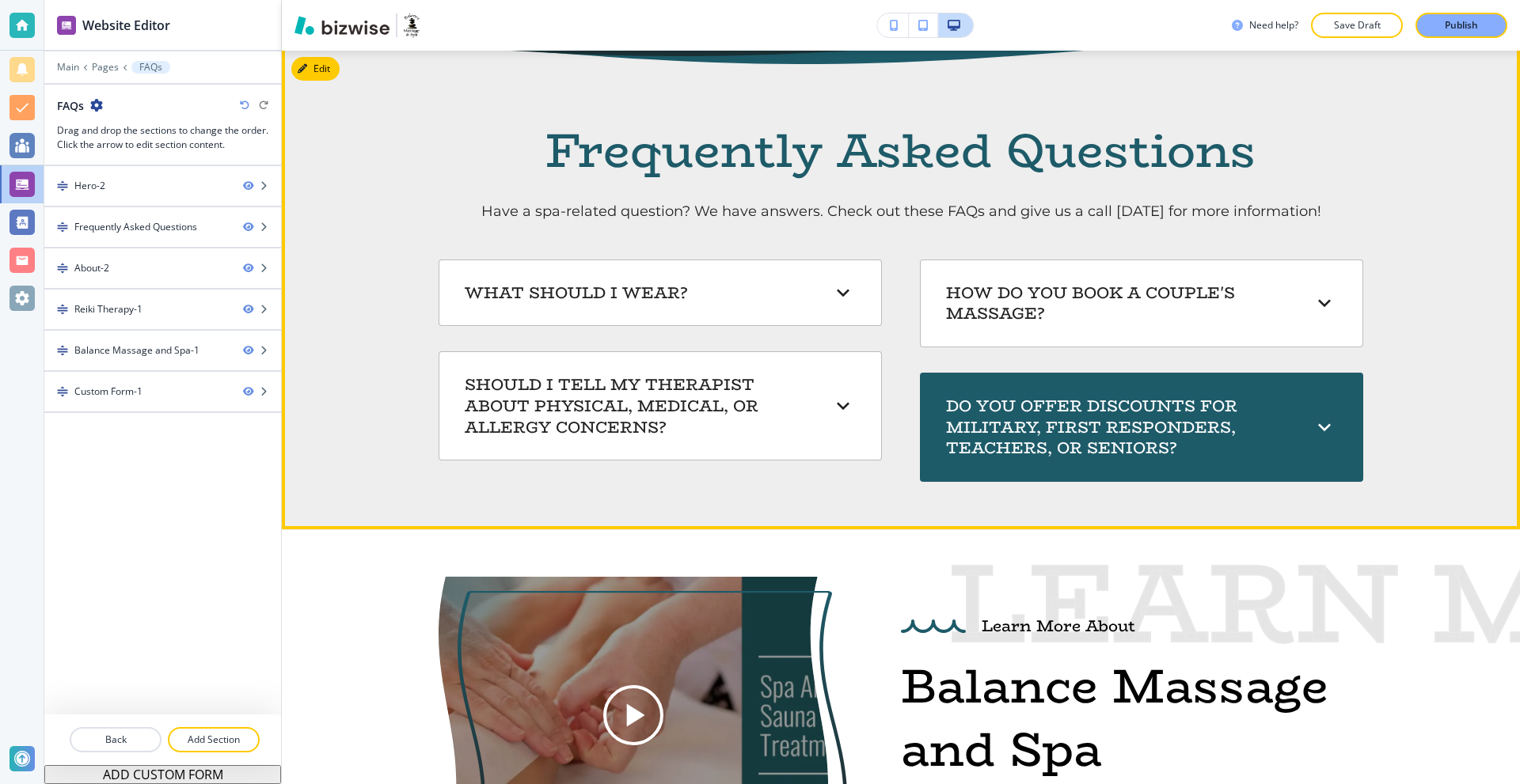
click at [1035, 422] on h6 "Do you offer discounts for military, first responders, teachers, or seniors?" at bounding box center [1119, 427] width 347 height 63
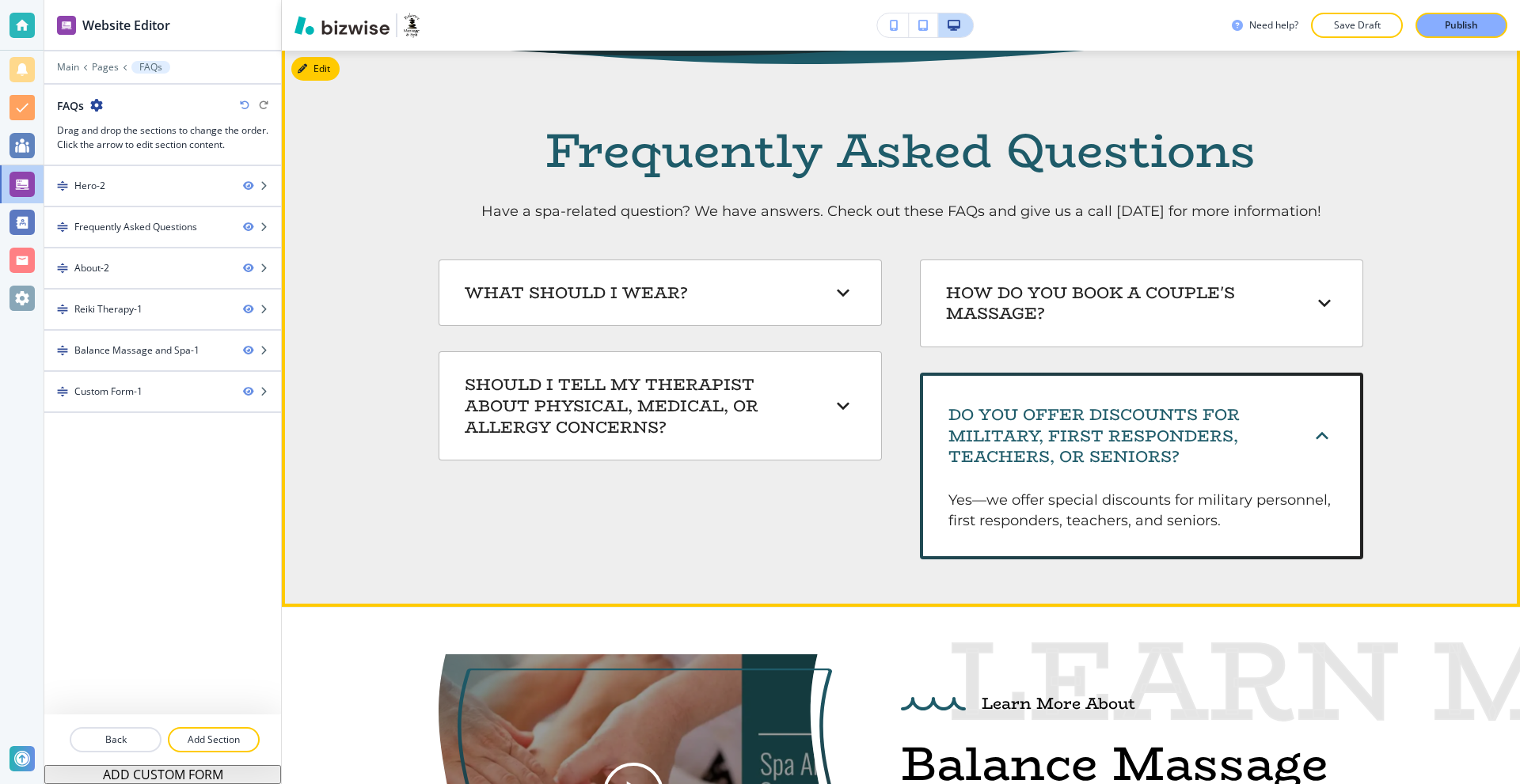
click at [1035, 422] on h6 "Do you offer discounts for military, first responders, teachers, or seniors?" at bounding box center [1119, 436] width 342 height 63
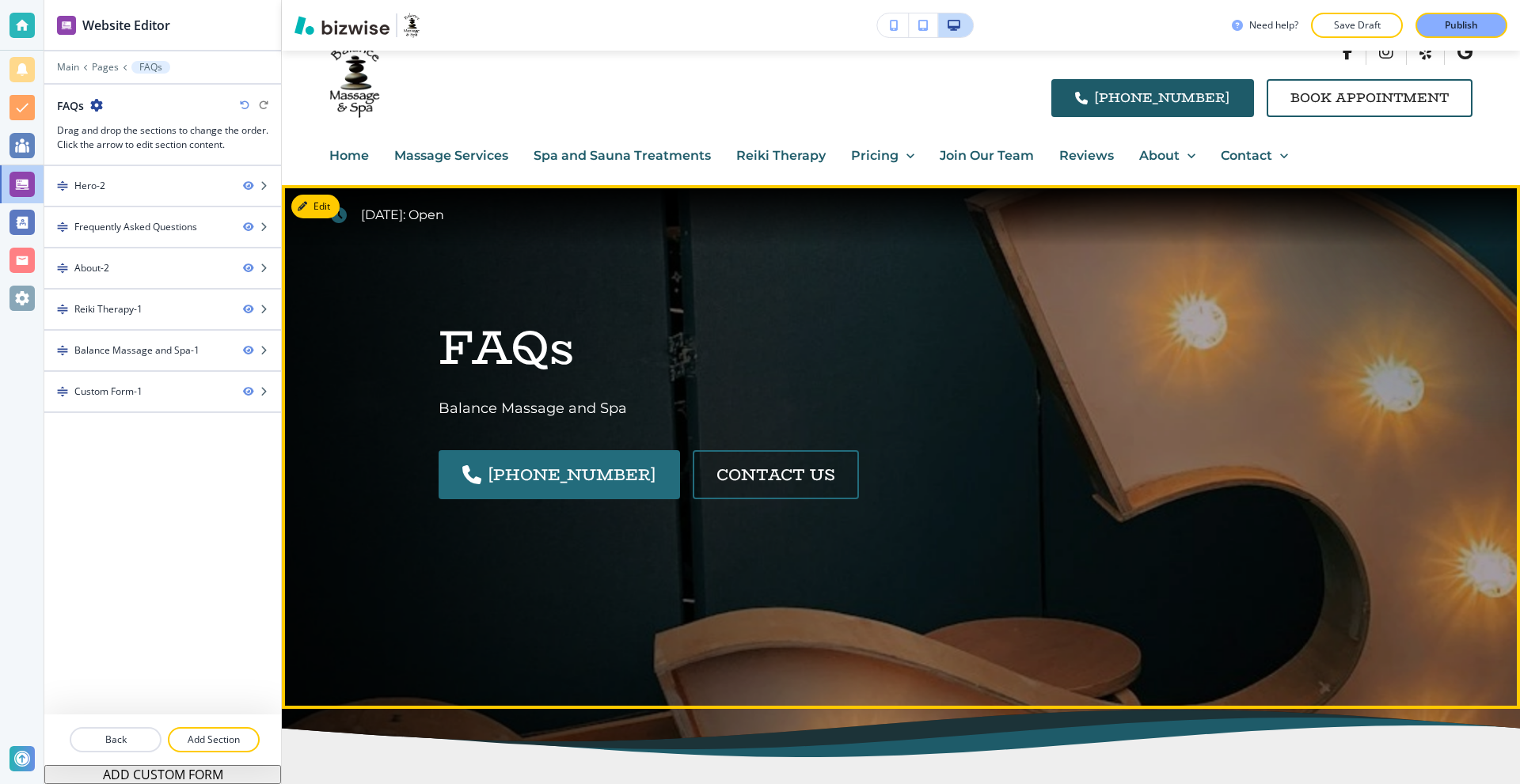
scroll to position [0, 0]
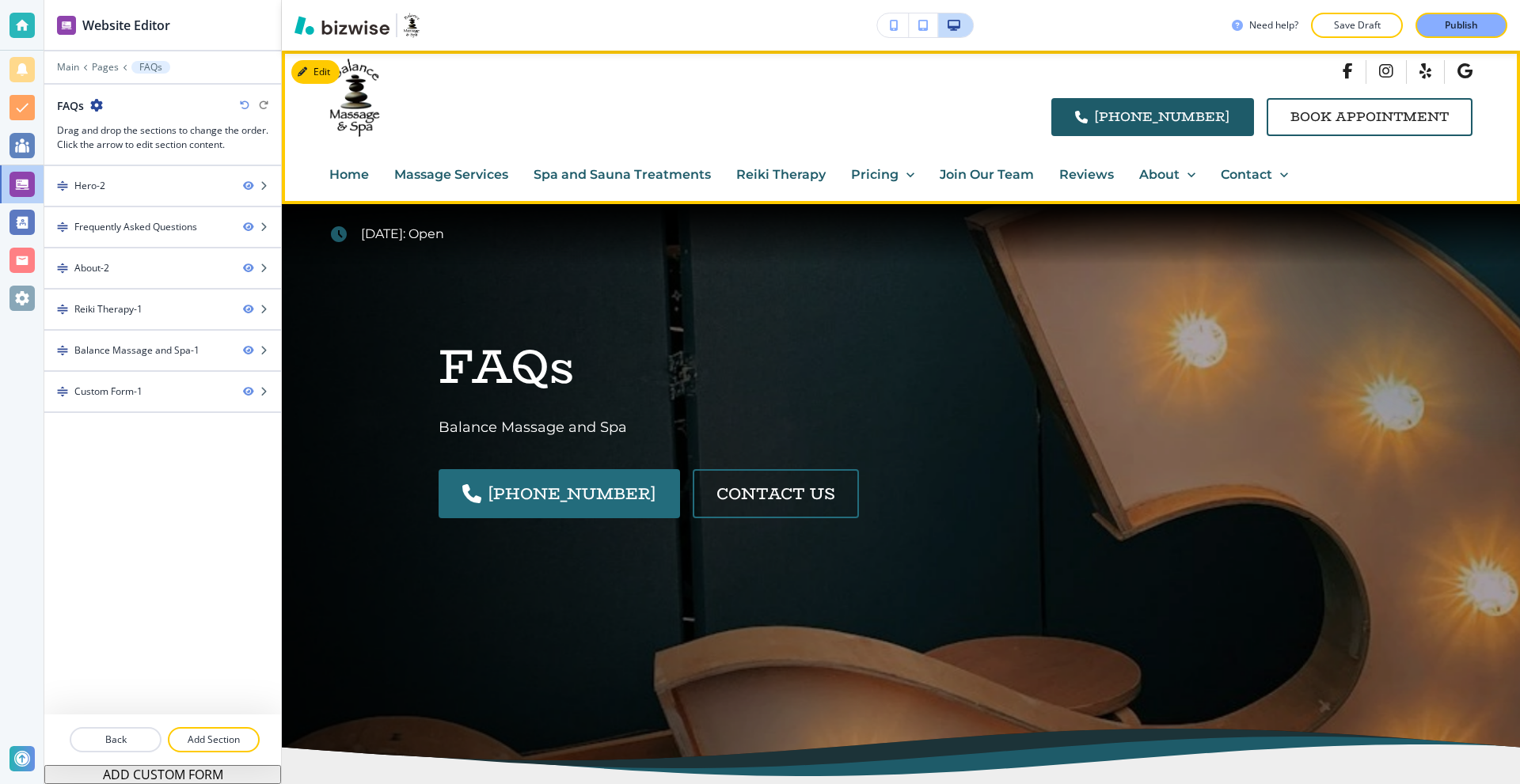
click at [1259, 176] on p "Contact" at bounding box center [1246, 174] width 51 height 20
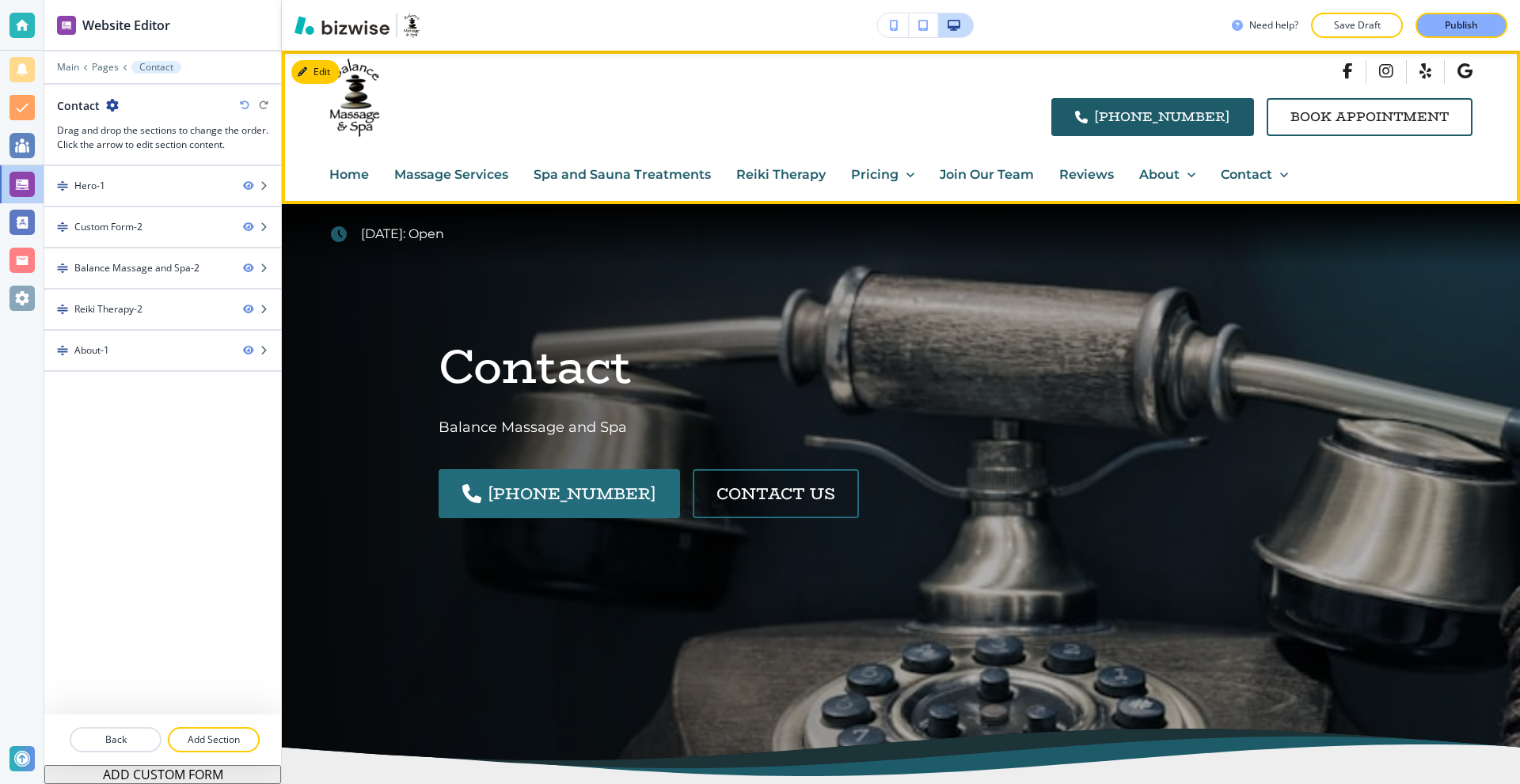
click at [1279, 173] on icon at bounding box center [1284, 175] width 16 height 16
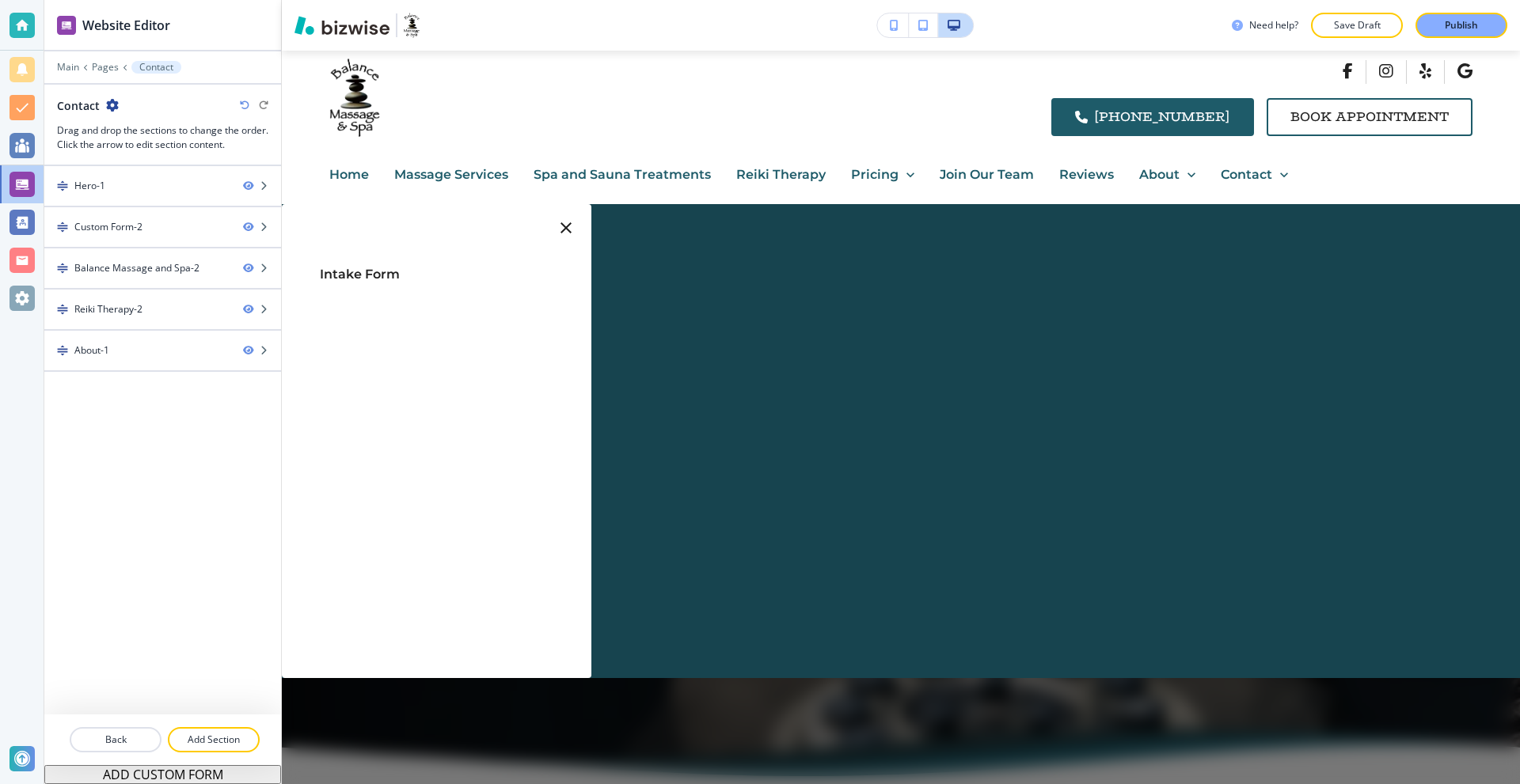
click at [346, 274] on span "Intake Form" at bounding box center [359, 274] width 80 height 15
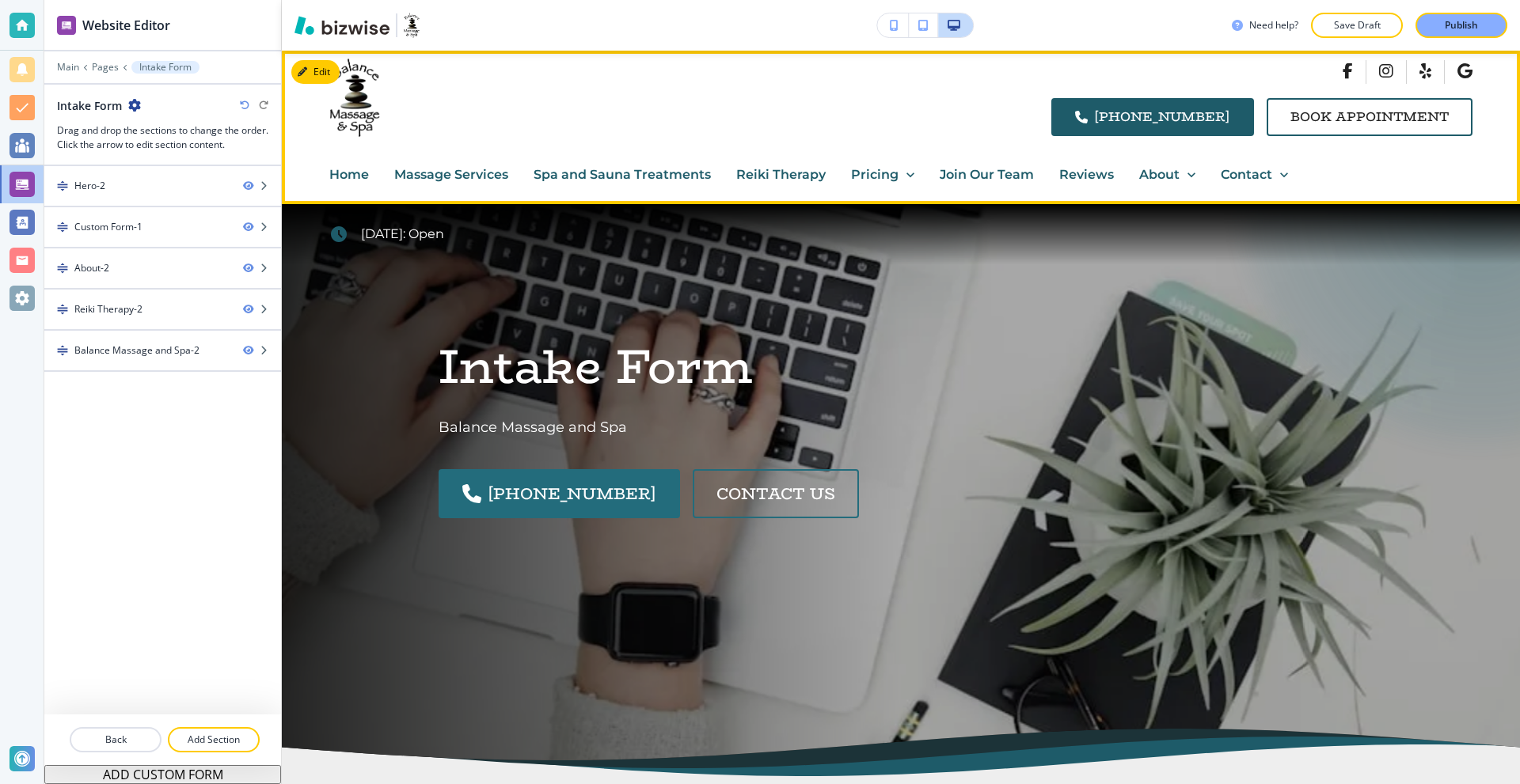
click at [351, 173] on p "Home" at bounding box center [349, 174] width 40 height 20
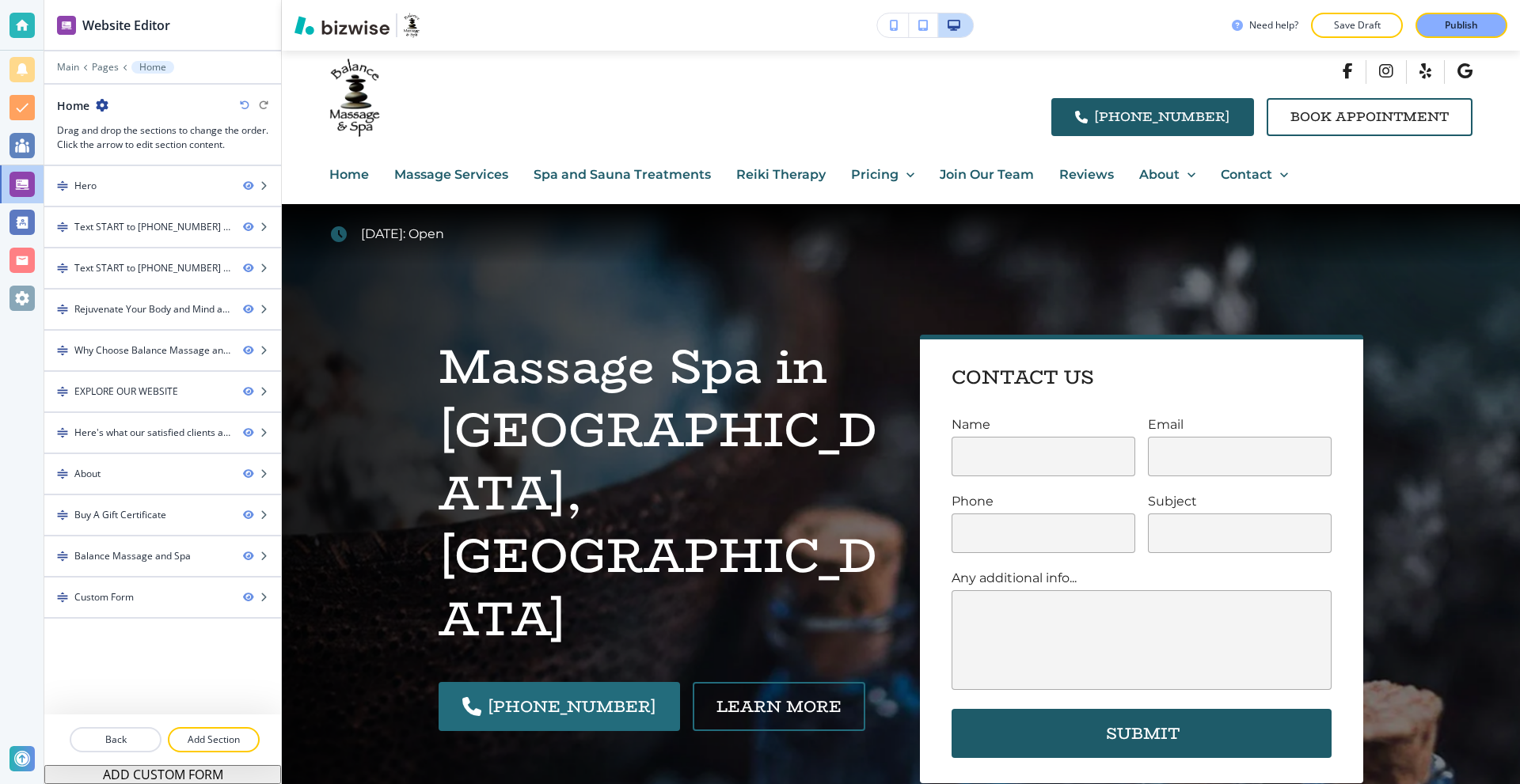
click at [891, 25] on icon "button" at bounding box center [894, 25] width 9 height 11
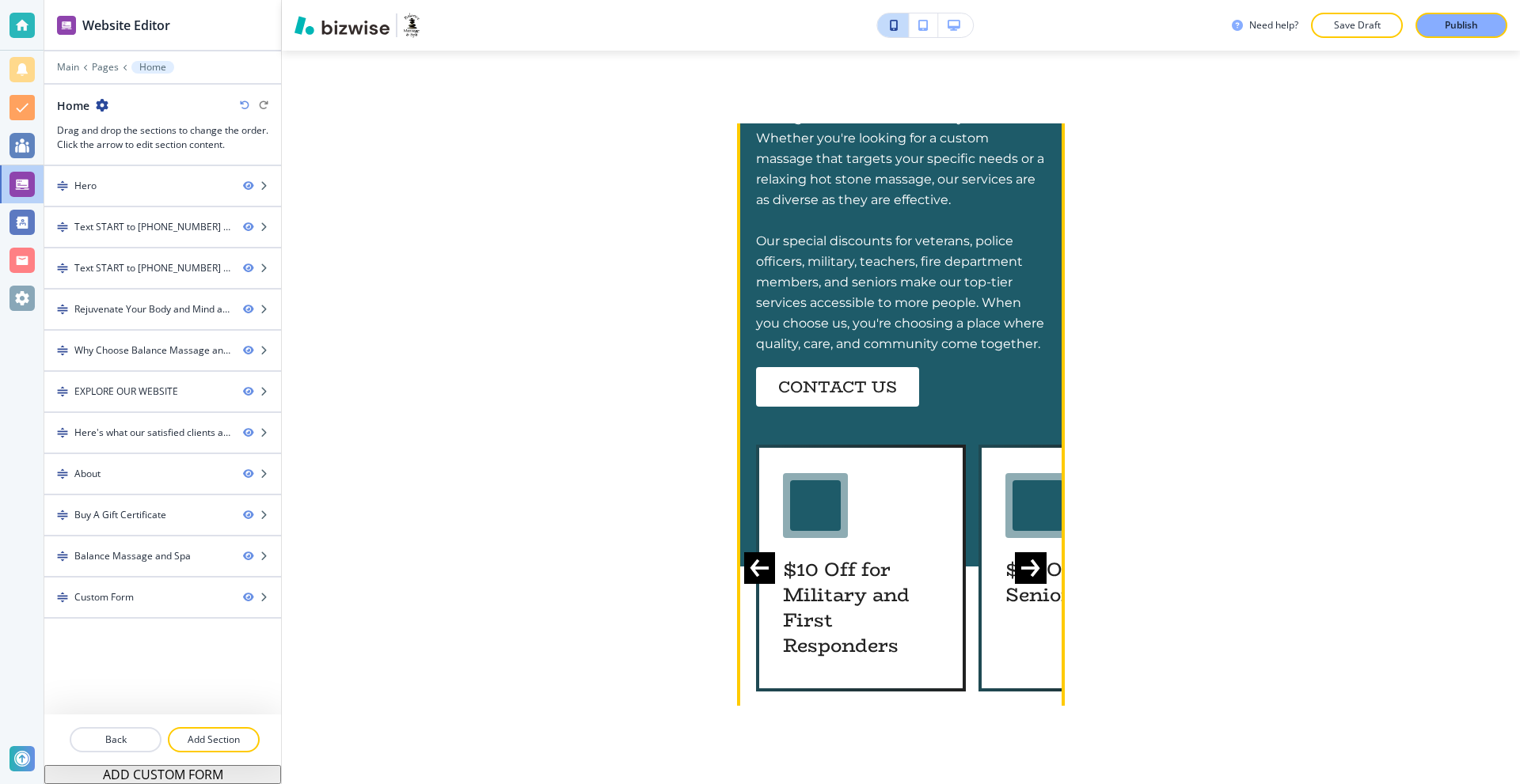
scroll to position [2770, 0]
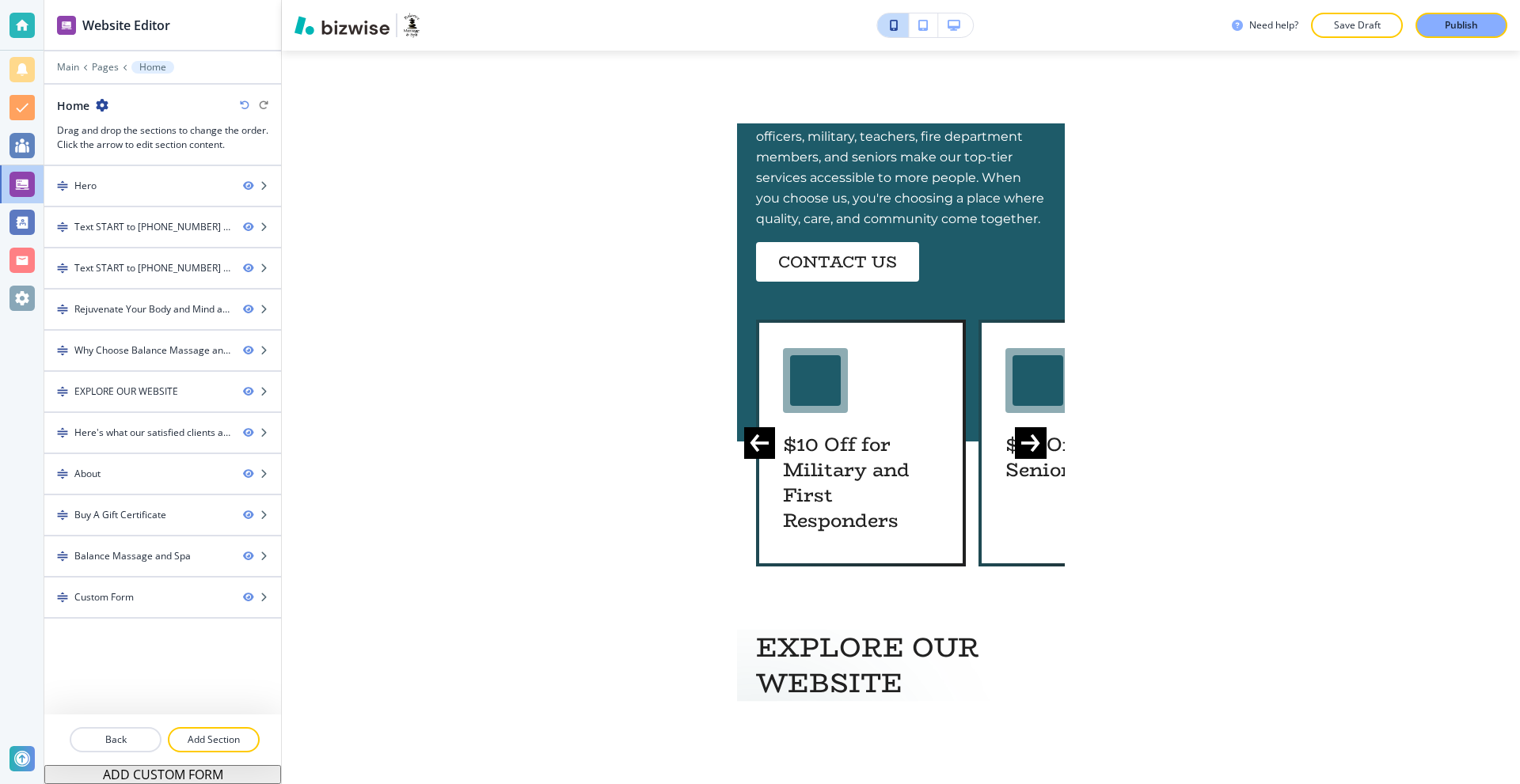
click at [1158, 273] on div "Need help? Save Draft Publish Edit Home Massage Services Spa and Sauna Treatmen…" at bounding box center [900, 392] width 1239 height 784
click at [949, 19] on icon "button" at bounding box center [954, 25] width 13 height 11
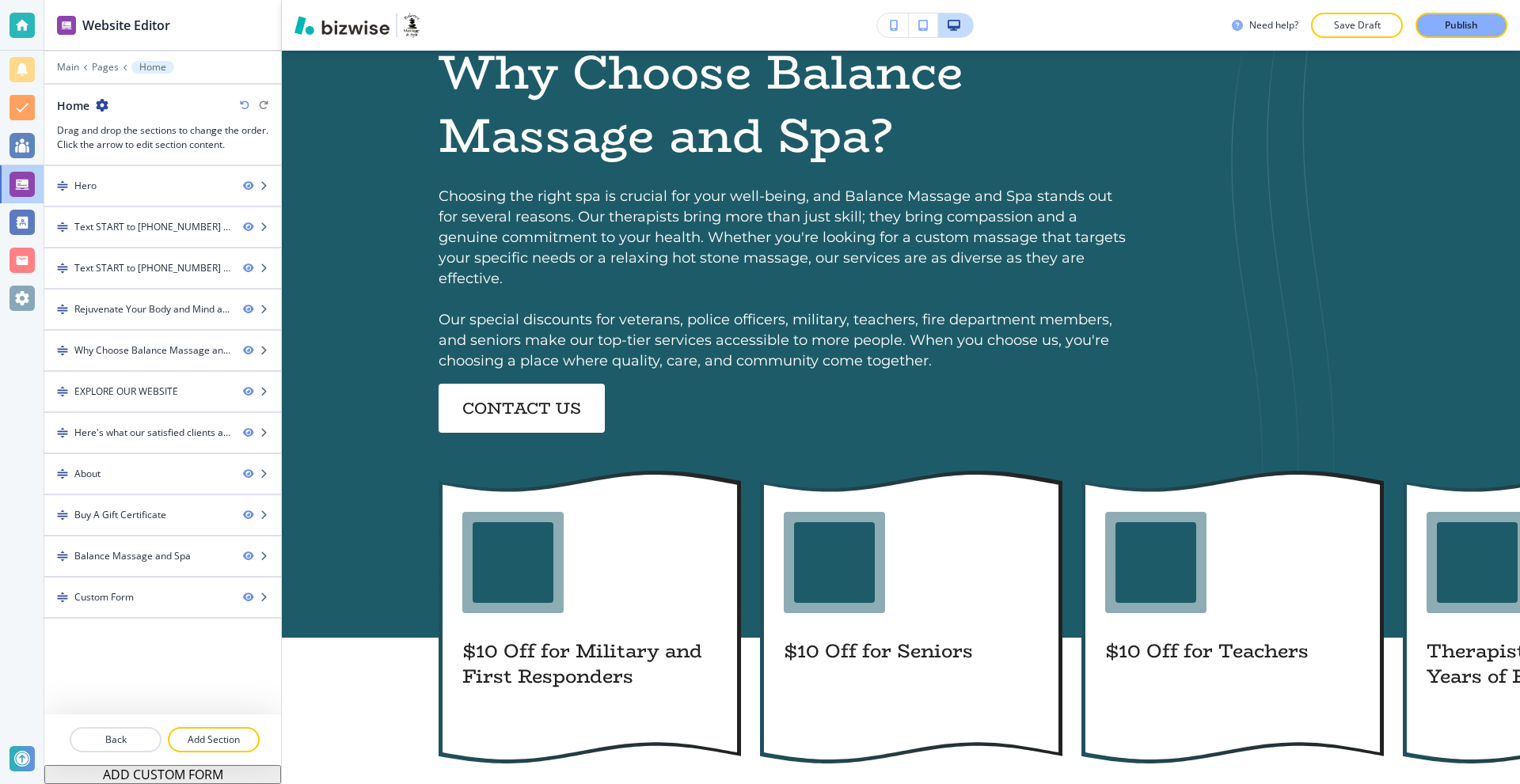
scroll to position [1892, 0]
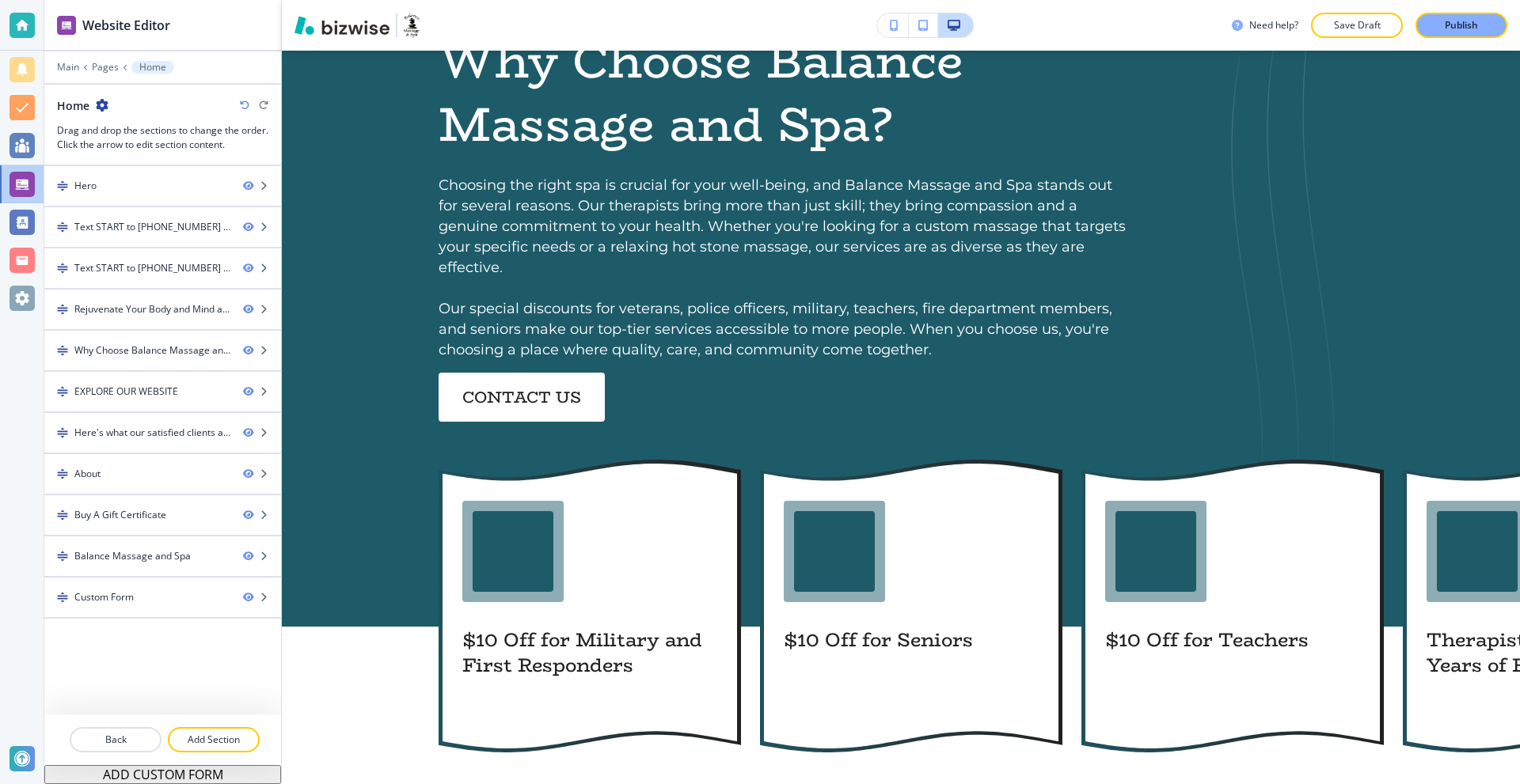
click at [889, 24] on button "button" at bounding box center [893, 25] width 32 height 24
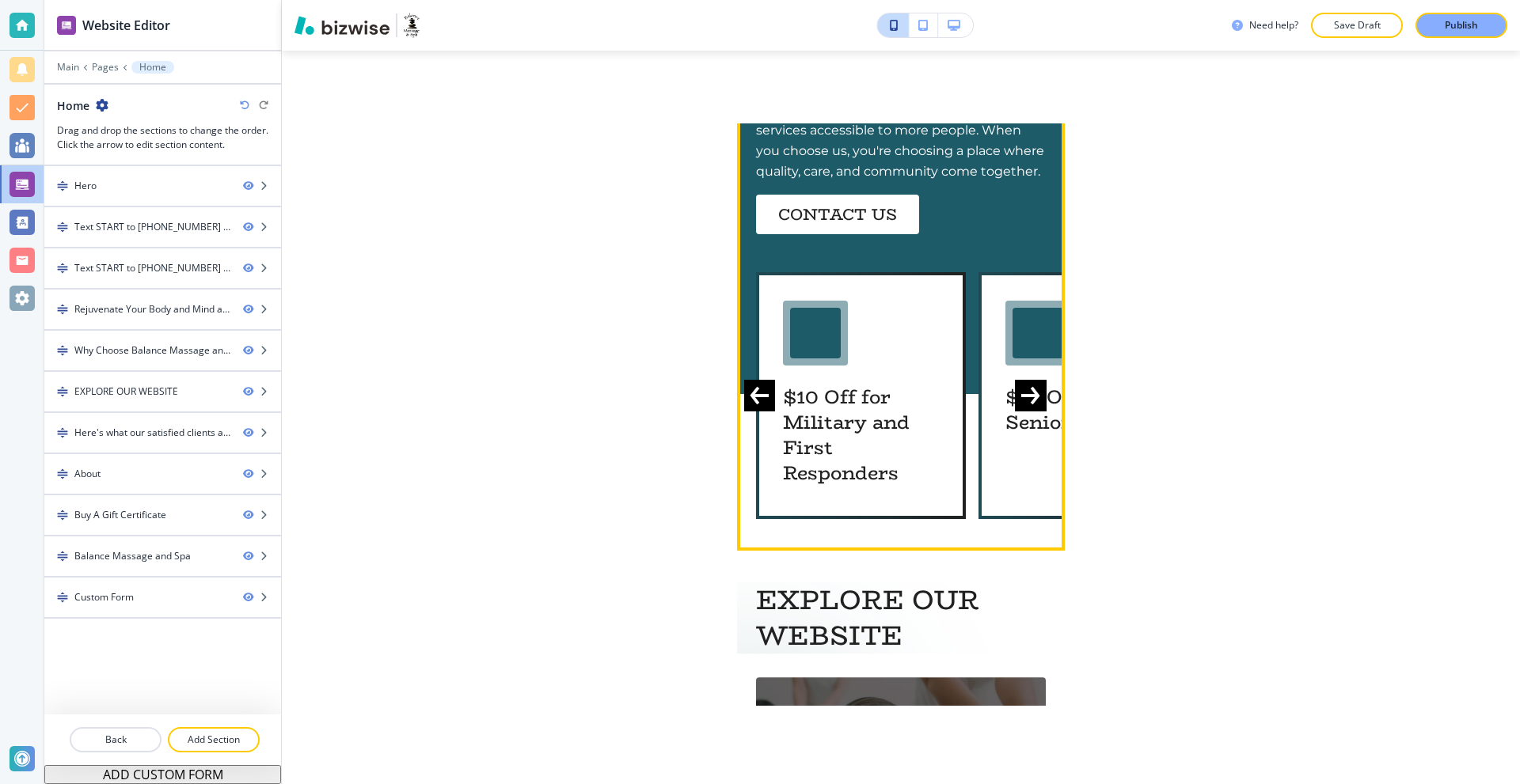
scroll to position [2840, 0]
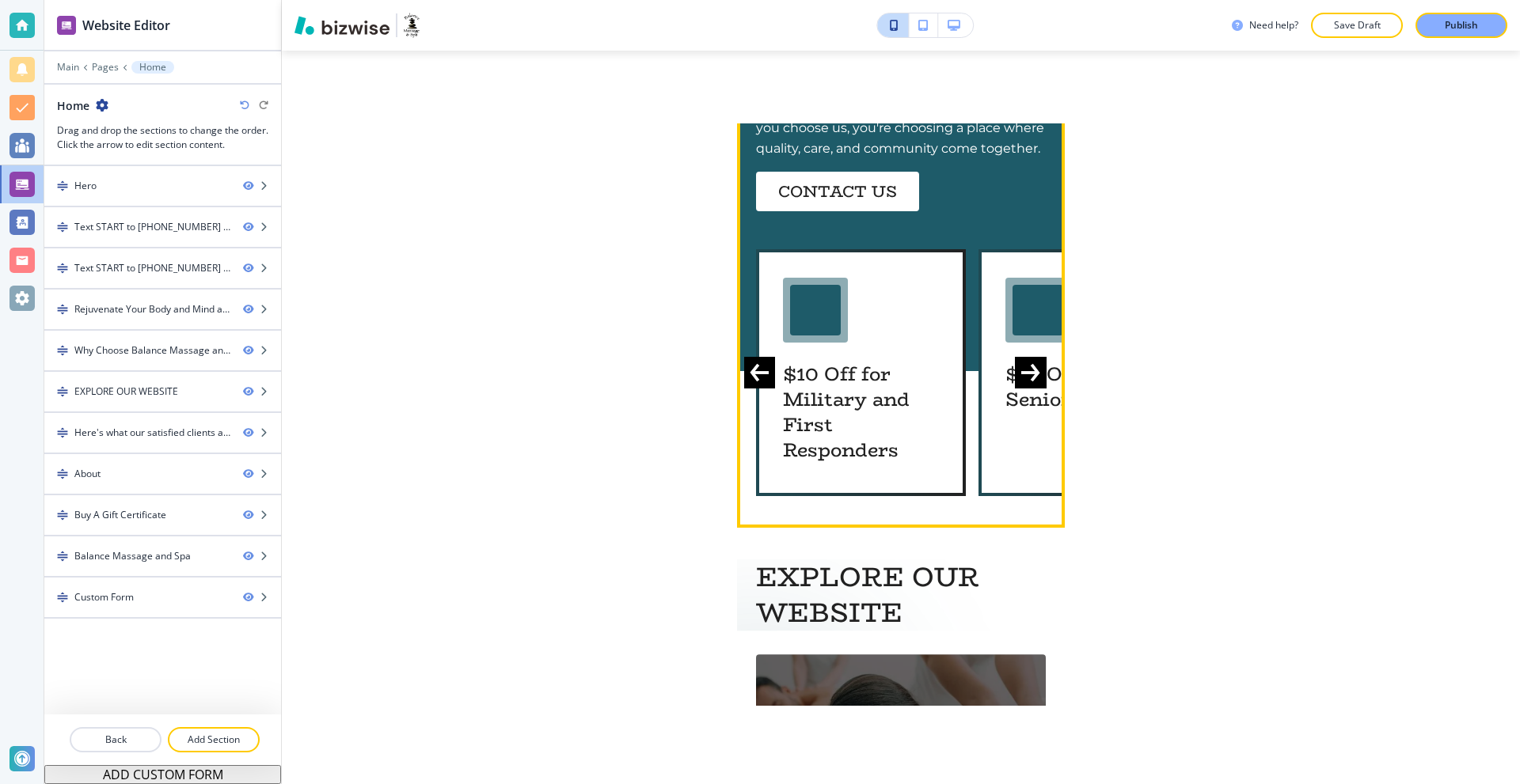
click at [1028, 369] on icon "Next Slide" at bounding box center [1030, 372] width 19 height 19
click at [761, 363] on icon "Previous Slide" at bounding box center [758, 372] width 19 height 19
click at [1020, 371] on button "Next Slide" at bounding box center [1030, 372] width 32 height 32
click at [756, 363] on icon "Previous Slide" at bounding box center [758, 372] width 19 height 19
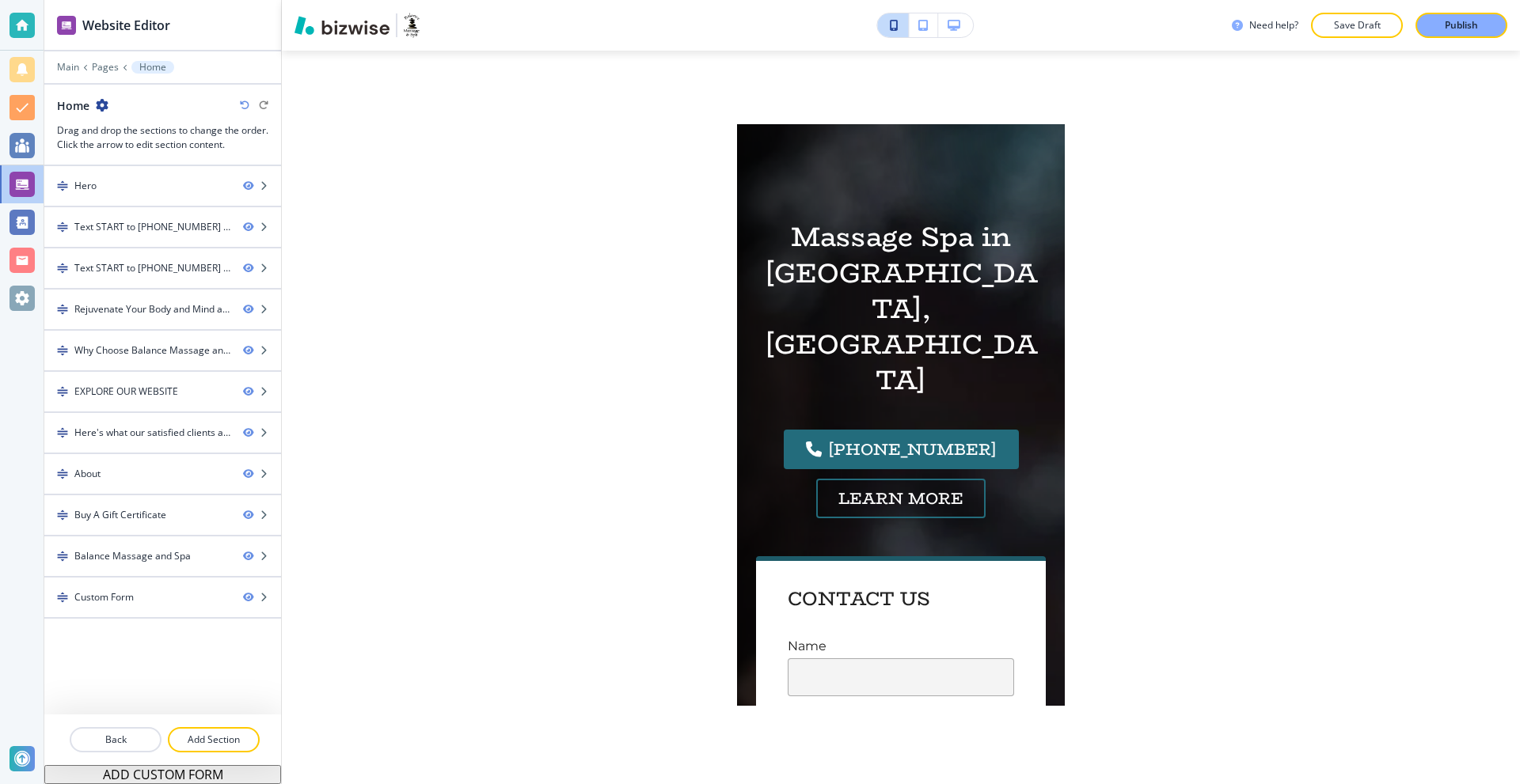
scroll to position [0, 0]
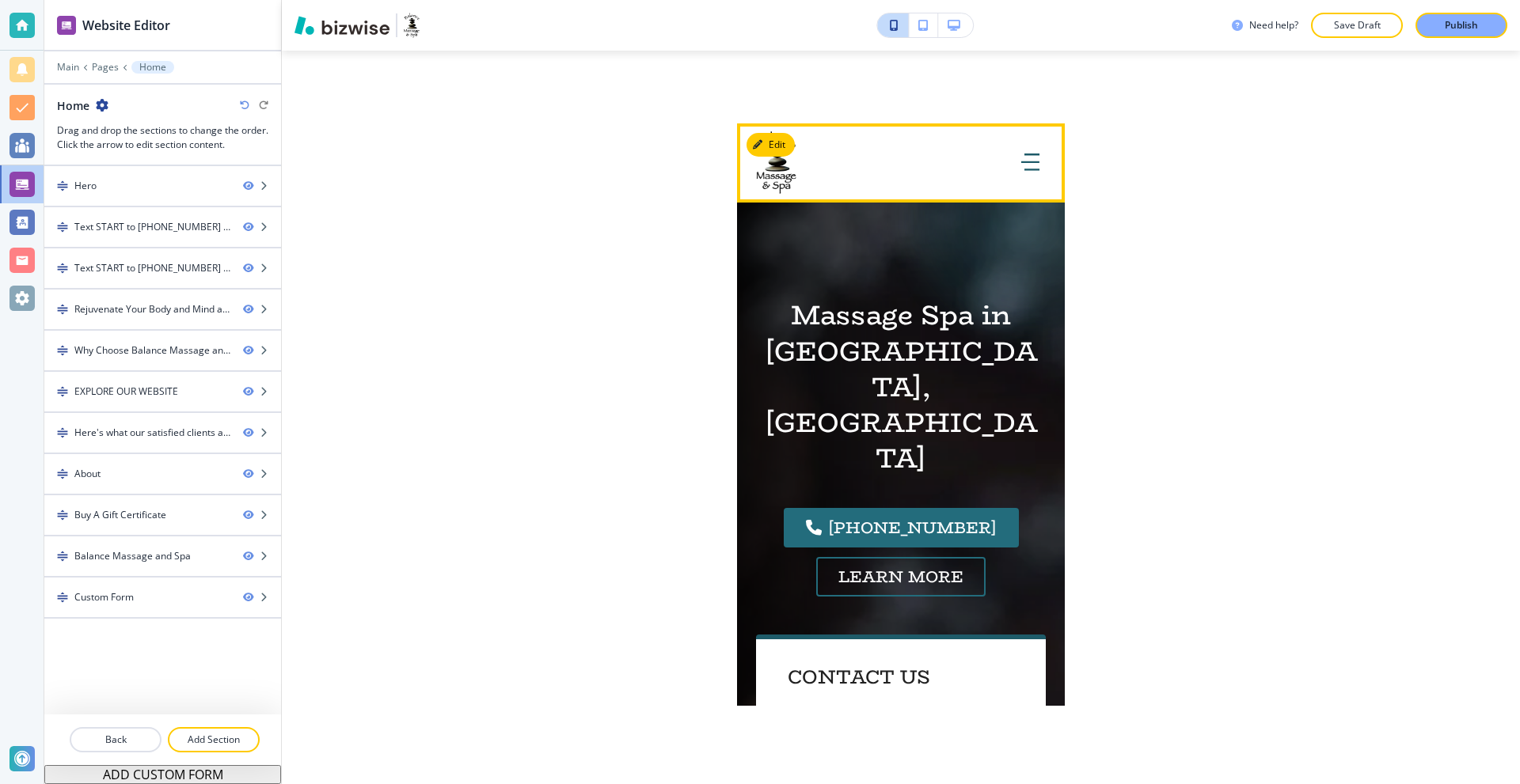
click at [1024, 154] on icon "button" at bounding box center [1032, 154] width 15 height 0
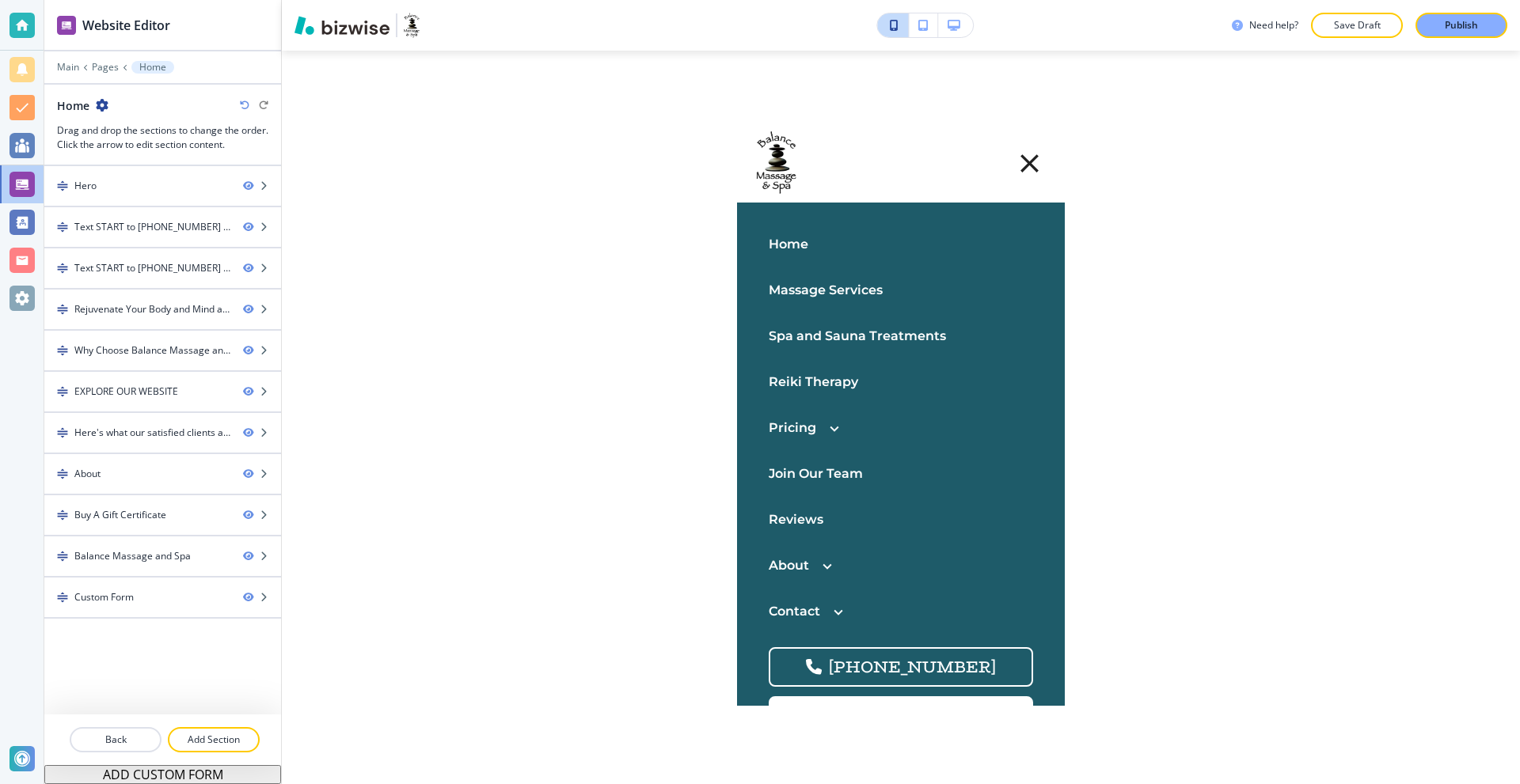
click at [831, 287] on p "Massage Services" at bounding box center [826, 290] width 114 height 20
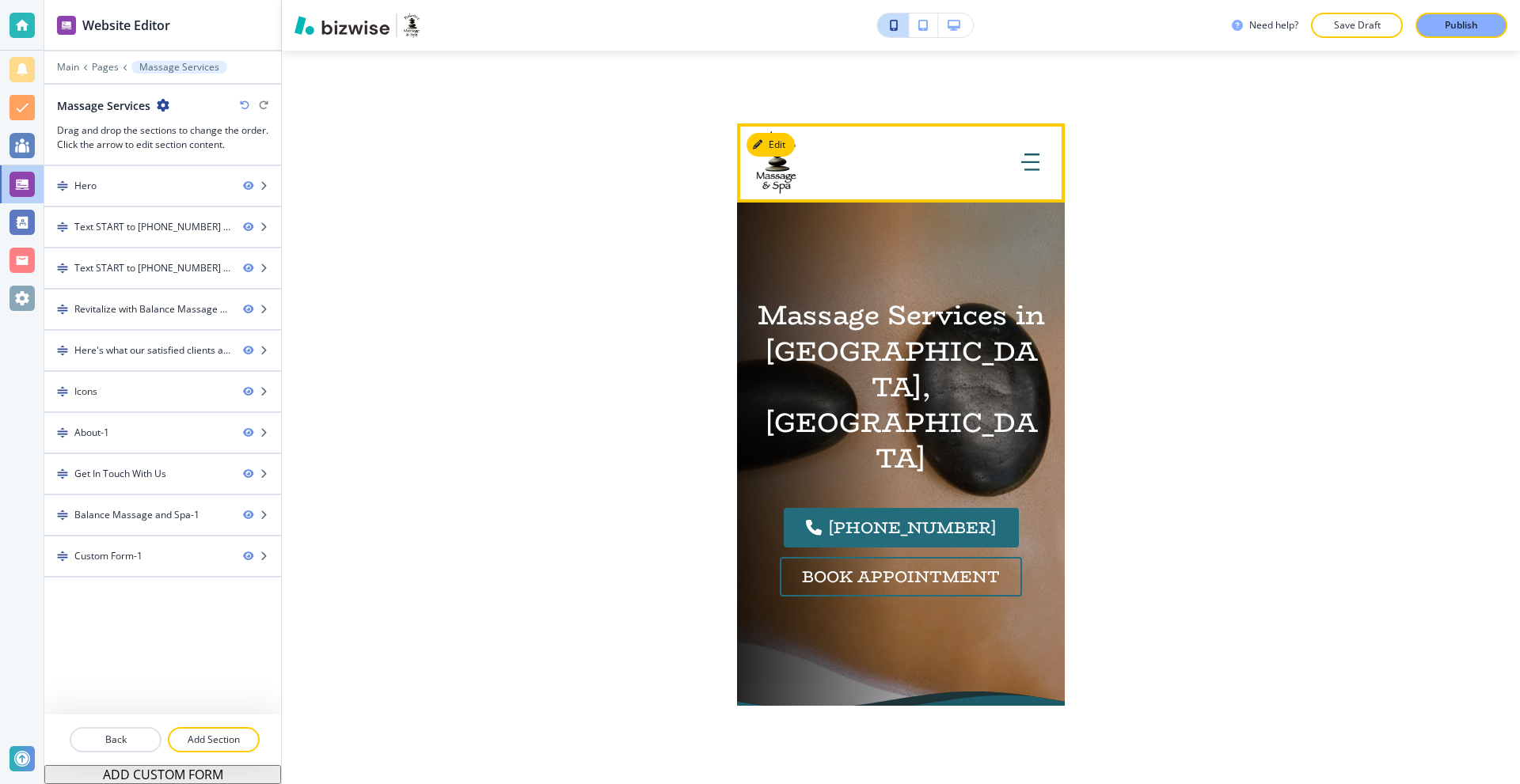
click at [1024, 161] on icon "button" at bounding box center [1030, 161] width 18 height 17
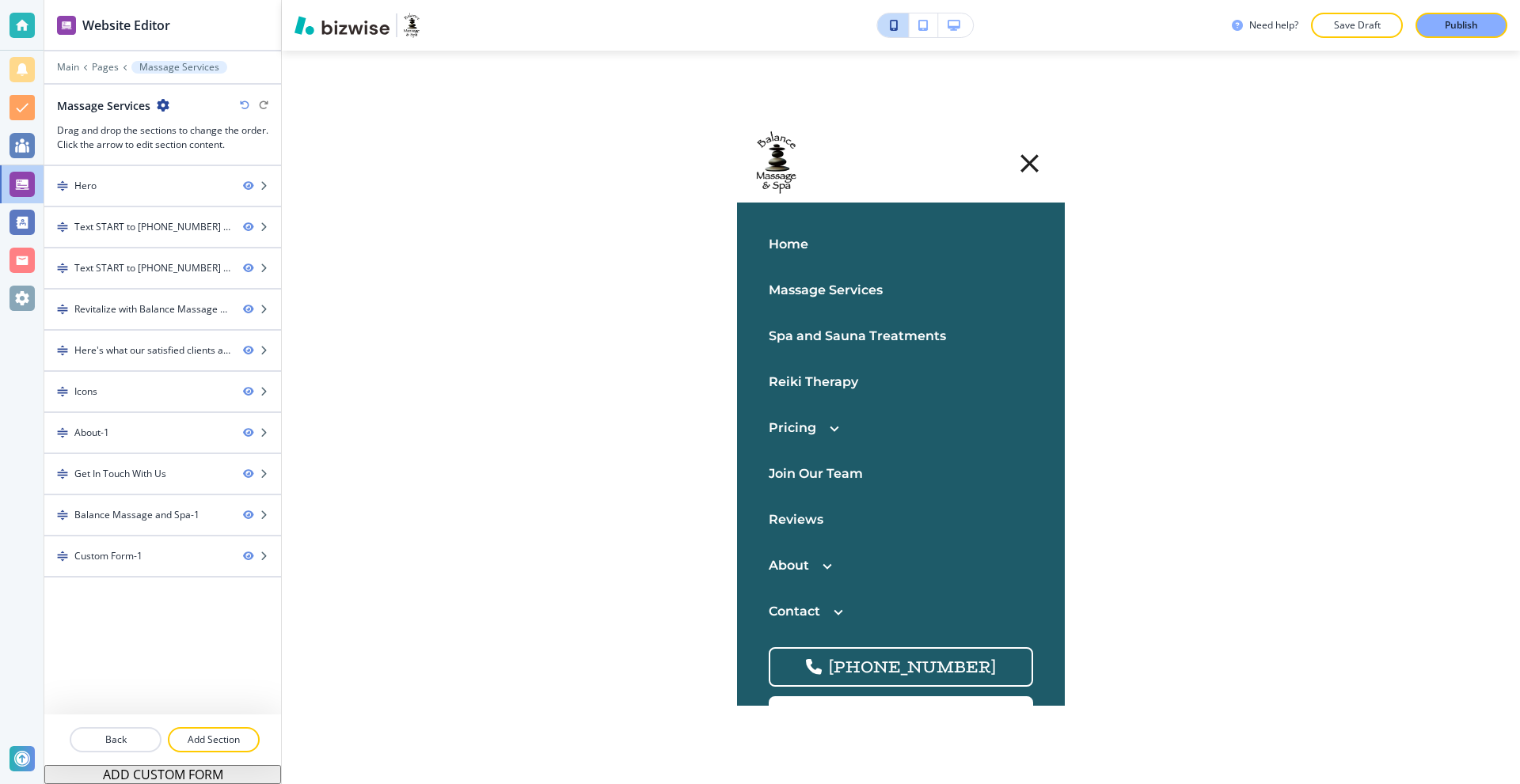
click at [828, 331] on p "Spa and Sauna Treatments" at bounding box center [857, 336] width 178 height 20
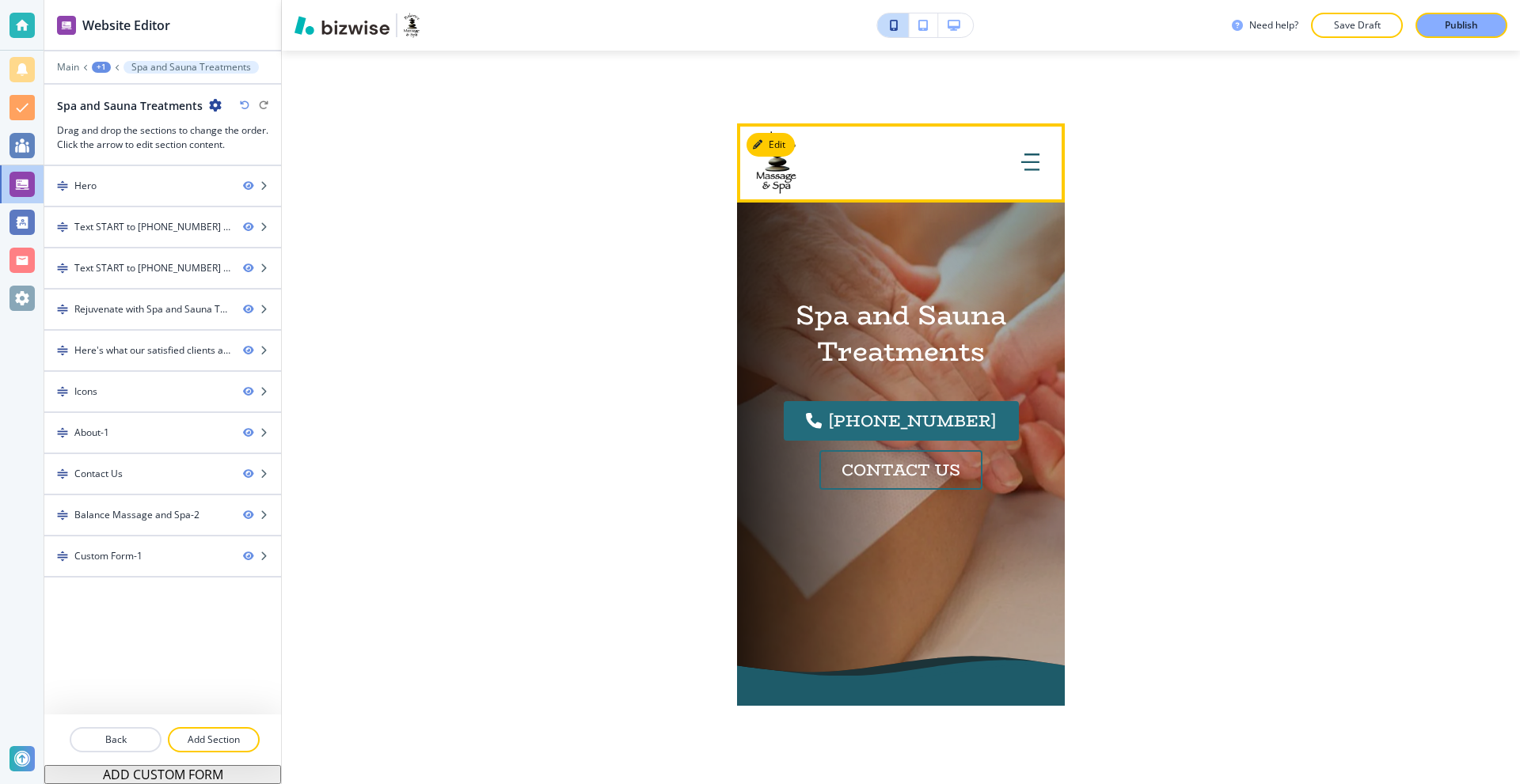
click at [1024, 165] on icon "button" at bounding box center [1030, 161] width 18 height 17
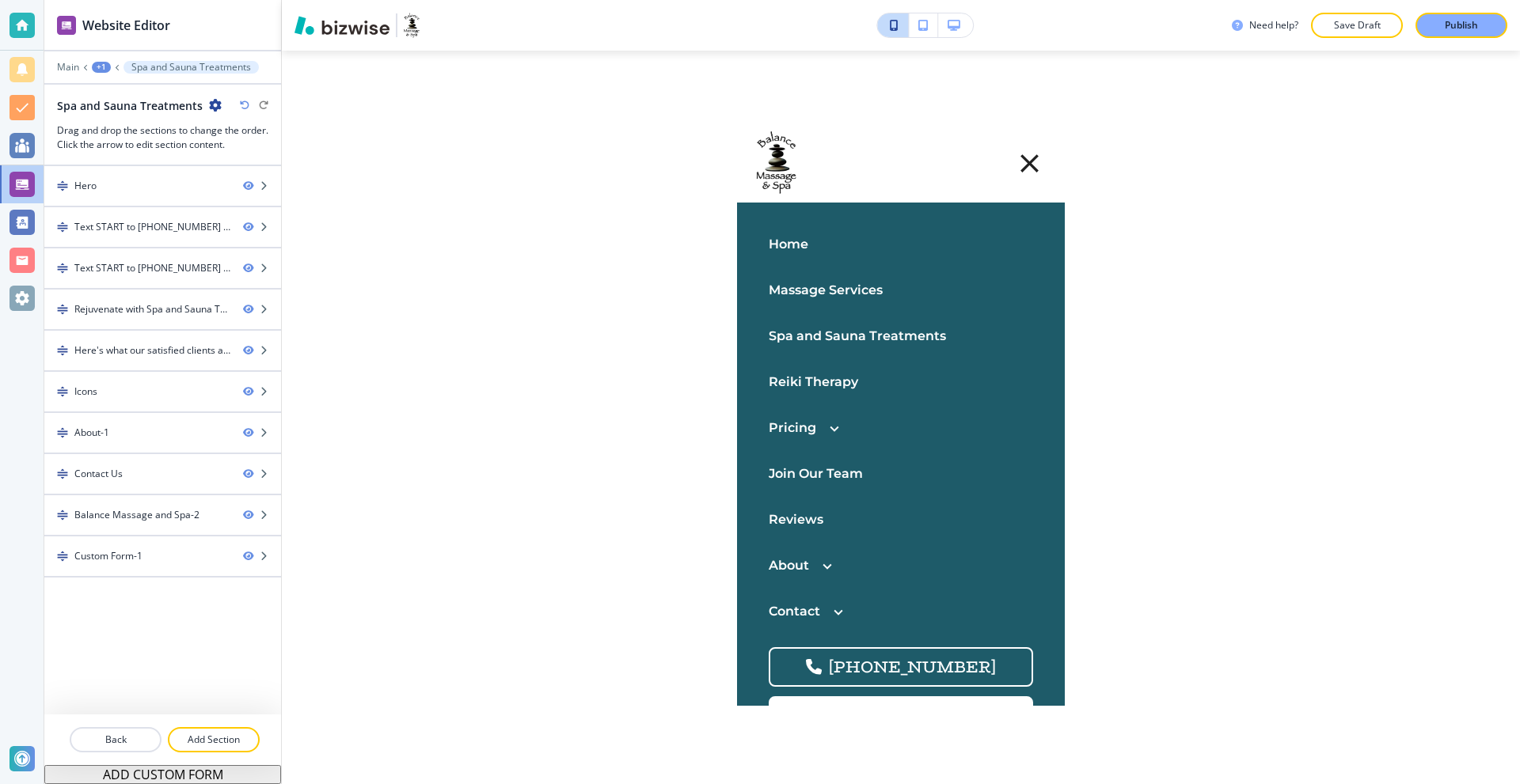
click at [820, 379] on p "Reiki Therapy" at bounding box center [814, 382] width 89 height 20
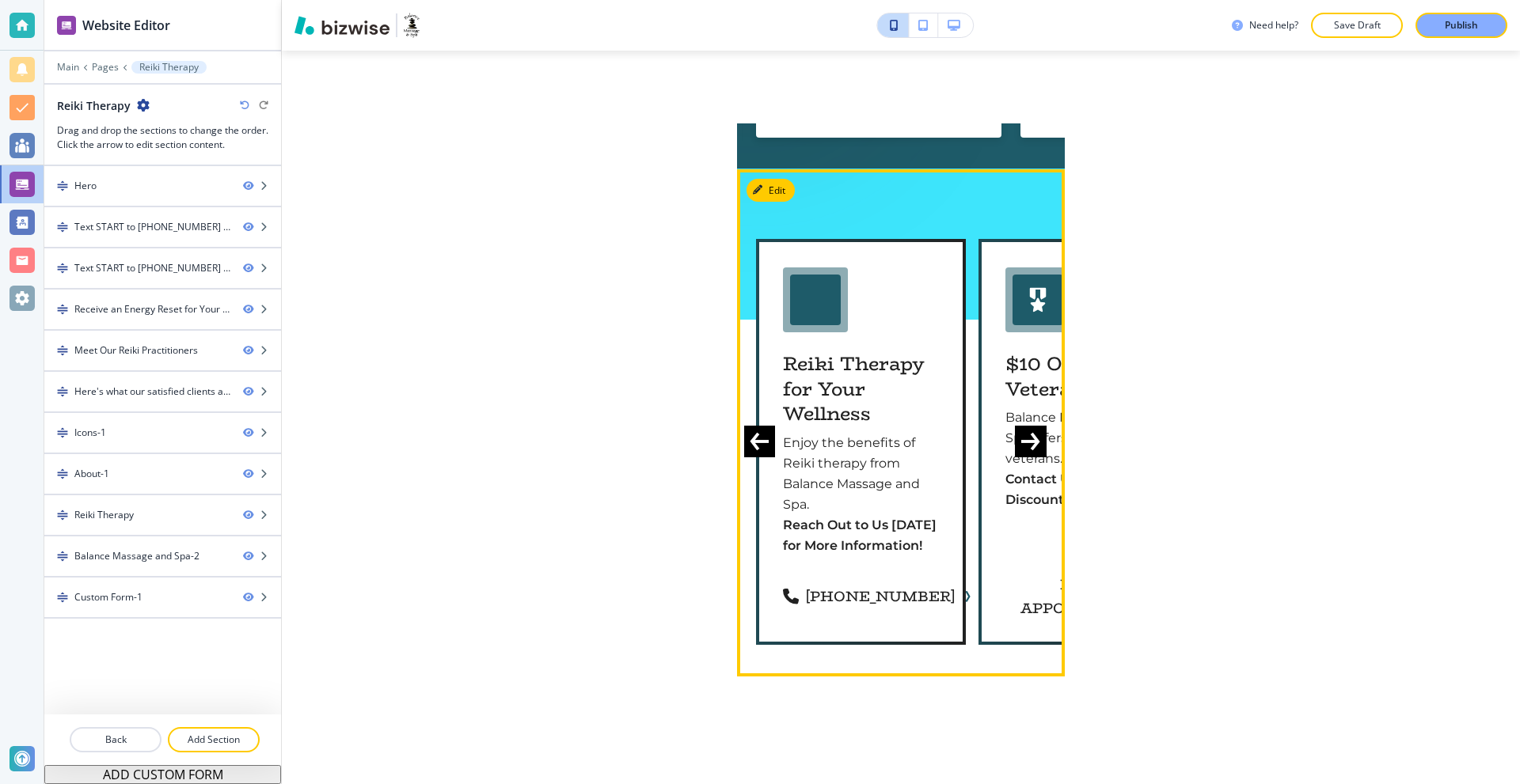
scroll to position [3482, 0]
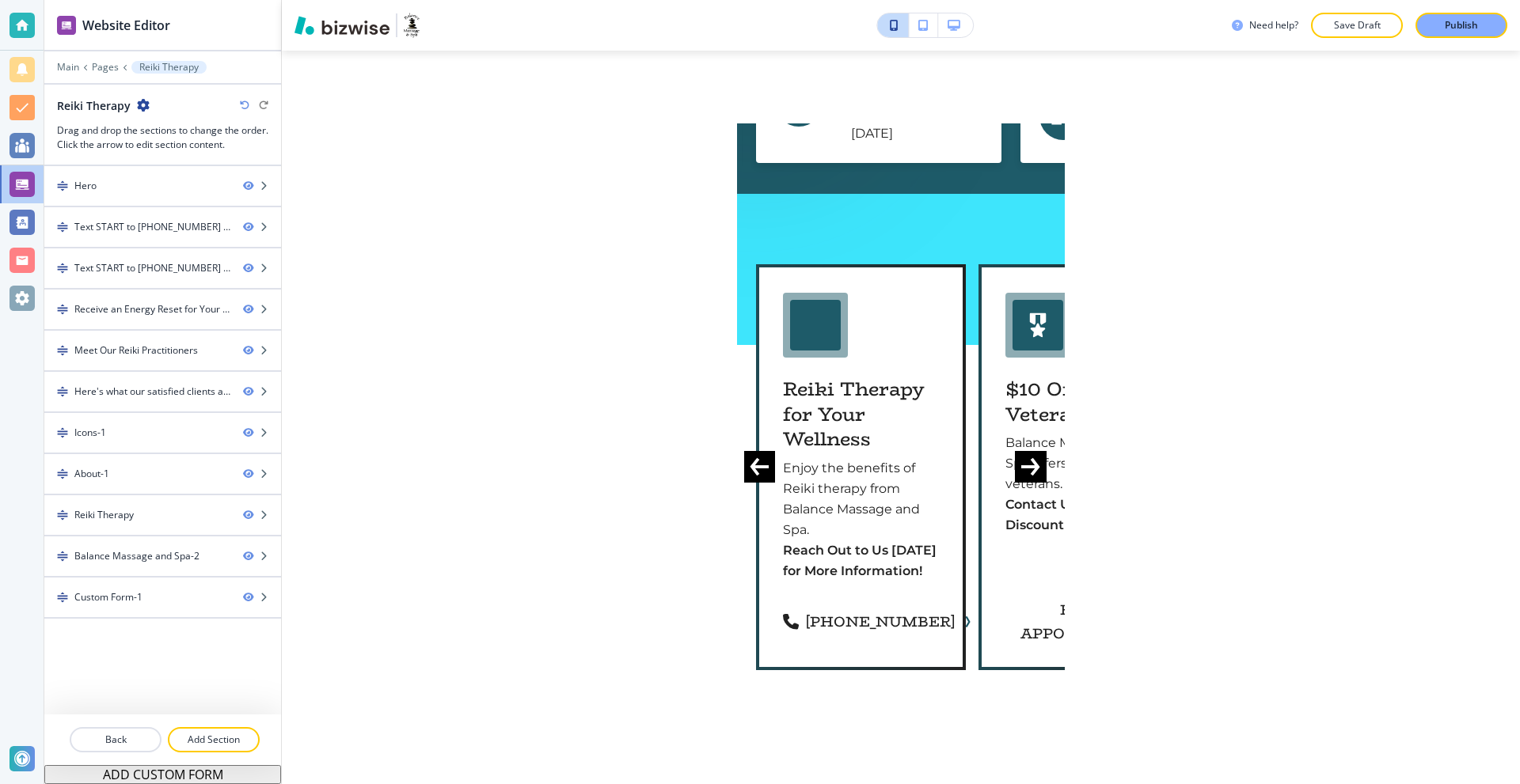
click at [954, 16] on button "button" at bounding box center [955, 25] width 35 height 24
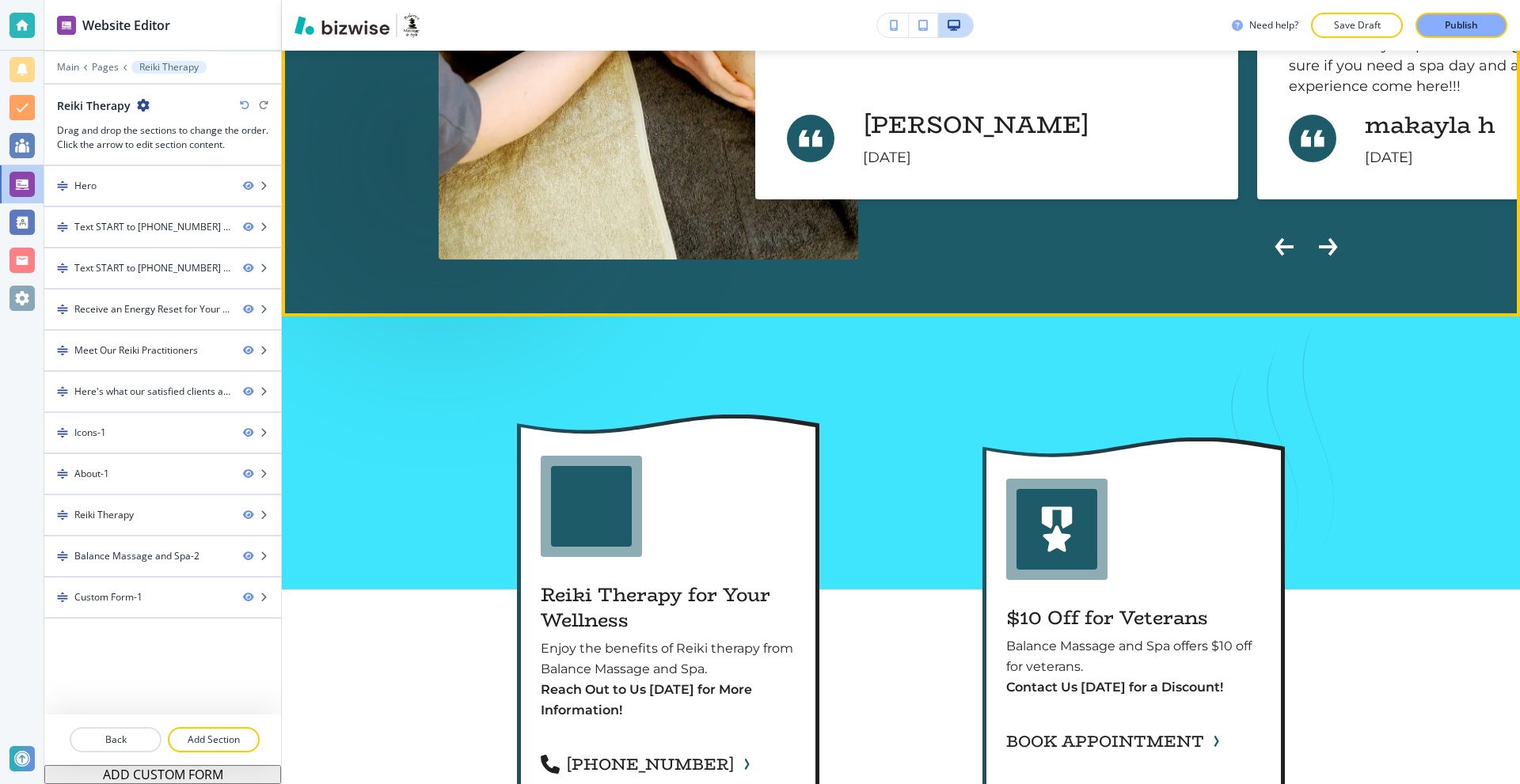
scroll to position [3228, 0]
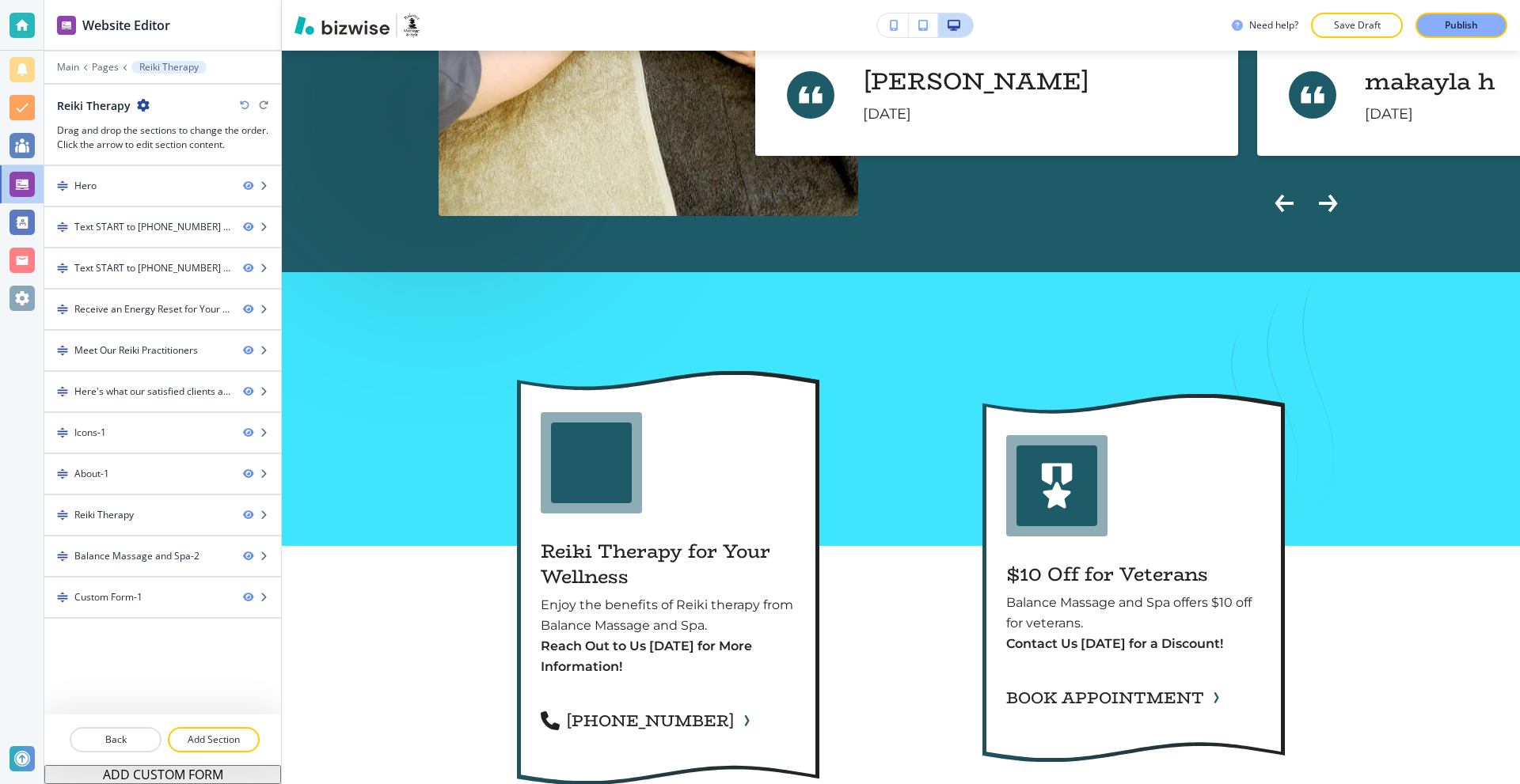
click at [897, 20] on icon "button" at bounding box center [894, 25] width 9 height 11
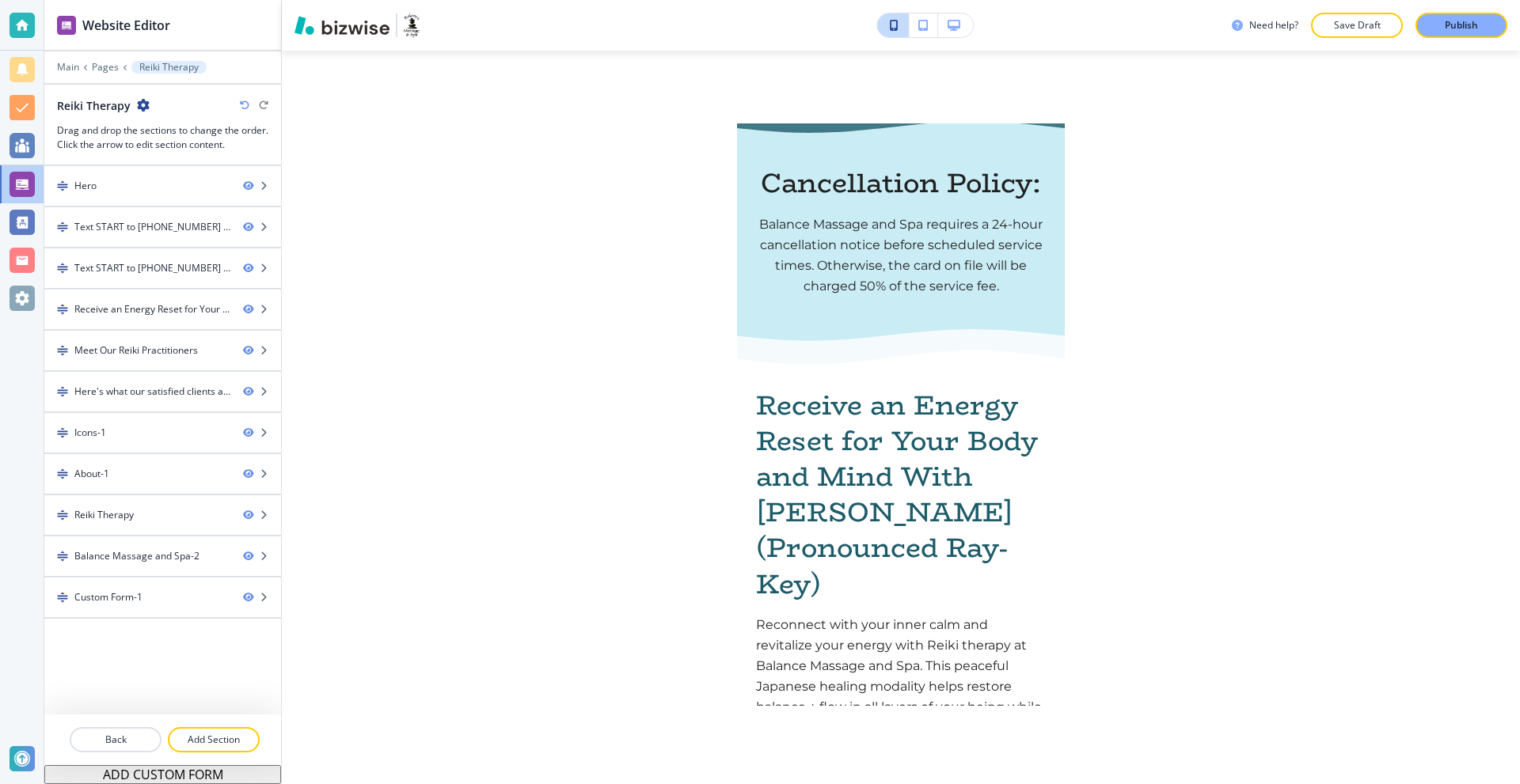
scroll to position [0, 0]
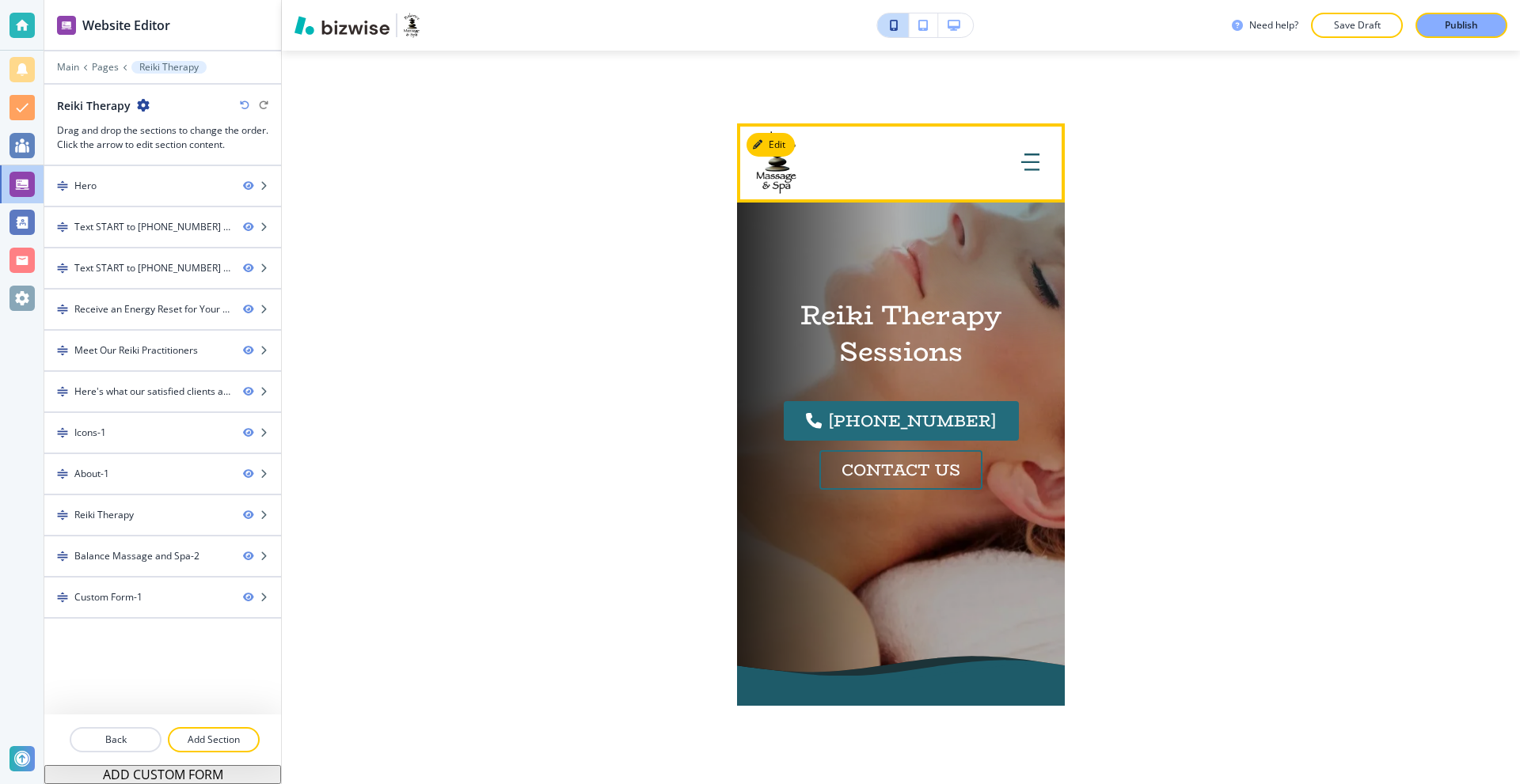
click at [1020, 149] on button "button" at bounding box center [1030, 163] width 31 height 32
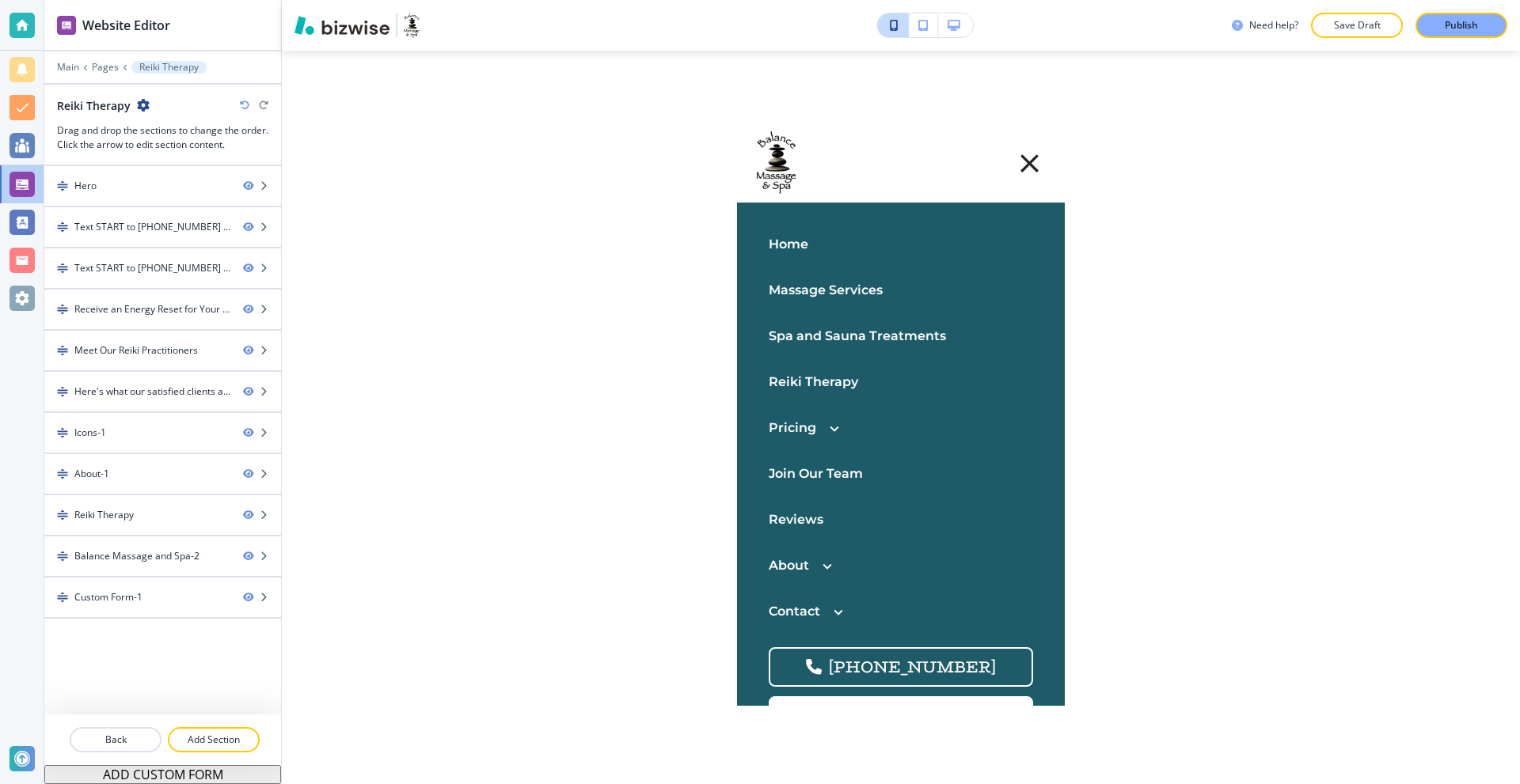
click at [804, 431] on p "Pricing" at bounding box center [792, 427] width 48 height 20
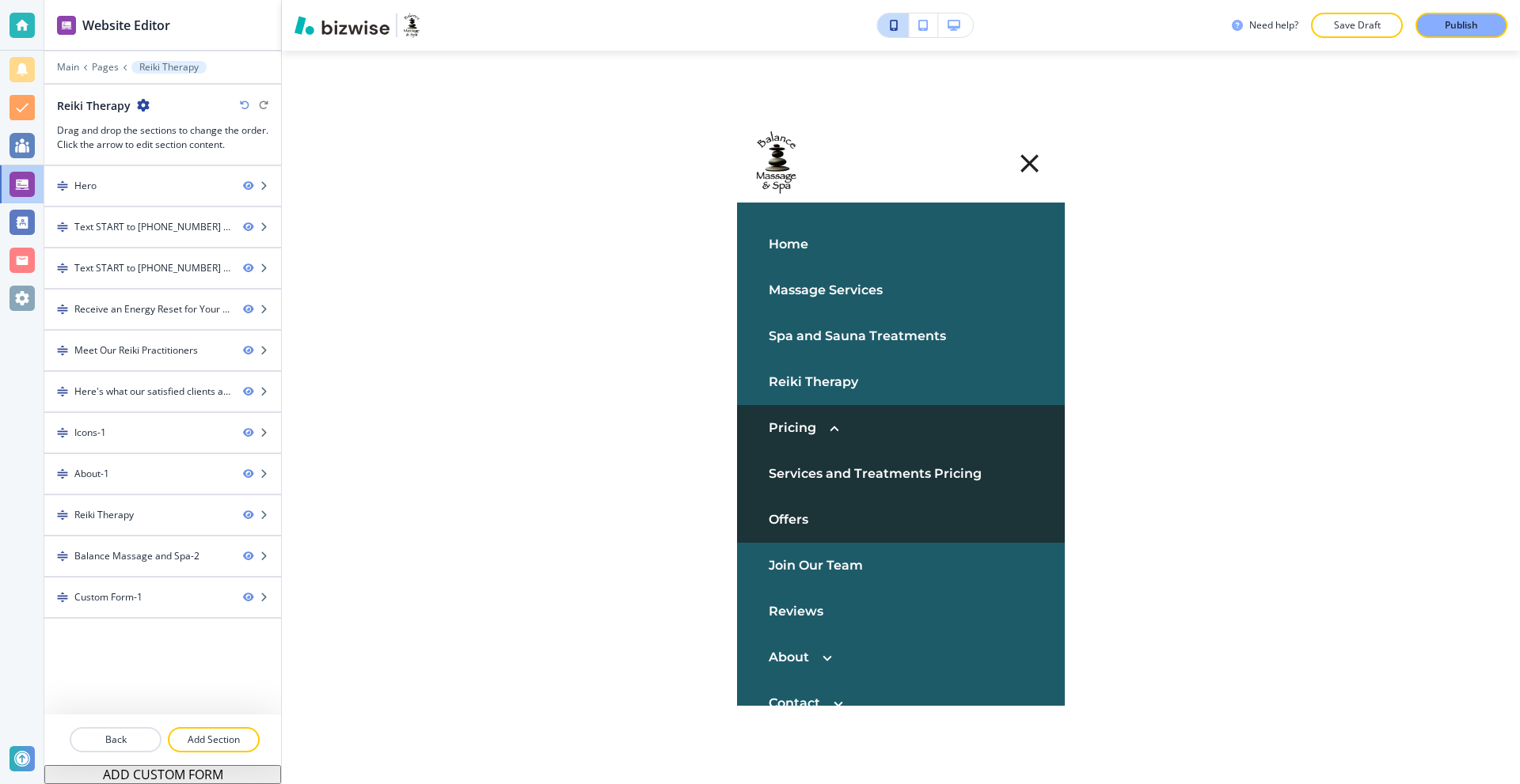
click at [802, 478] on p "Services and Treatments Pricing" at bounding box center [875, 473] width 213 height 20
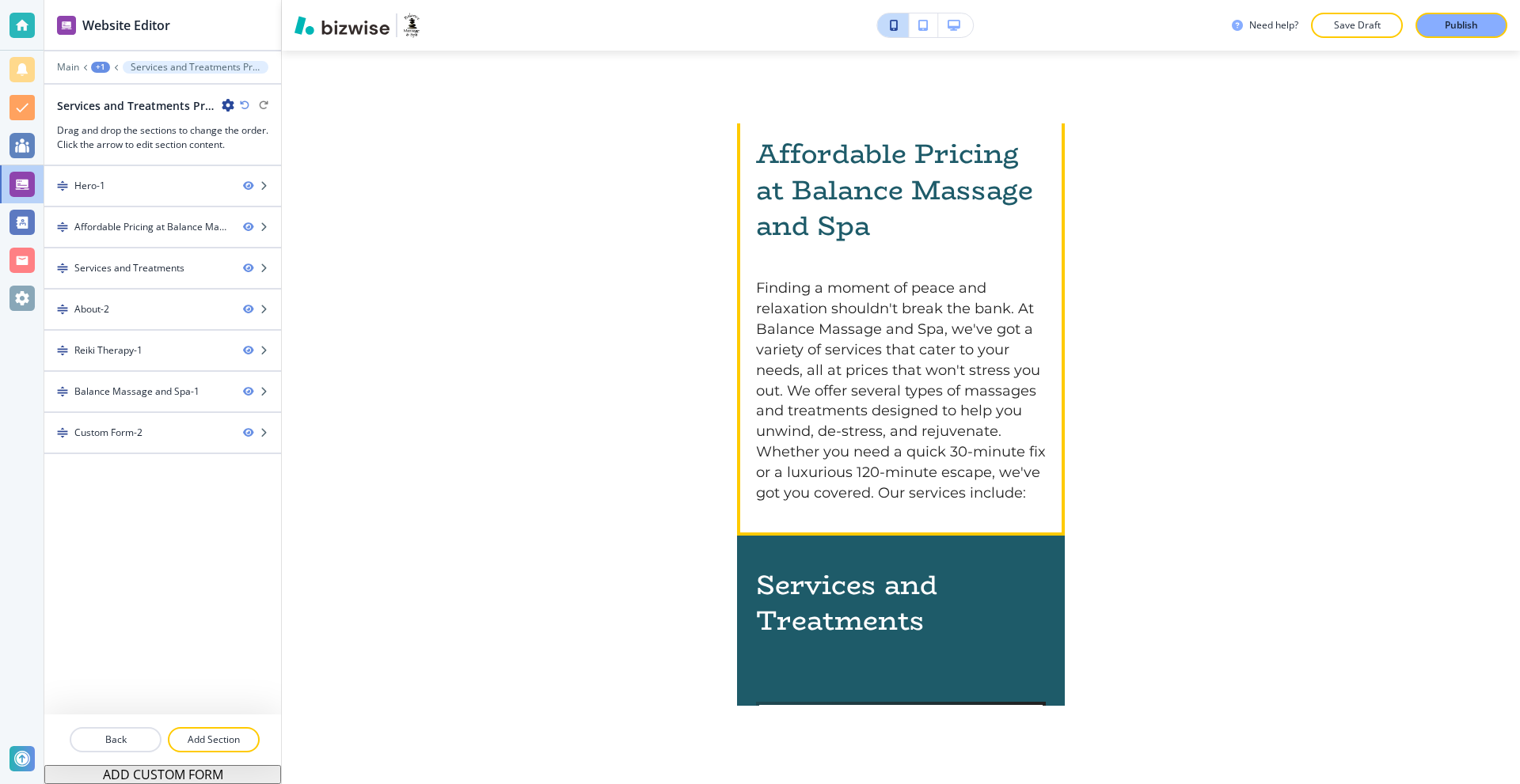
scroll to position [554, 0]
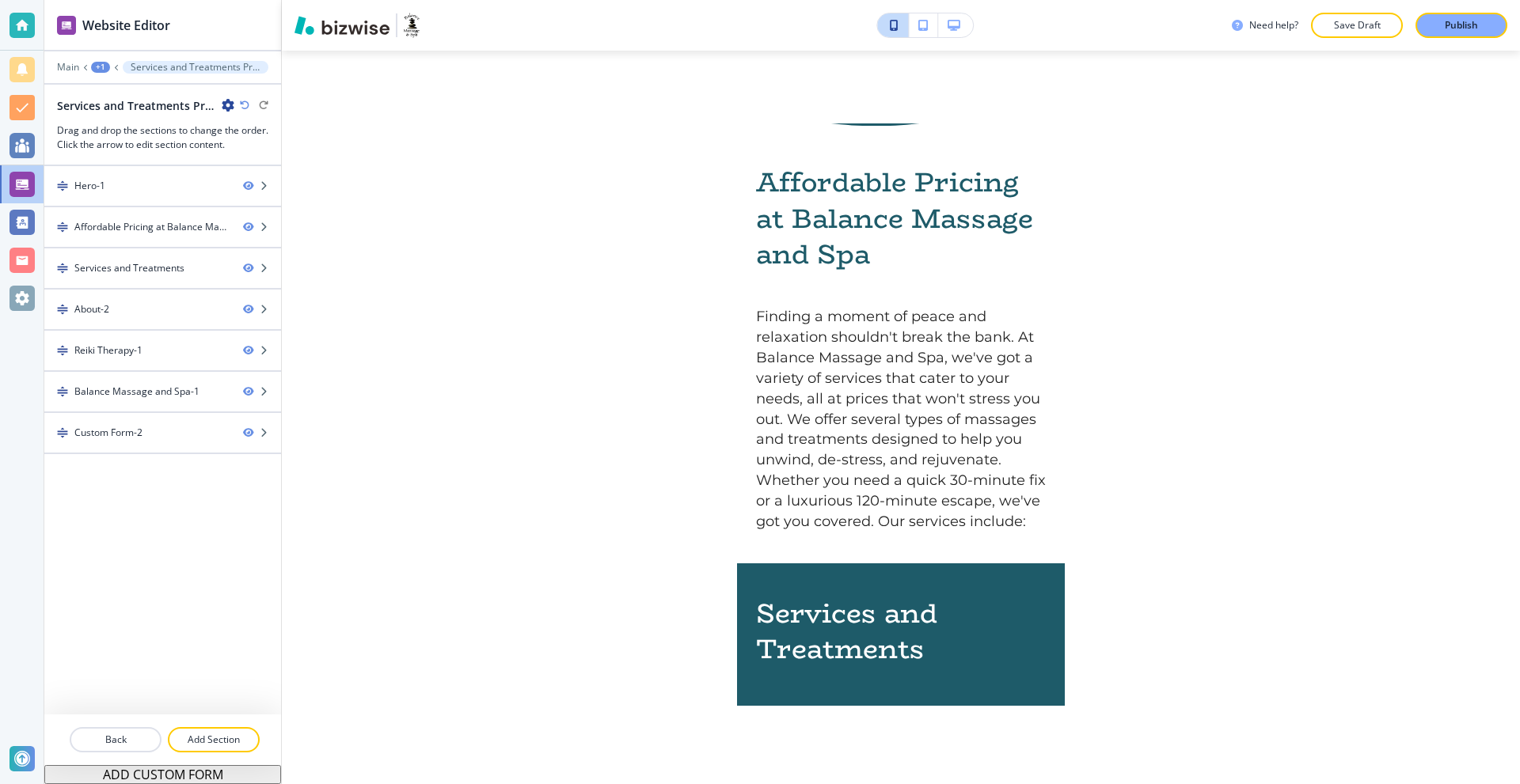
click at [663, 316] on div "Need help? Save Draft Publish Edit Home Massage Services Spa and Sauna Treatmen…" at bounding box center [900, 392] width 1239 height 784
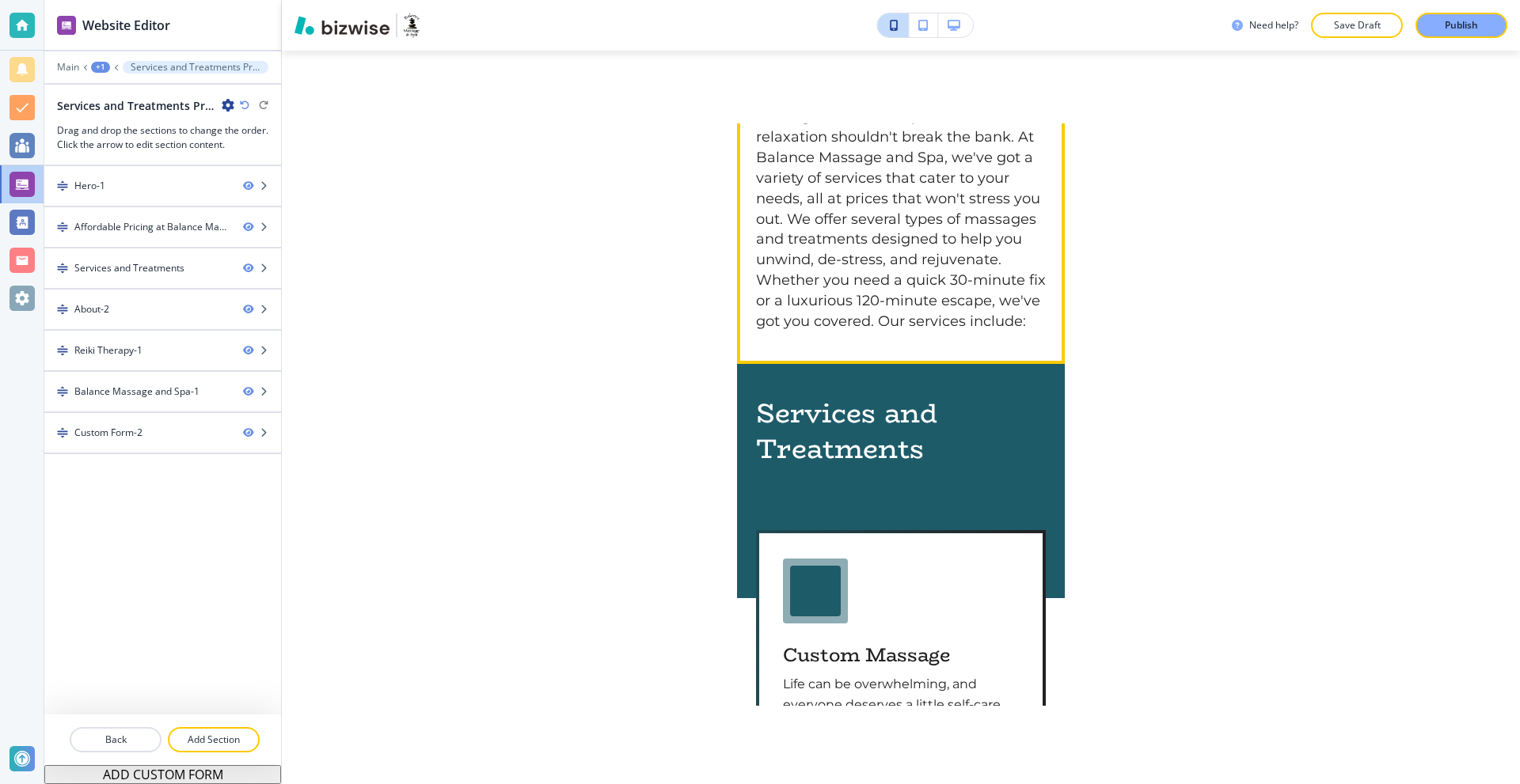
scroll to position [713, 0]
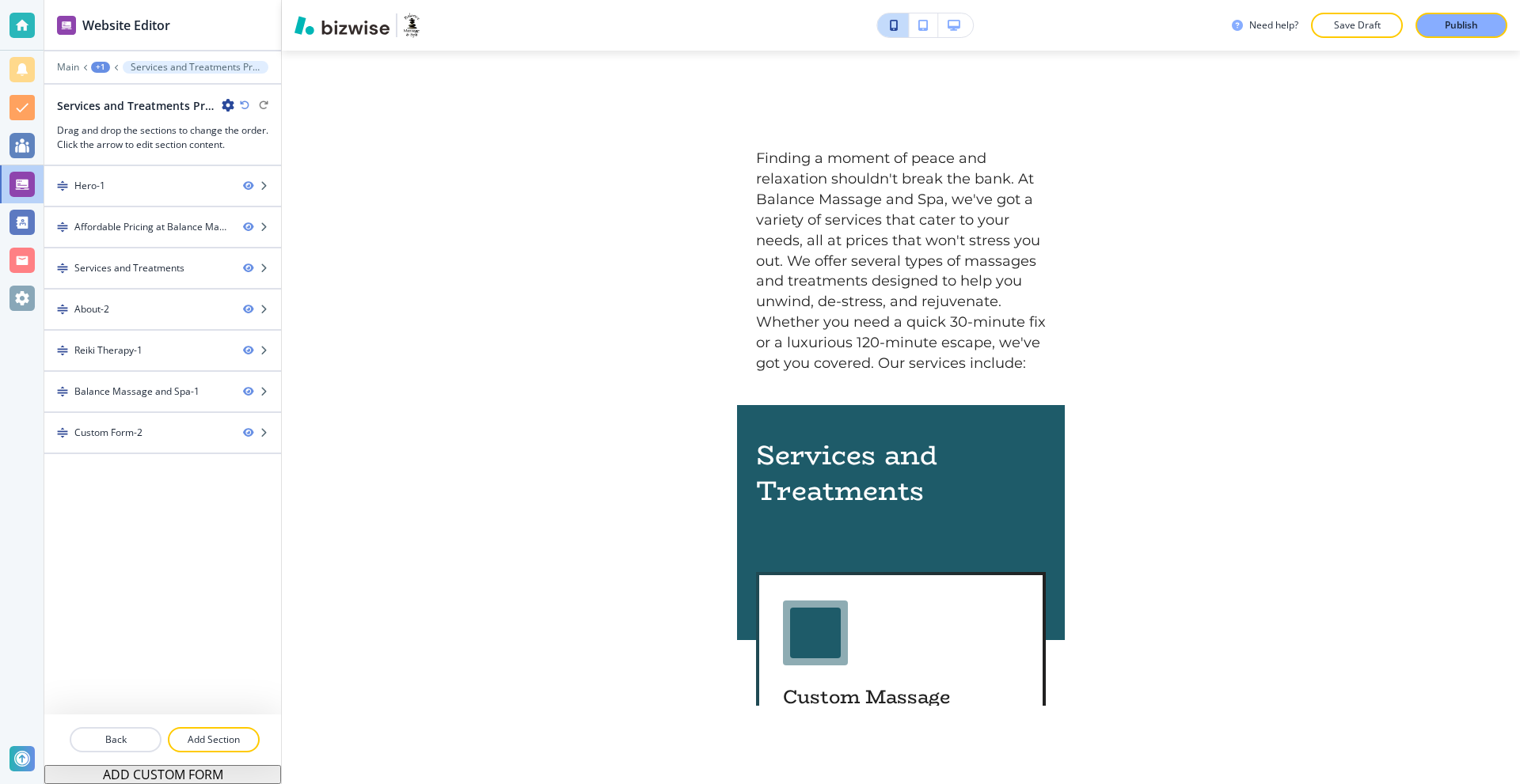
click at [954, 24] on icon "button" at bounding box center [954, 25] width 13 height 11
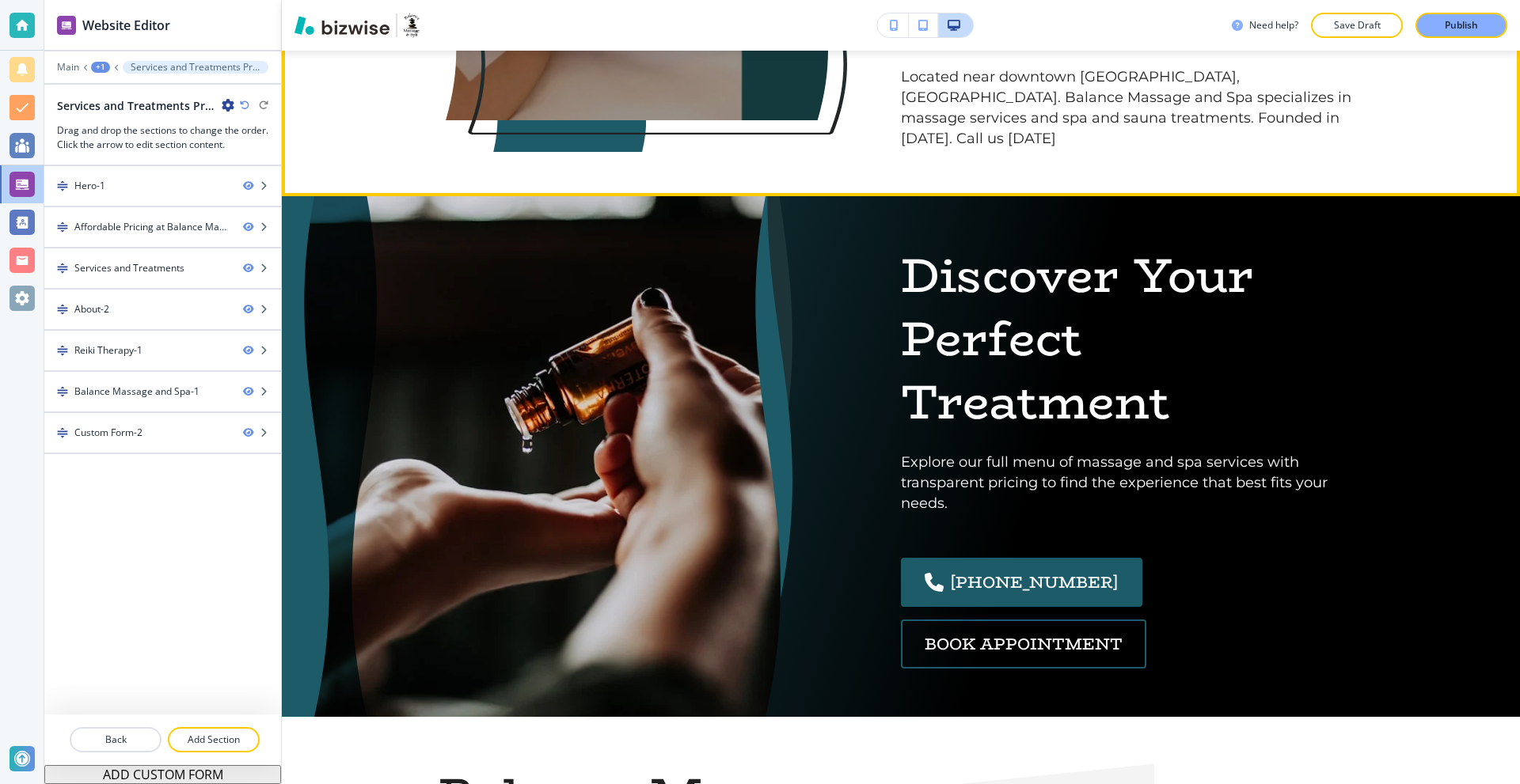
scroll to position [2770, 0]
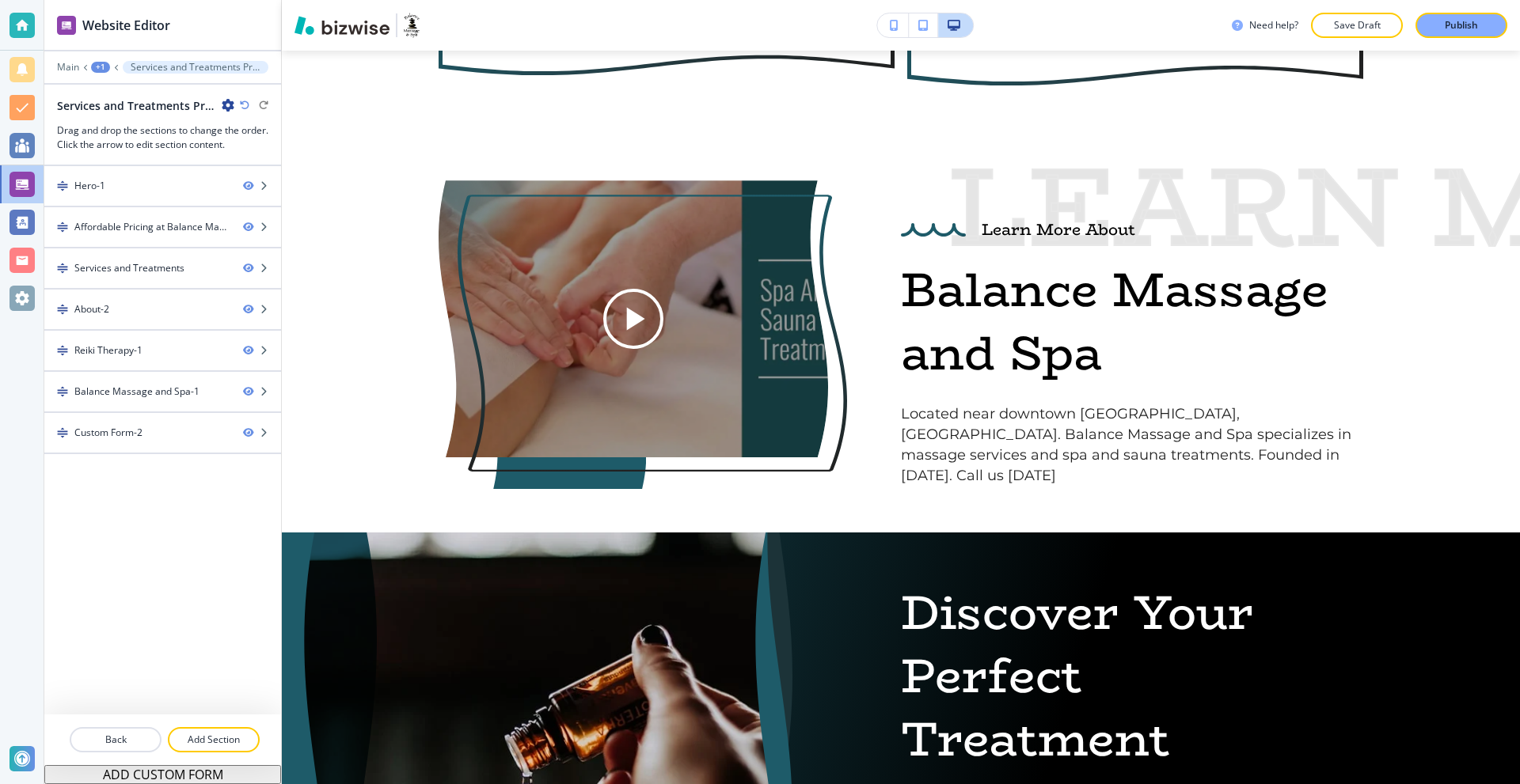
click at [891, 14] on button "button" at bounding box center [893, 25] width 32 height 24
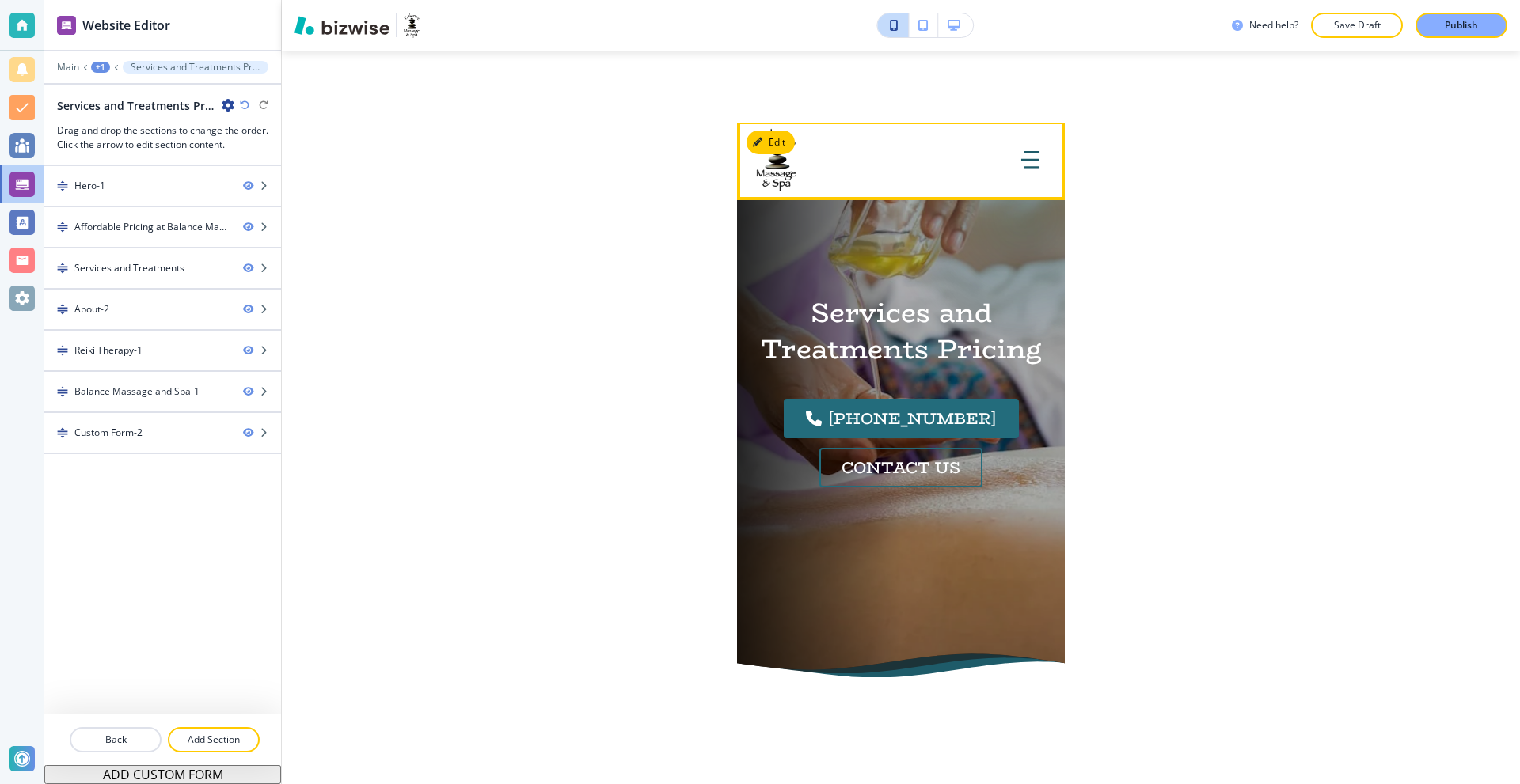
scroll to position [0, 0]
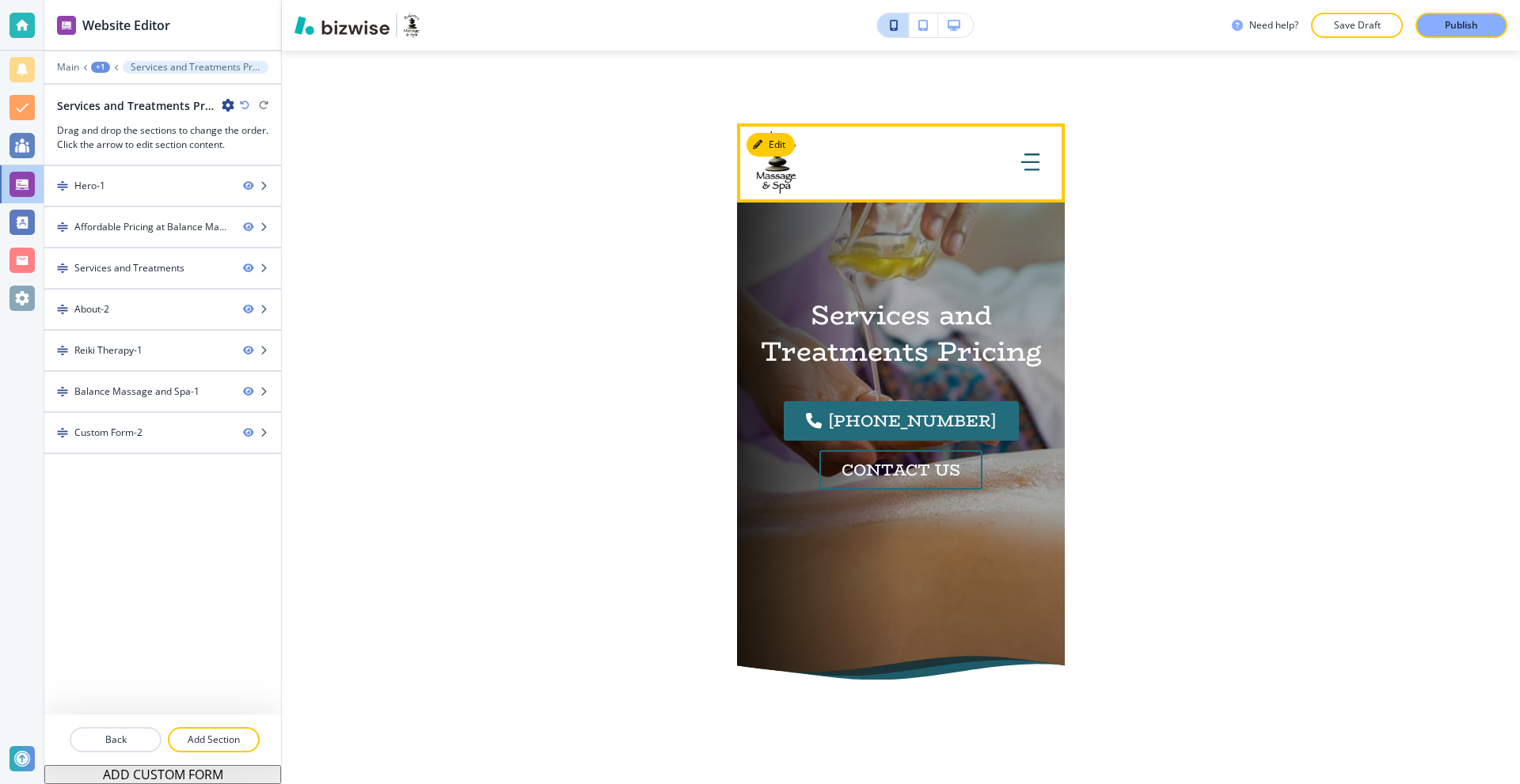
click at [1024, 154] on icon "button" at bounding box center [1032, 154] width 15 height 0
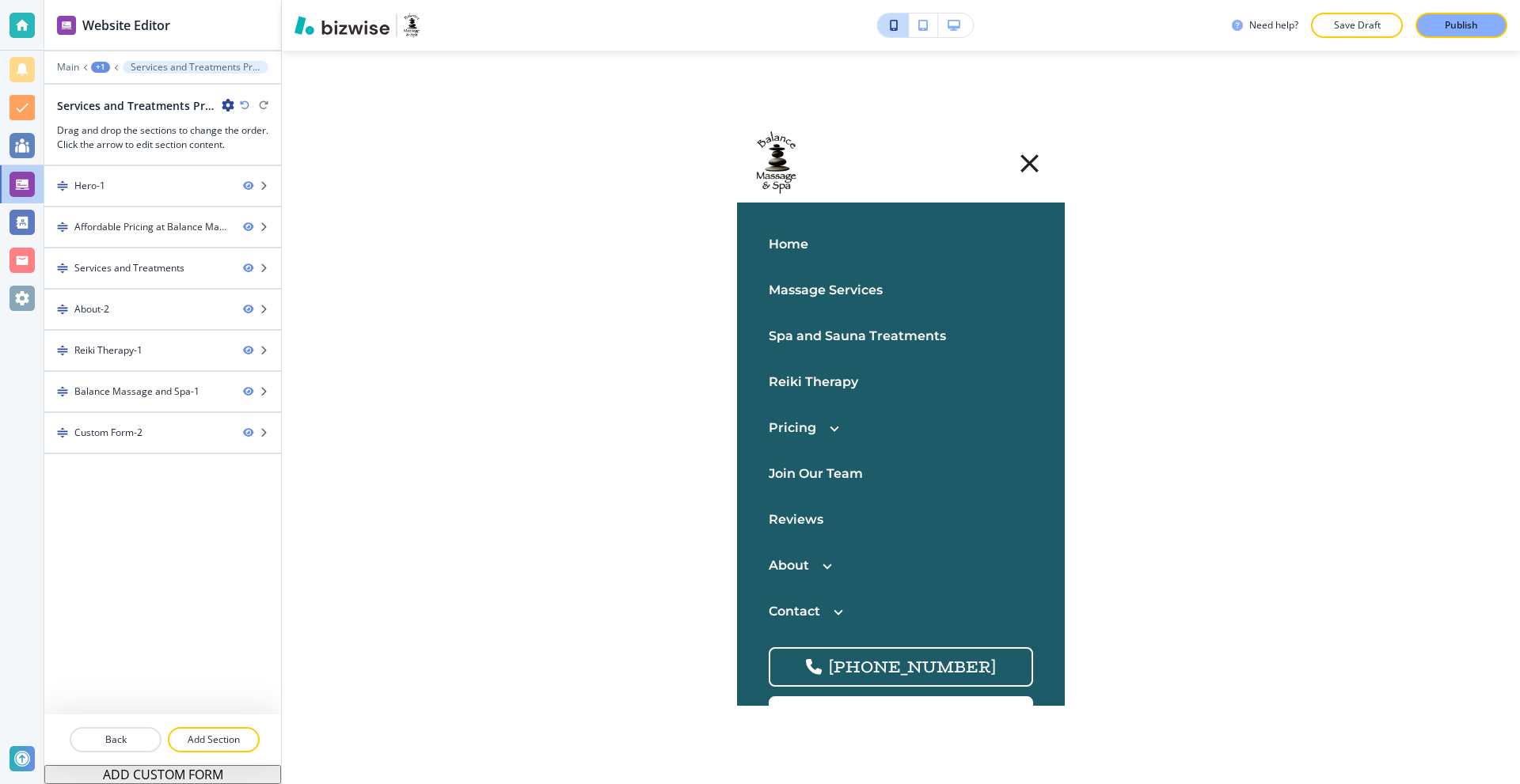
click at [833, 469] on p "Join Our Team" at bounding box center [816, 473] width 94 height 20
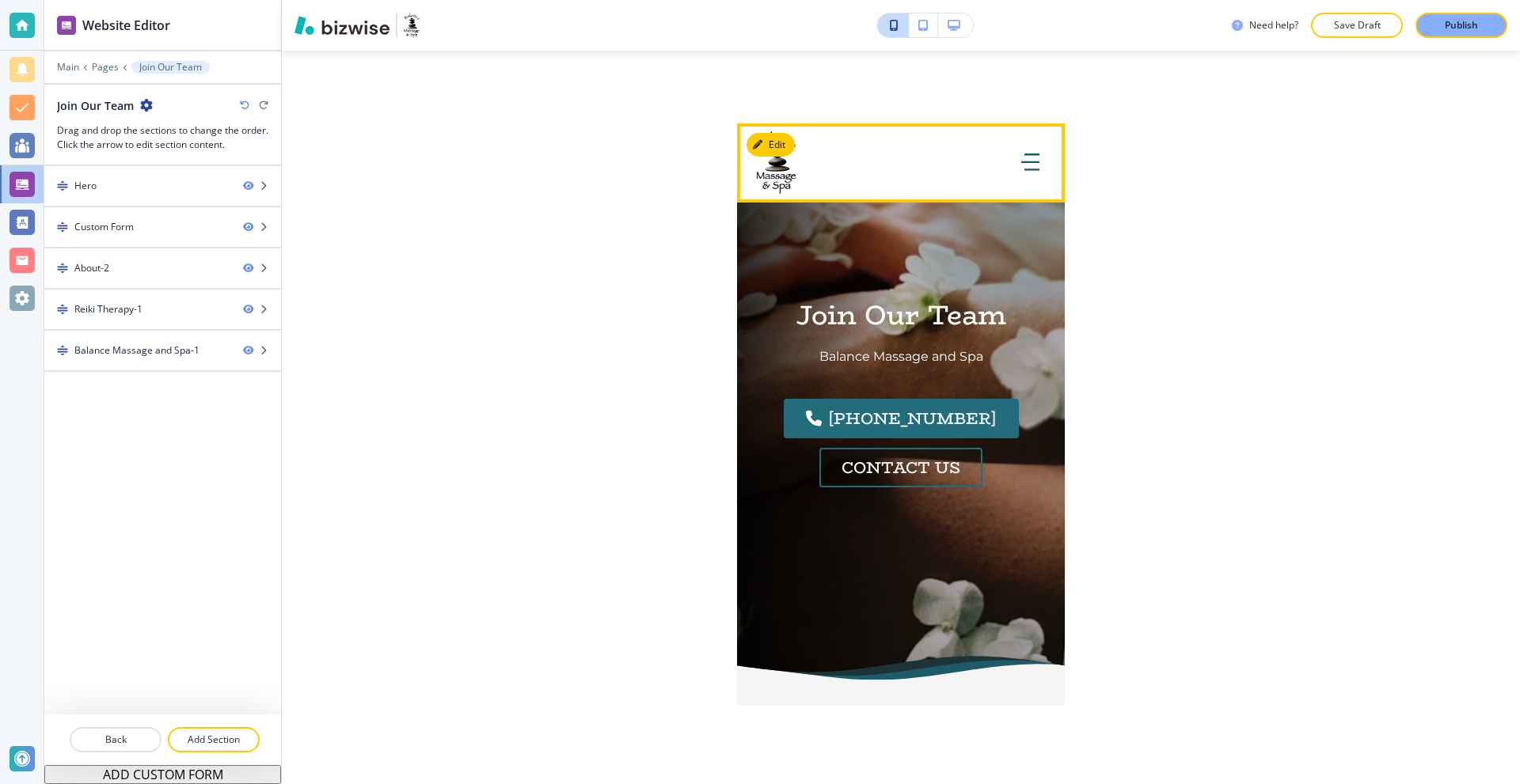
click at [1021, 167] on icon "button" at bounding box center [1030, 161] width 18 height 17
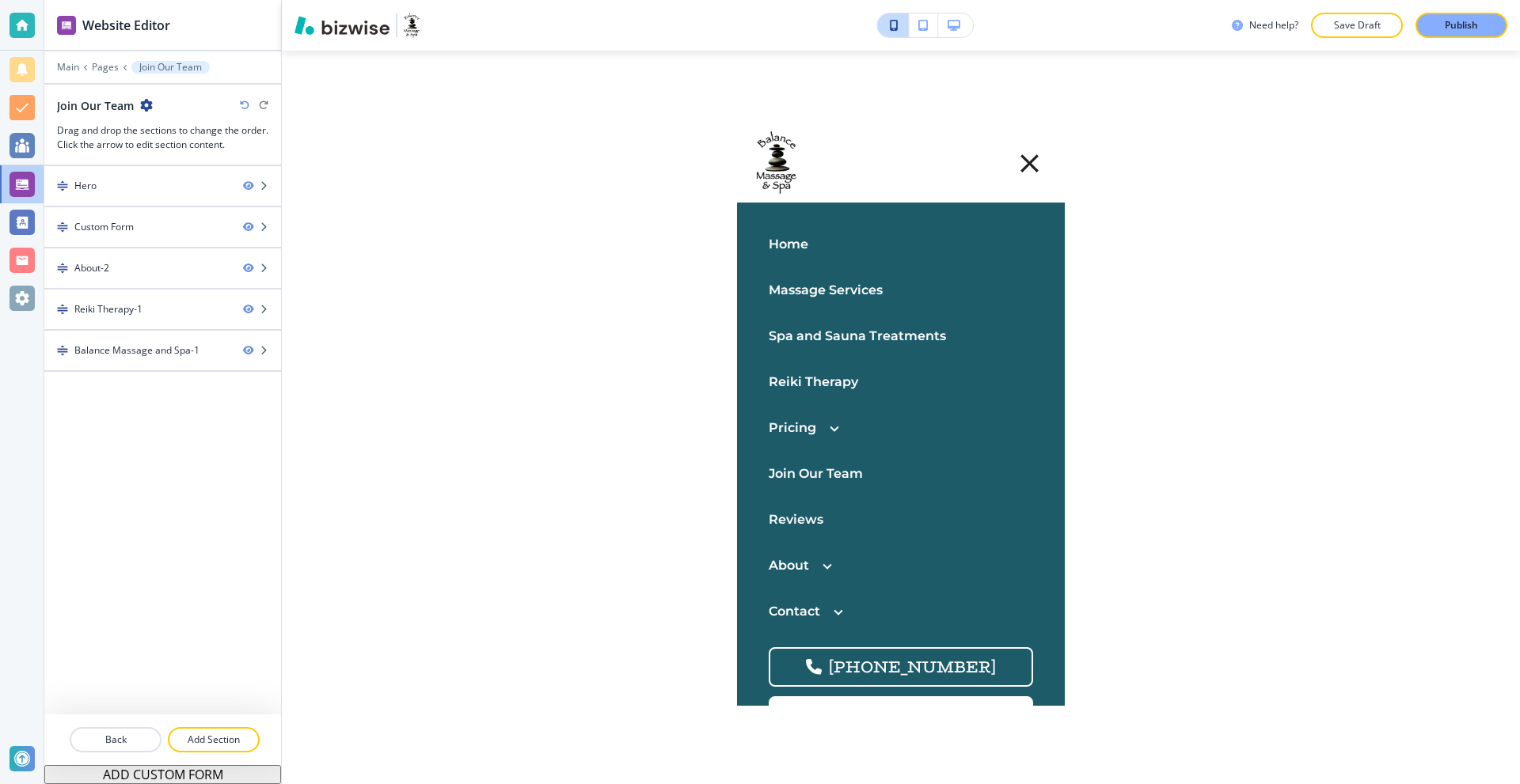
click at [808, 523] on p "Reviews" at bounding box center [796, 520] width 54 height 20
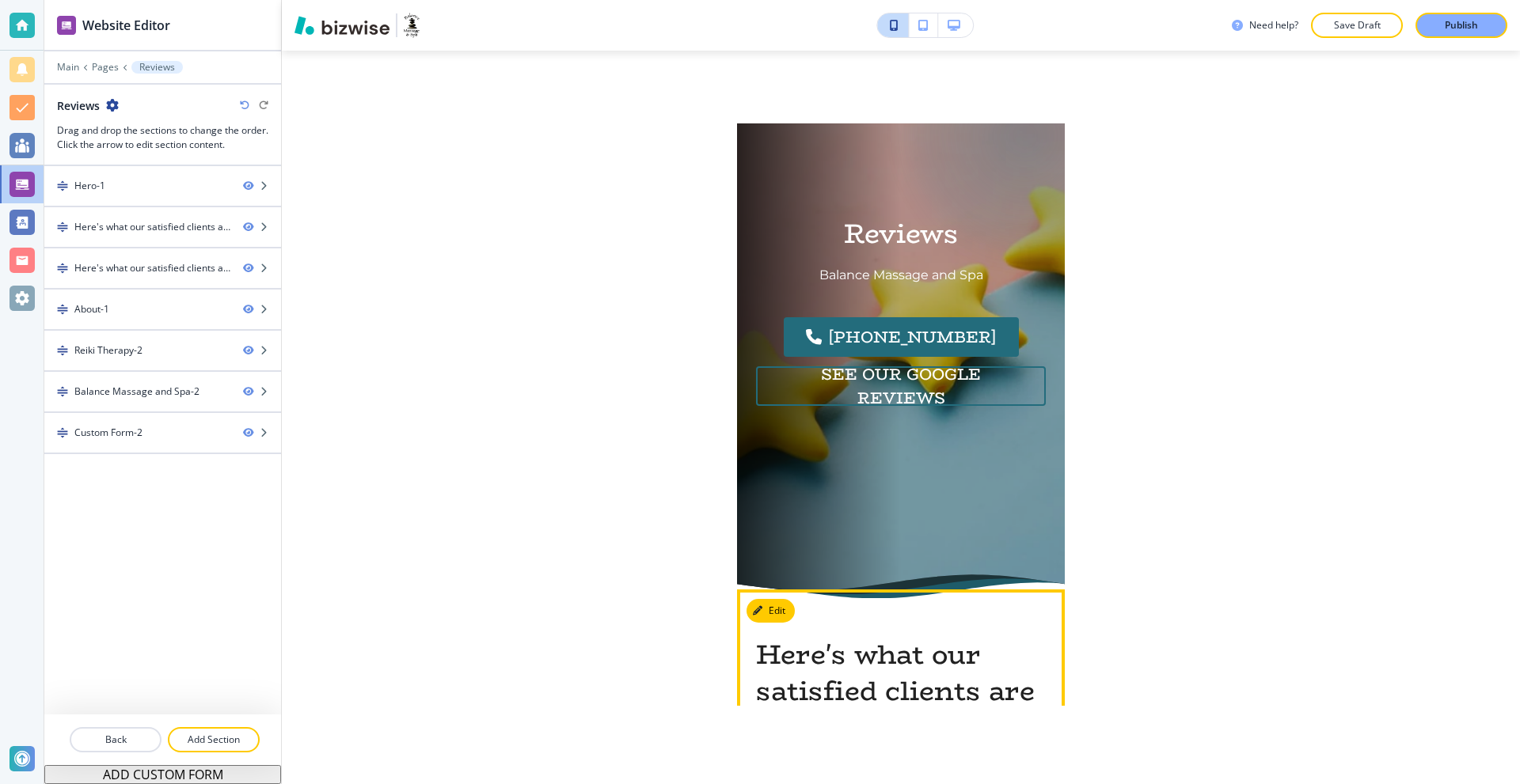
scroll to position [79, 0]
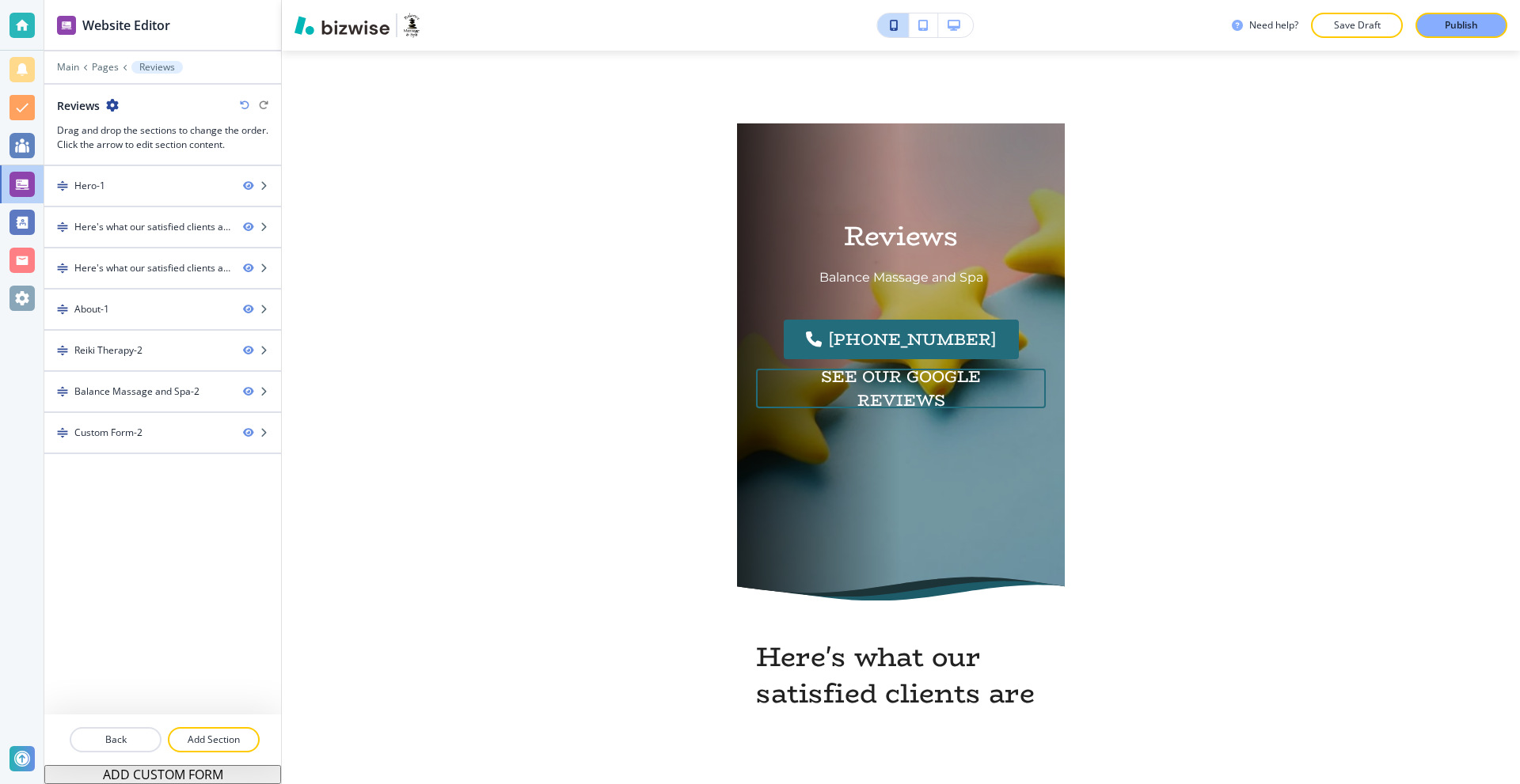
click at [626, 206] on div "Need help? Save Draft Publish Edit Home Massage Services Spa and Sauna Treatmen…" at bounding box center [900, 392] width 1239 height 784
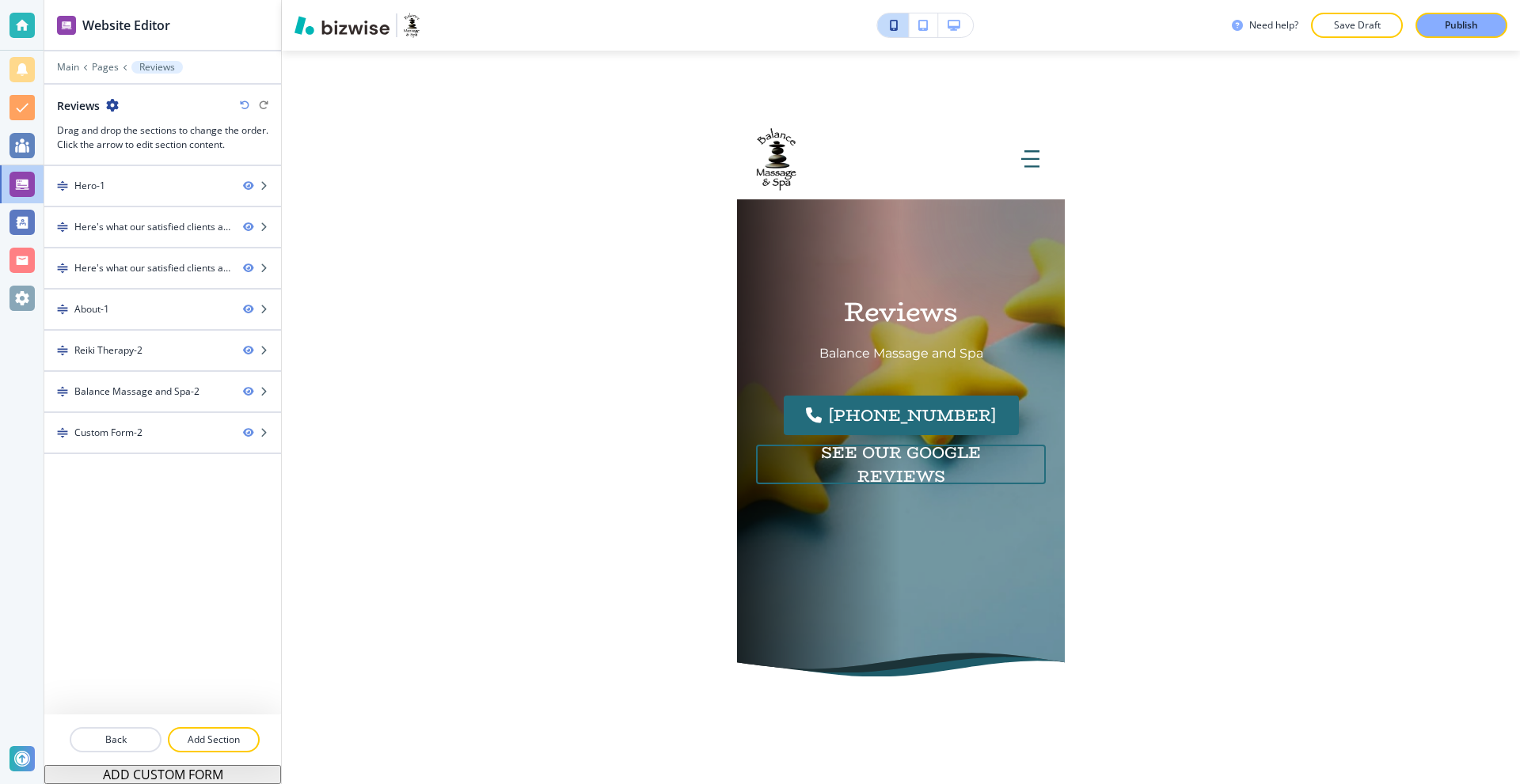
scroll to position [0, 0]
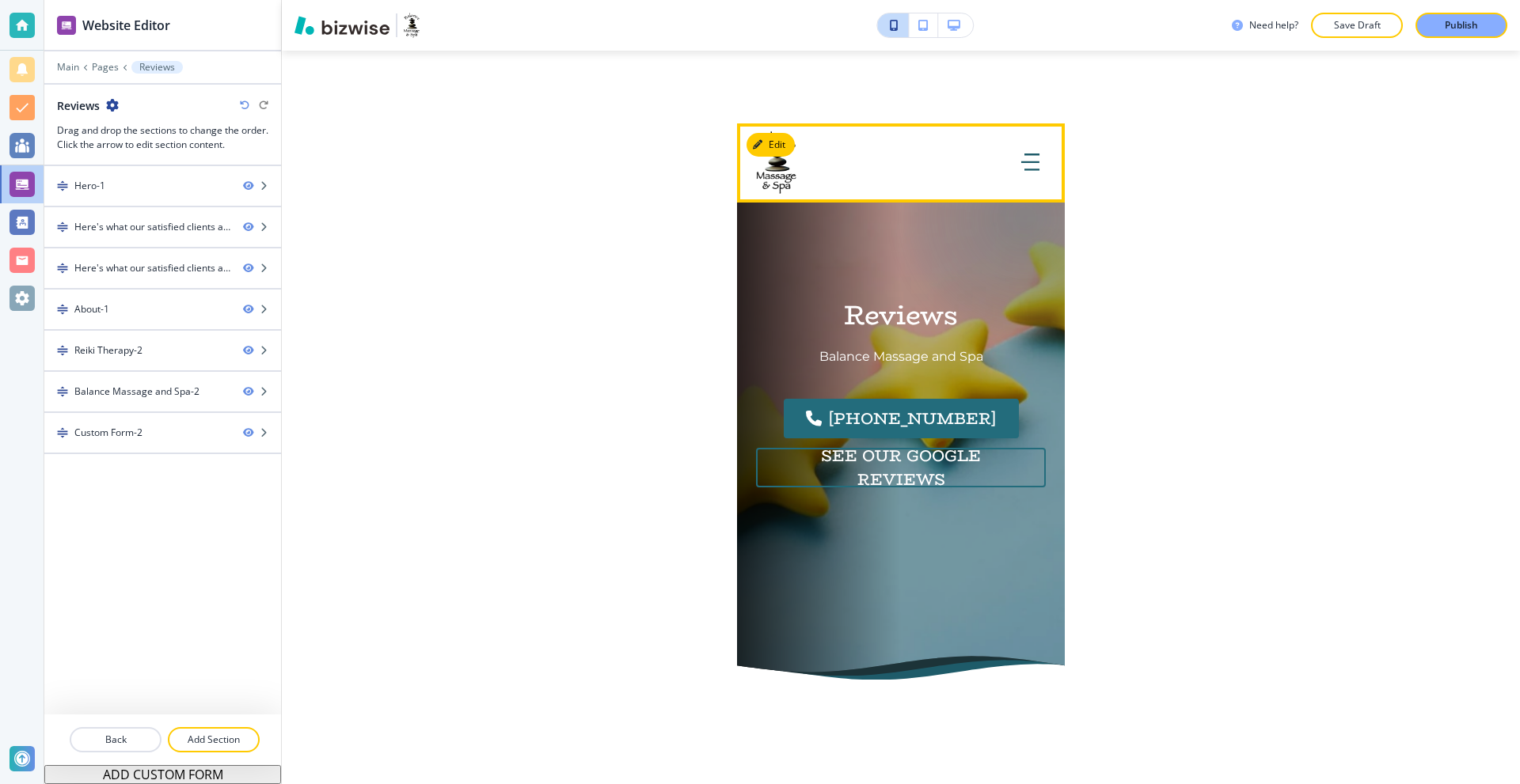
click at [1028, 166] on button "button" at bounding box center [1030, 163] width 31 height 32
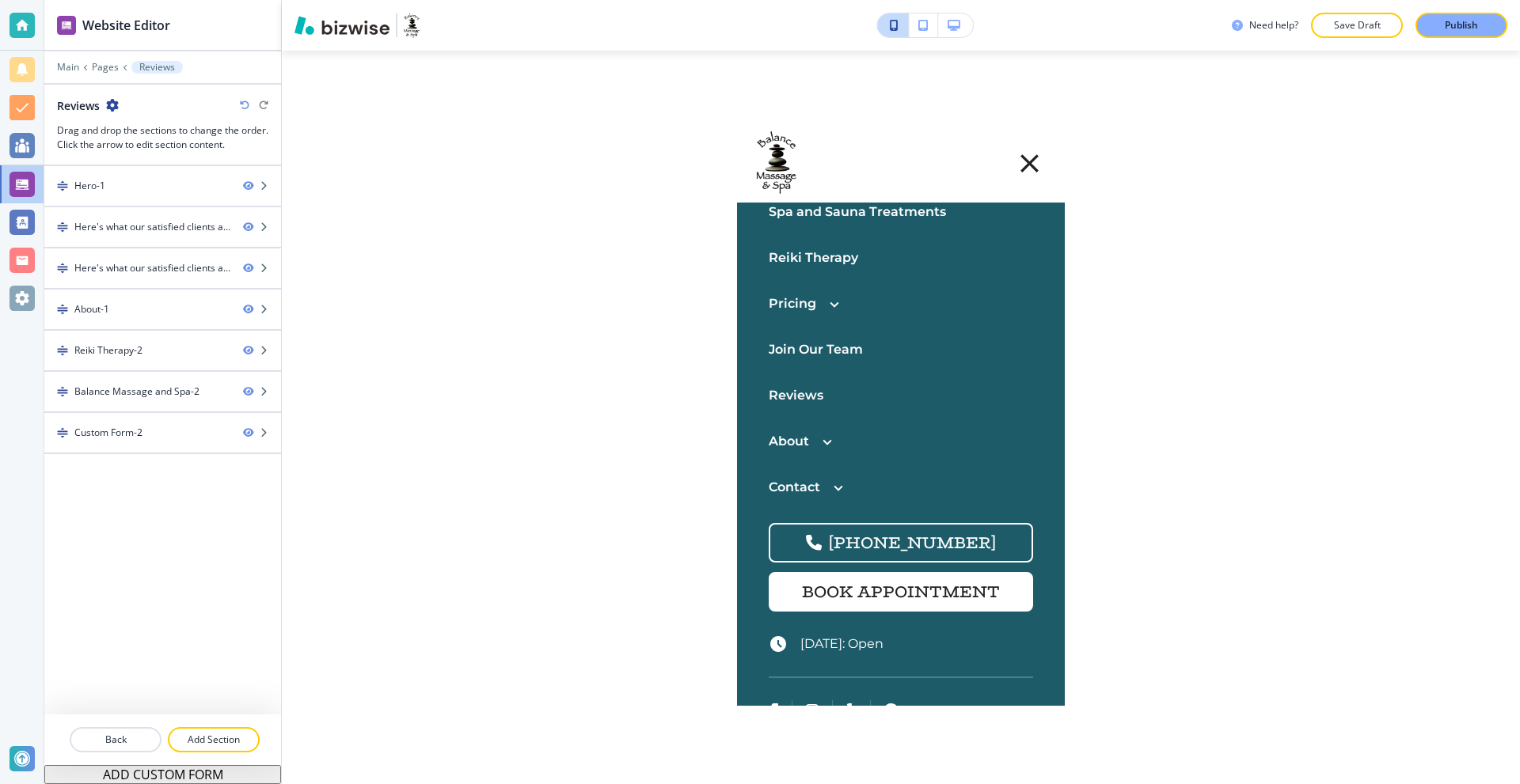
scroll to position [158, 0]
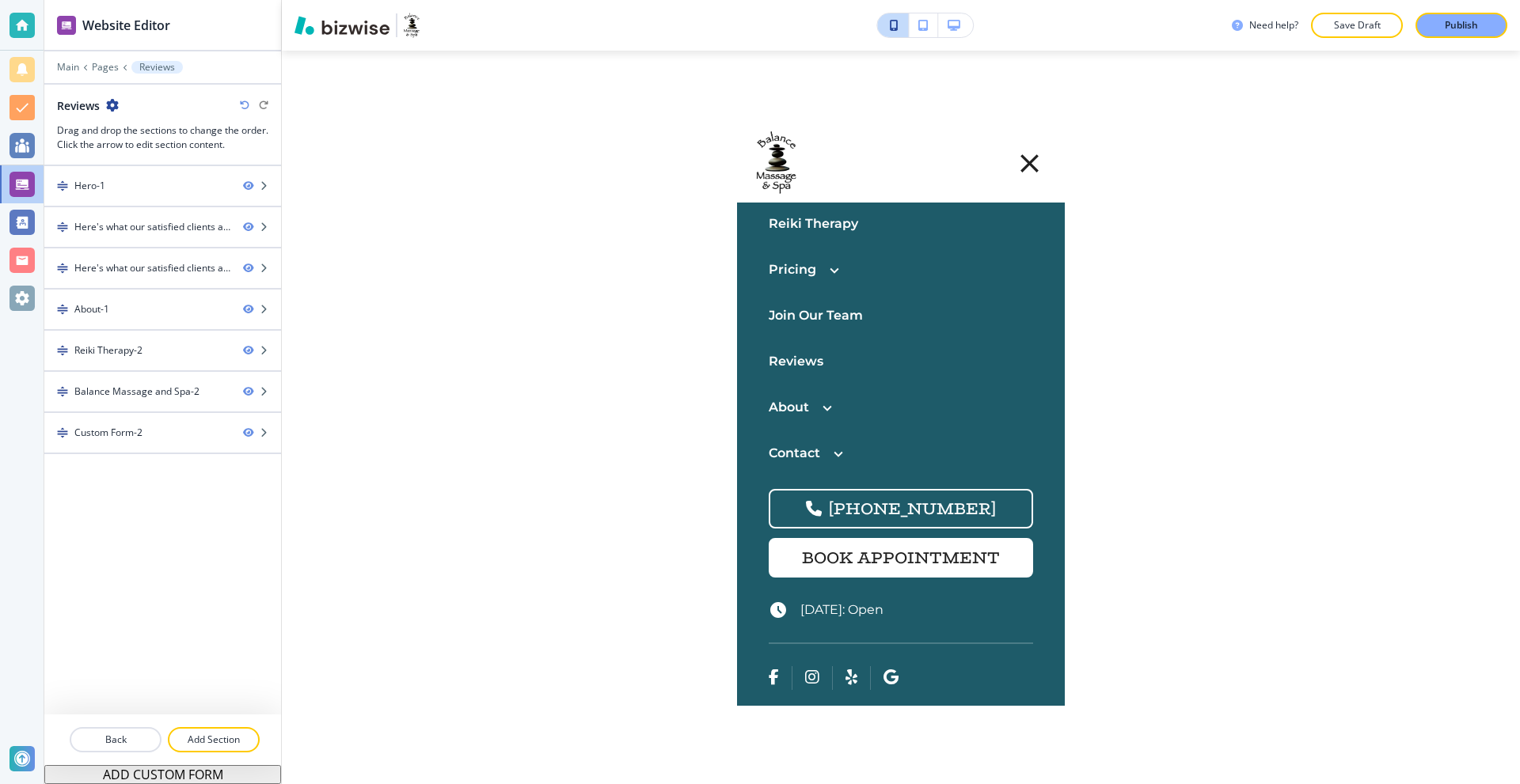
click at [792, 407] on p "About" at bounding box center [789, 407] width 41 height 20
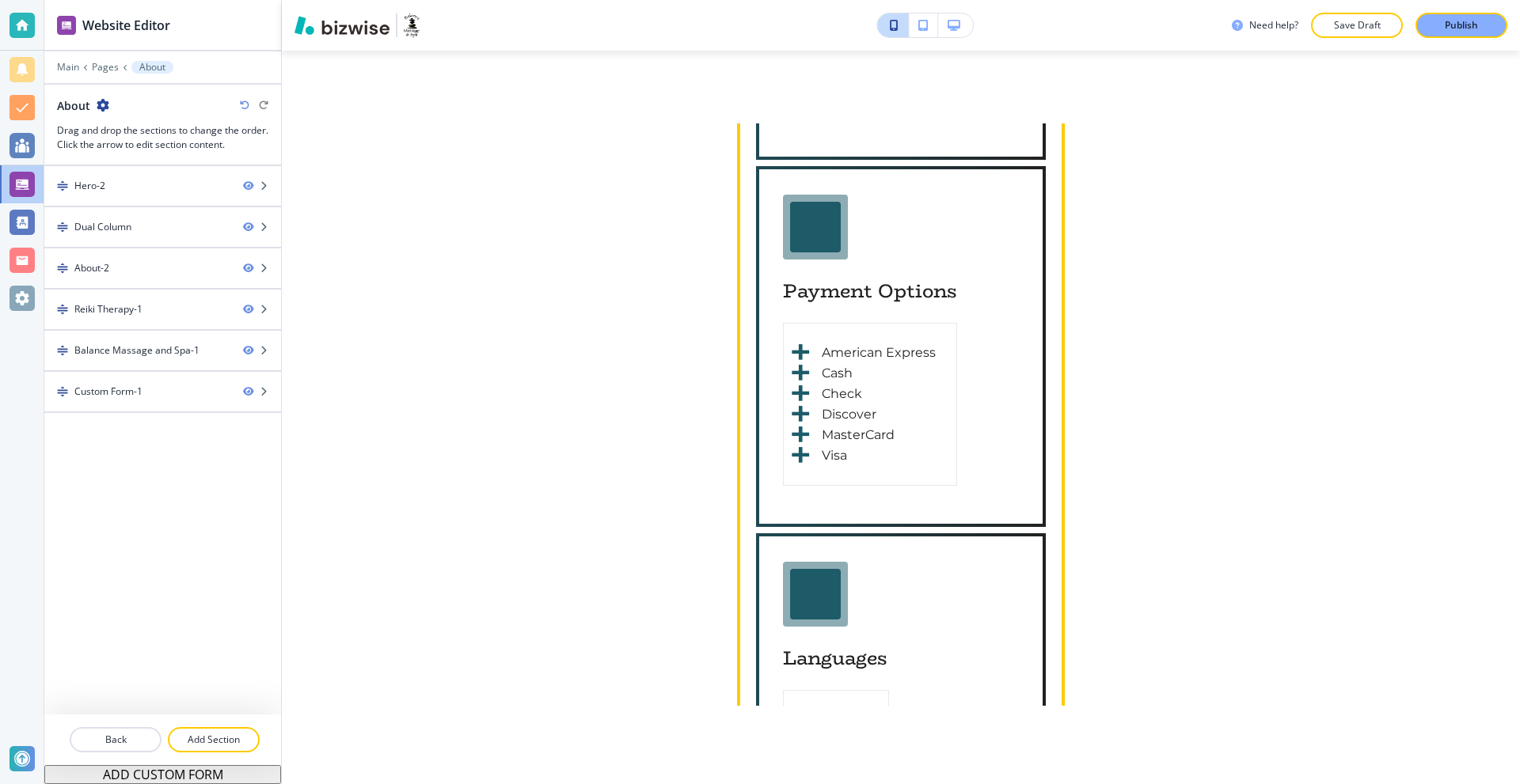
scroll to position [2611, 0]
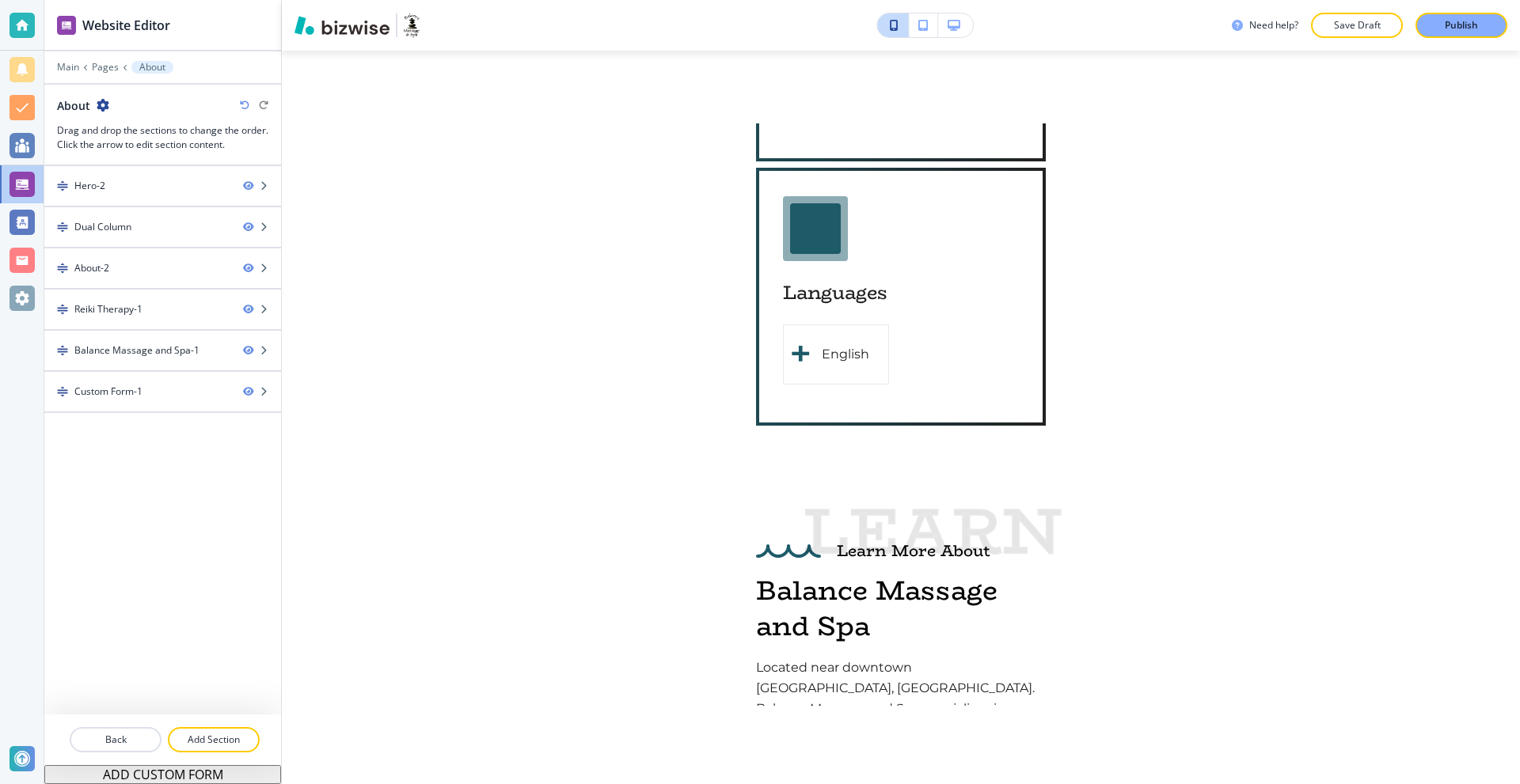
drag, startPoint x: 1070, startPoint y: 372, endPoint x: 1077, endPoint y: 416, distance: 44.6
click at [1077, 416] on div "Need help? Save Draft Publish Edit Home Massage Services Spa and Sauna Treatmen…" at bounding box center [900, 392] width 1239 height 784
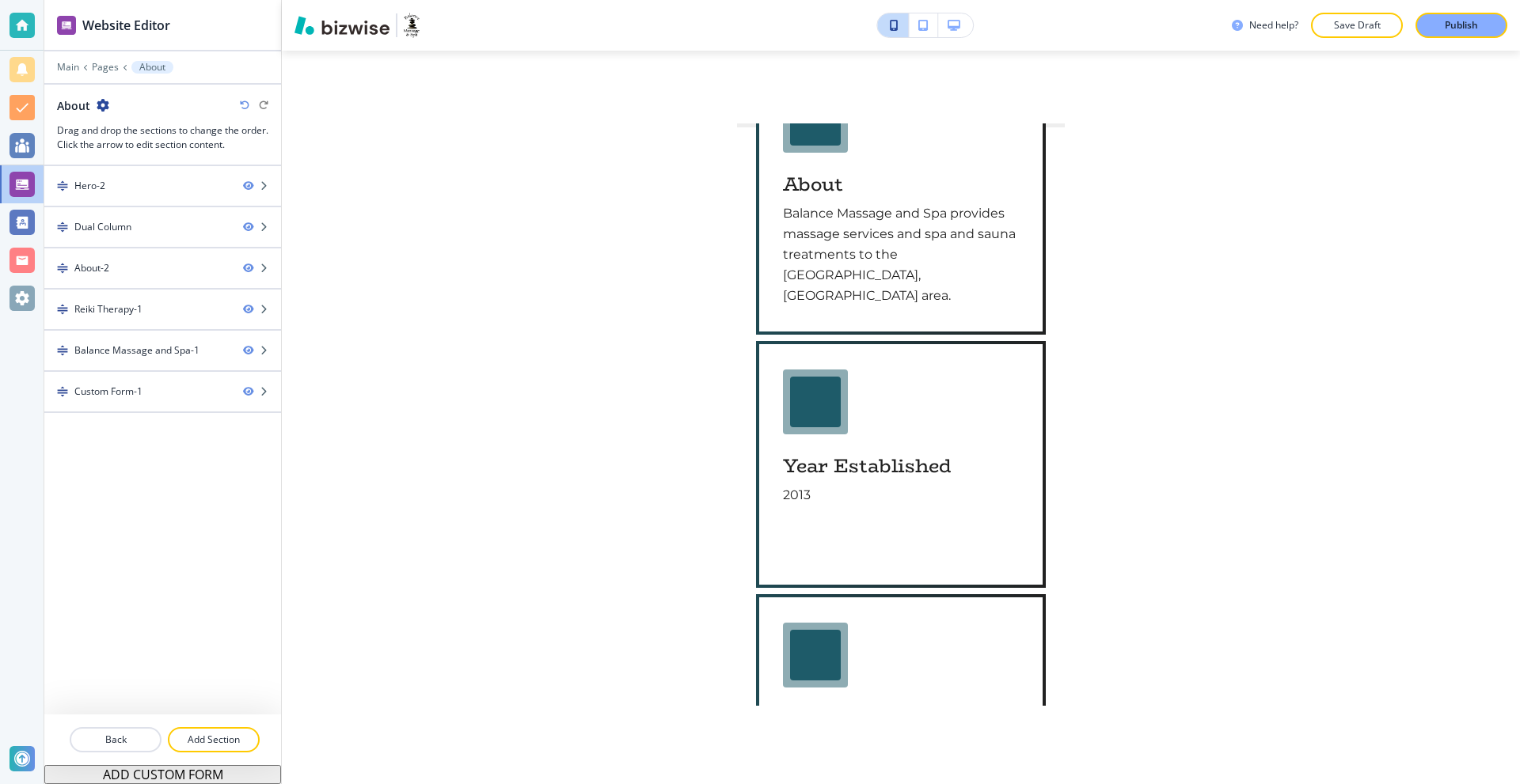
scroll to position [0, 0]
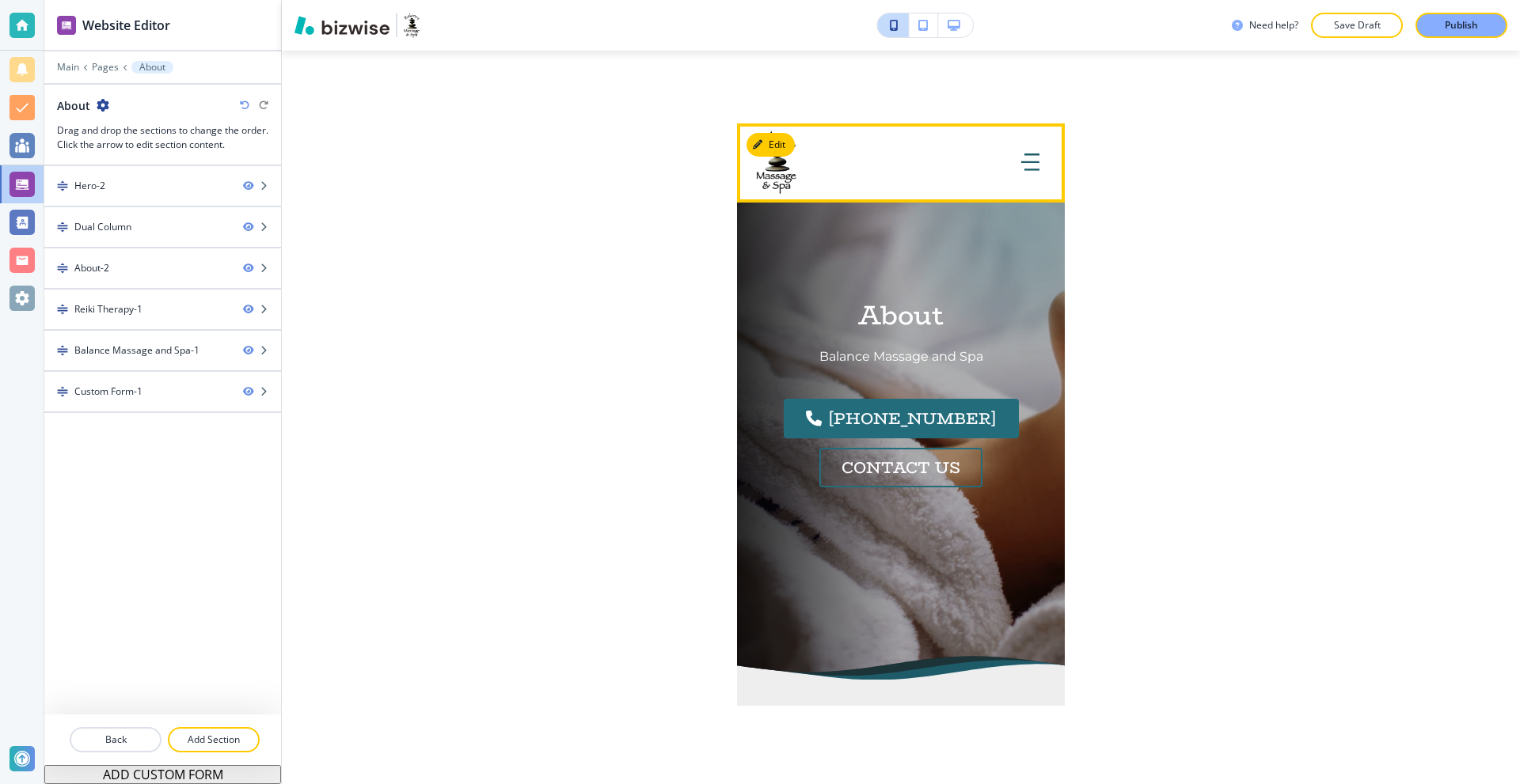
click at [1021, 164] on icon "button" at bounding box center [1030, 161] width 18 height 17
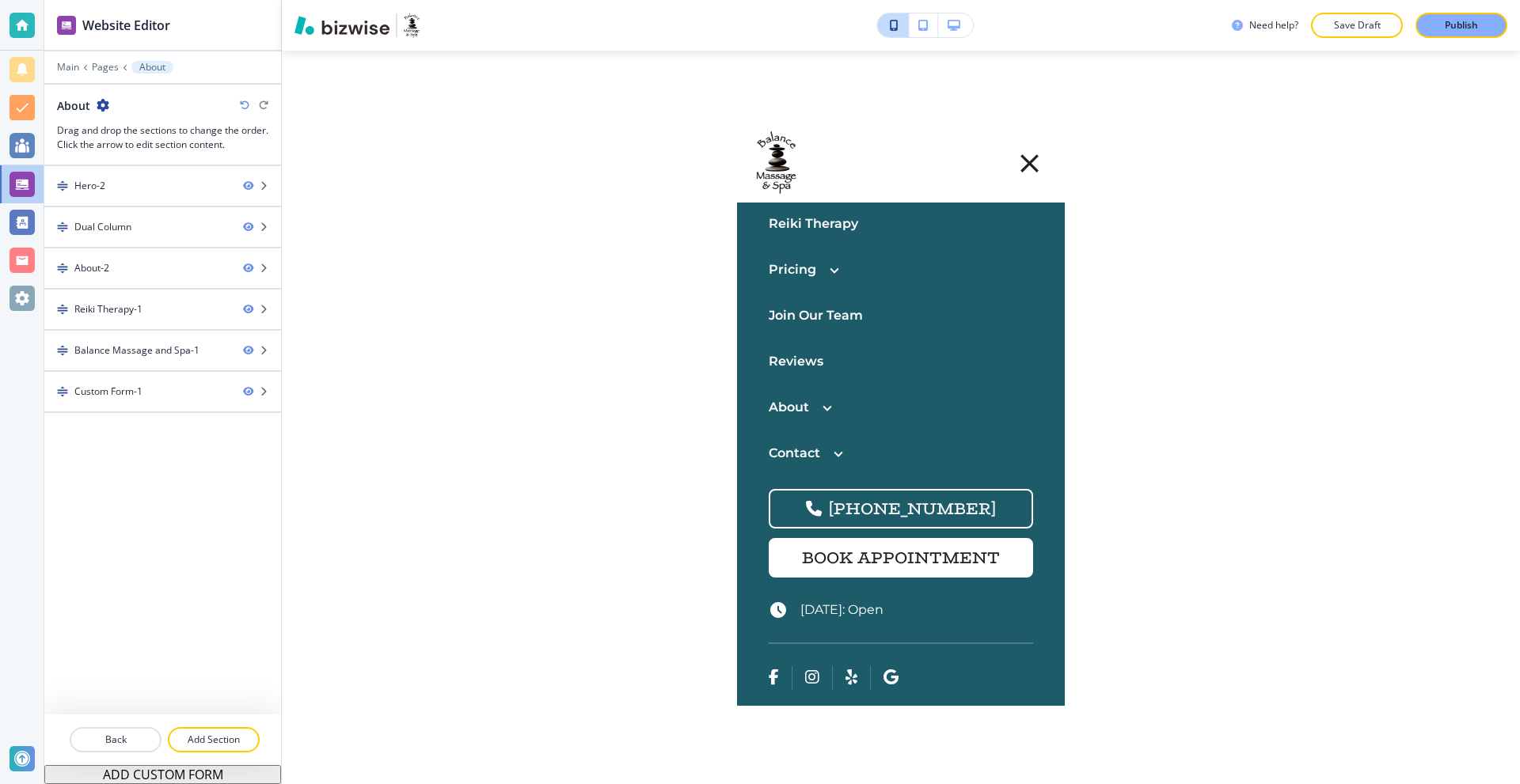
click at [818, 451] on p "Contact" at bounding box center [794, 453] width 51 height 20
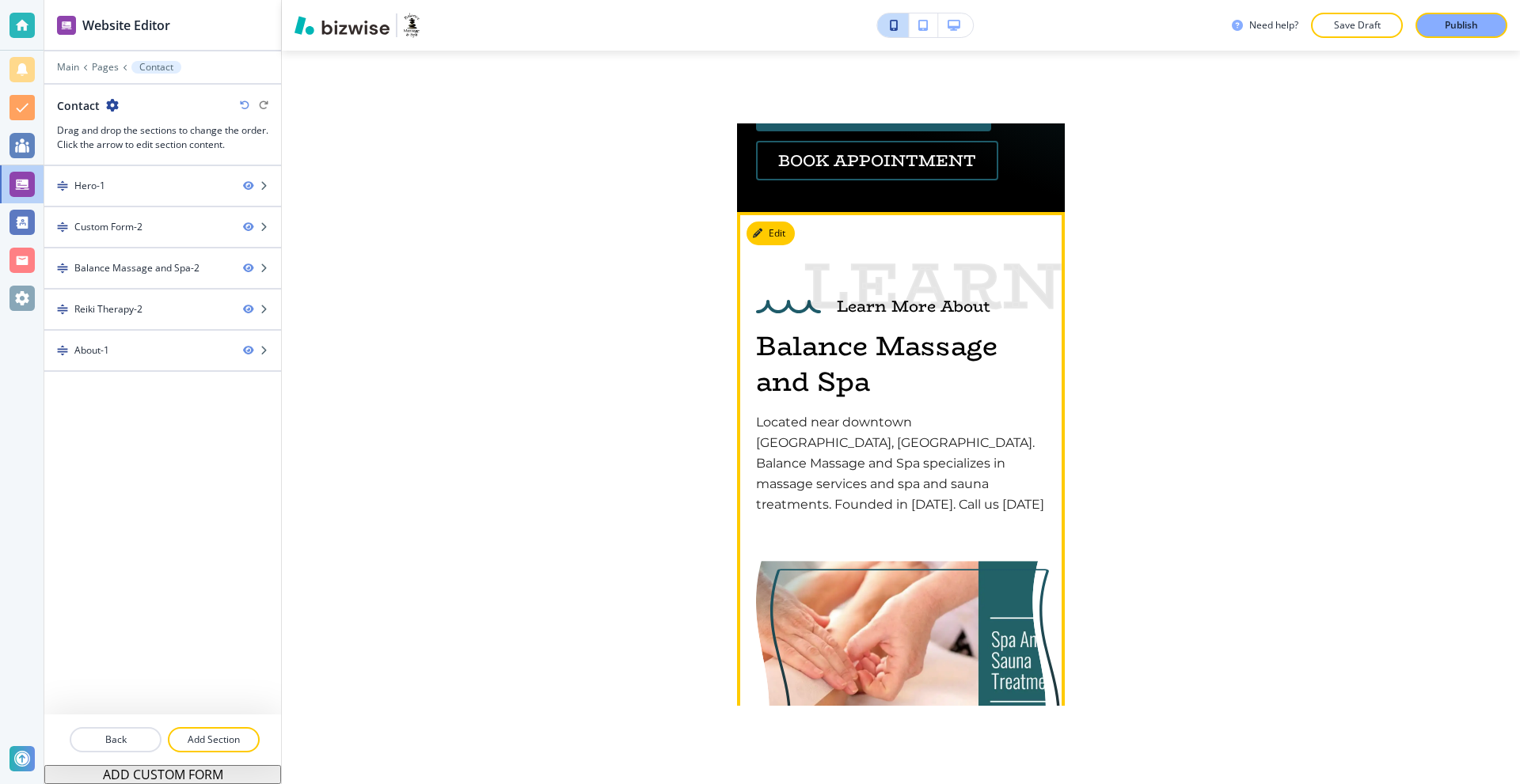
scroll to position [2611, 0]
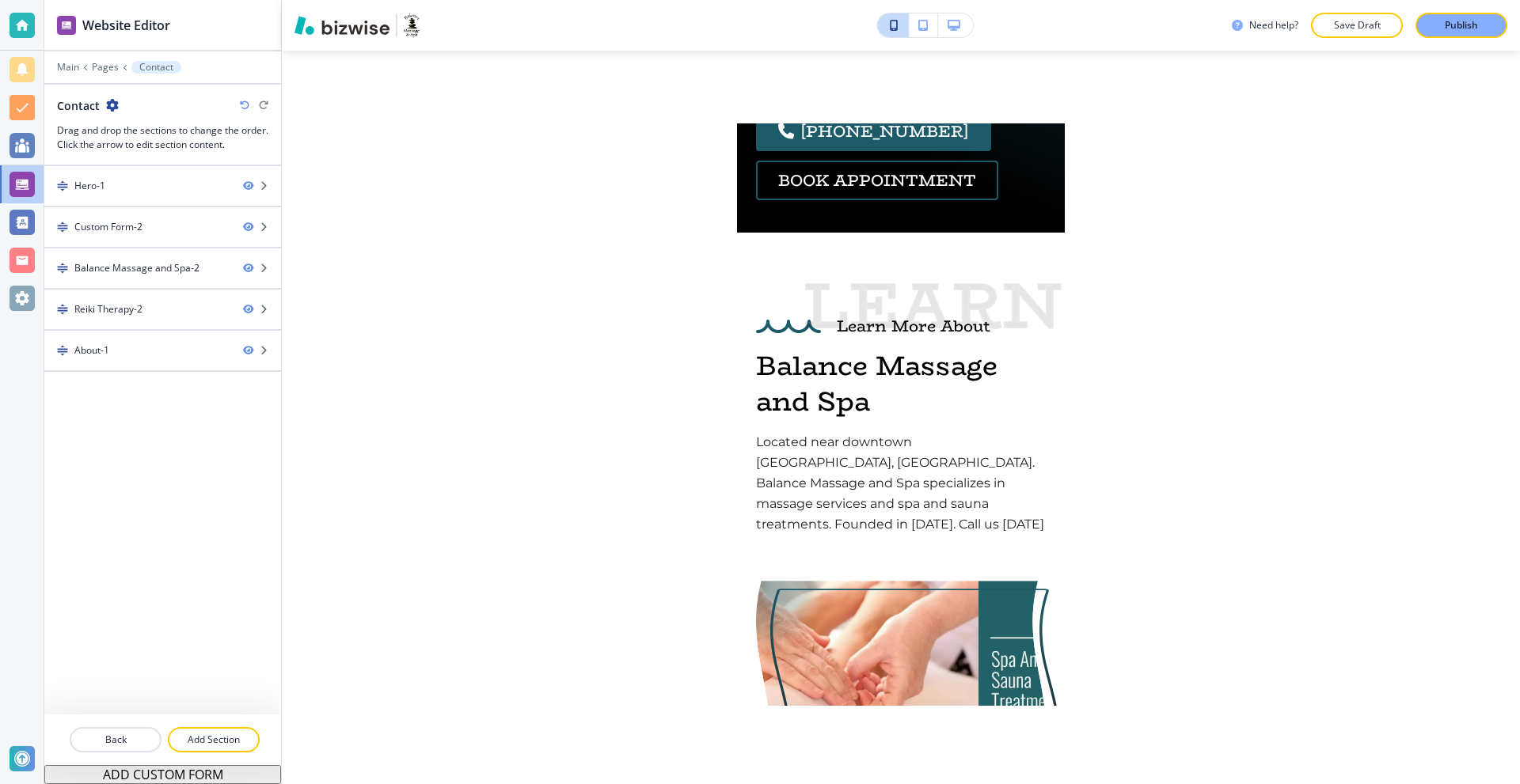
click at [965, 24] on button "button" at bounding box center [955, 25] width 35 height 24
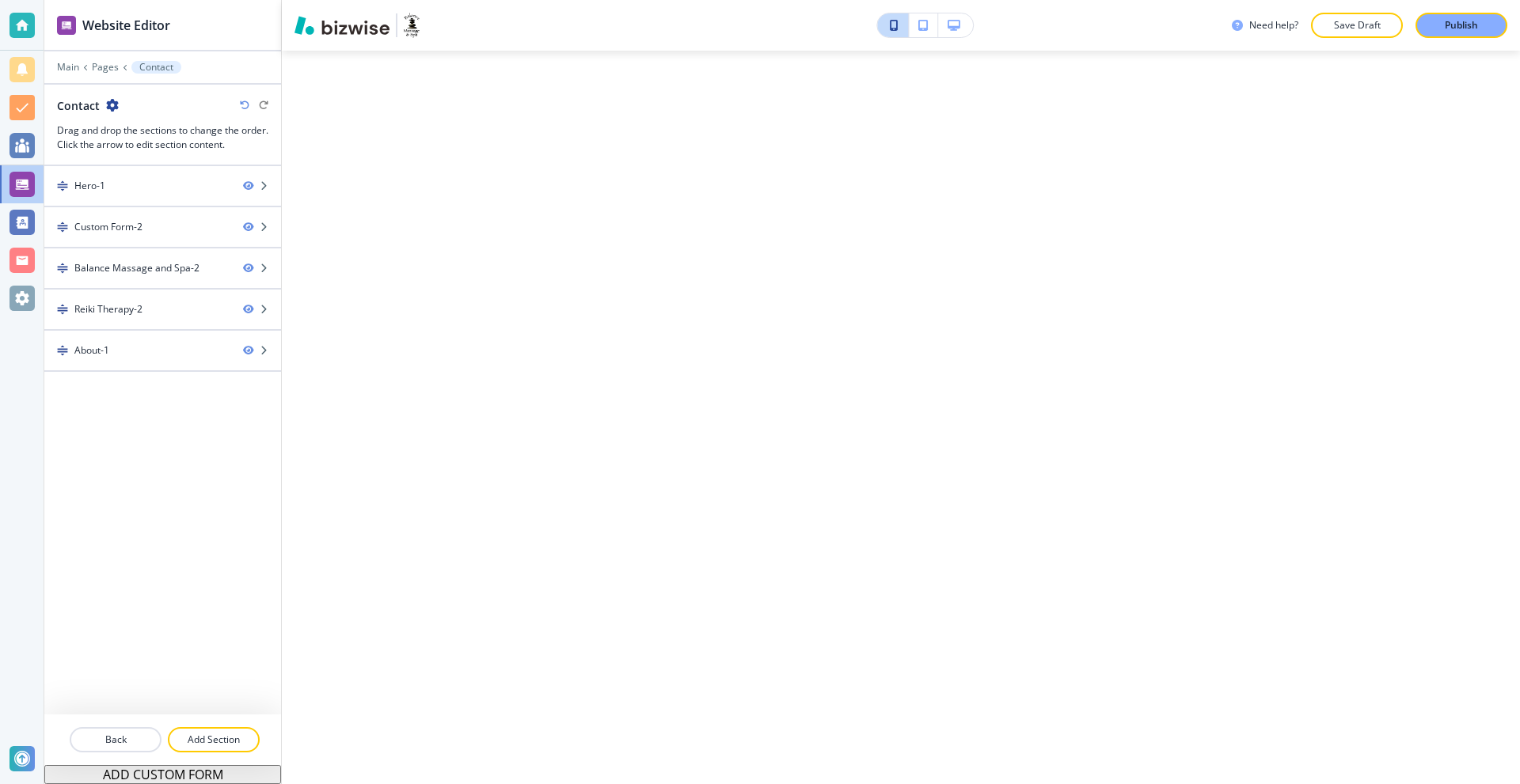
click at [967, 27] on button "button" at bounding box center [955, 25] width 35 height 24
click at [31, 187] on div at bounding box center [22, 184] width 25 height 25
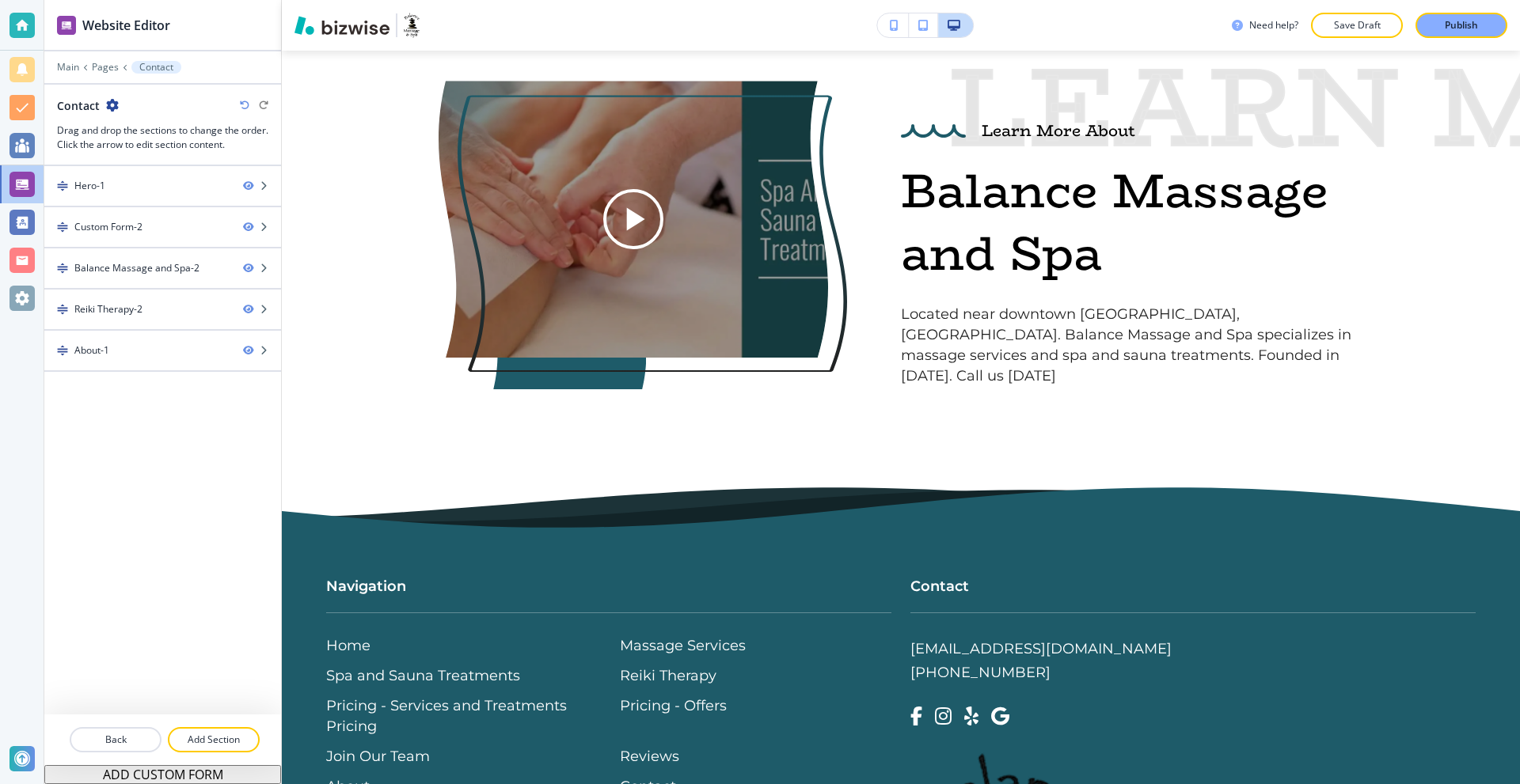
scroll to position [2890, 0]
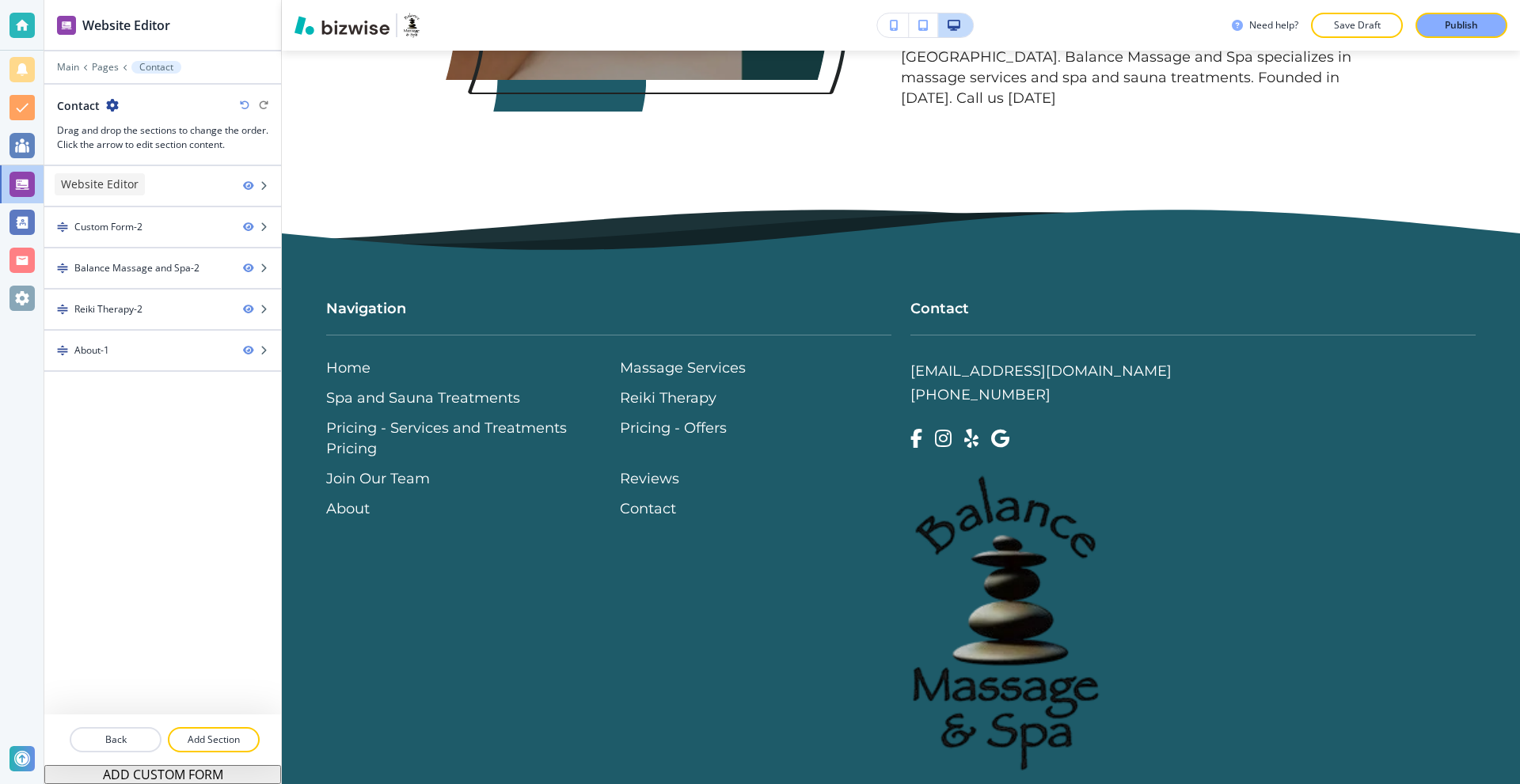
click at [21, 187] on div at bounding box center [22, 184] width 25 height 25
click at [25, 178] on div at bounding box center [22, 184] width 25 height 25
click at [32, 72] on div at bounding box center [22, 69] width 25 height 25
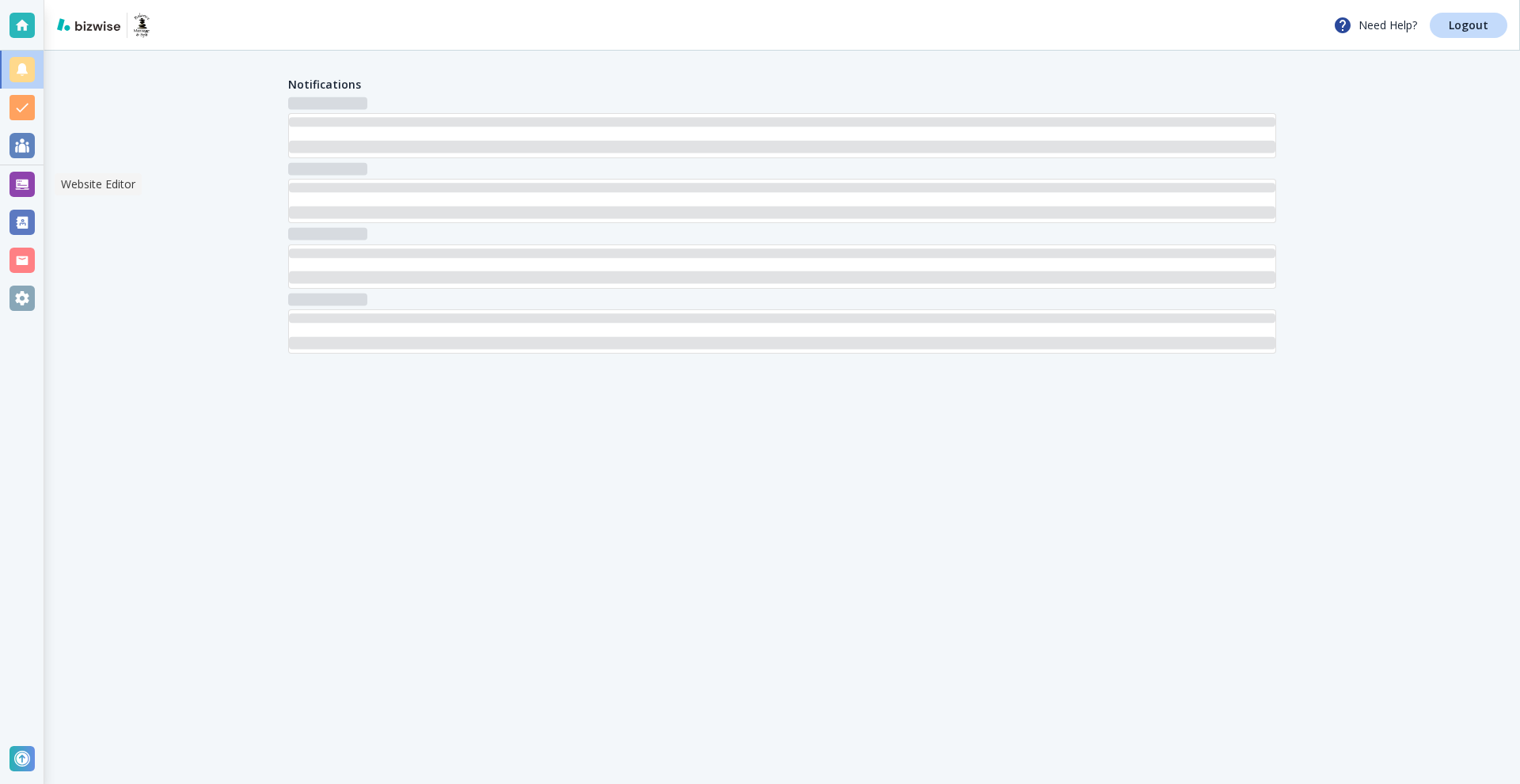
click at [24, 182] on div at bounding box center [22, 184] width 25 height 25
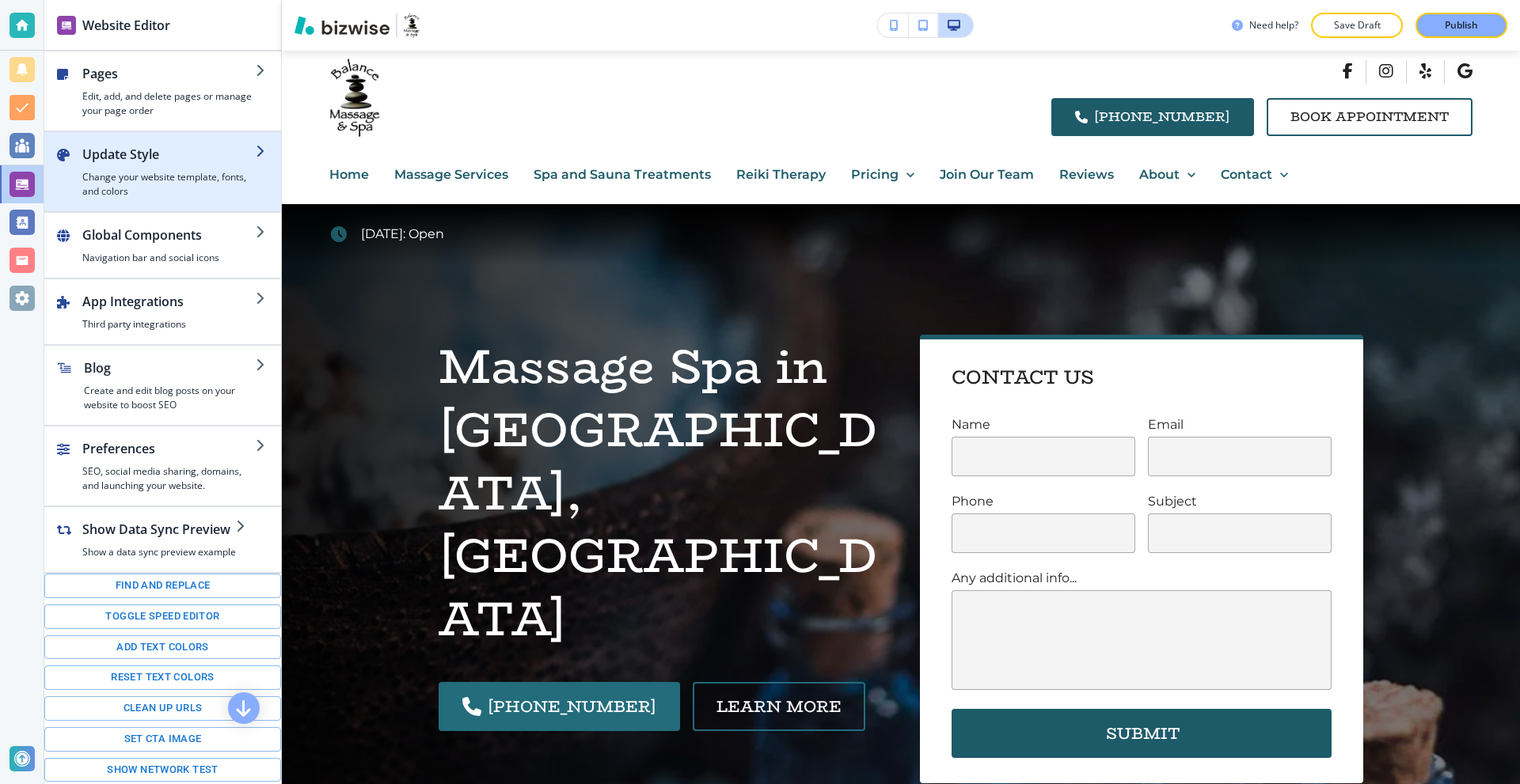
click at [187, 172] on h4 "Change your website template, fonts, and colors" at bounding box center [170, 184] width 174 height 28
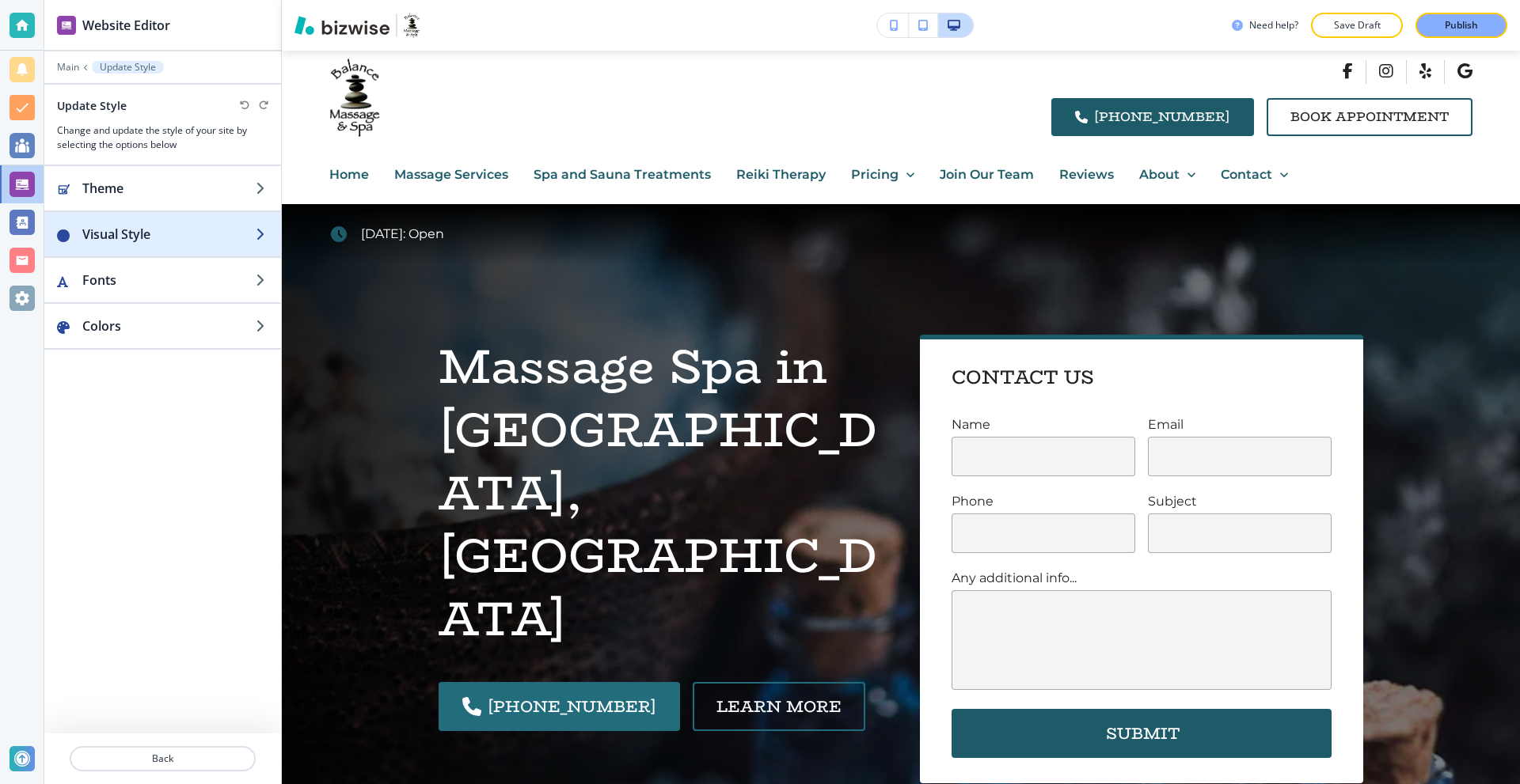
click at [185, 240] on h2 "Visual Style" at bounding box center [170, 233] width 174 height 19
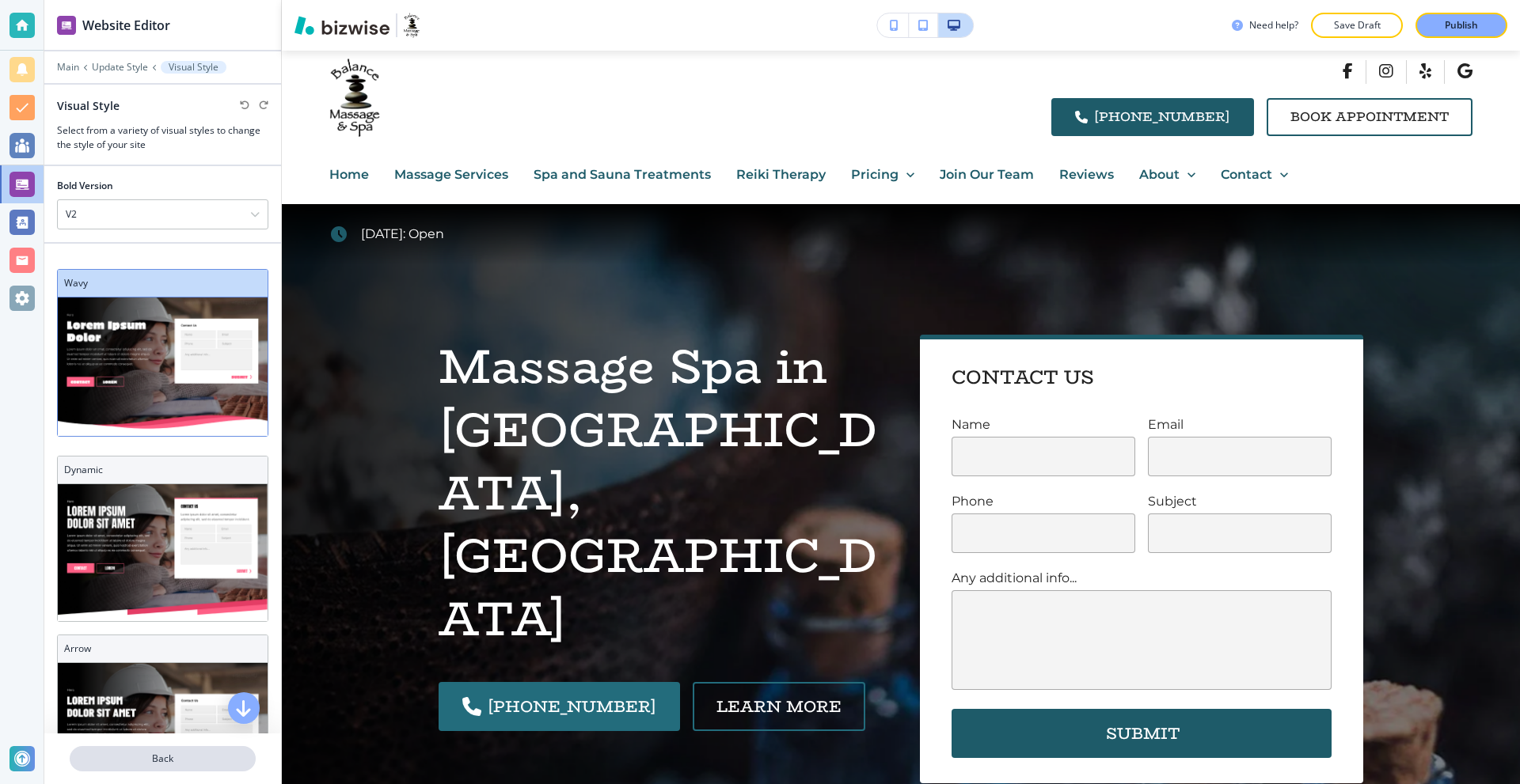
click at [149, 757] on p "Back" at bounding box center [162, 759] width 182 height 15
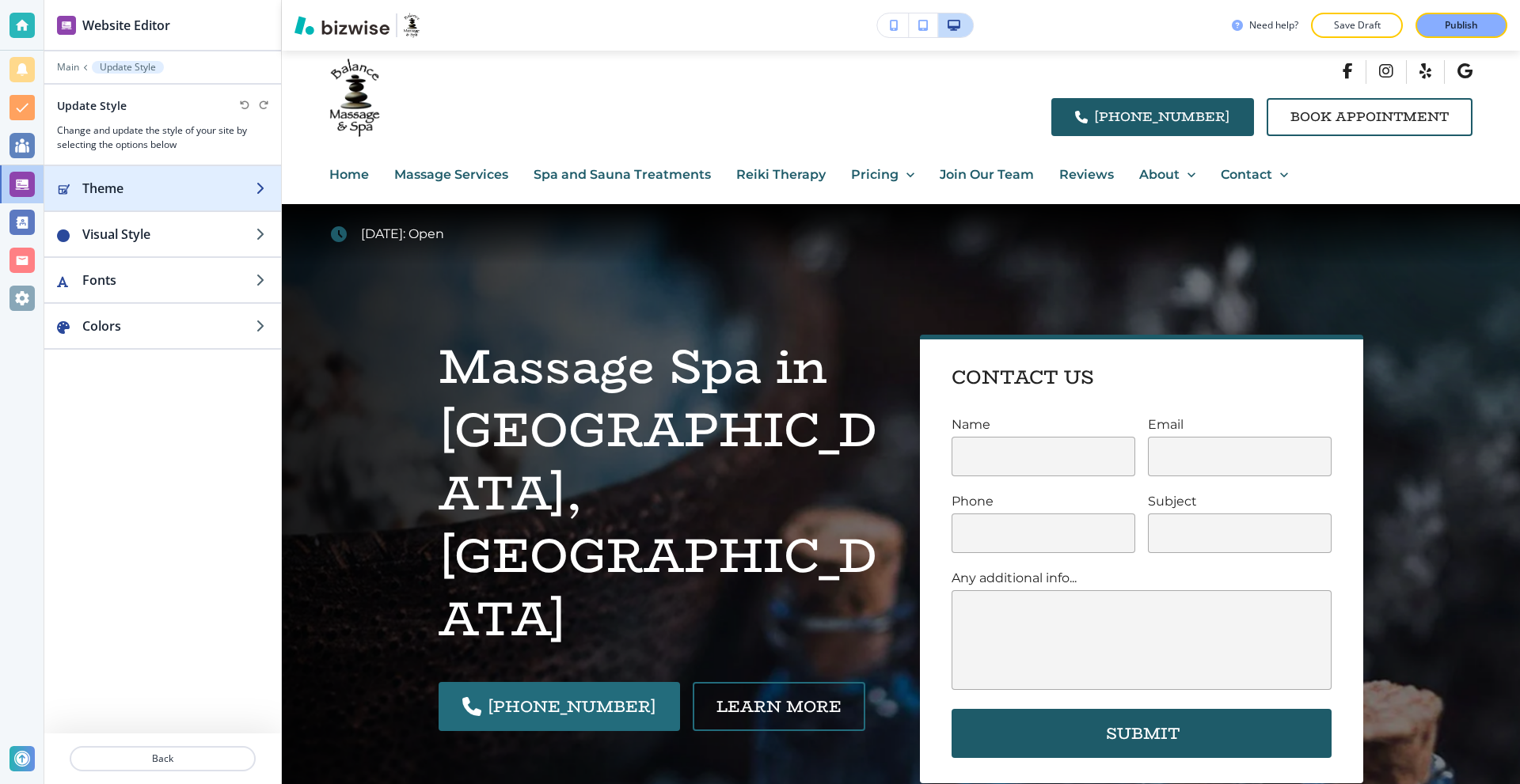
click at [150, 196] on h2 "Theme" at bounding box center [170, 188] width 174 height 19
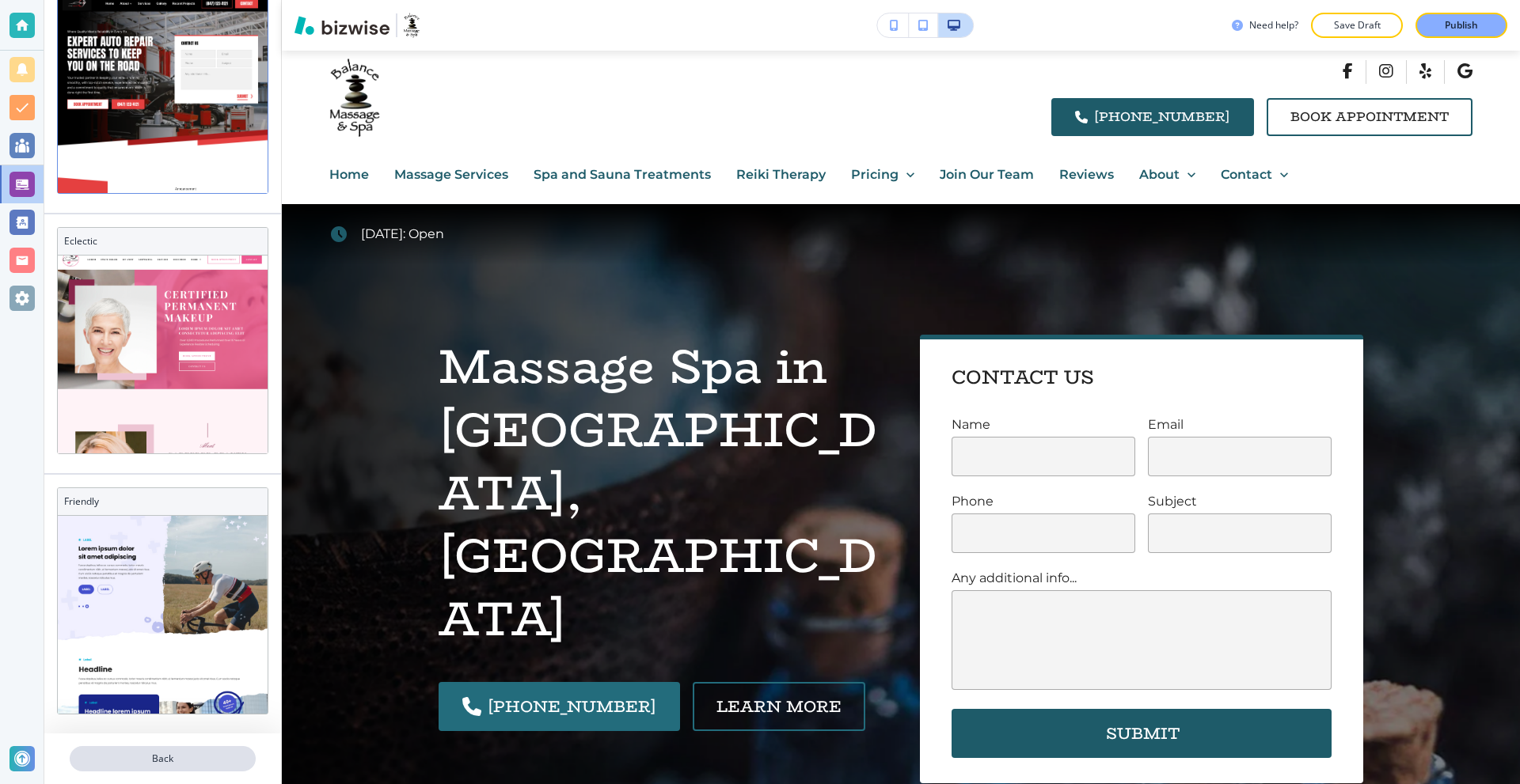
scroll to position [72, 0]
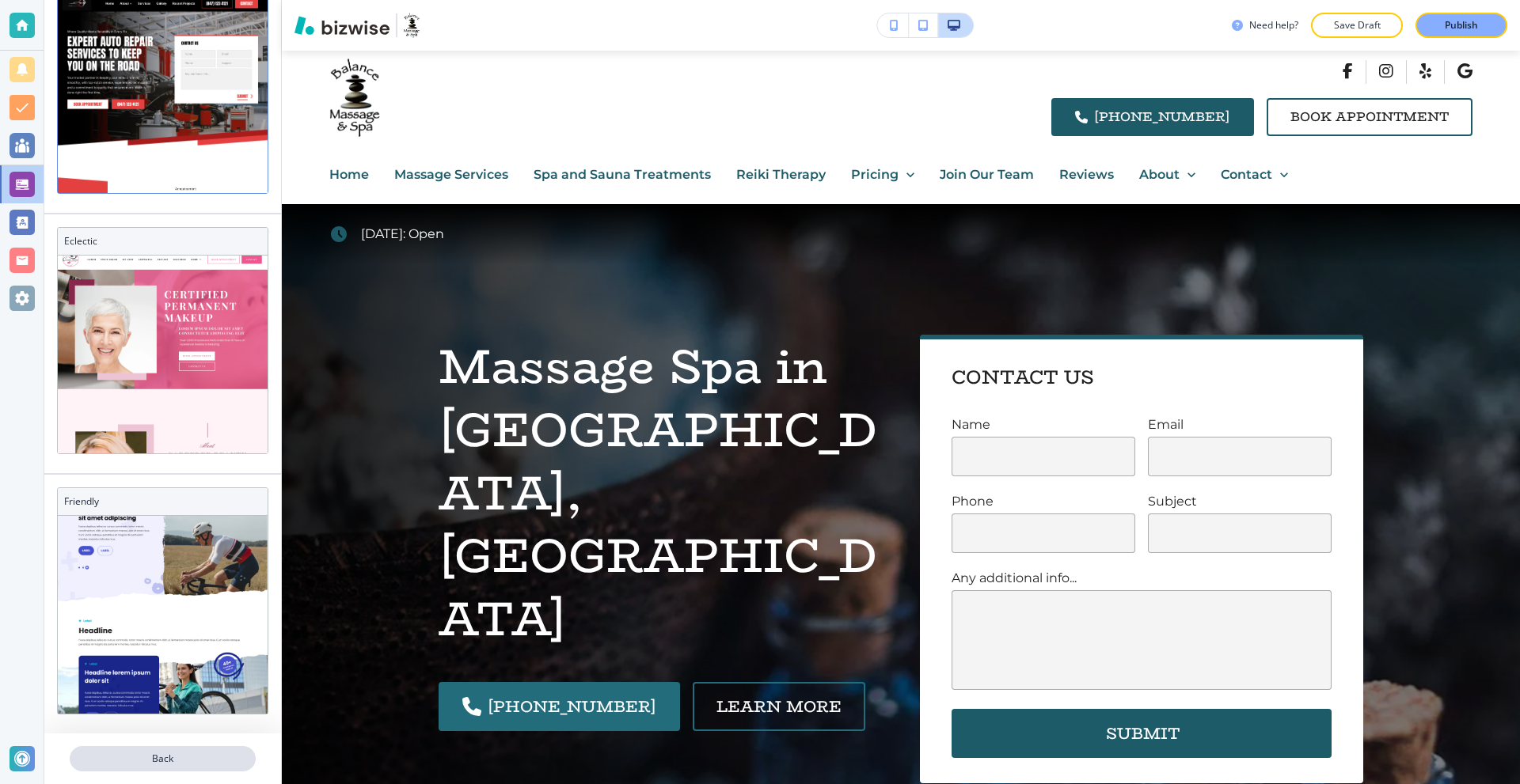
click at [168, 758] on p "Back" at bounding box center [162, 759] width 182 height 15
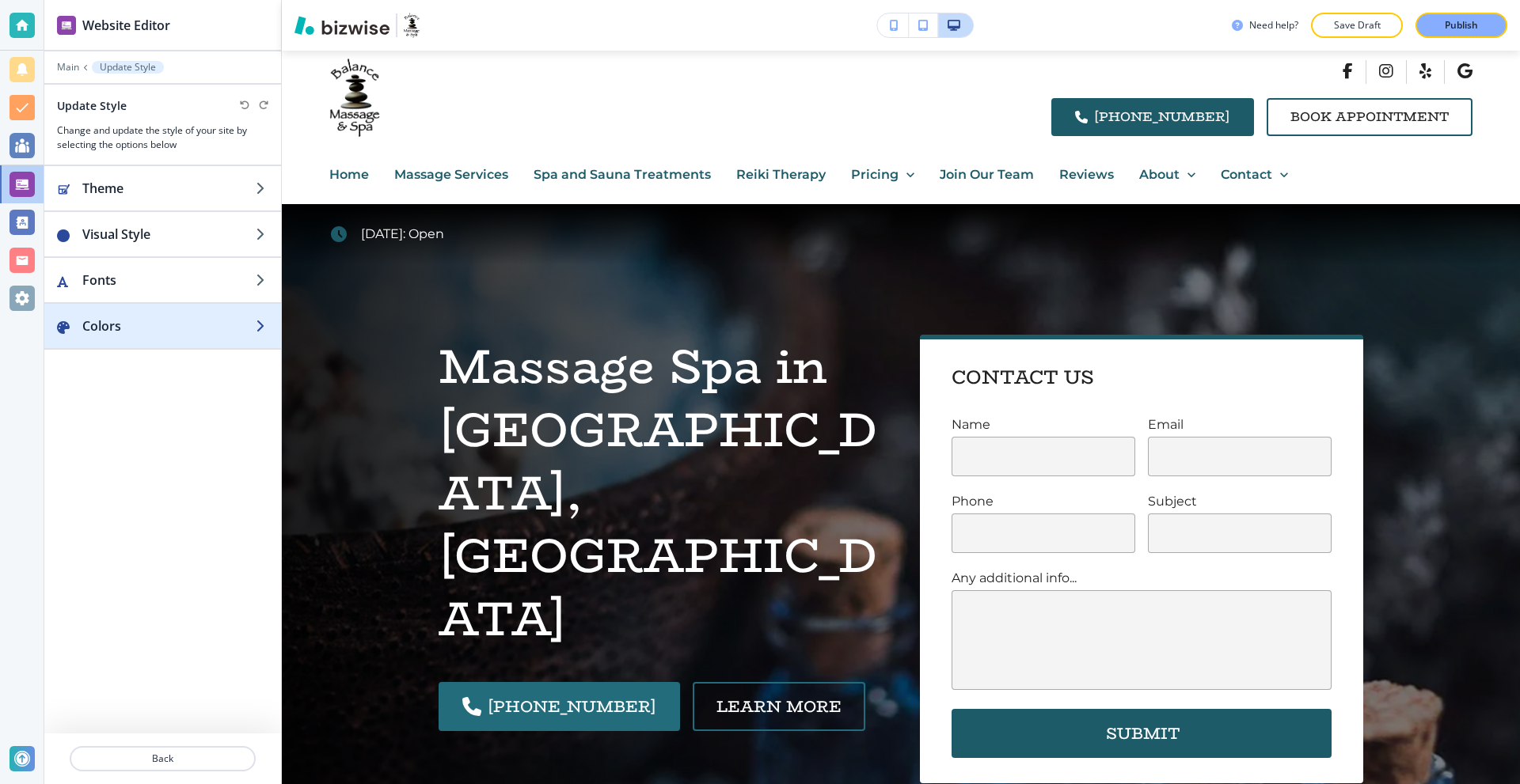
click at [183, 321] on h2 "Colors" at bounding box center [170, 325] width 174 height 19
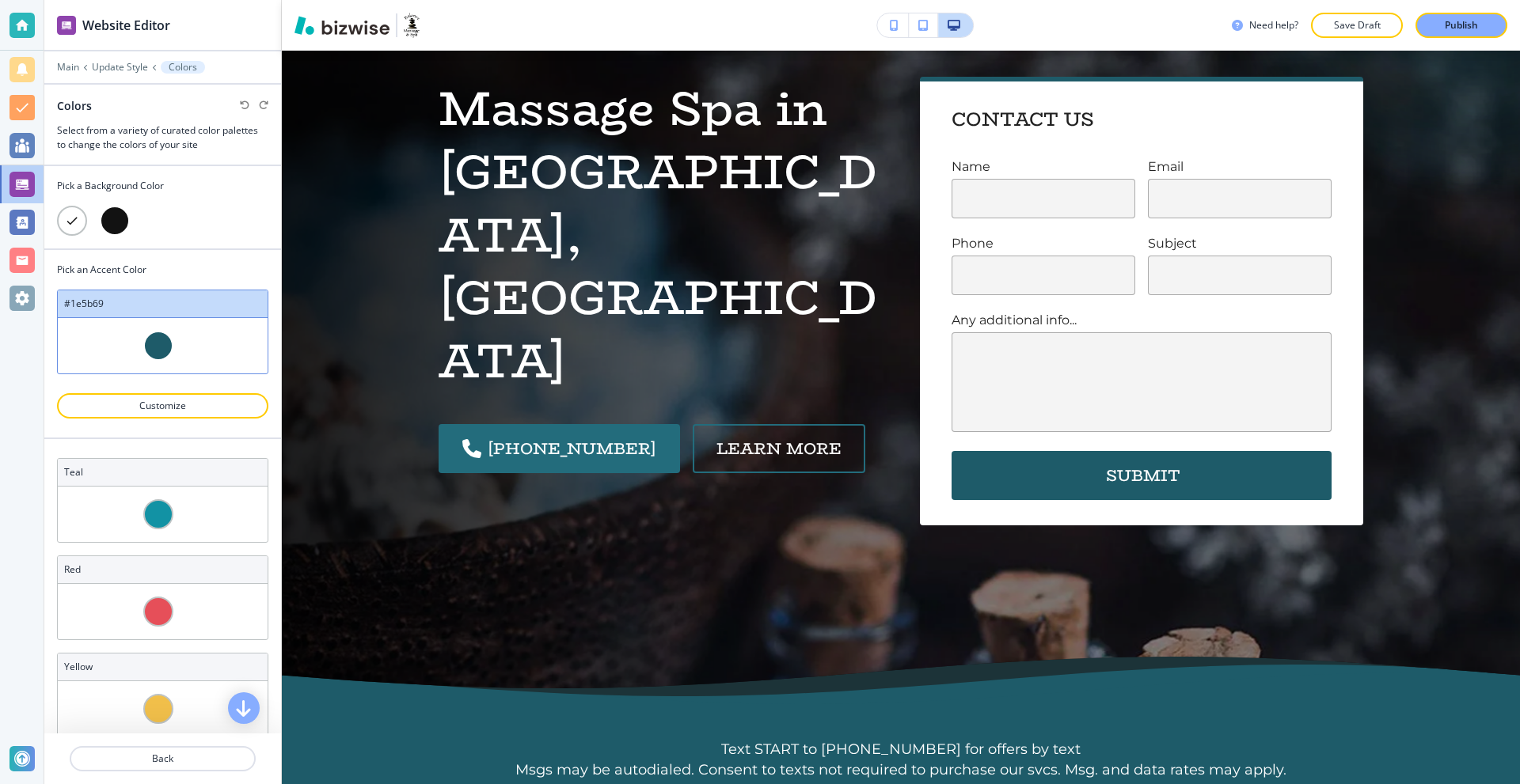
scroll to position [238, 0]
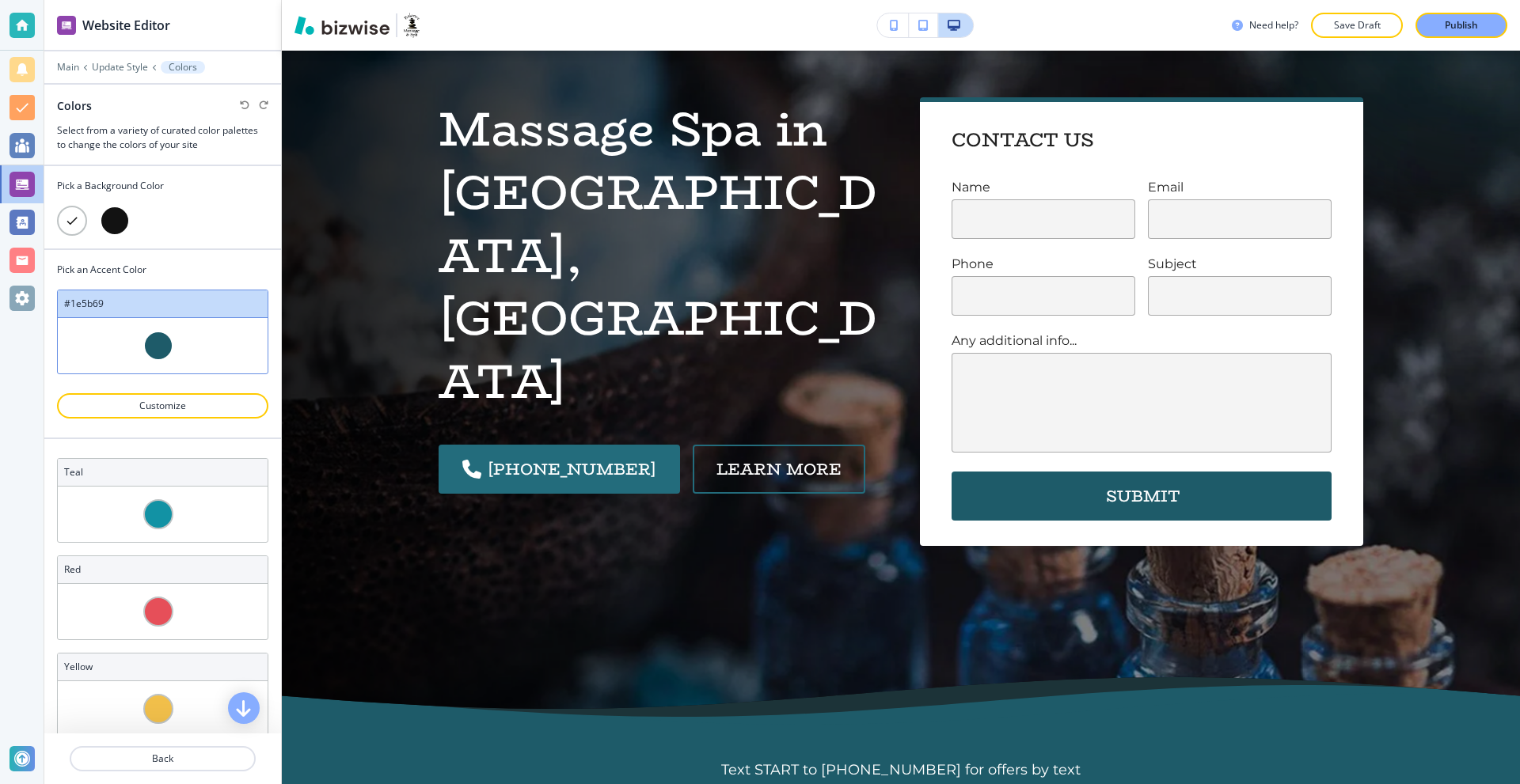
click at [123, 217] on div at bounding box center [114, 221] width 30 height 30
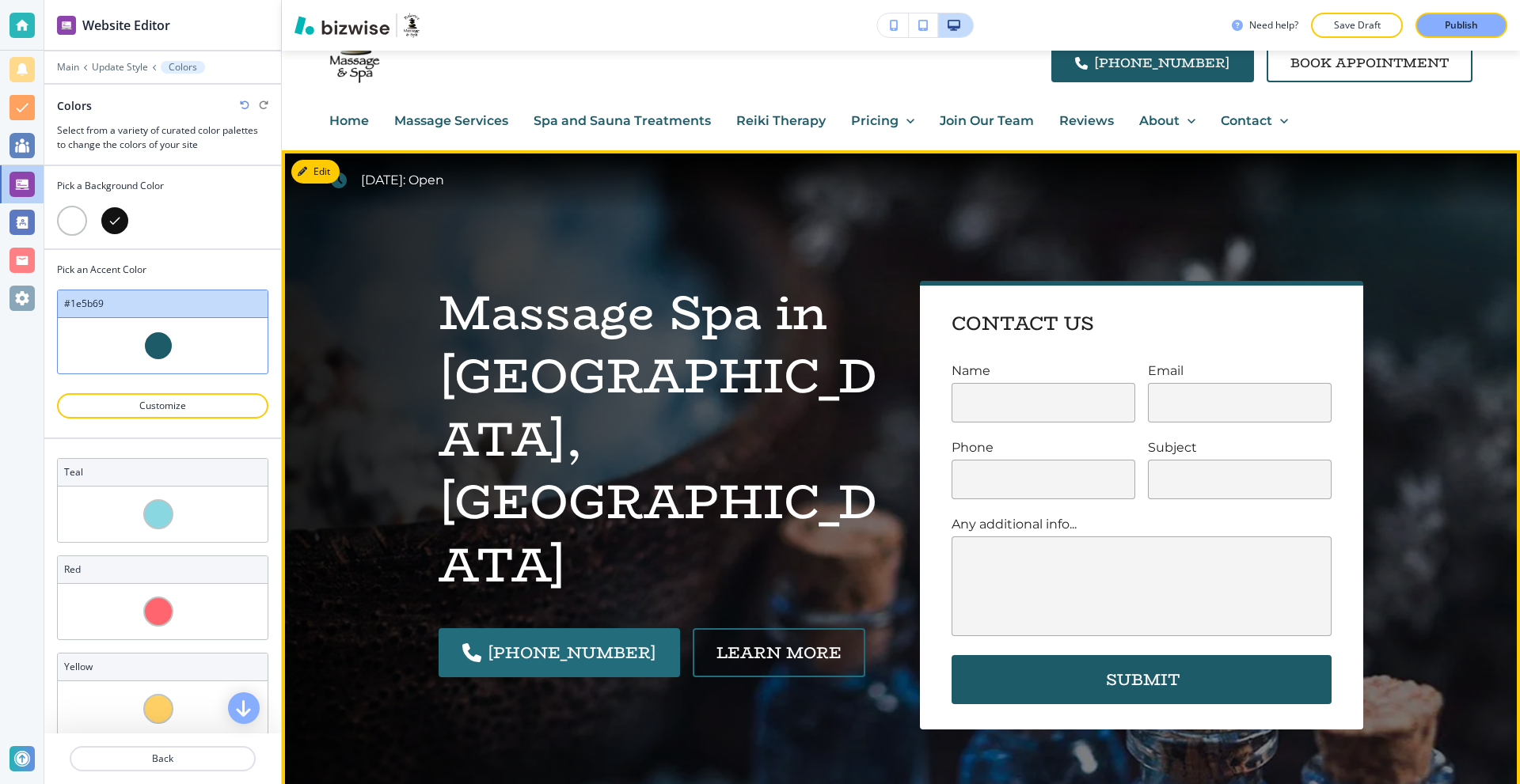
scroll to position [0, 0]
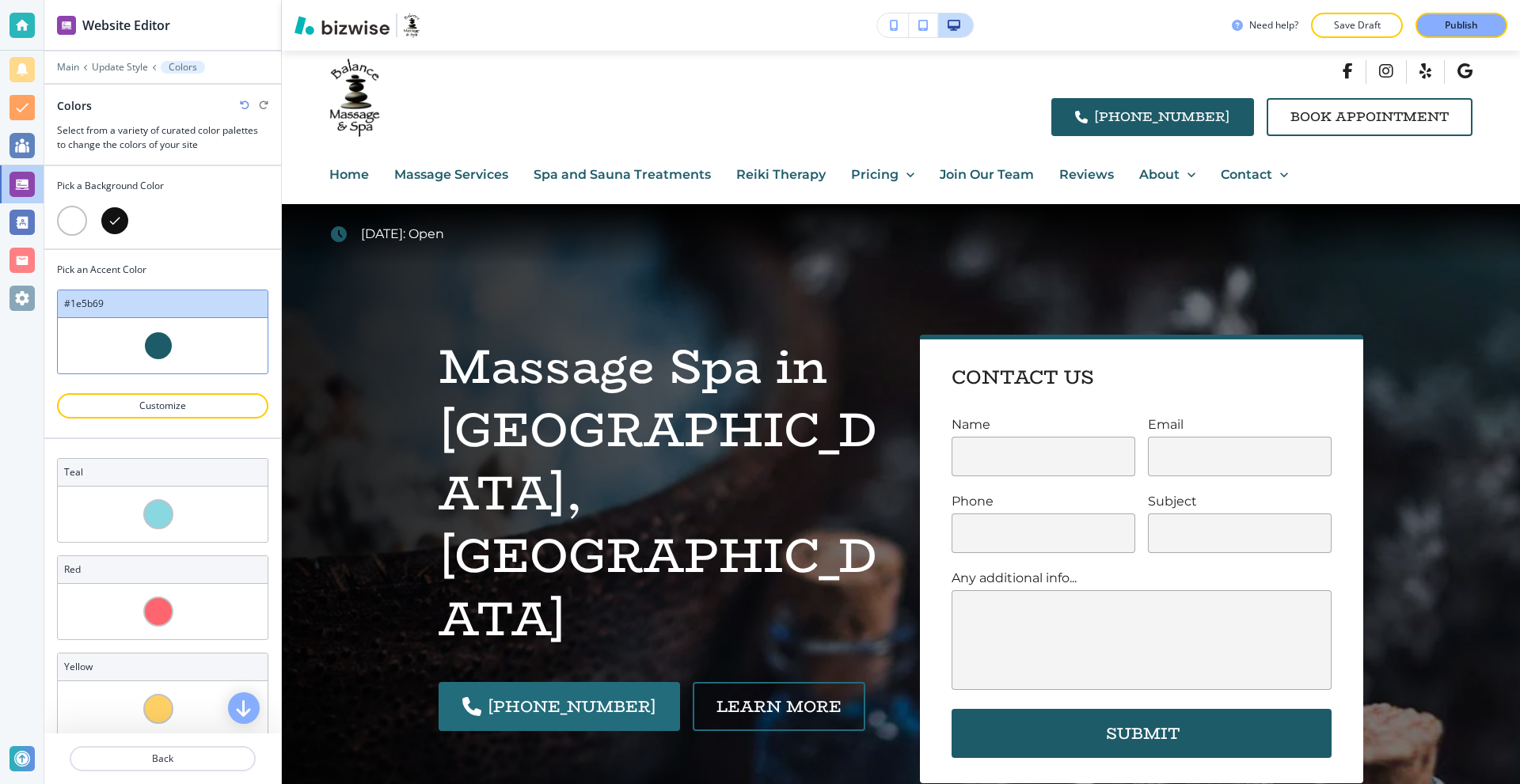
click at [80, 220] on div at bounding box center [71, 221] width 30 height 30
click at [116, 221] on div at bounding box center [114, 221] width 30 height 30
click at [75, 212] on div at bounding box center [71, 221] width 30 height 30
click at [118, 216] on div at bounding box center [114, 221] width 30 height 30
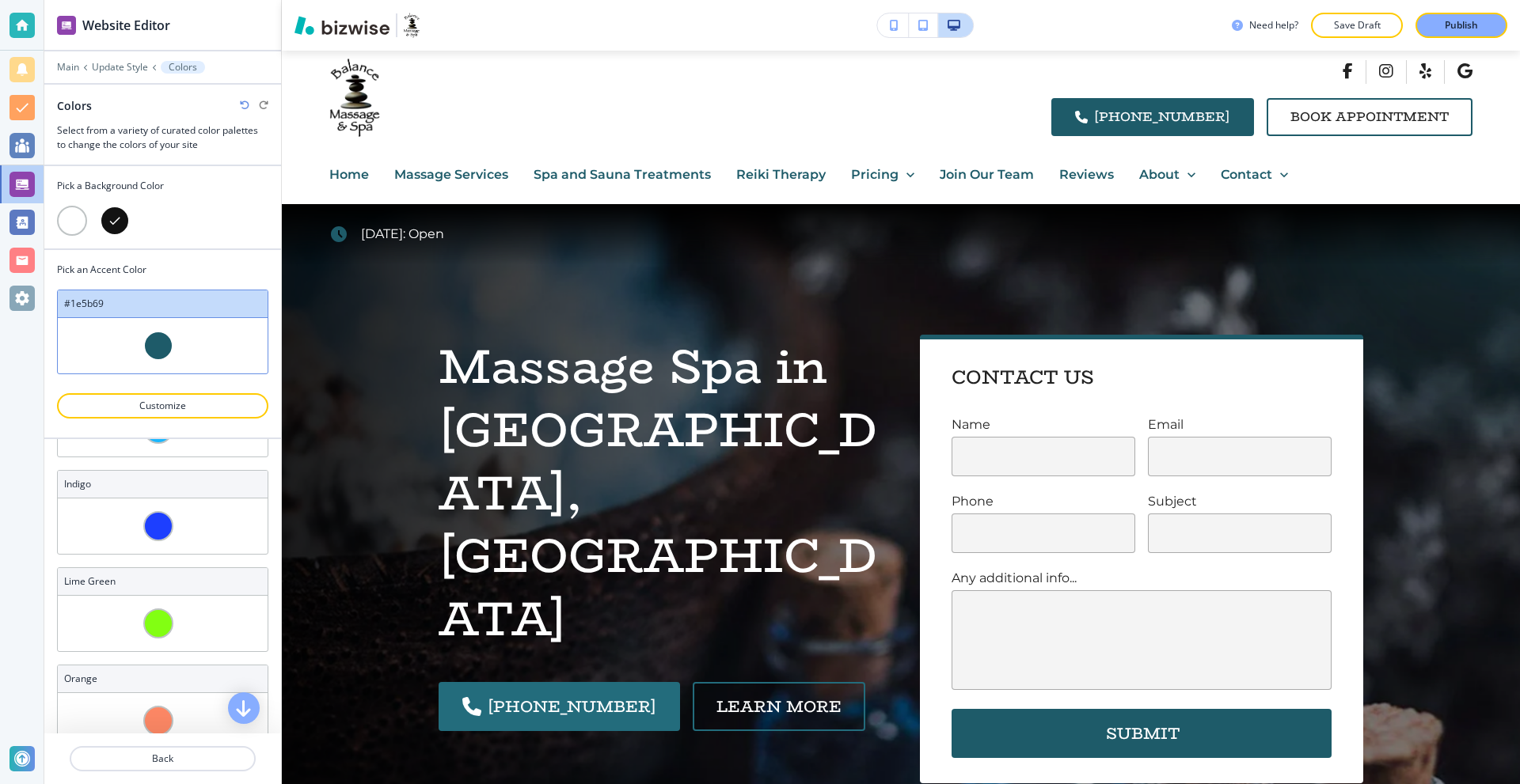
click at [106, 216] on div at bounding box center [114, 221] width 30 height 30
click at [76, 215] on div at bounding box center [71, 221] width 30 height 30
click at [171, 758] on p "Back" at bounding box center [162, 759] width 182 height 15
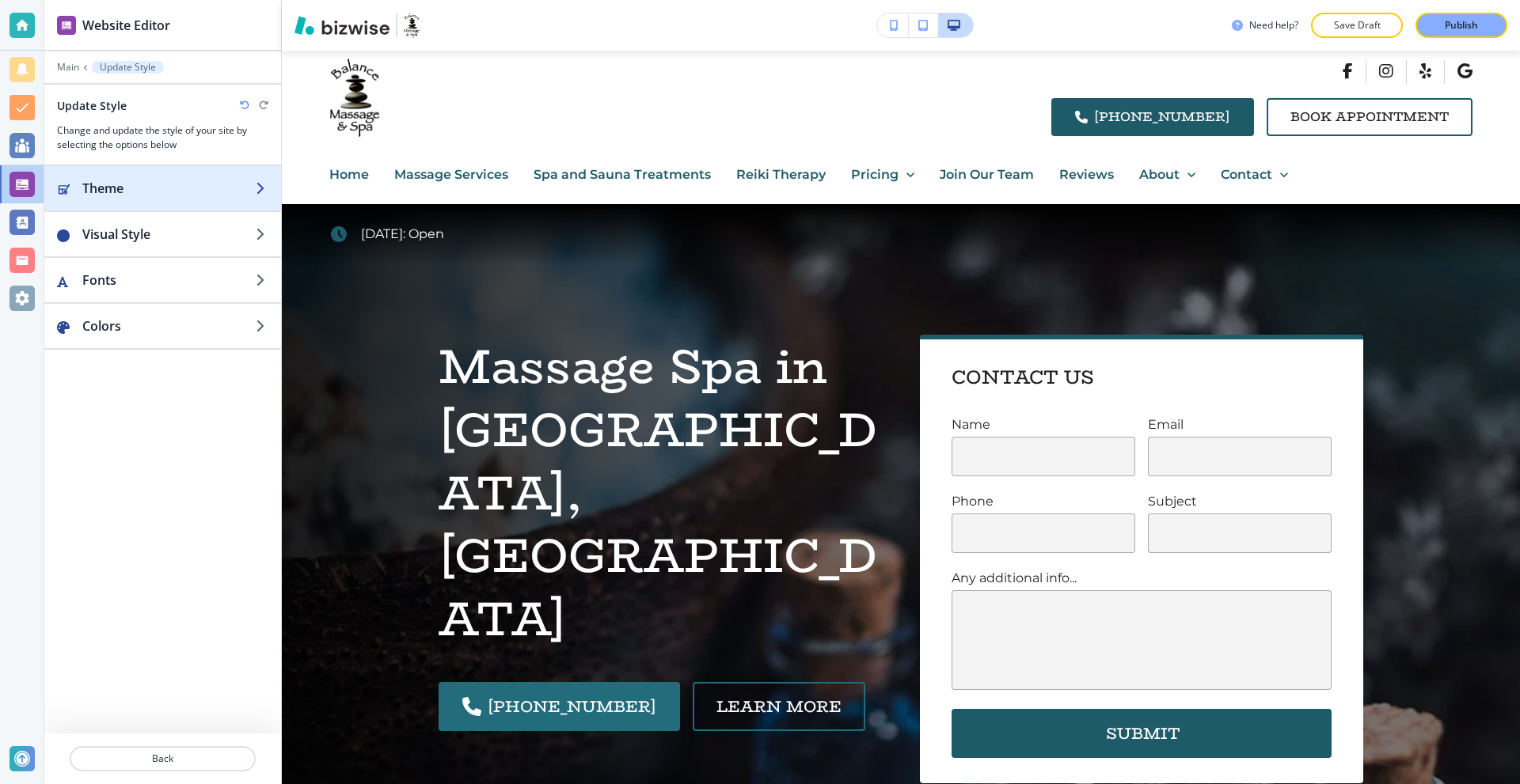
click at [131, 195] on h2 "Theme" at bounding box center [170, 188] width 174 height 19
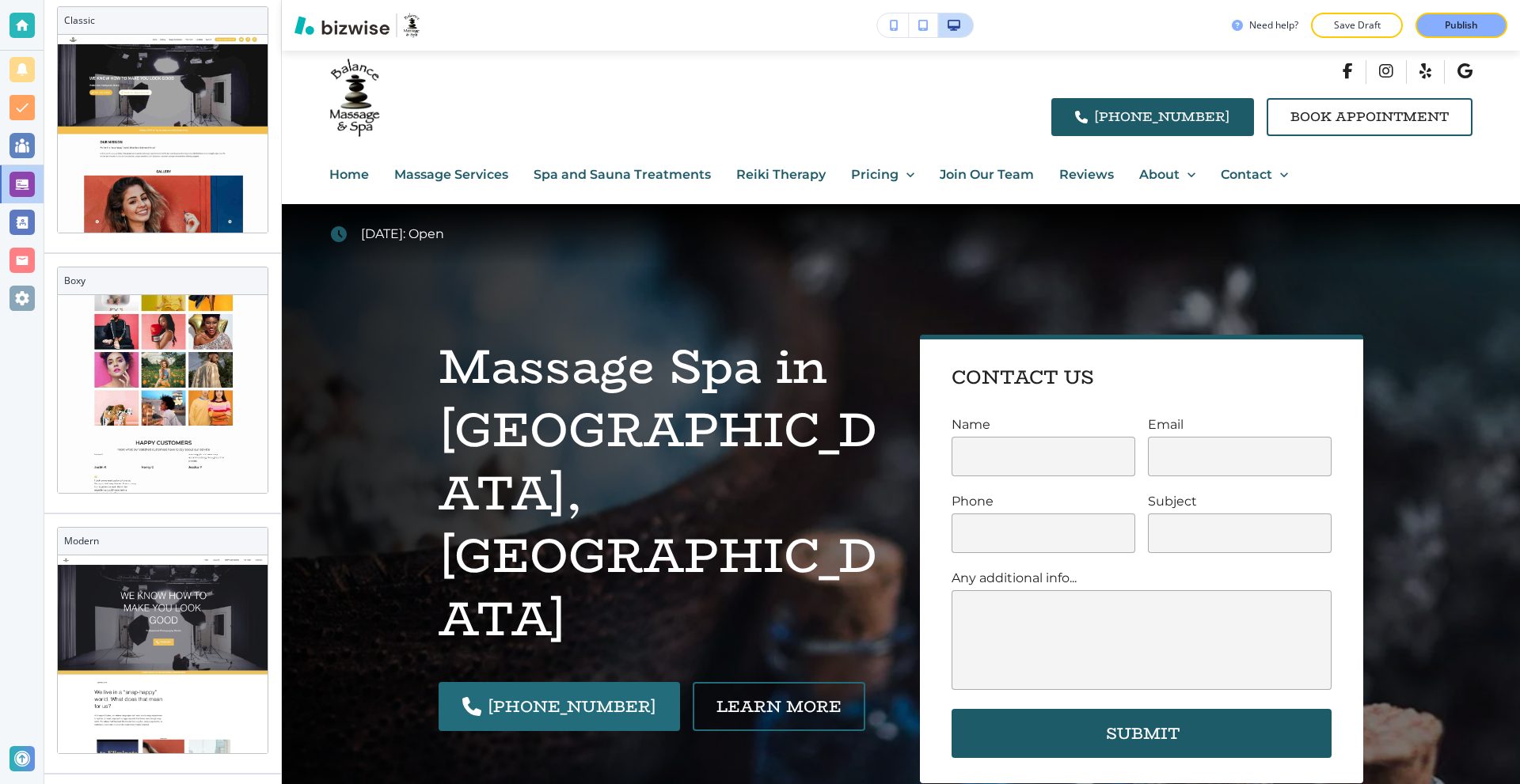
scroll to position [0, 0]
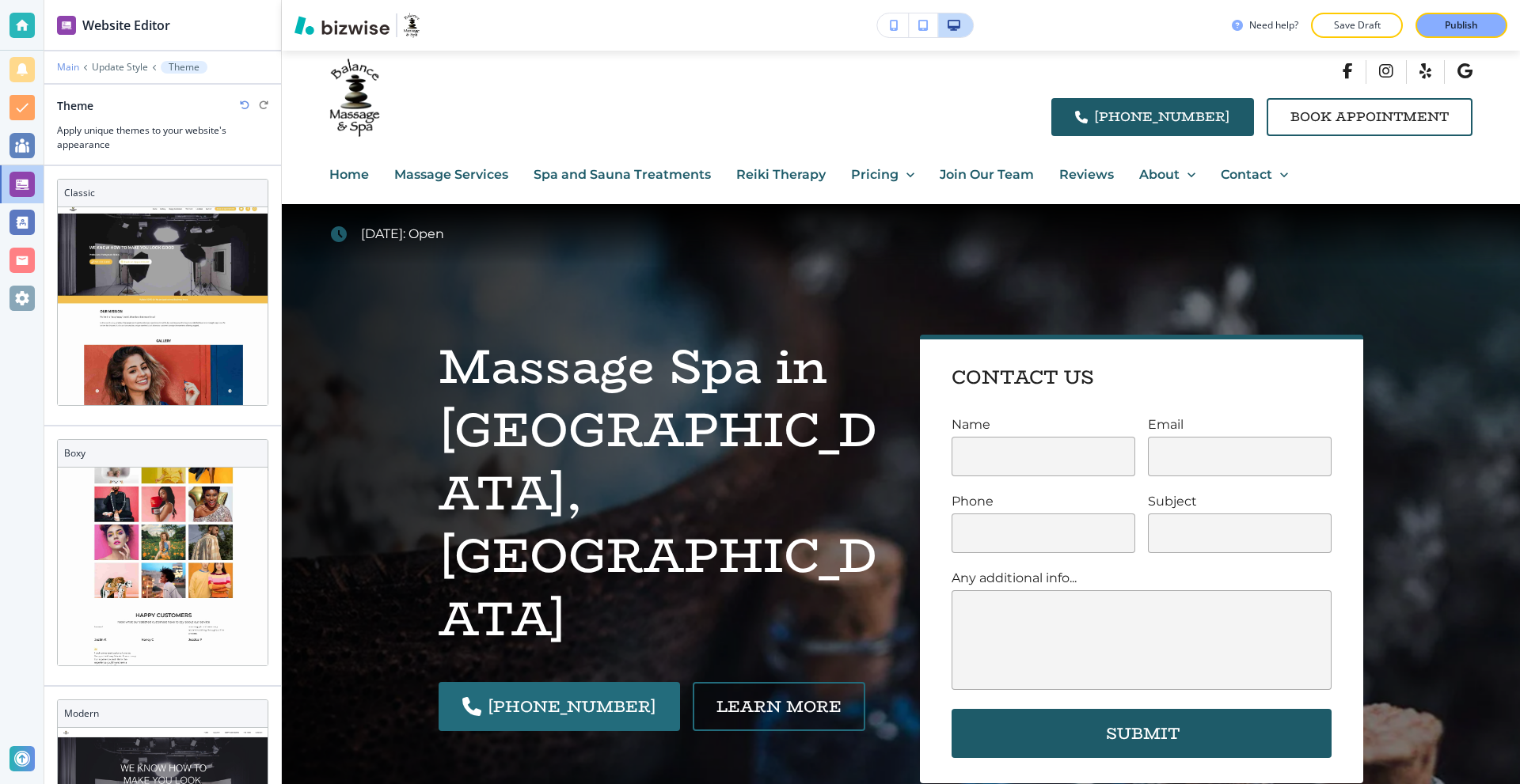
click at [75, 64] on p "Main" at bounding box center [67, 67] width 22 height 11
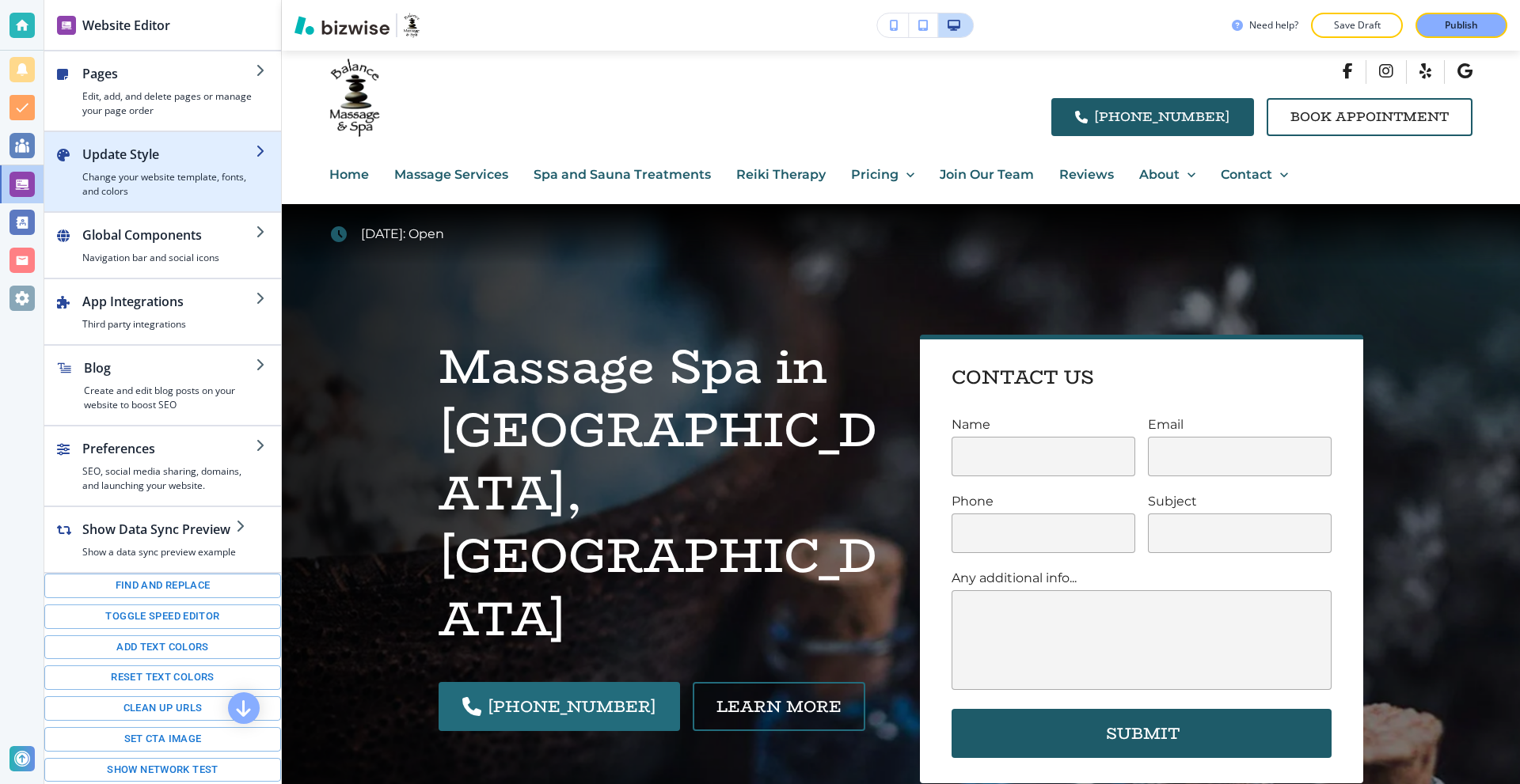
click at [186, 154] on h2 "Update Style" at bounding box center [170, 154] width 174 height 19
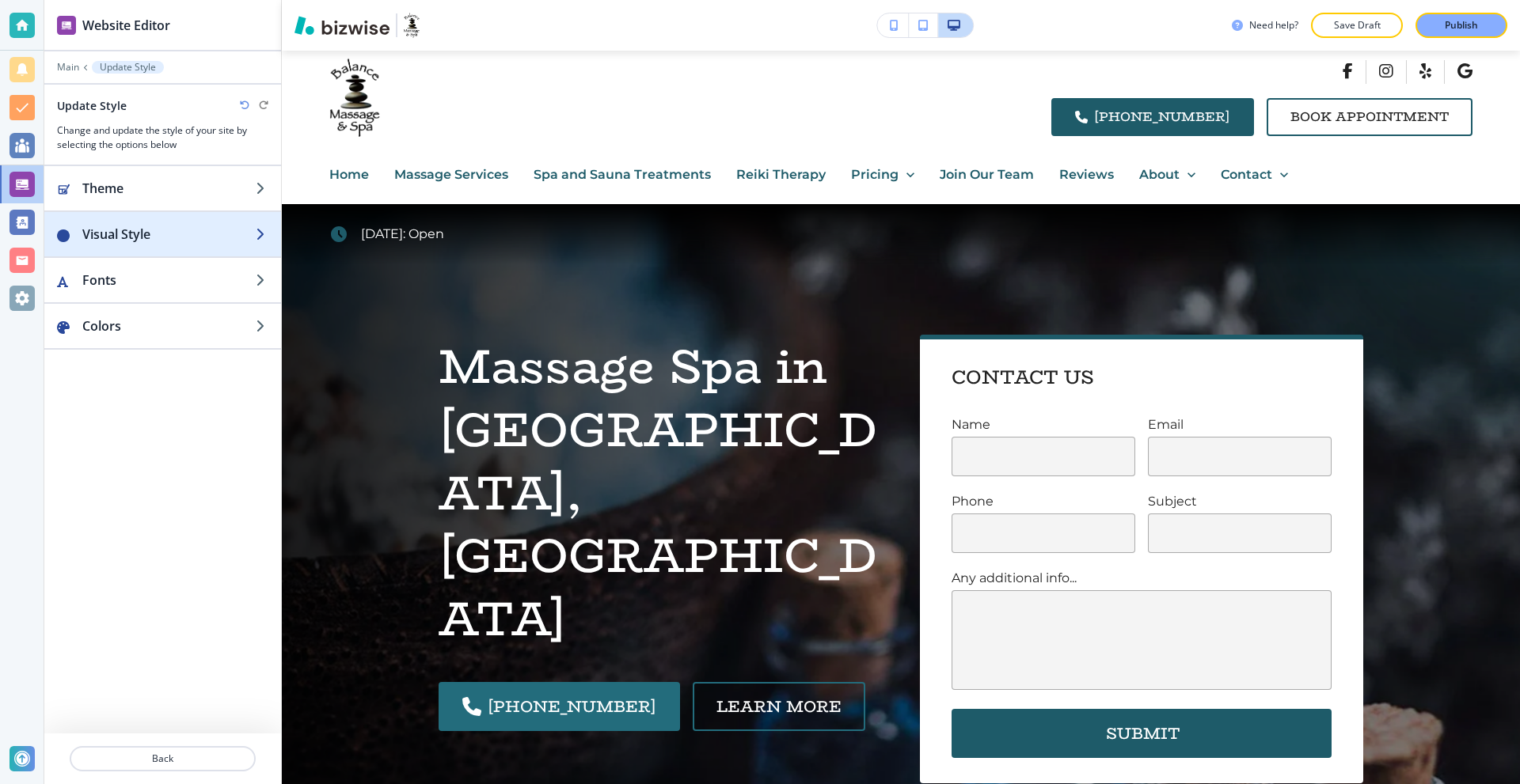
click at [178, 229] on h2 "Visual Style" at bounding box center [170, 233] width 174 height 19
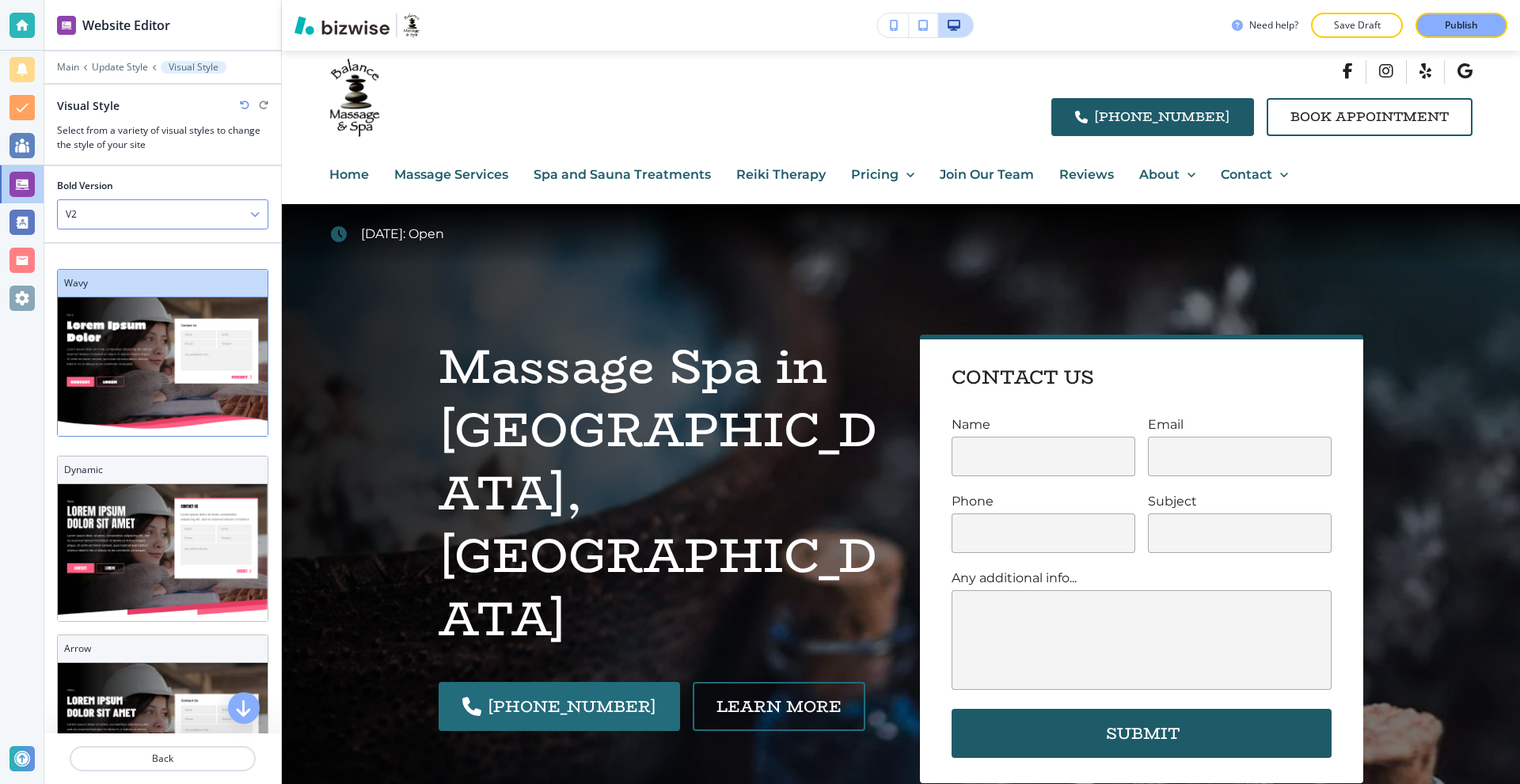
click at [150, 209] on div "V2" at bounding box center [162, 214] width 210 height 28
click at [158, 173] on div at bounding box center [163, 173] width 237 height 13
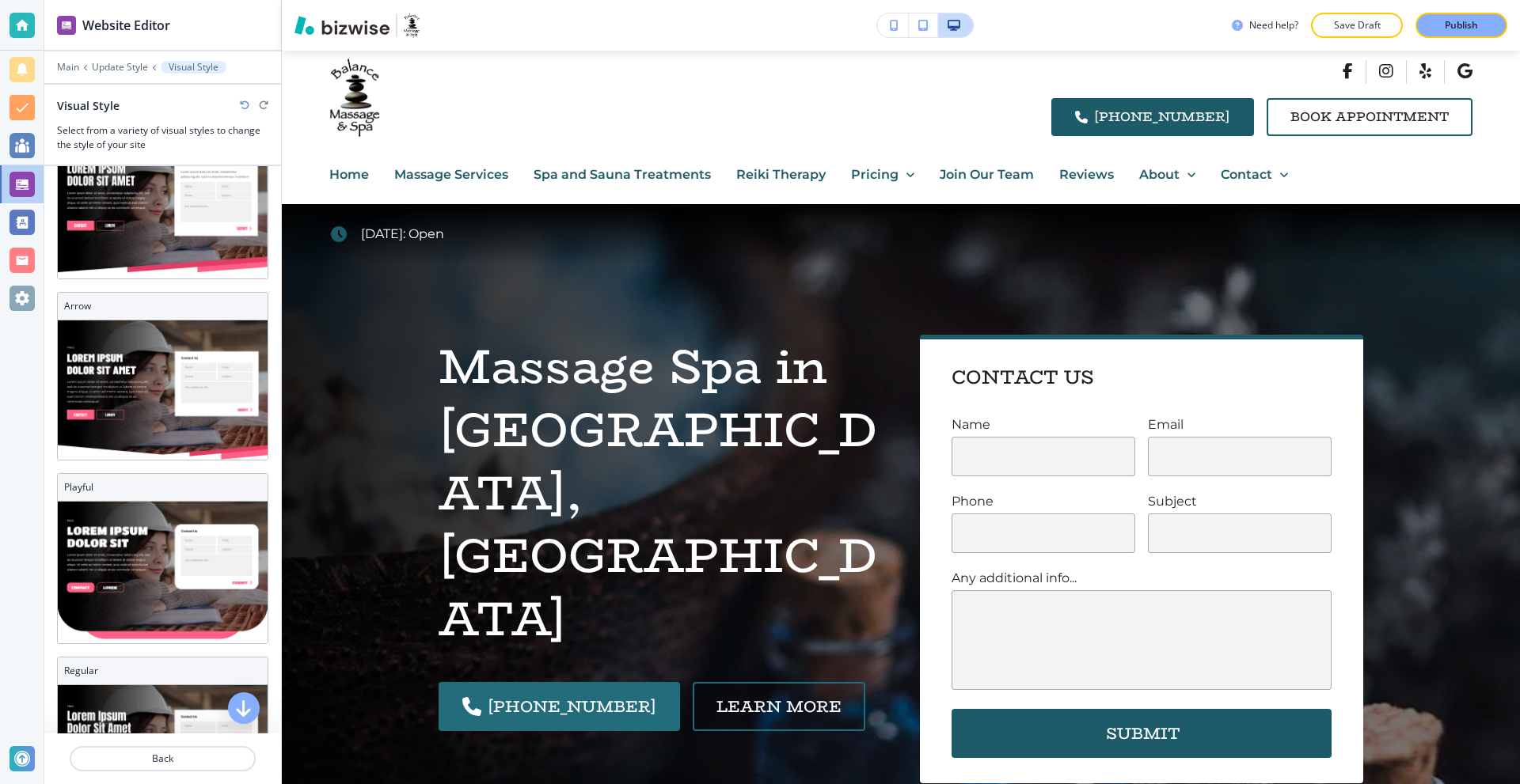
scroll to position [435, 0]
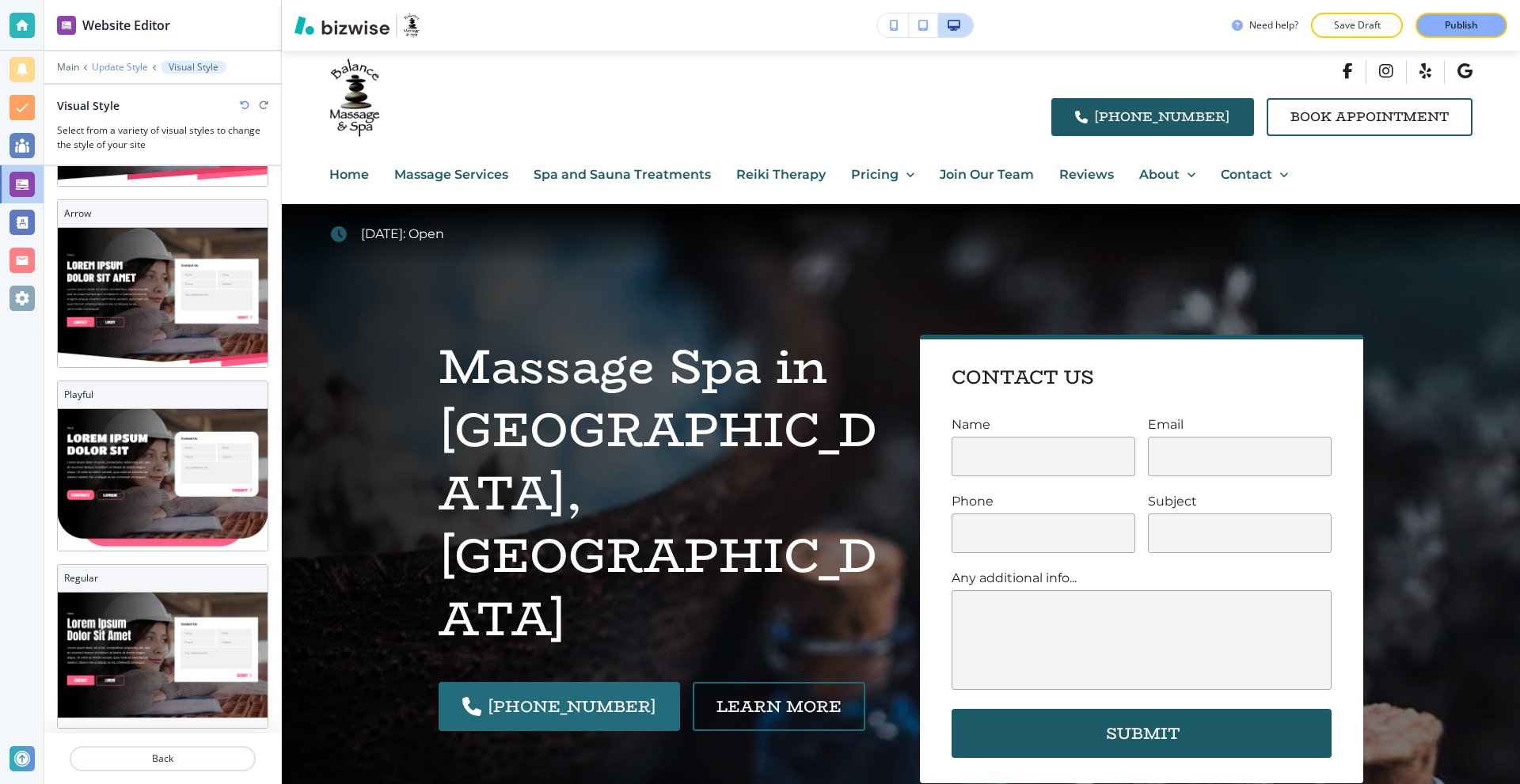
click at [130, 70] on p "Update Style" at bounding box center [119, 67] width 56 height 11
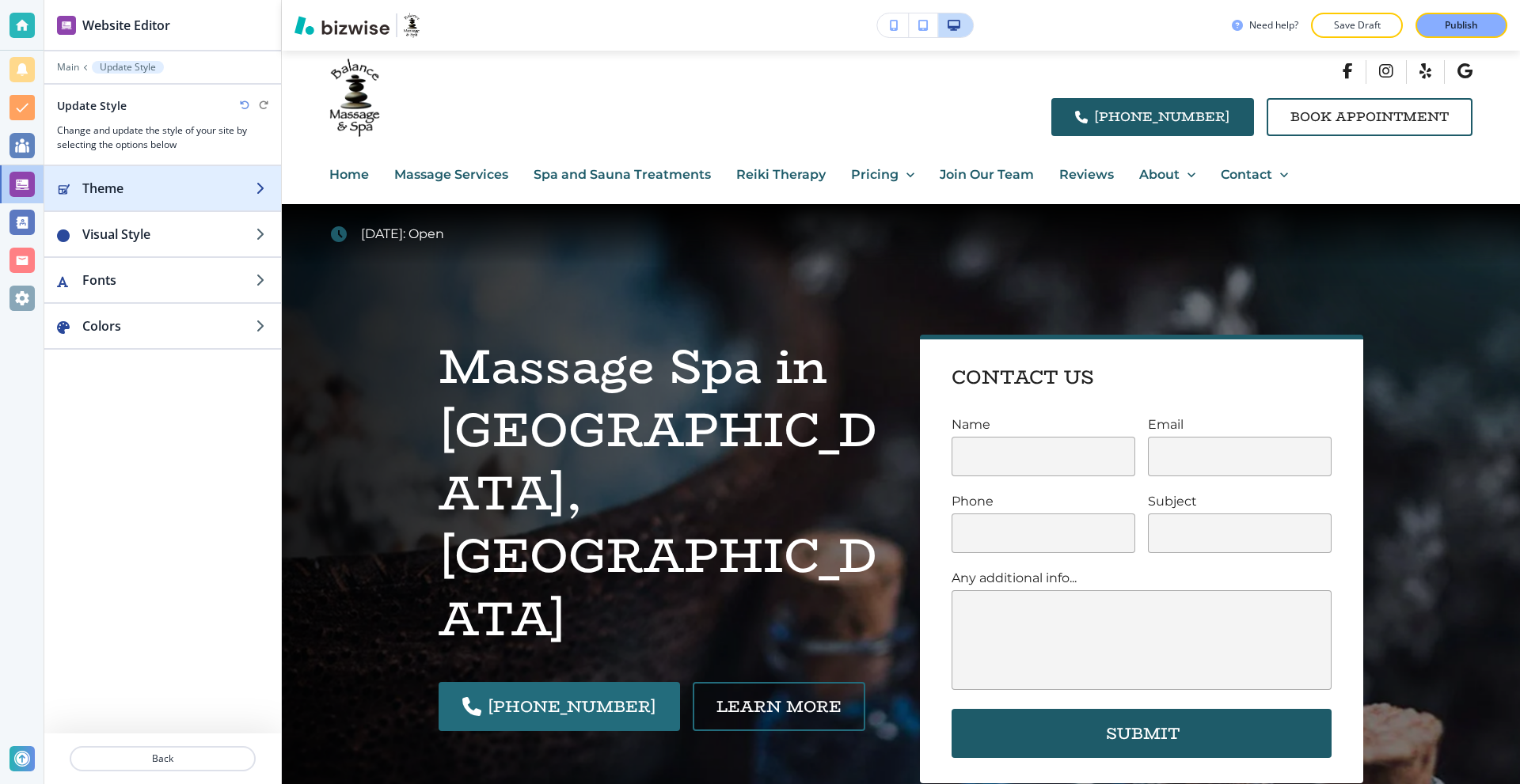
click at [135, 193] on h2 "Theme" at bounding box center [170, 188] width 174 height 19
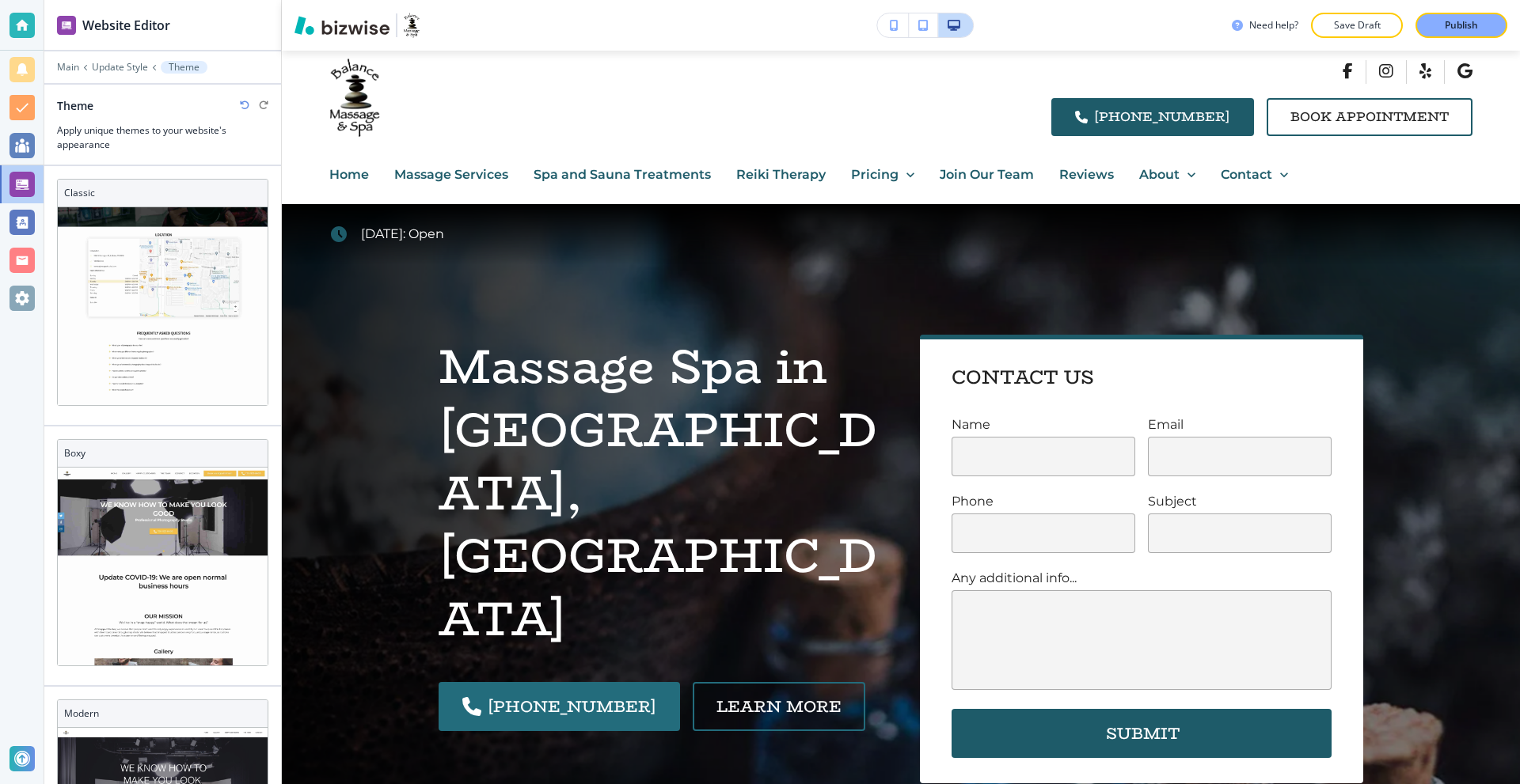
scroll to position [880, 0]
click at [122, 65] on p "Update Style" at bounding box center [119, 67] width 56 height 11
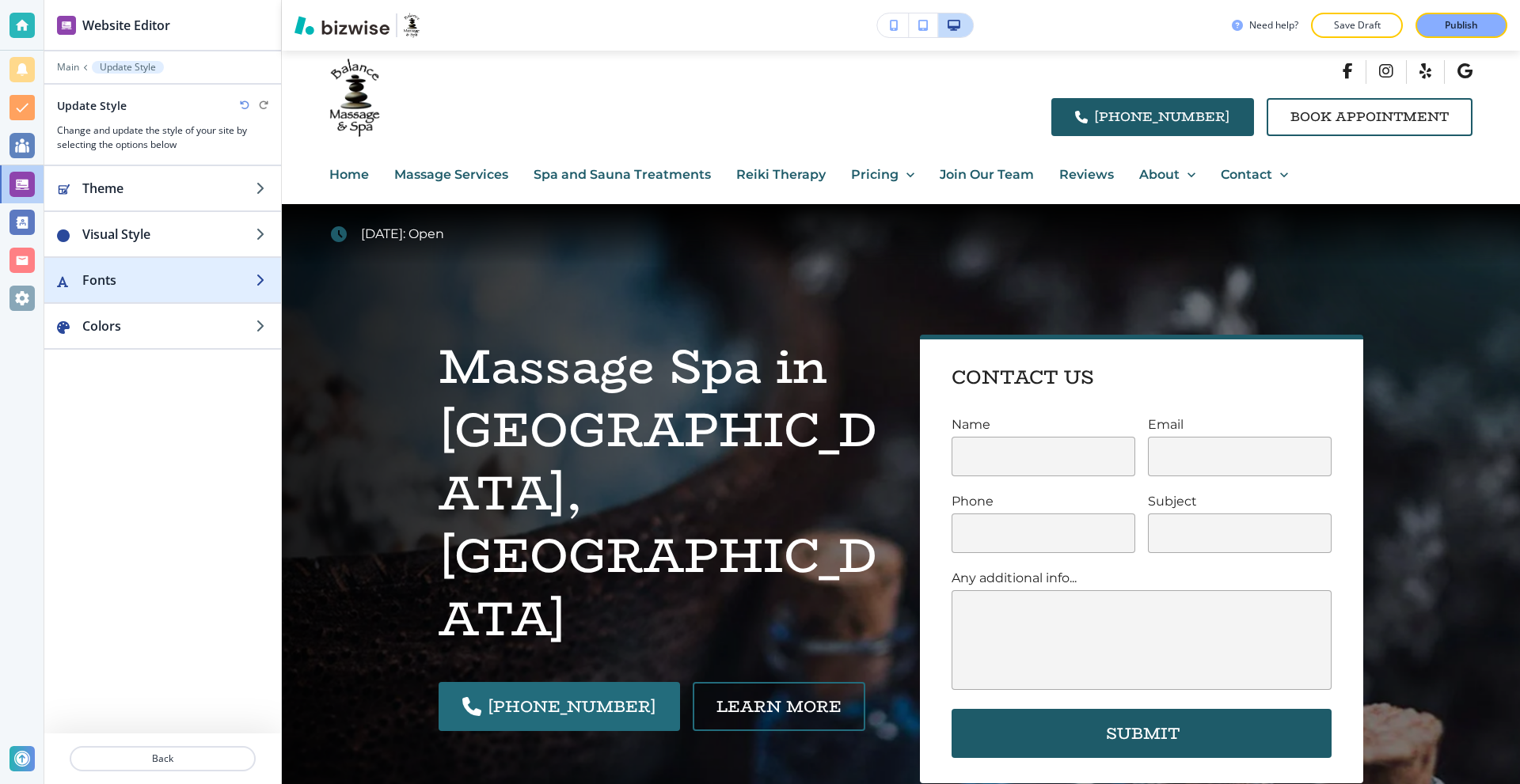
drag, startPoint x: 155, startPoint y: 251, endPoint x: 157, endPoint y: 291, distance: 40.0
click at [157, 291] on div "Theme Visual Style Fonts Colors" at bounding box center [163, 450] width 237 height 568
click at [157, 291] on div "button" at bounding box center [163, 296] width 237 height 13
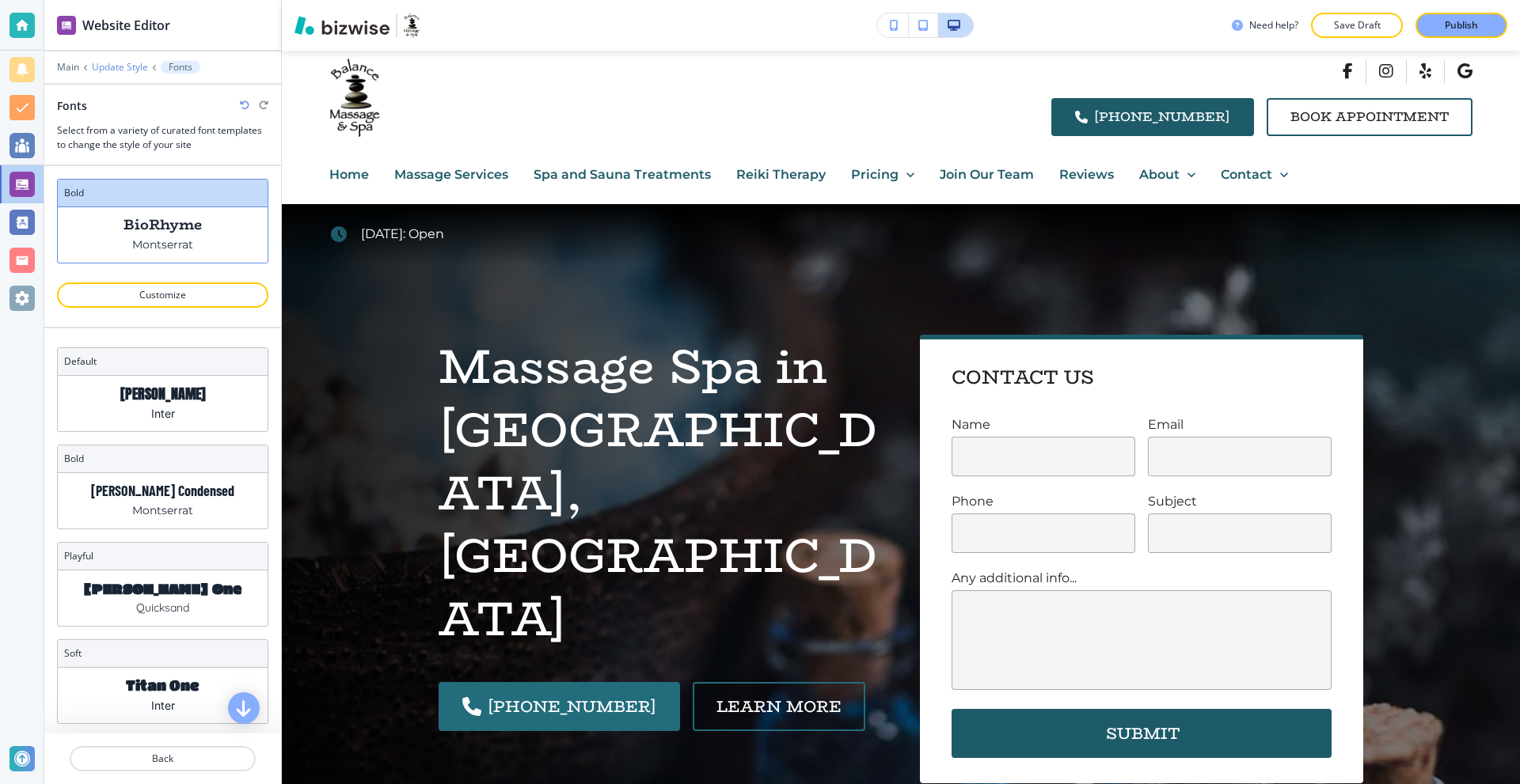
click at [109, 62] on p "Update Style" at bounding box center [119, 67] width 56 height 11
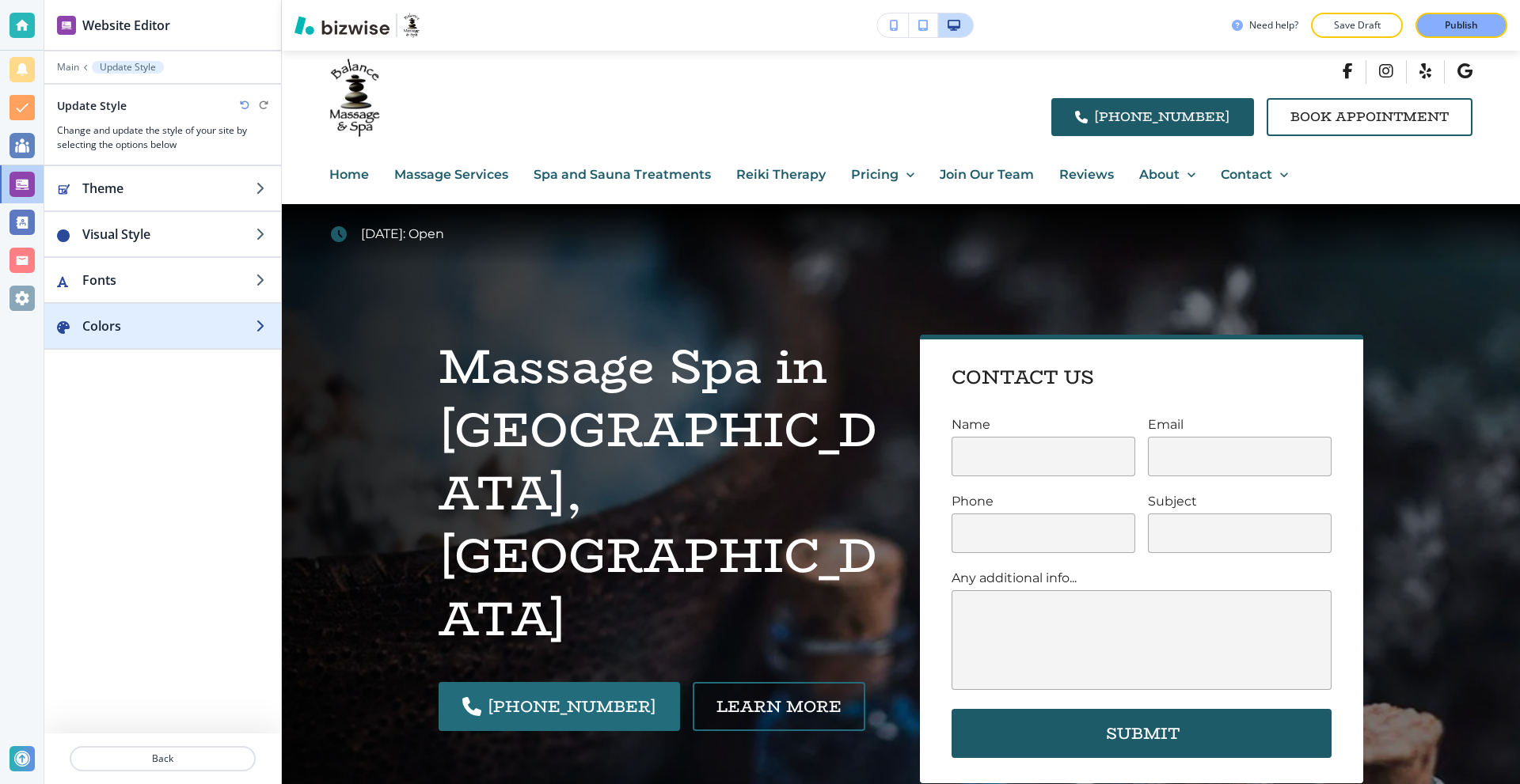
click at [135, 309] on div "button" at bounding box center [163, 311] width 237 height 13
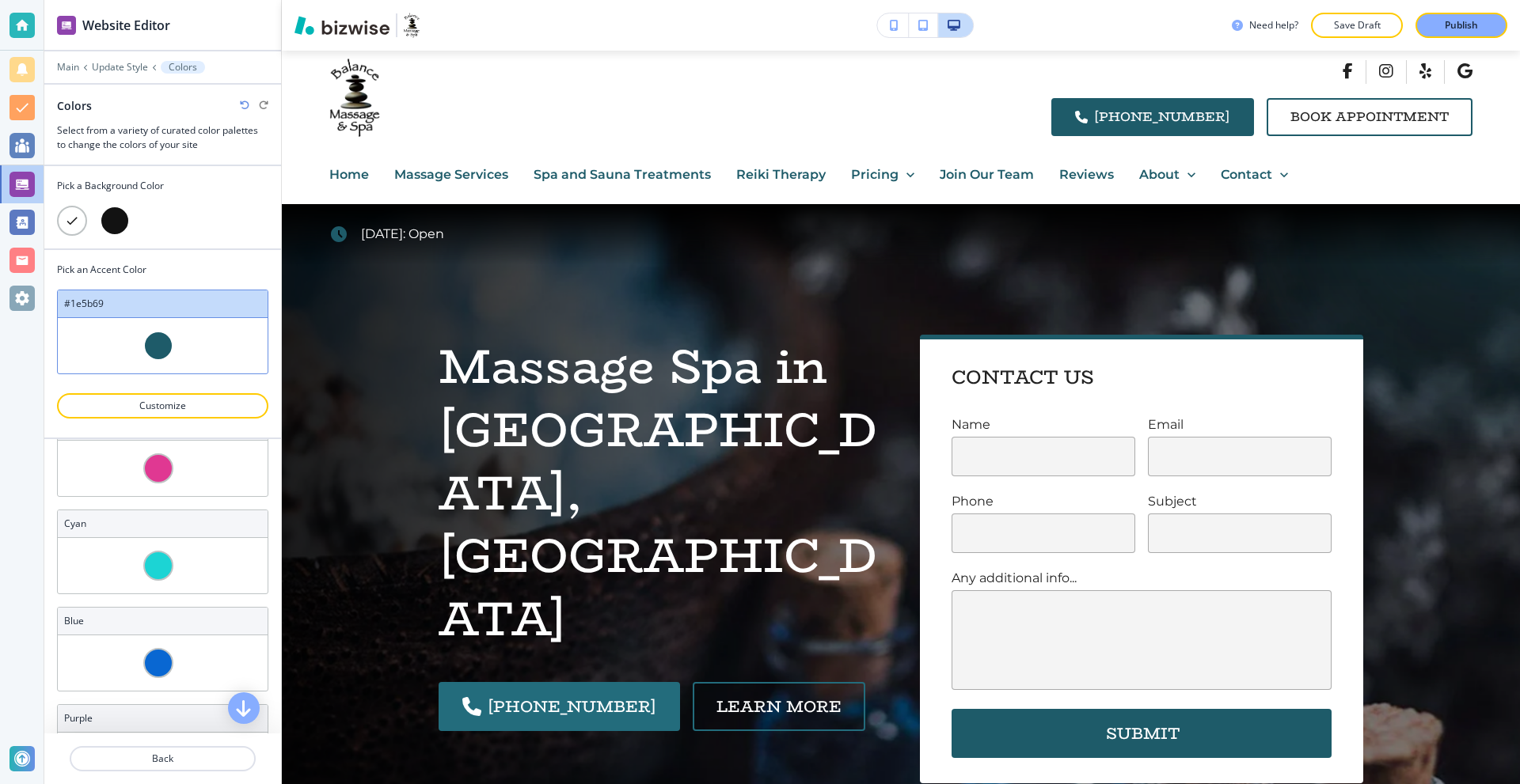
scroll to position [1204, 0]
click at [116, 64] on p "Update Style" at bounding box center [119, 67] width 56 height 11
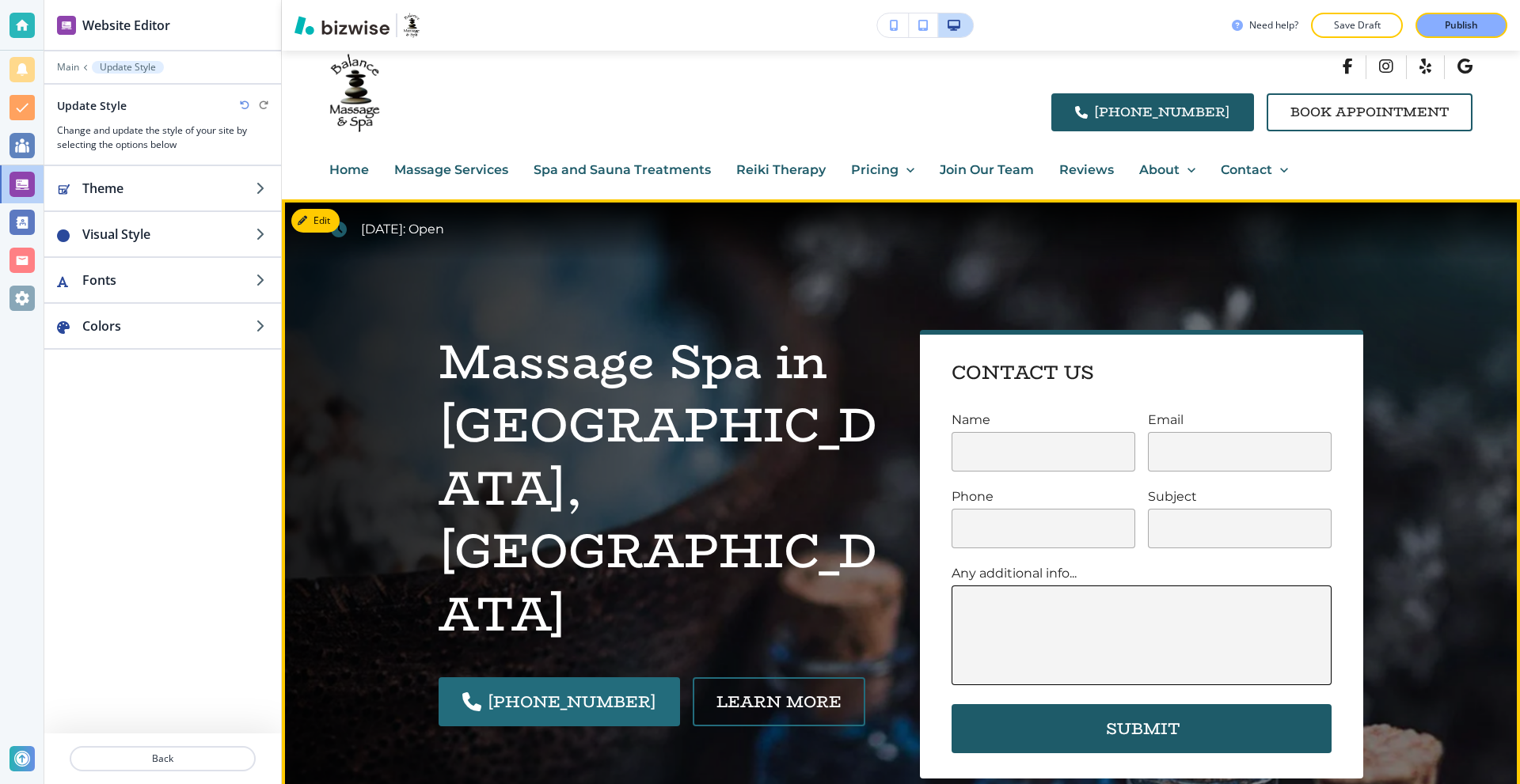
scroll to position [0, 0]
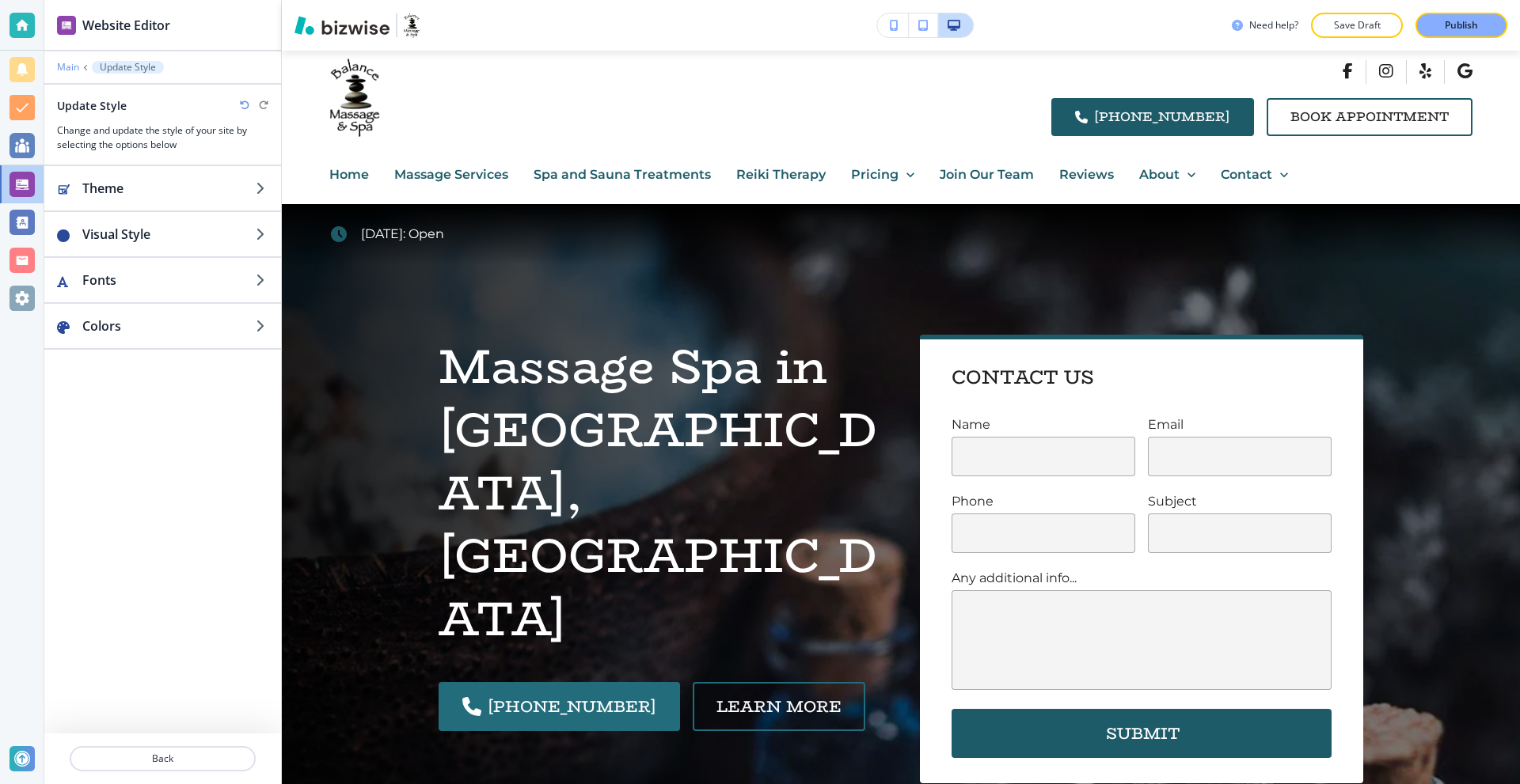
click at [57, 69] on div "Main Update Style" at bounding box center [163, 67] width 237 height 13
click at [67, 69] on p "Main" at bounding box center [67, 67] width 22 height 11
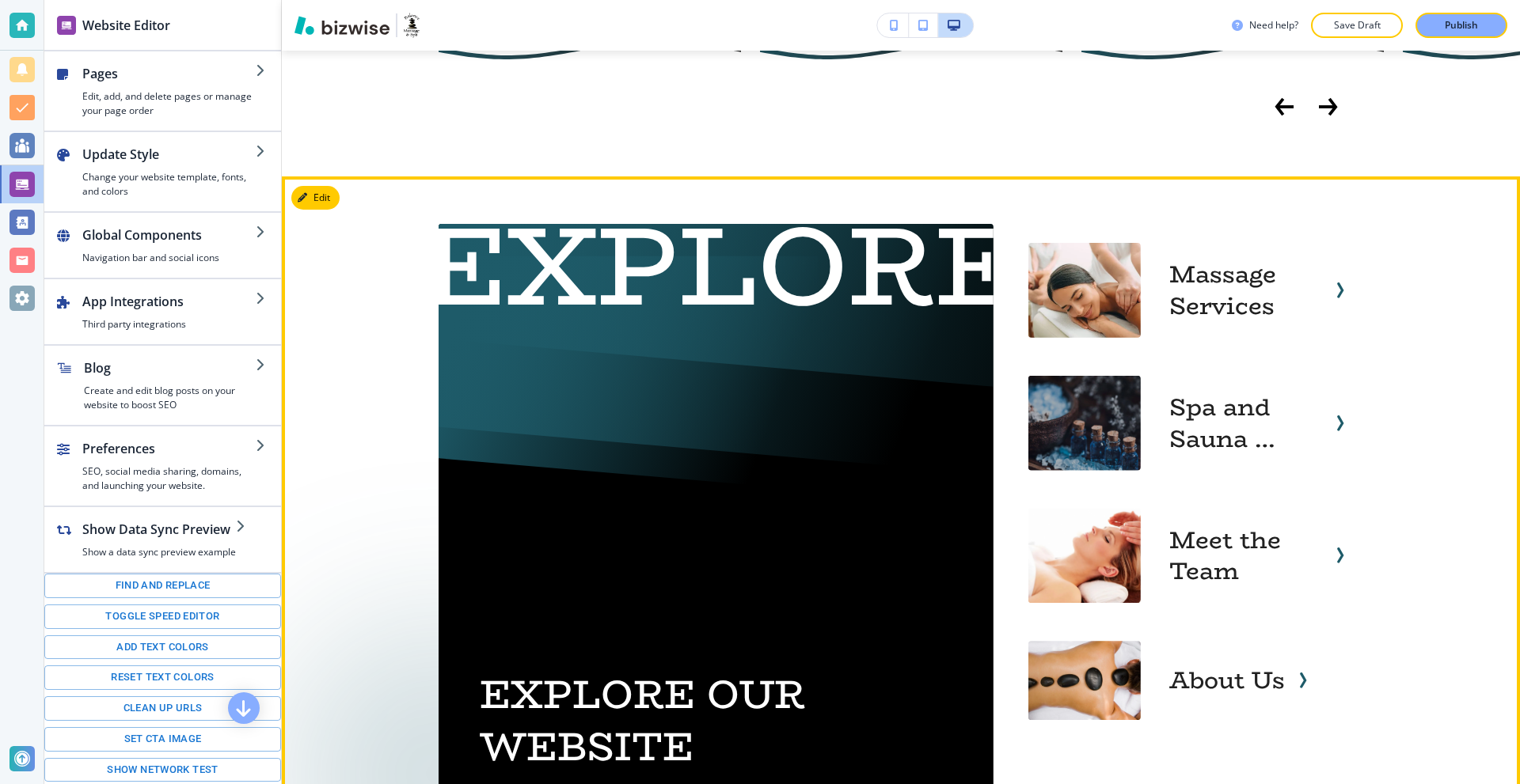
scroll to position [2453, 0]
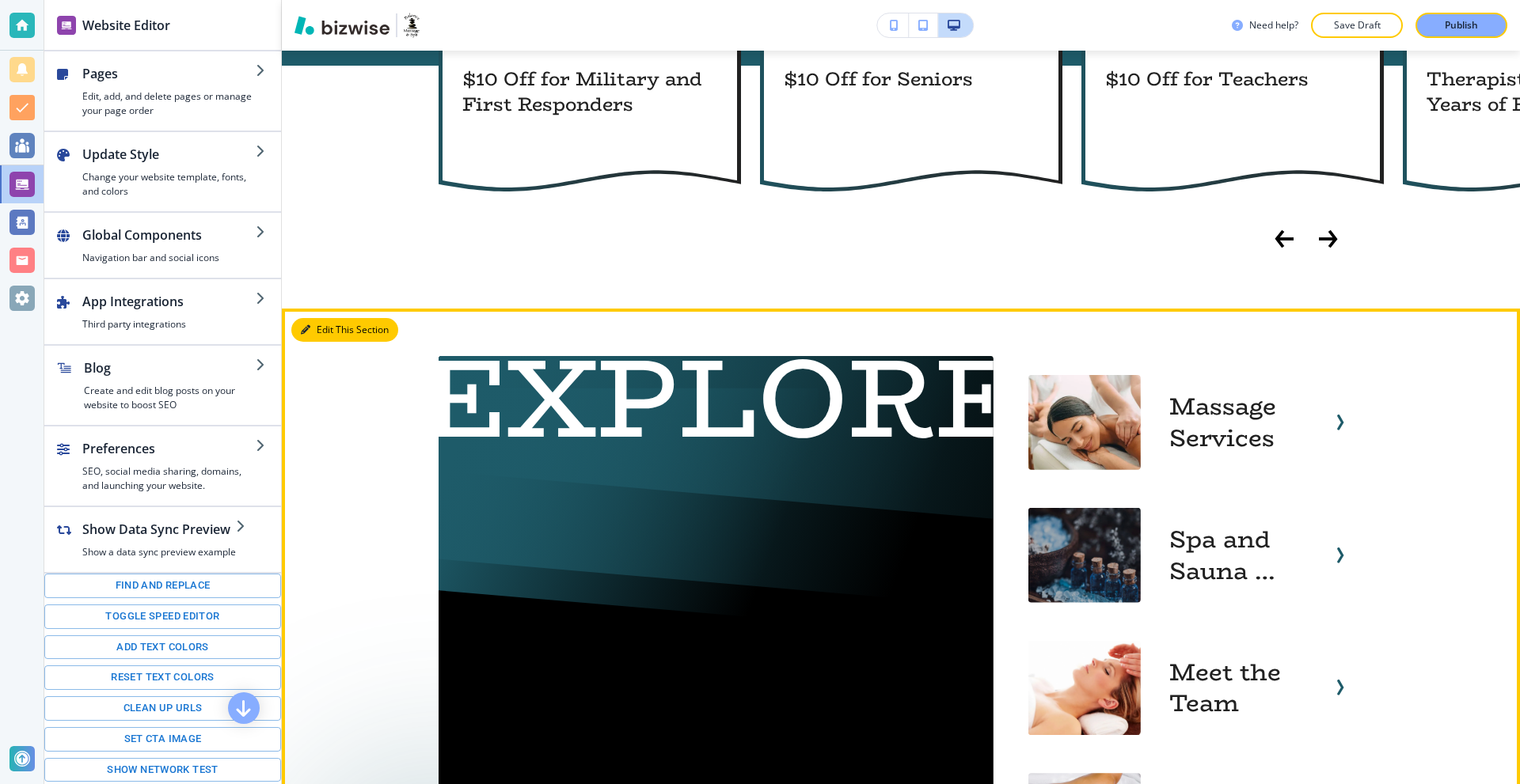
click at [306, 318] on button "Edit This Section" at bounding box center [345, 329] width 107 height 24
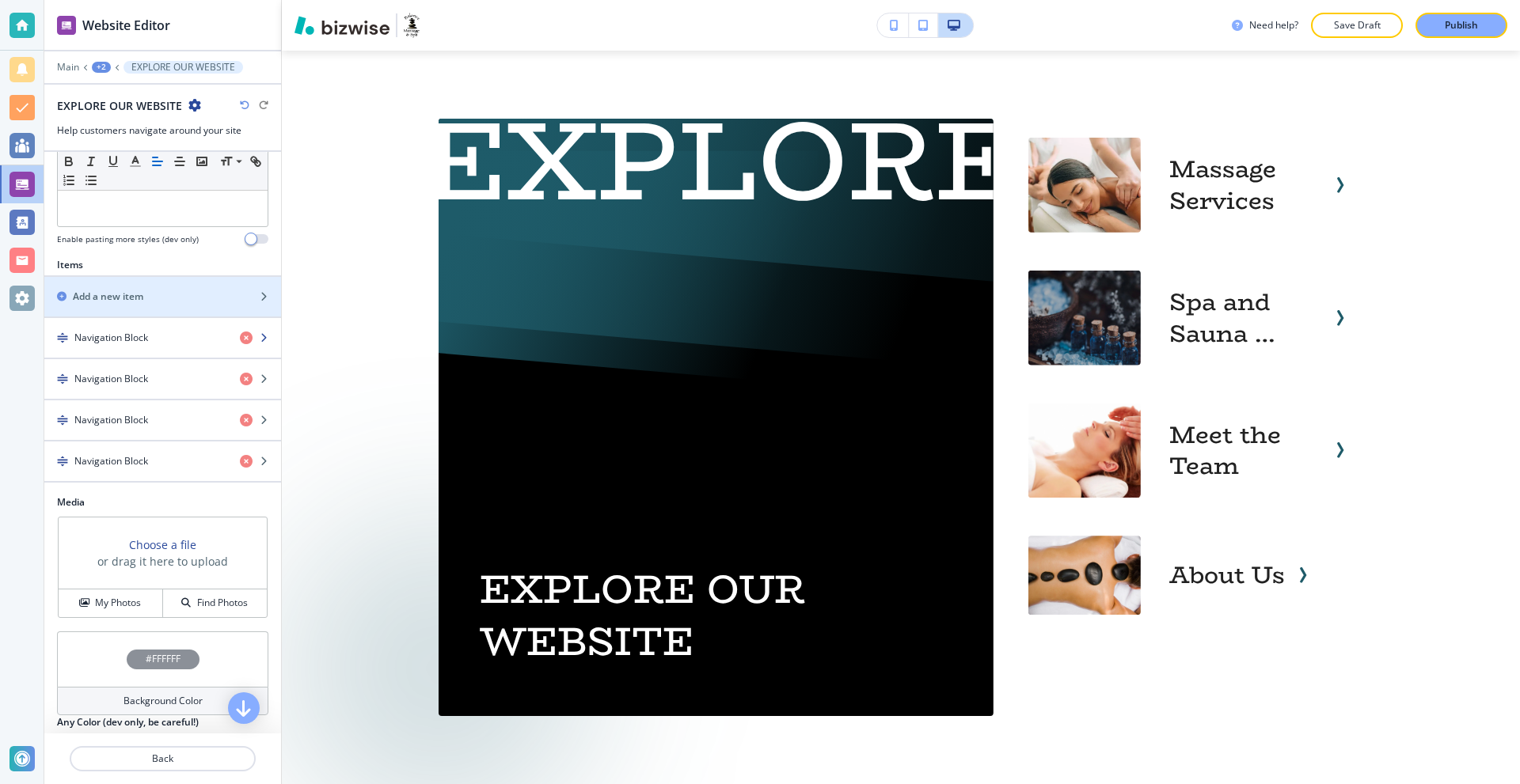
scroll to position [475, 0]
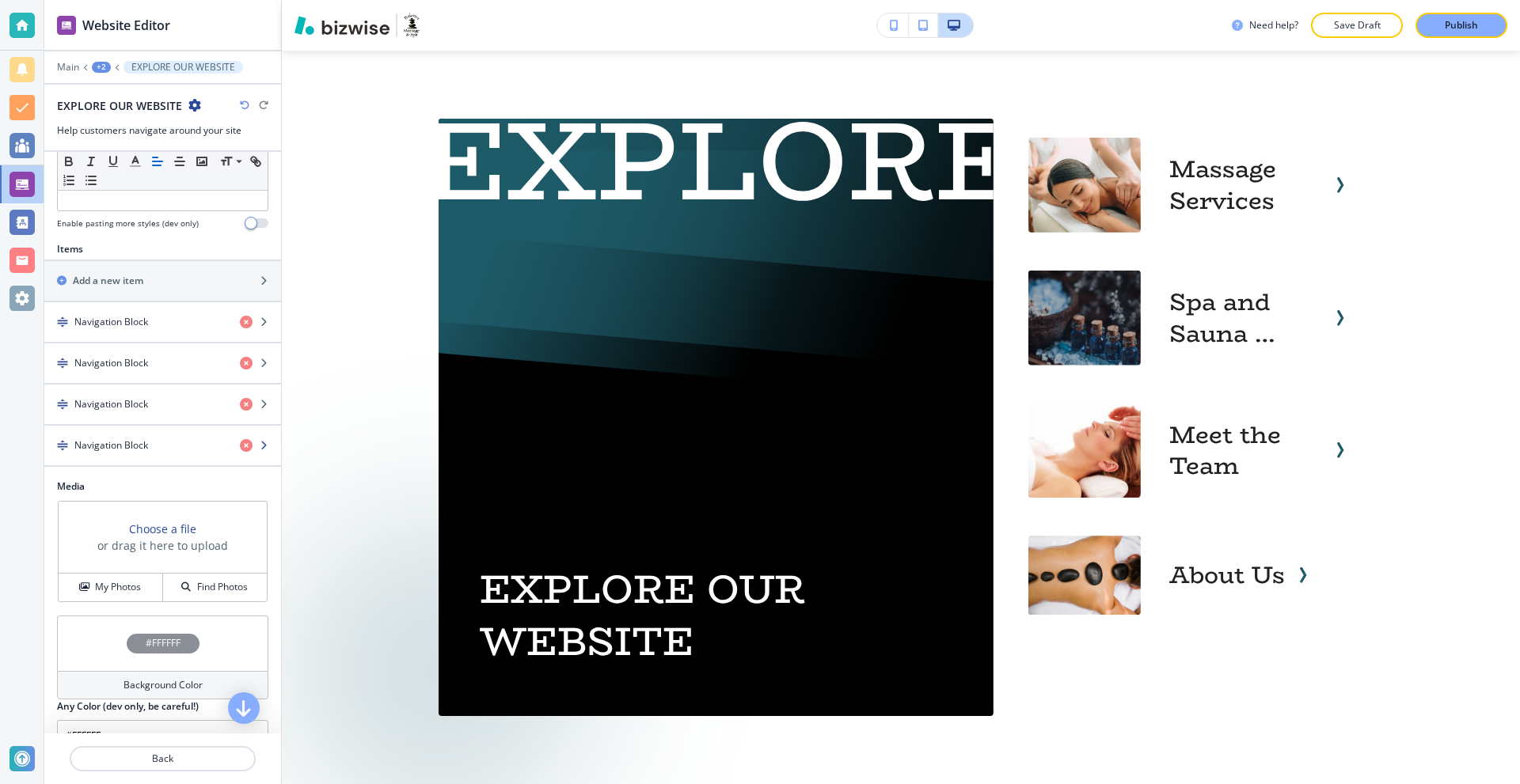
click at [165, 433] on div "button" at bounding box center [163, 432] width 237 height 13
click at [139, 452] on div "button" at bounding box center [163, 459] width 237 height 13
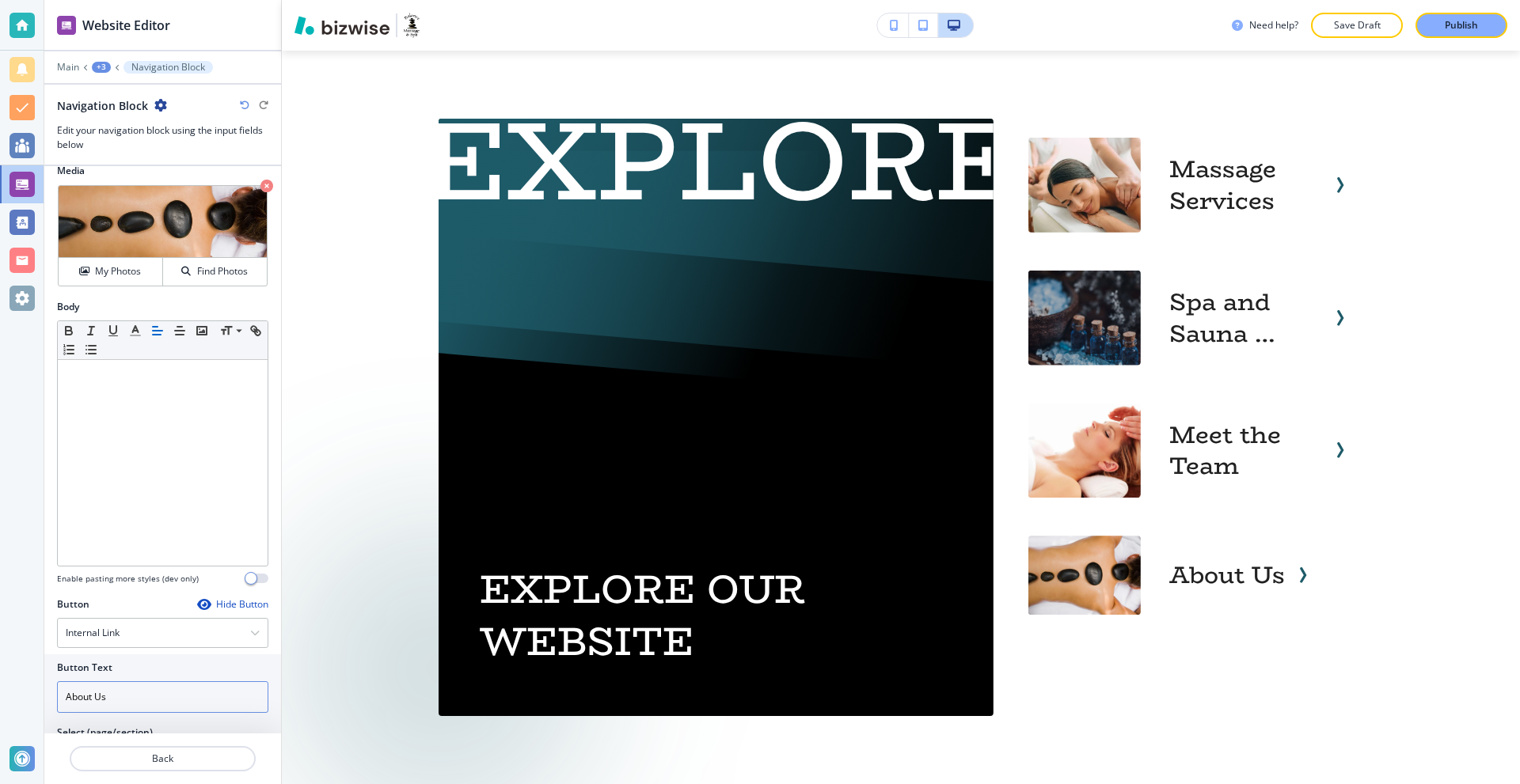
scroll to position [0, 0]
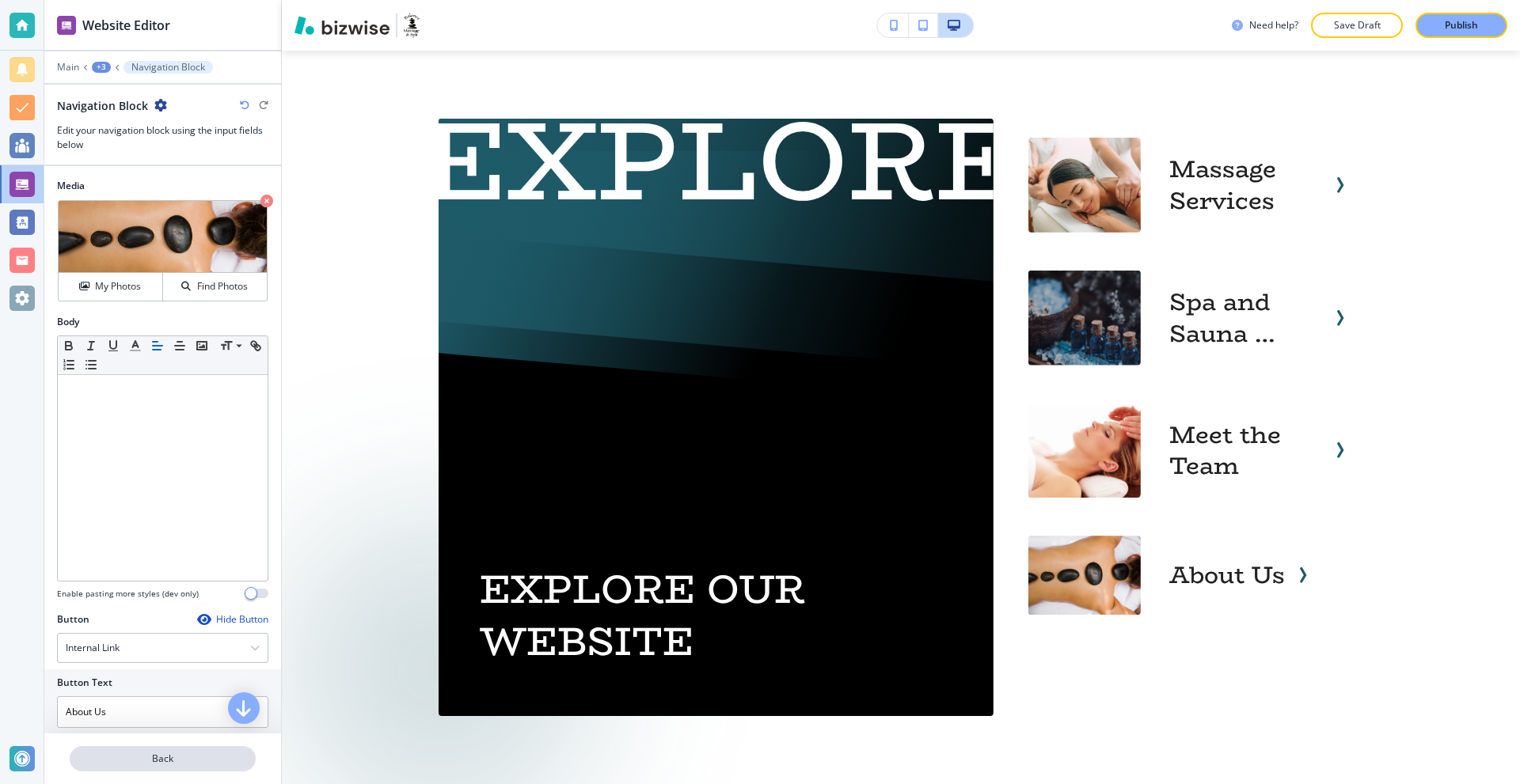
click at [175, 758] on p "Back" at bounding box center [162, 759] width 182 height 15
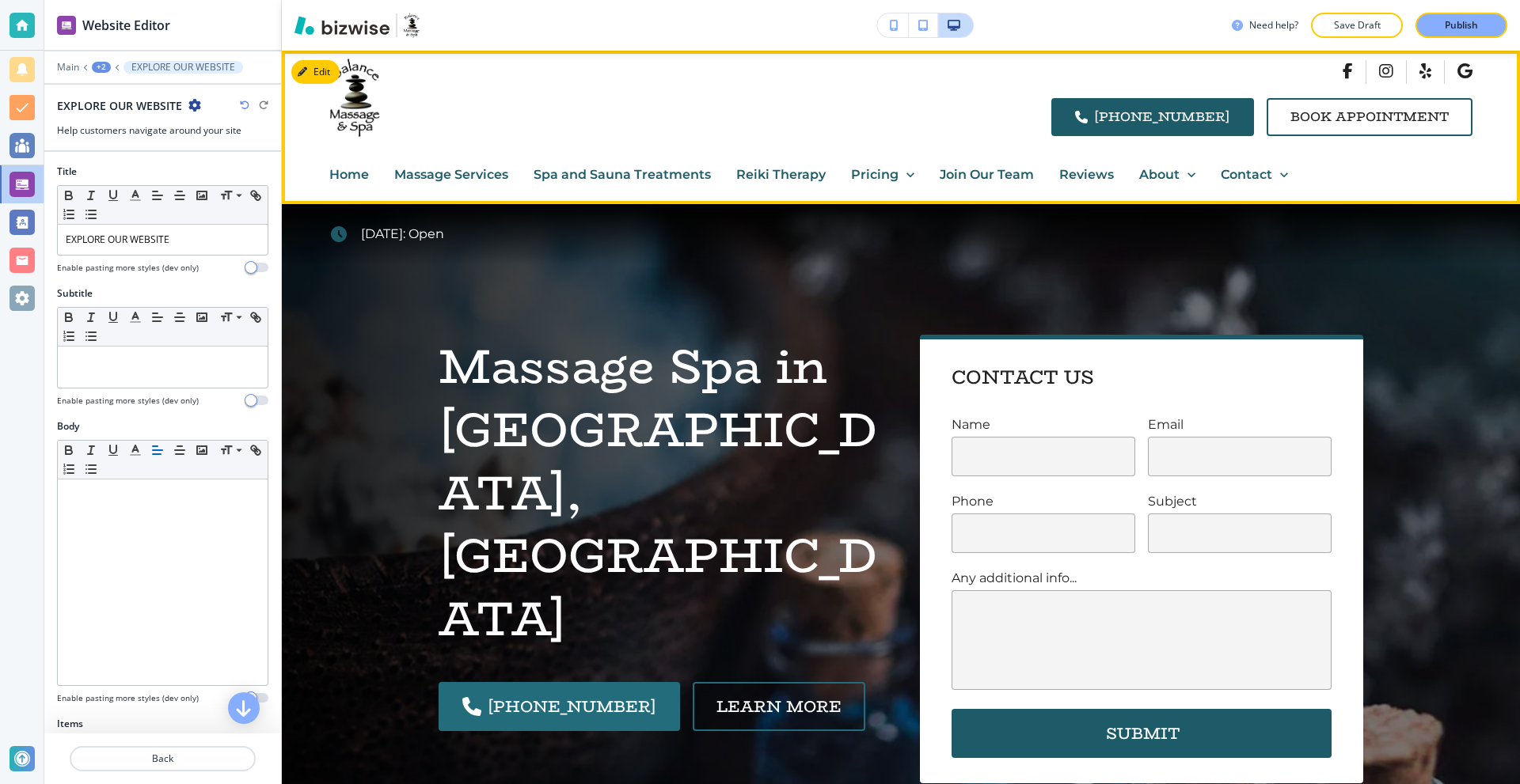
drag, startPoint x: 605, startPoint y: 175, endPoint x: 639, endPoint y: 180, distance: 34.4
click at [605, 175] on p "Spa and Sauna Treatments" at bounding box center [622, 174] width 178 height 20
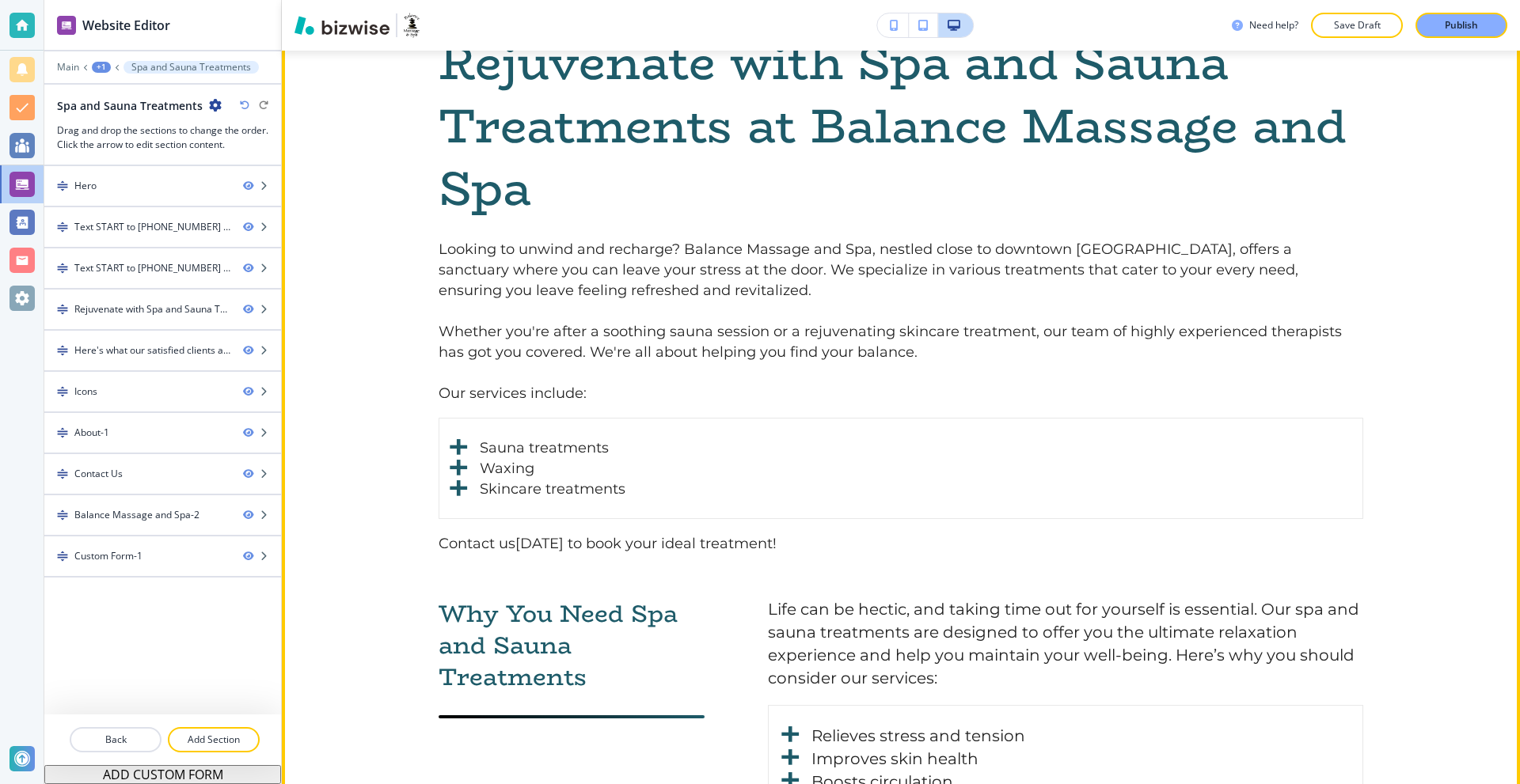
scroll to position [1345, 0]
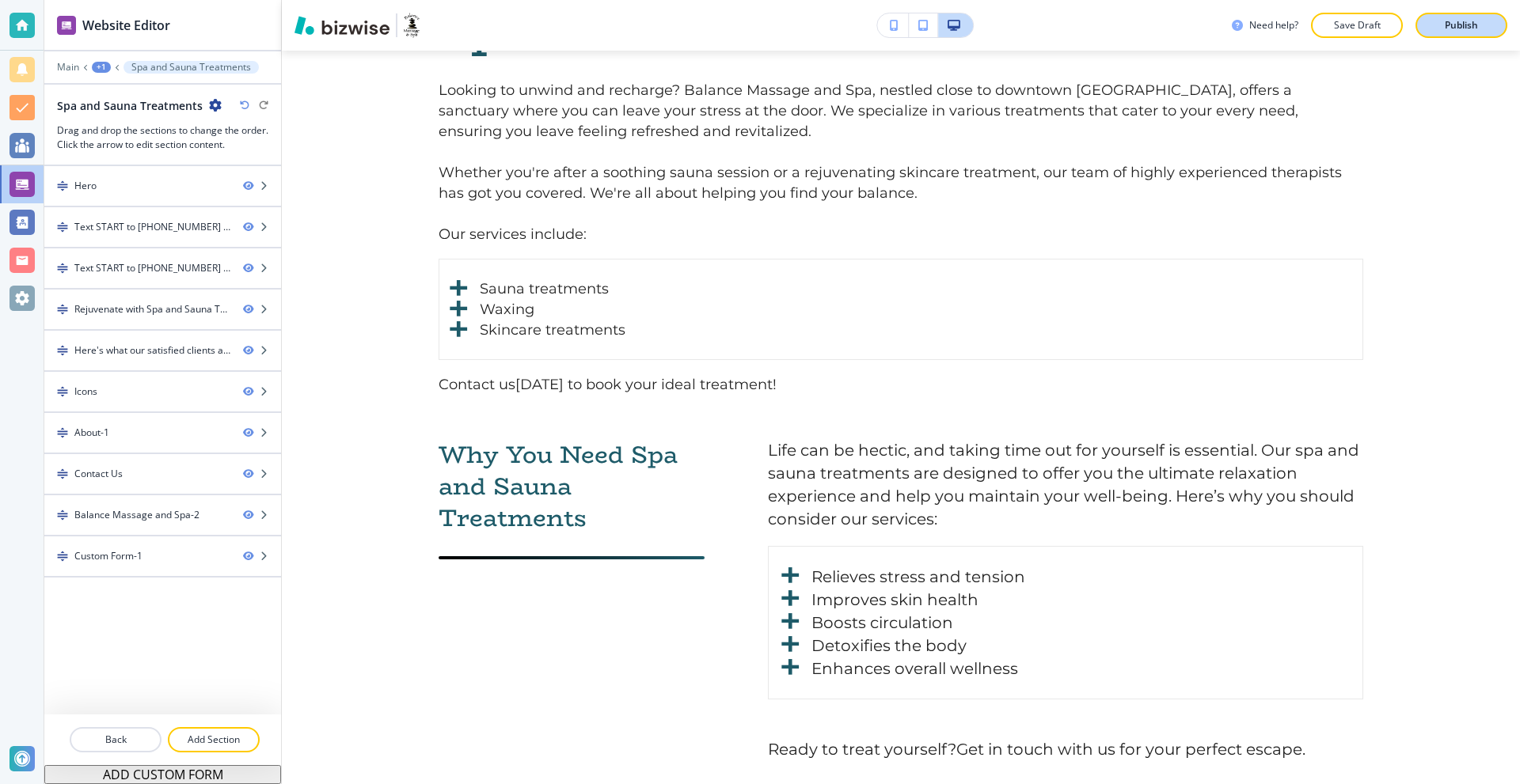
click at [1481, 23] on div "Publish" at bounding box center [1462, 25] width 50 height 15
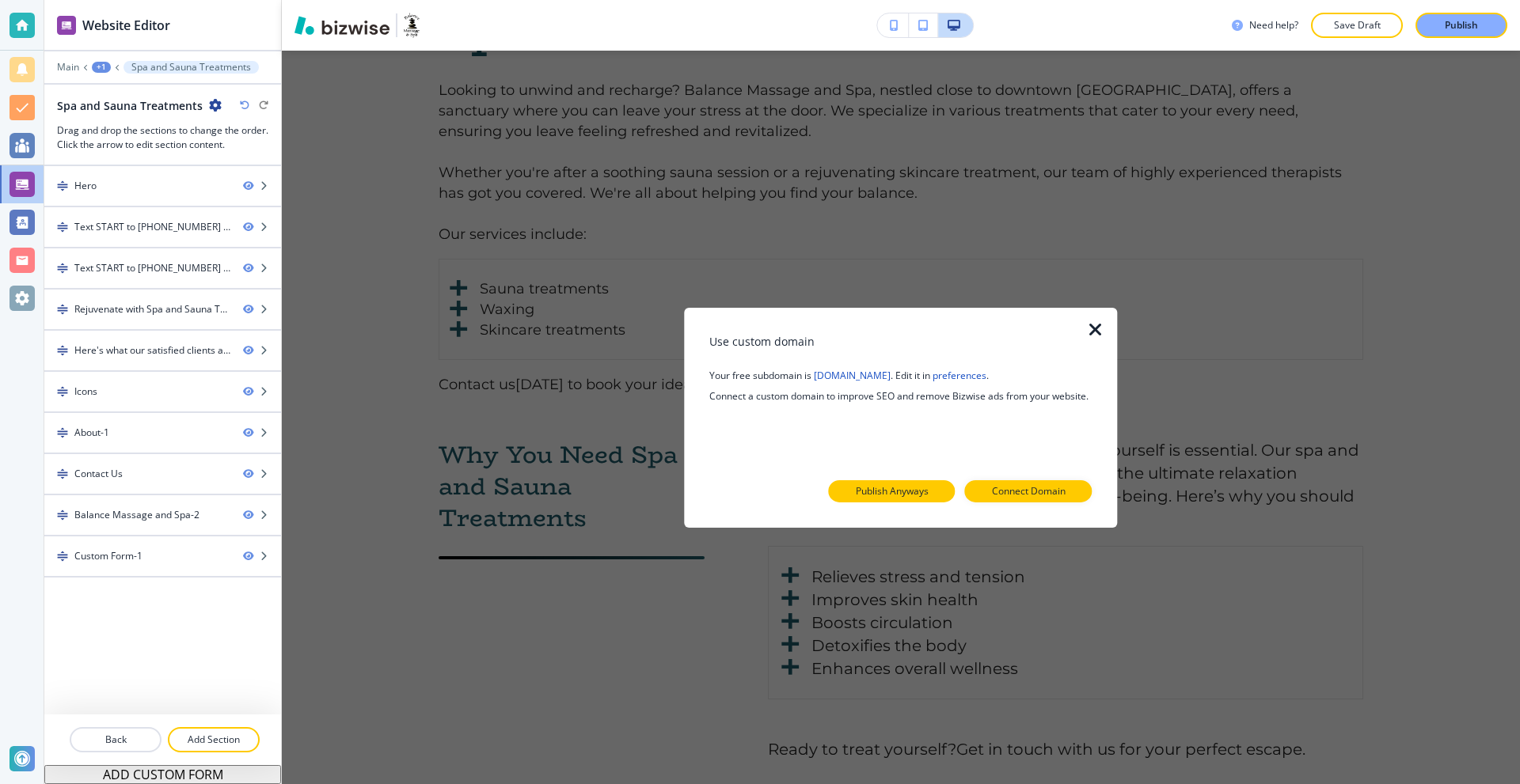
click at [912, 488] on p "Publish Anyways" at bounding box center [892, 491] width 73 height 15
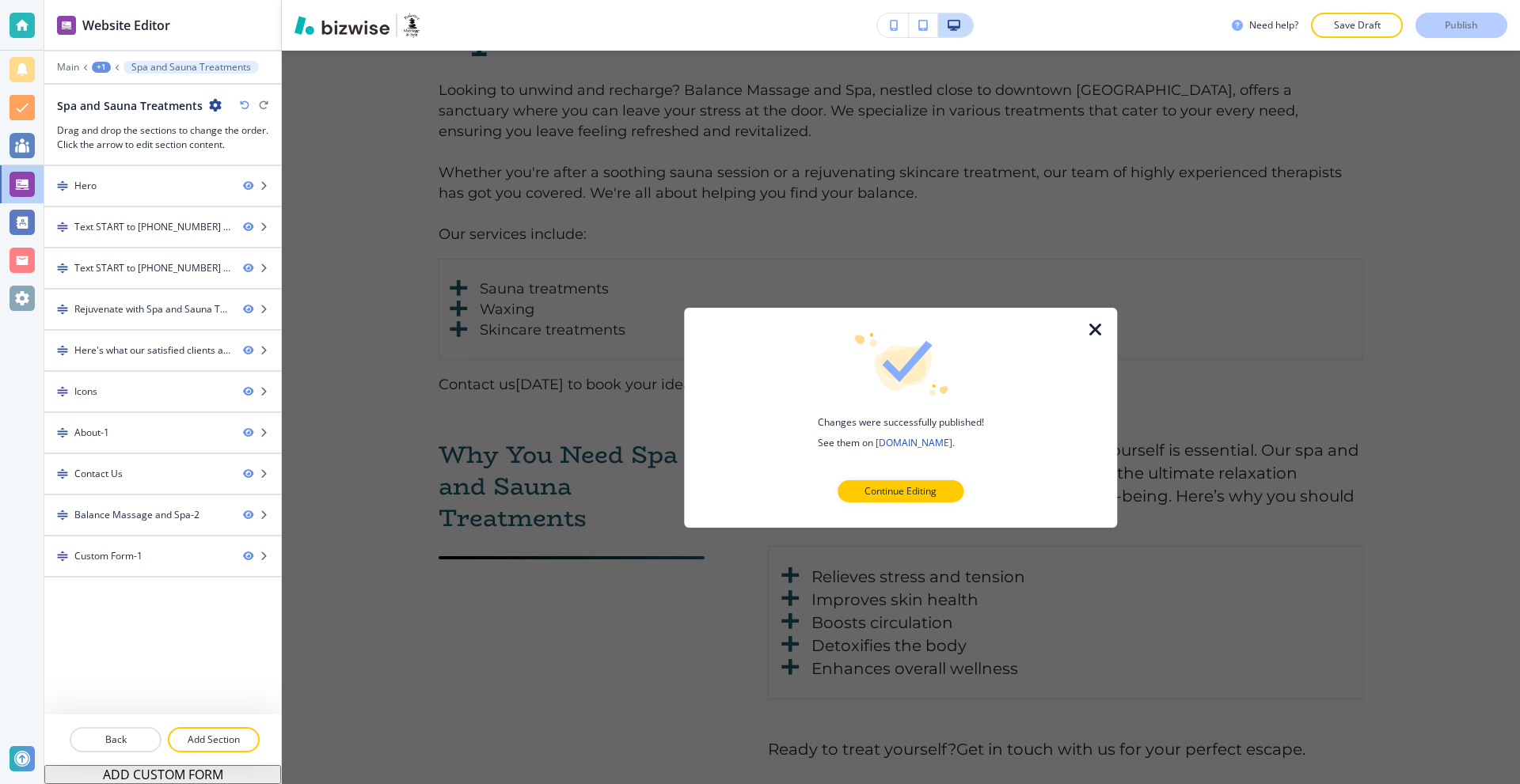
click at [1092, 328] on icon "button" at bounding box center [1095, 328] width 19 height 19
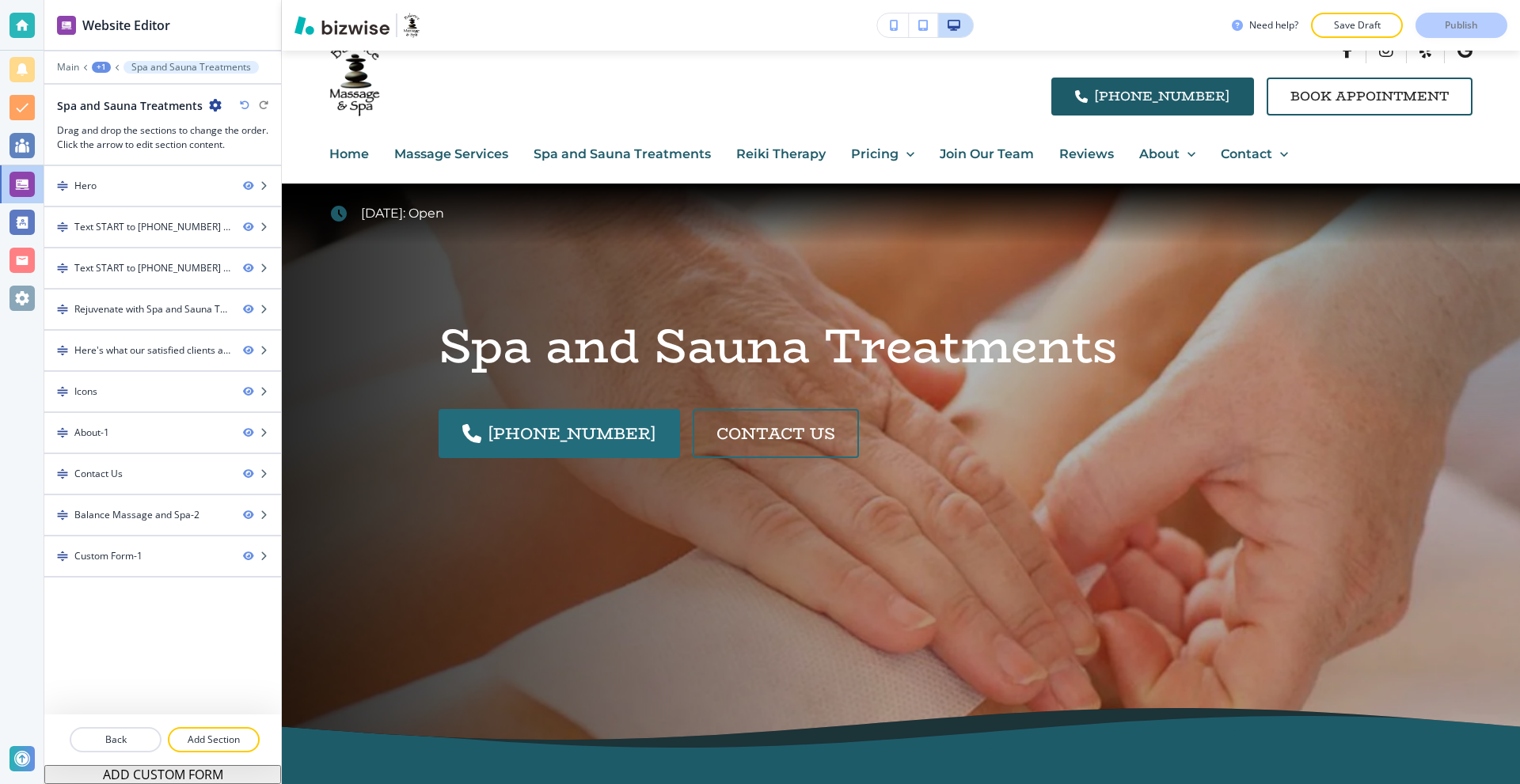
scroll to position [0, 0]
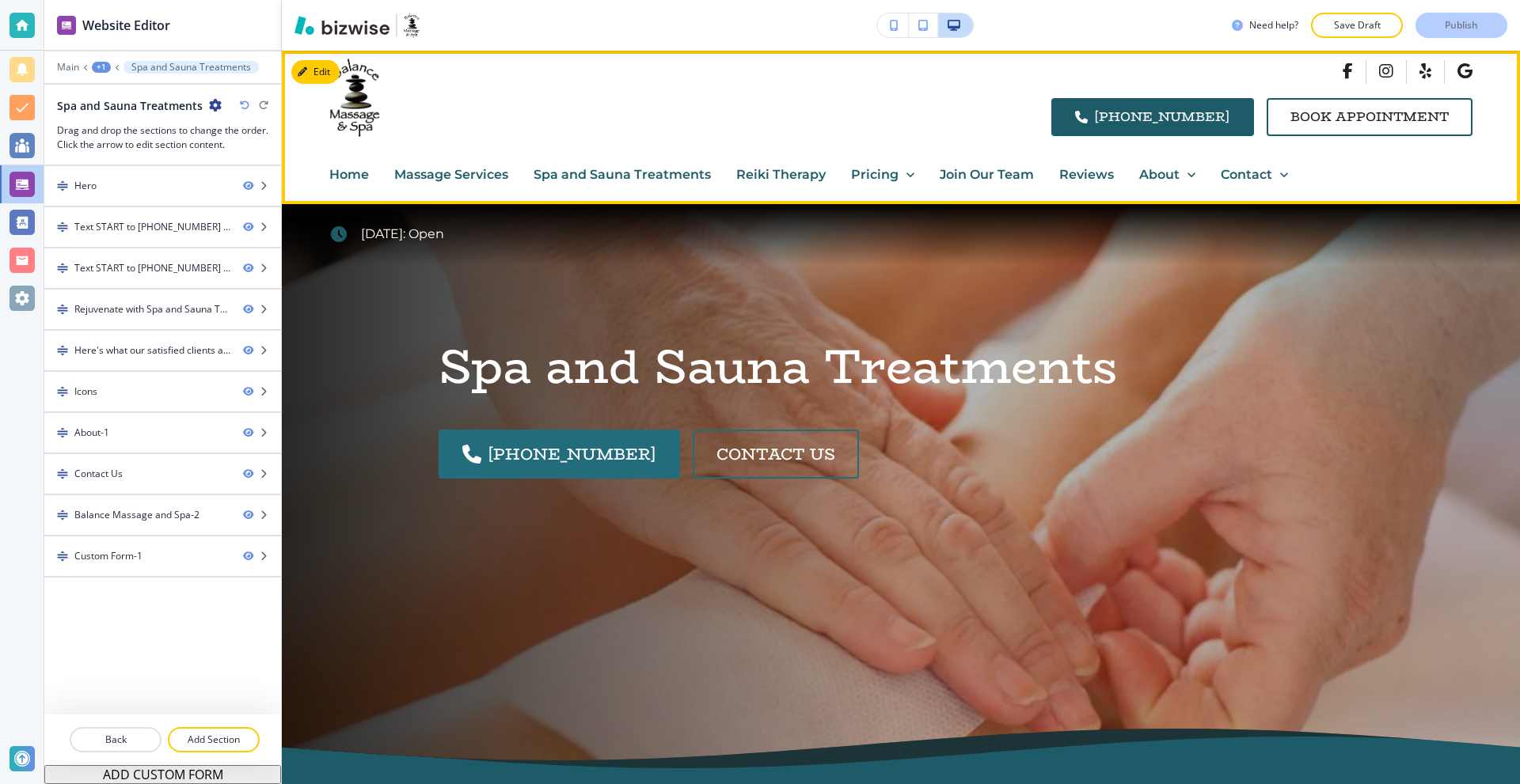
click at [479, 173] on p "Massage Services" at bounding box center [451, 174] width 114 height 20
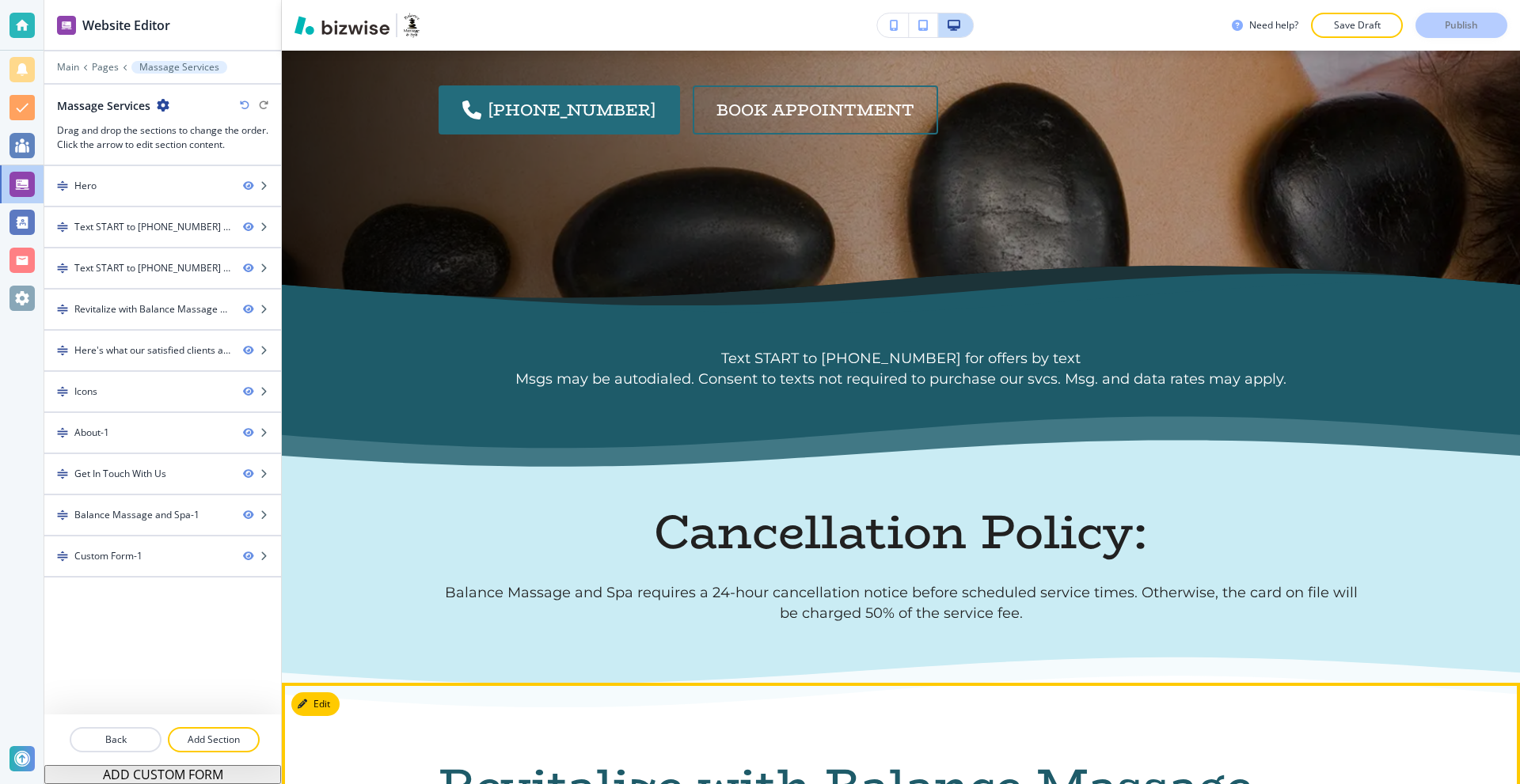
scroll to position [396, 0]
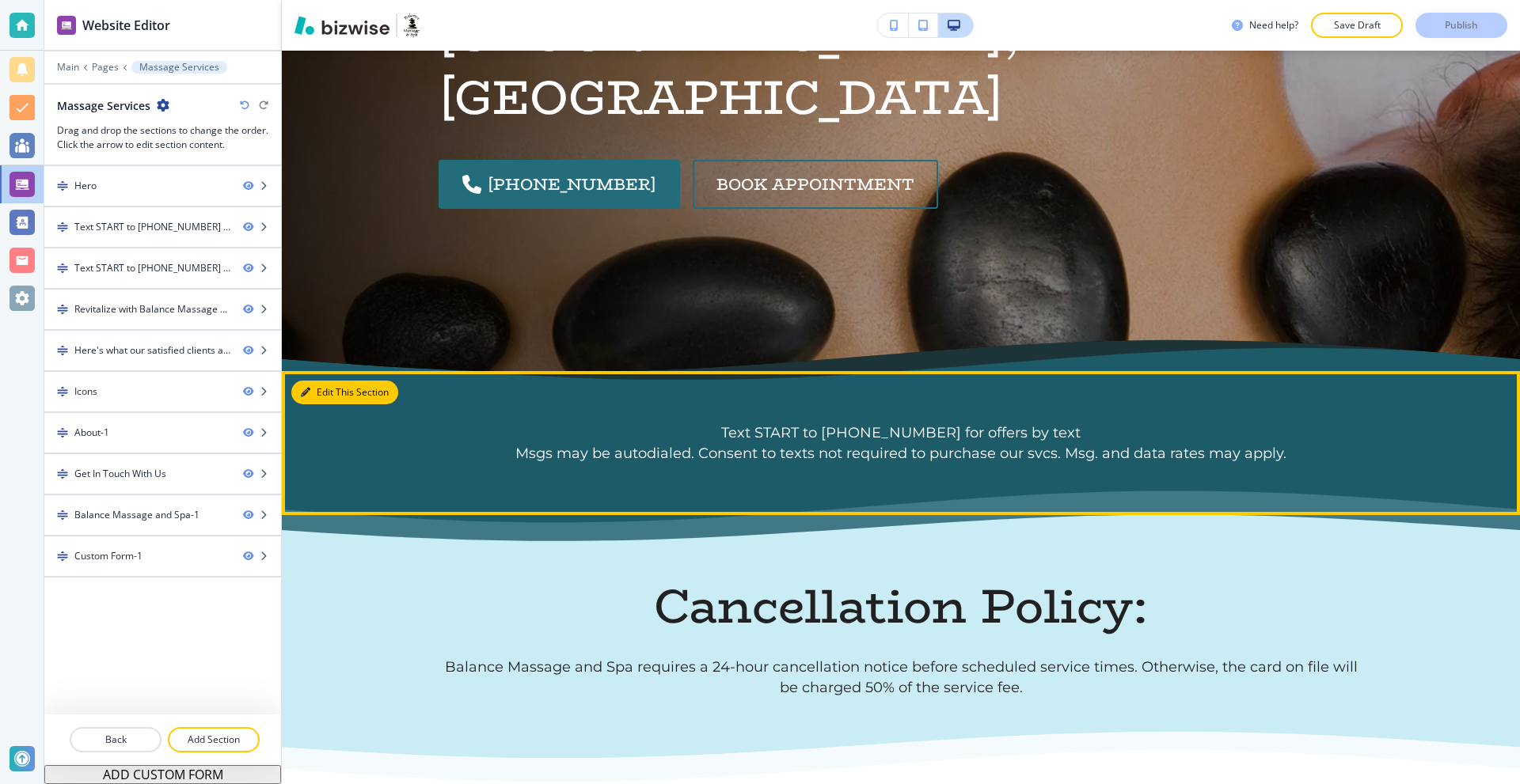
click at [326, 384] on button "Edit This Section" at bounding box center [345, 392] width 107 height 24
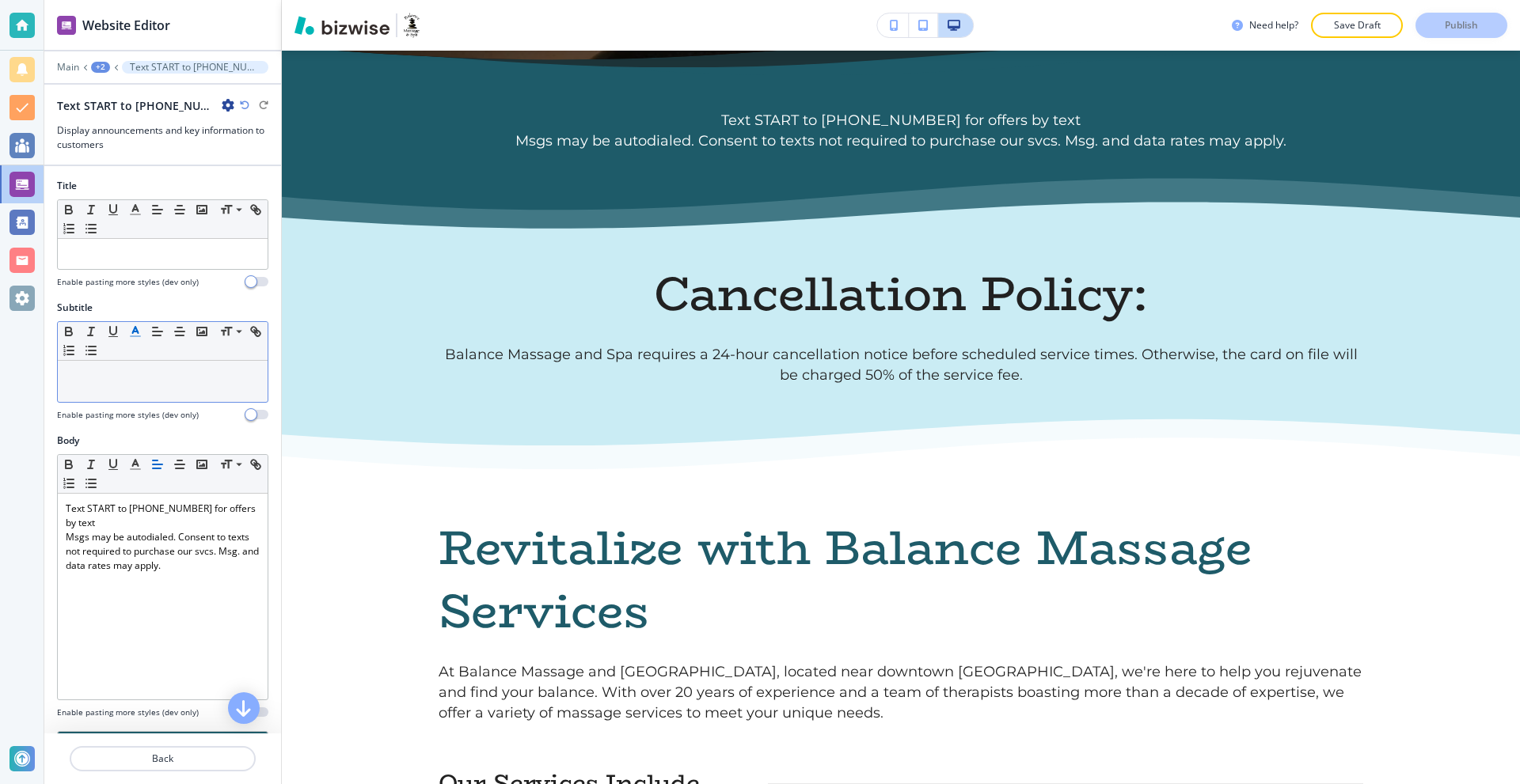
scroll to position [709, 0]
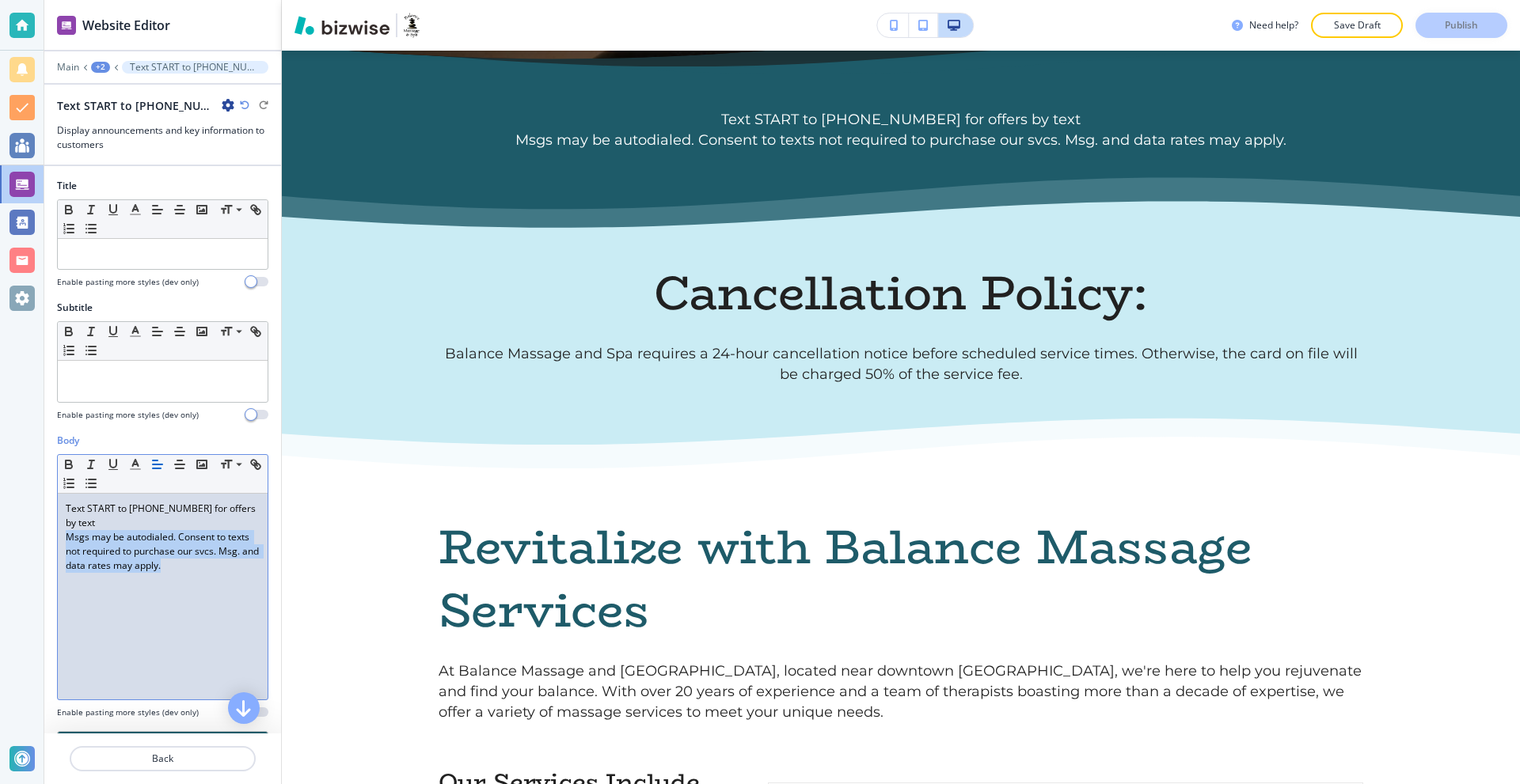
drag, startPoint x: 174, startPoint y: 561, endPoint x: 49, endPoint y: 534, distance: 127.9
click at [49, 534] on div "Body Small Normal Large Huge Text START to (803) 802-9990 for offers by text Ms…" at bounding box center [163, 582] width 237 height 298
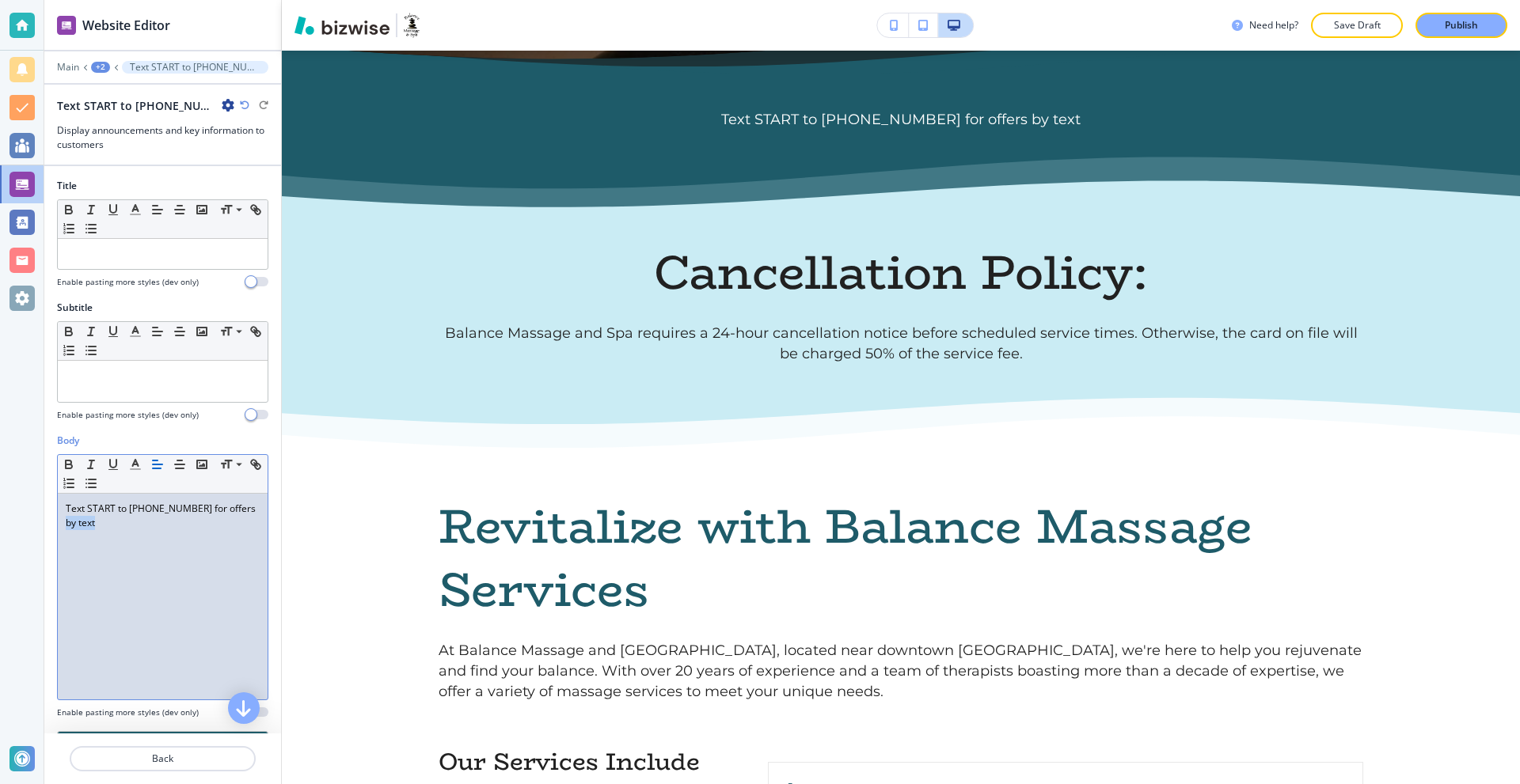
drag, startPoint x: 120, startPoint y: 525, endPoint x: 67, endPoint y: 522, distance: 53.1
click at [67, 522] on p "Text START to (803) 802-9990 for offers by text" at bounding box center [162, 516] width 194 height 28
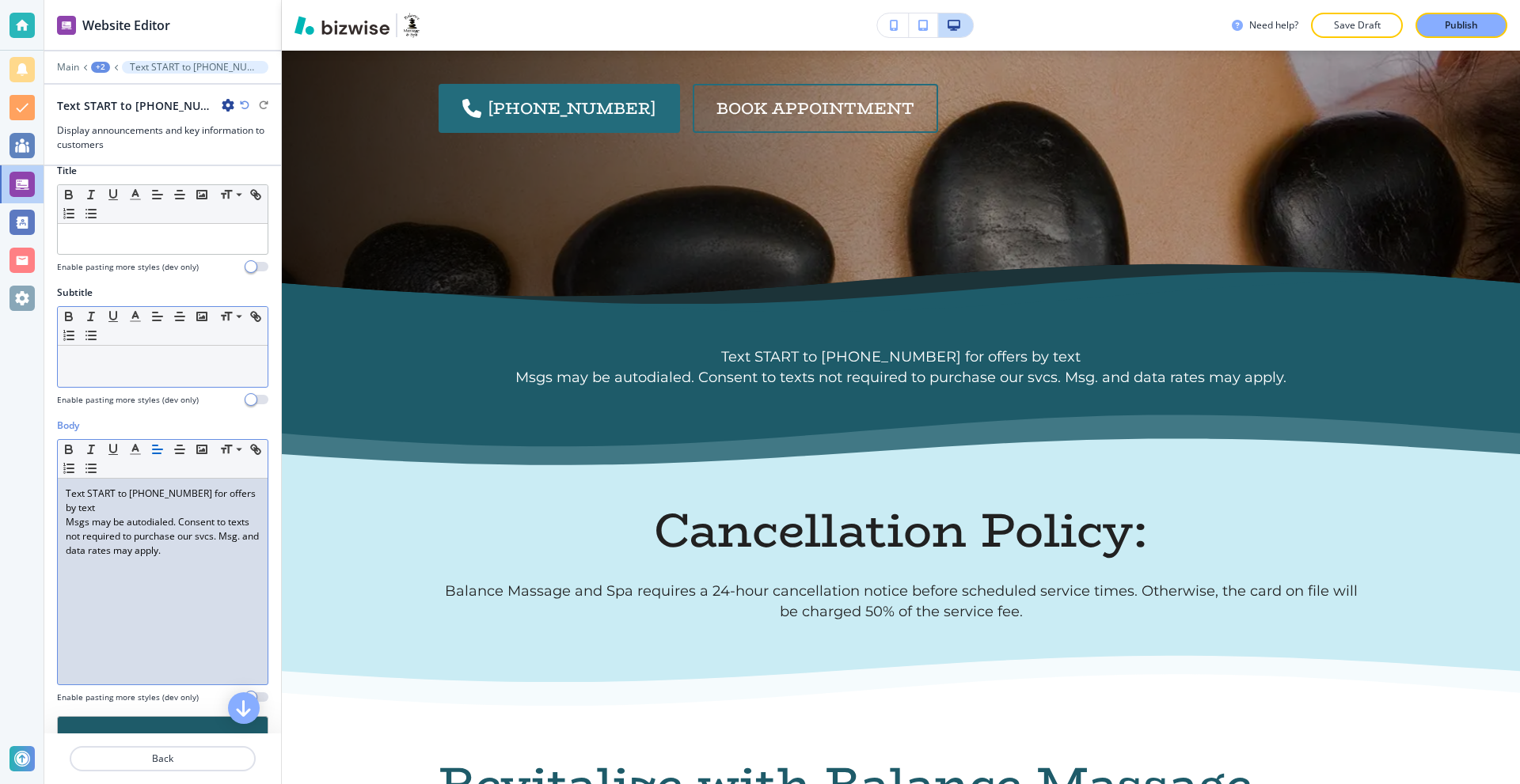
scroll to position [0, 0]
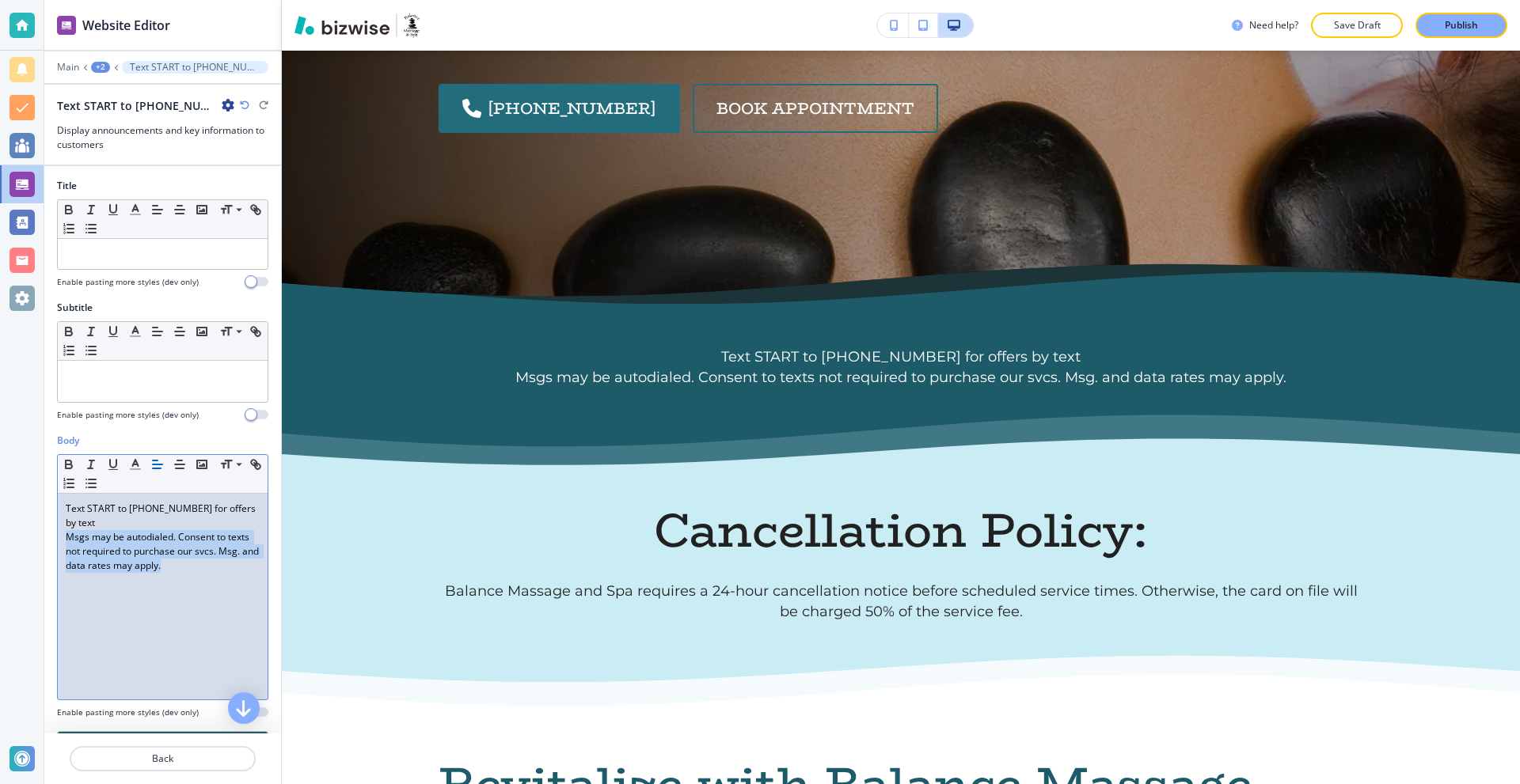
drag, startPoint x: 214, startPoint y: 567, endPoint x: 50, endPoint y: 535, distance: 167.1
click at [50, 535] on div "Body Small Normal Large Huge Text START to (803) 802-9990 for offers by text Ms…" at bounding box center [163, 582] width 237 height 298
drag, startPoint x: 216, startPoint y: 567, endPoint x: 2, endPoint y: 536, distance: 216.2
click at [2, 536] on div "Website Editor Main +2 Text START to (803) 802-9990 for offers by textMsgs may …" at bounding box center [760, 392] width 1520 height 784
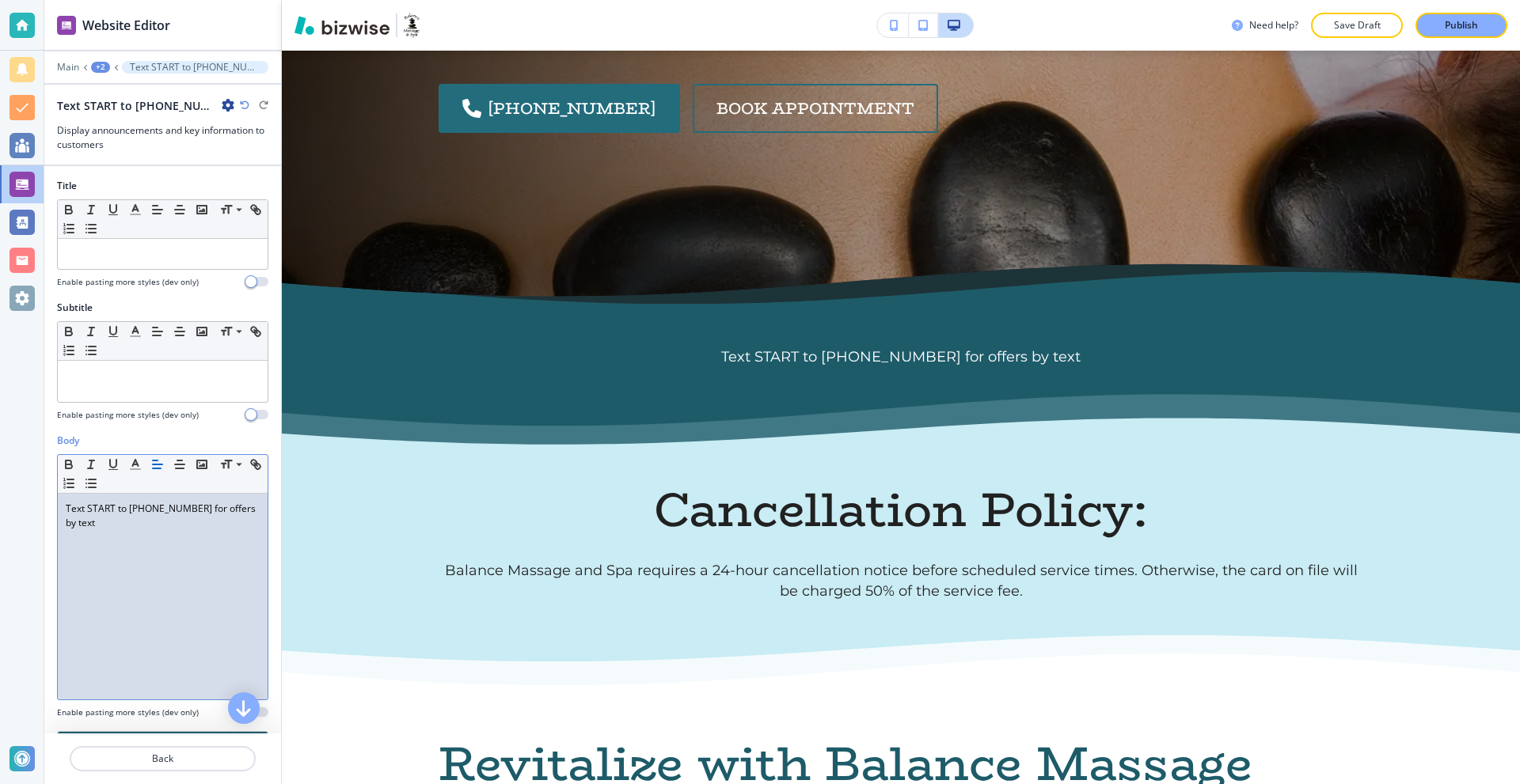
click at [171, 598] on div "Text START to (803) 802-9990 for offers by text" at bounding box center [162, 597] width 210 height 206
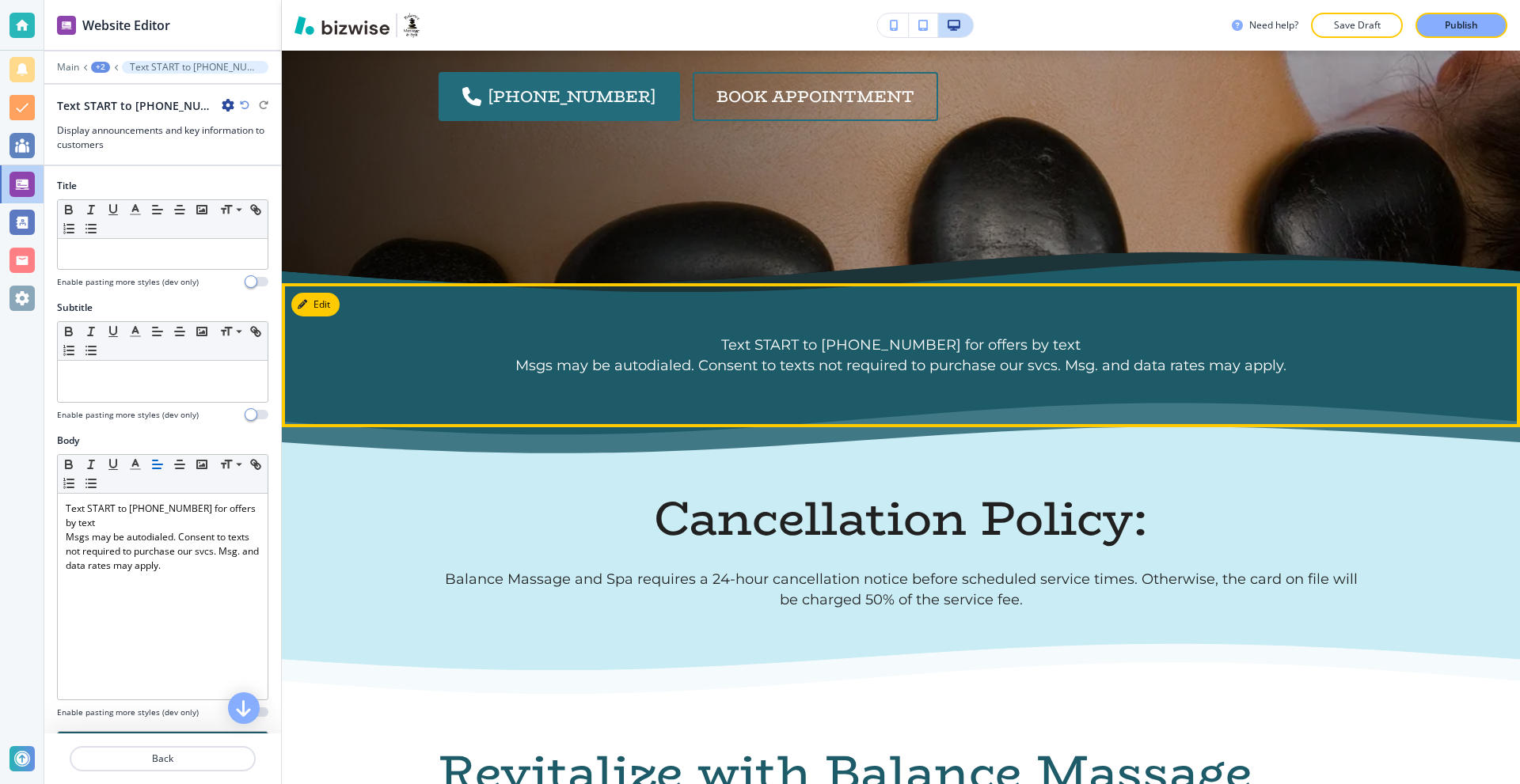
scroll to position [554, 0]
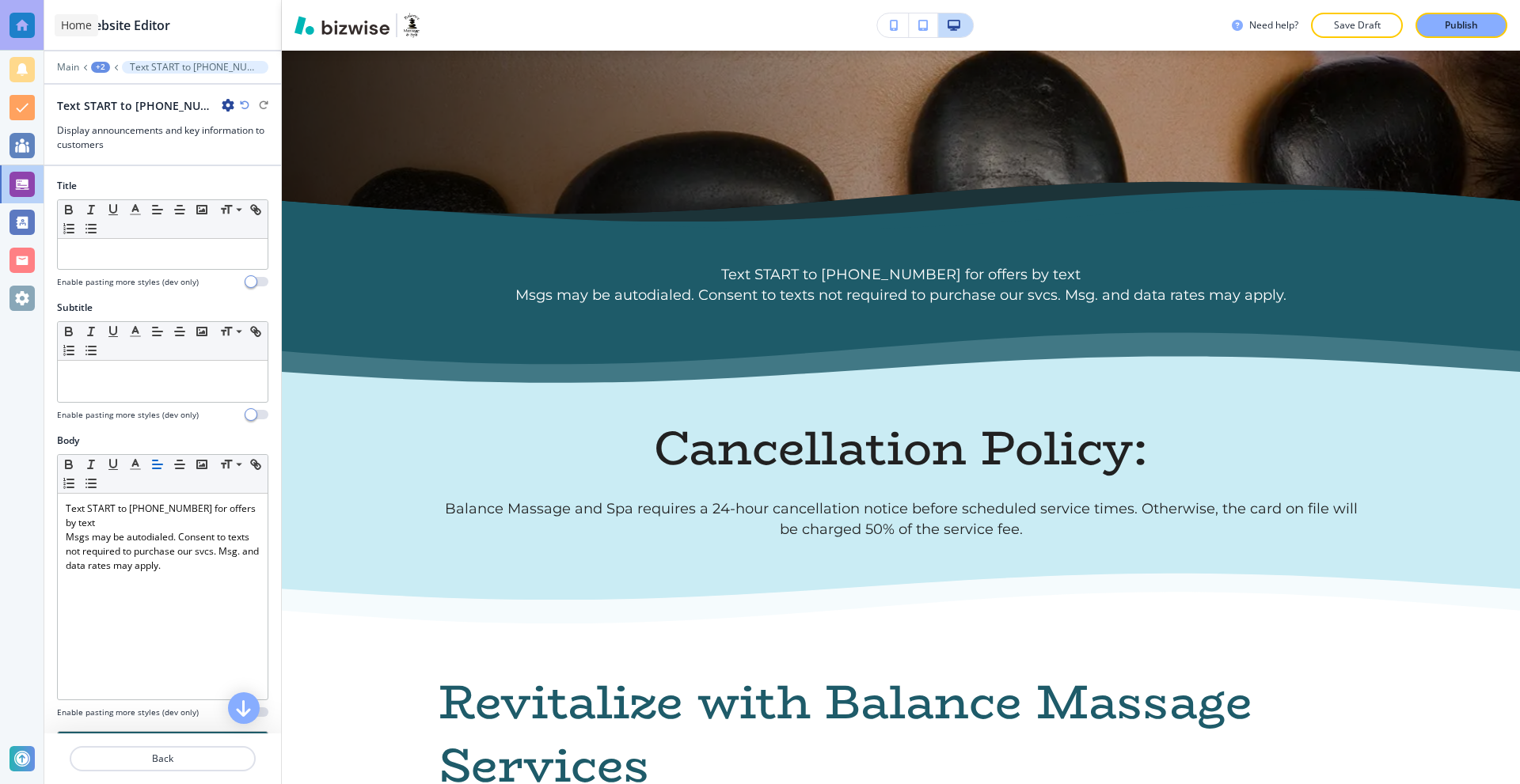
click at [21, 15] on div at bounding box center [22, 25] width 25 height 25
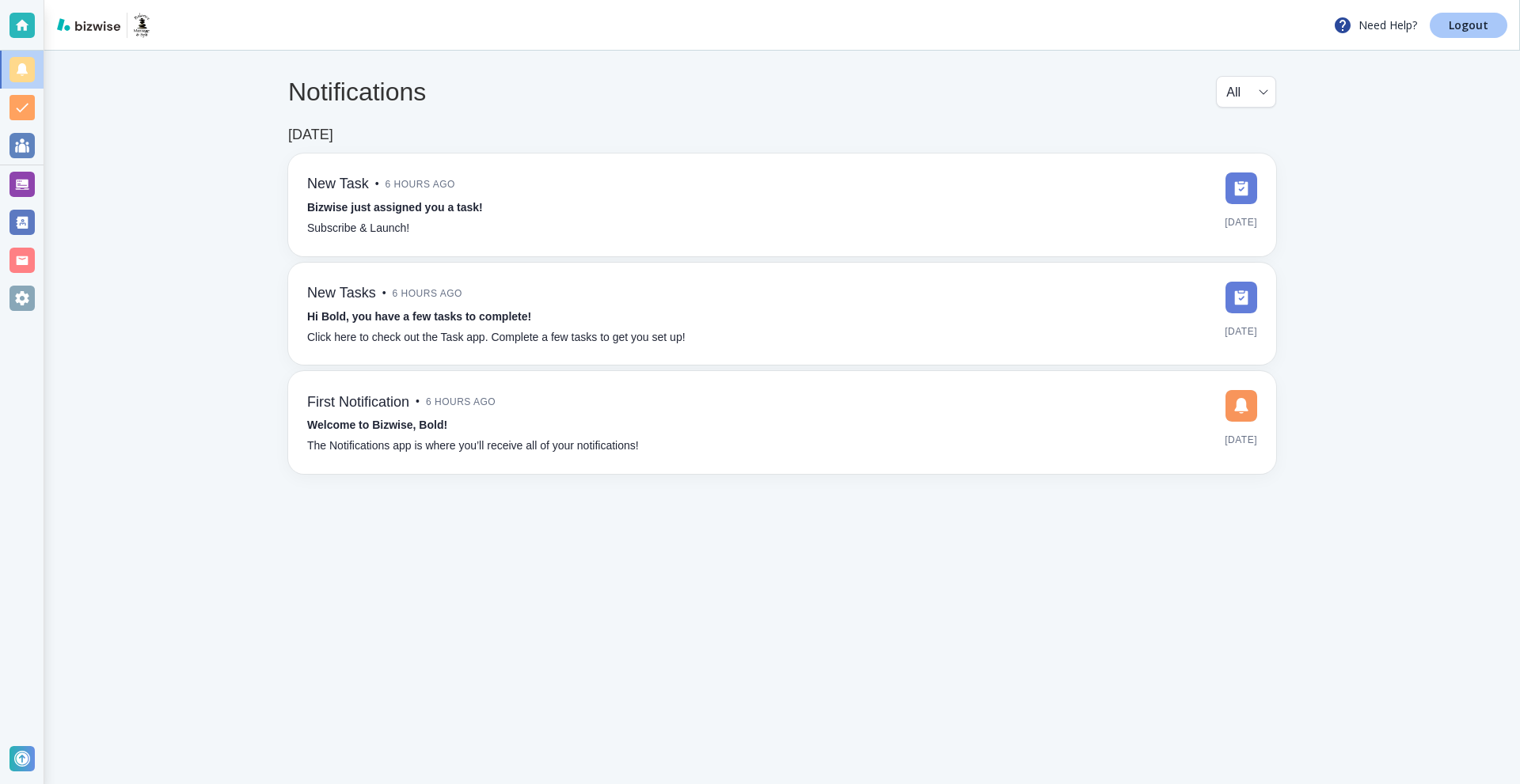
drag, startPoint x: 1458, startPoint y: 23, endPoint x: 1435, endPoint y: 23, distance: 23.0
click at [1458, 23] on p "Logout" at bounding box center [1468, 25] width 40 height 11
